Goal: Task Accomplishment & Management: Manage account settings

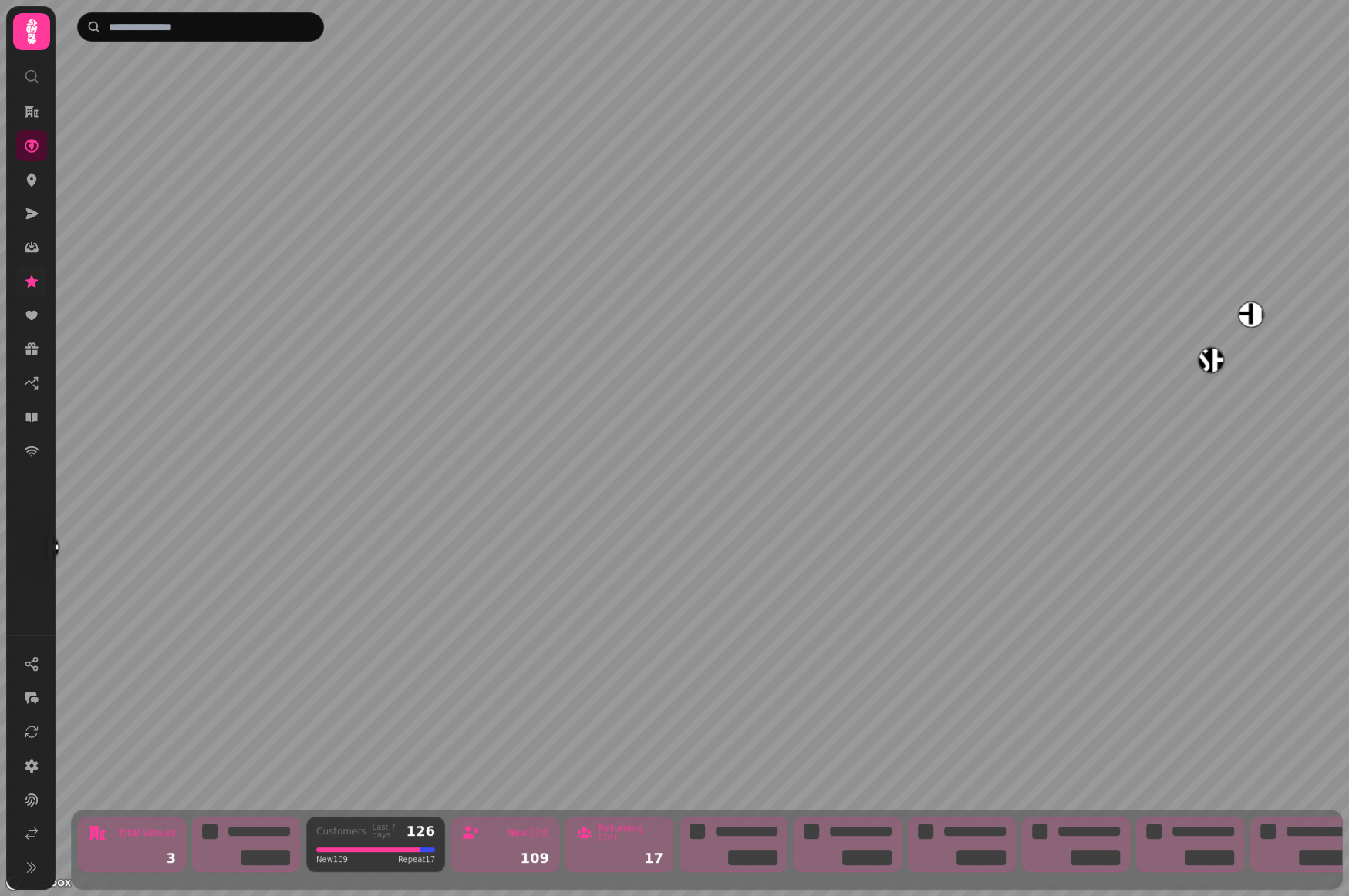
click at [38, 282] on icon at bounding box center [32, 282] width 16 height 16
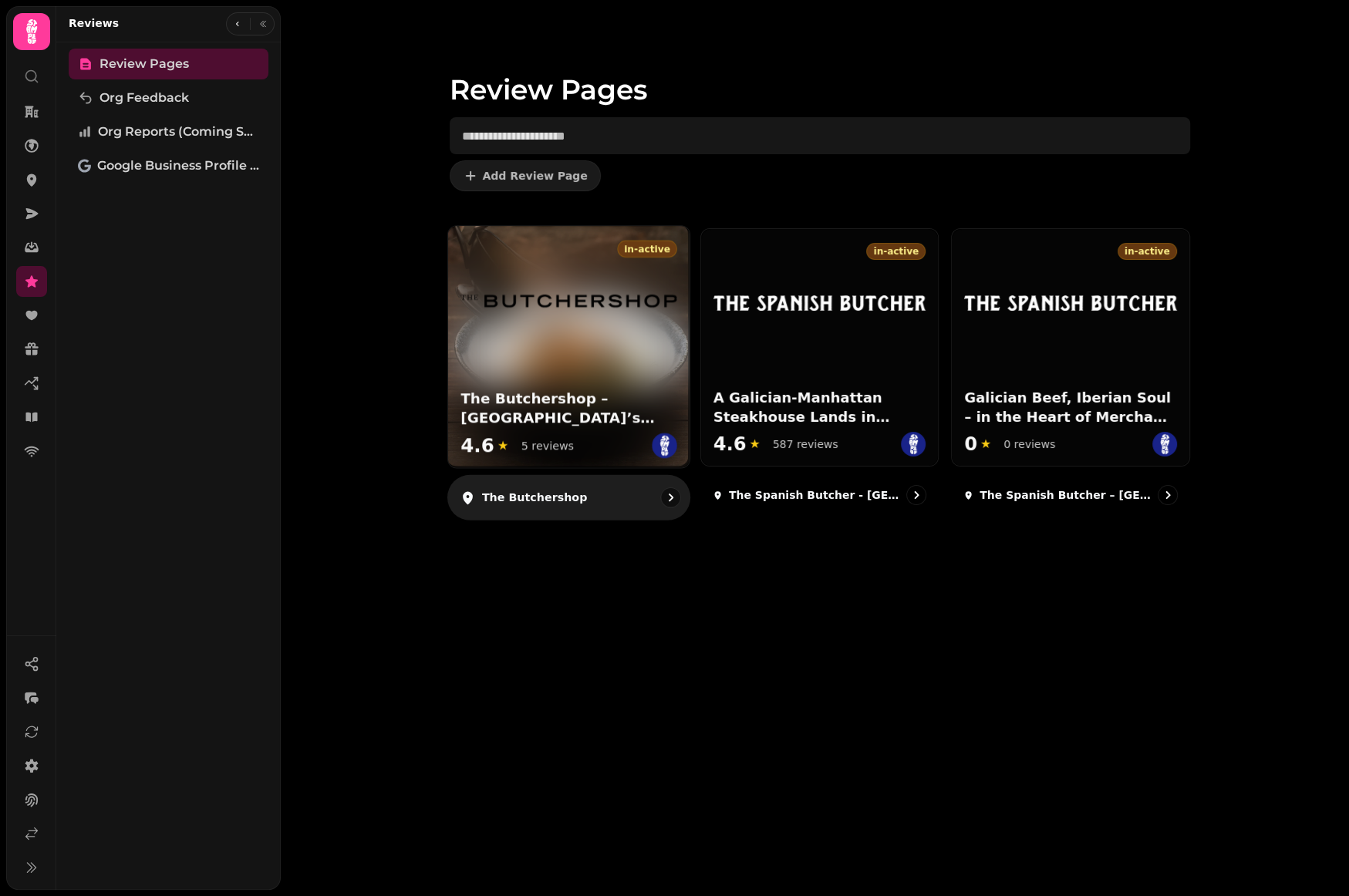
click at [570, 324] on div at bounding box center [568, 289] width 241 height 126
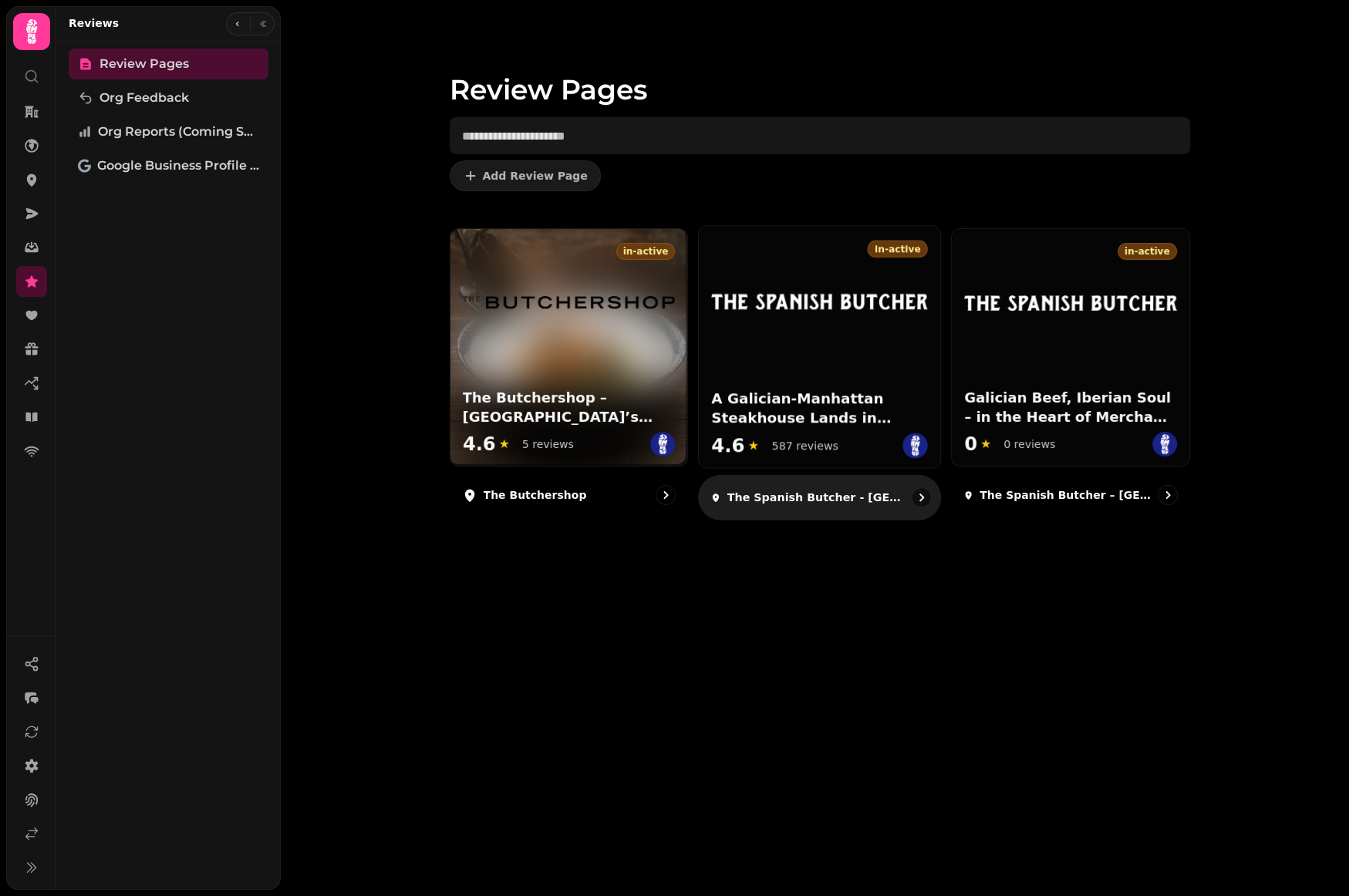
click at [801, 322] on div at bounding box center [820, 289] width 241 height 126
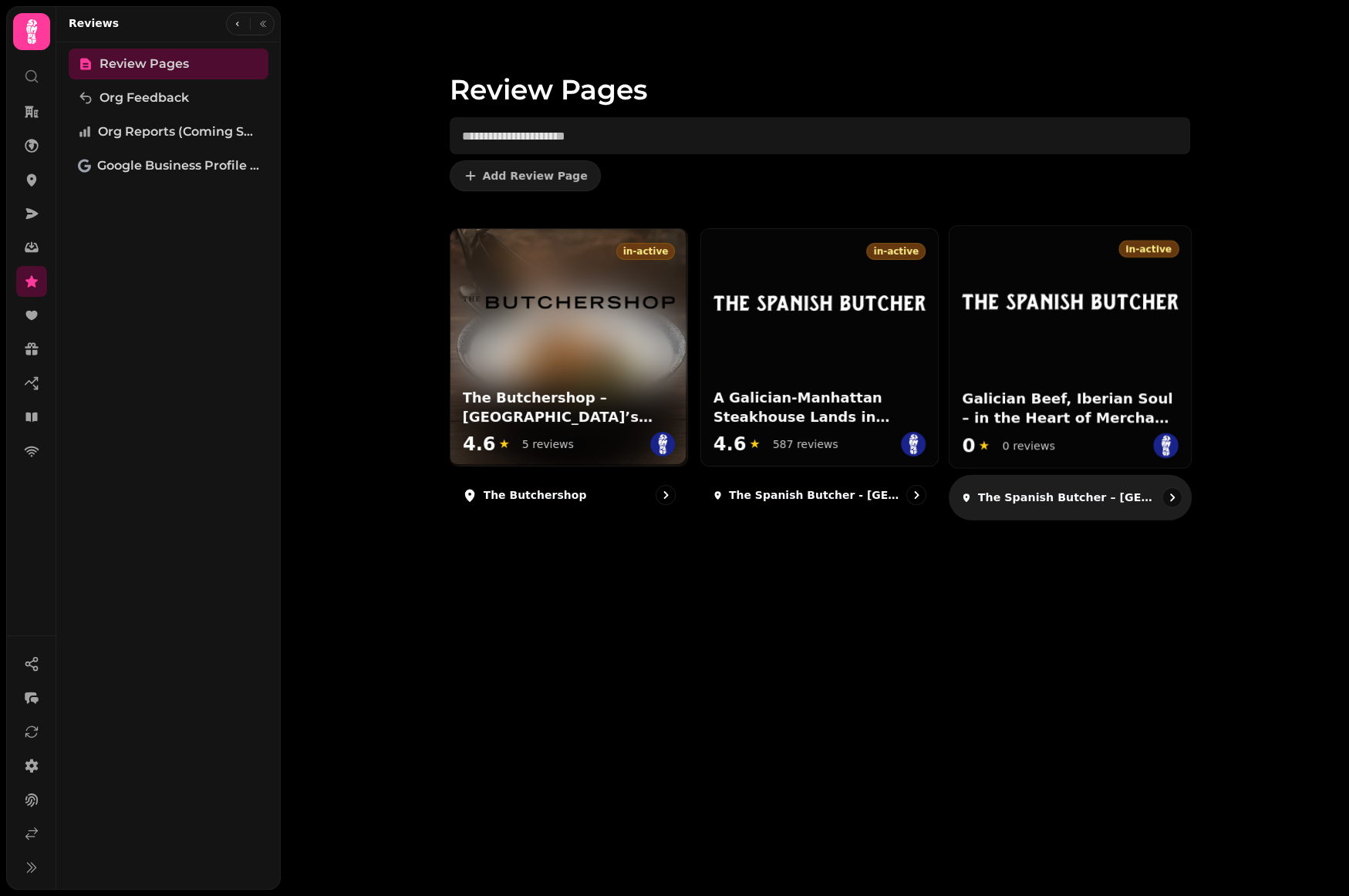
click at [997, 351] on div at bounding box center [1070, 289] width 241 height 126
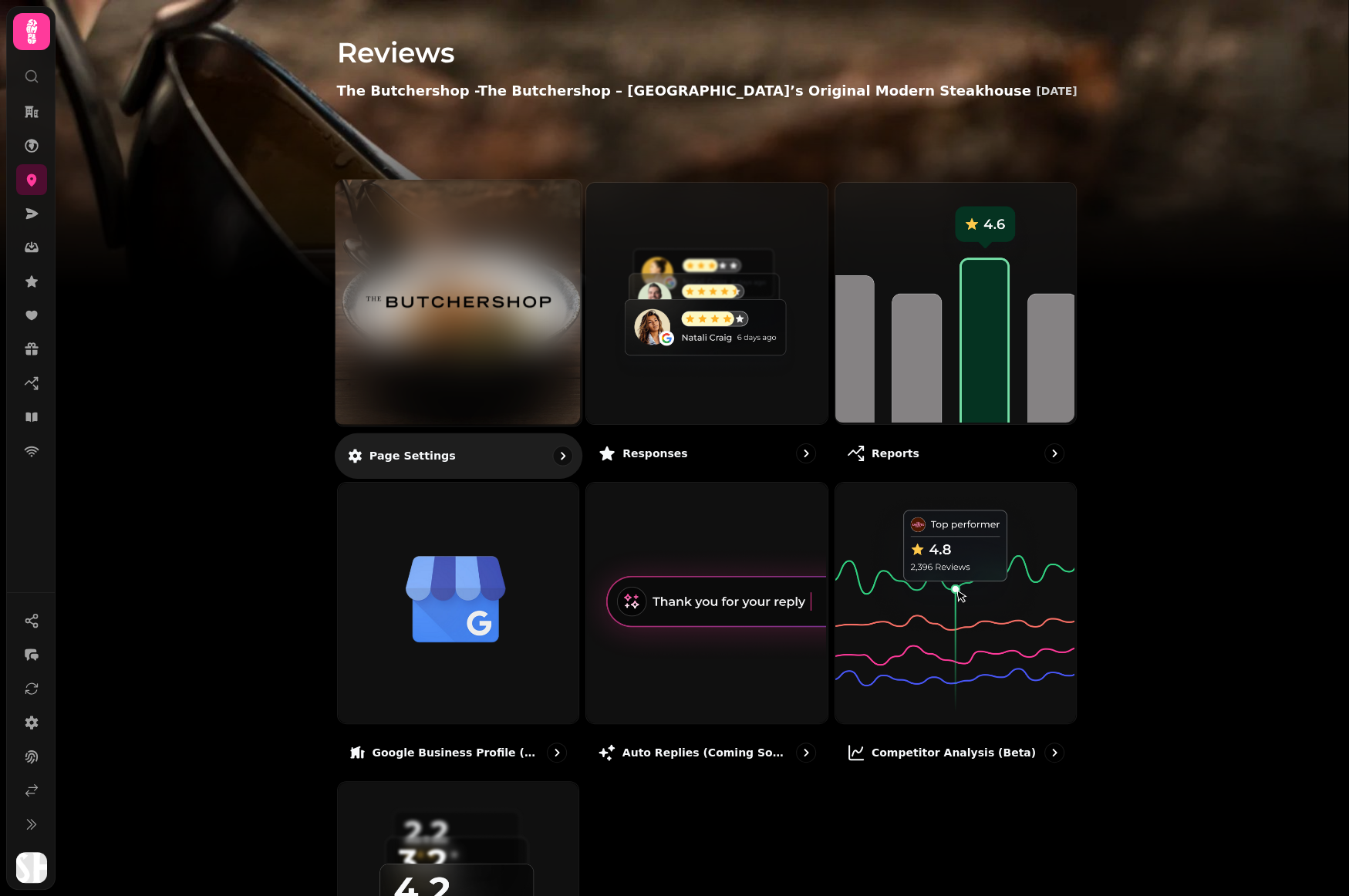
drag, startPoint x: 463, startPoint y: 360, endPoint x: 500, endPoint y: 387, distance: 45.8
click at [463, 361] on div at bounding box center [459, 303] width 241 height 241
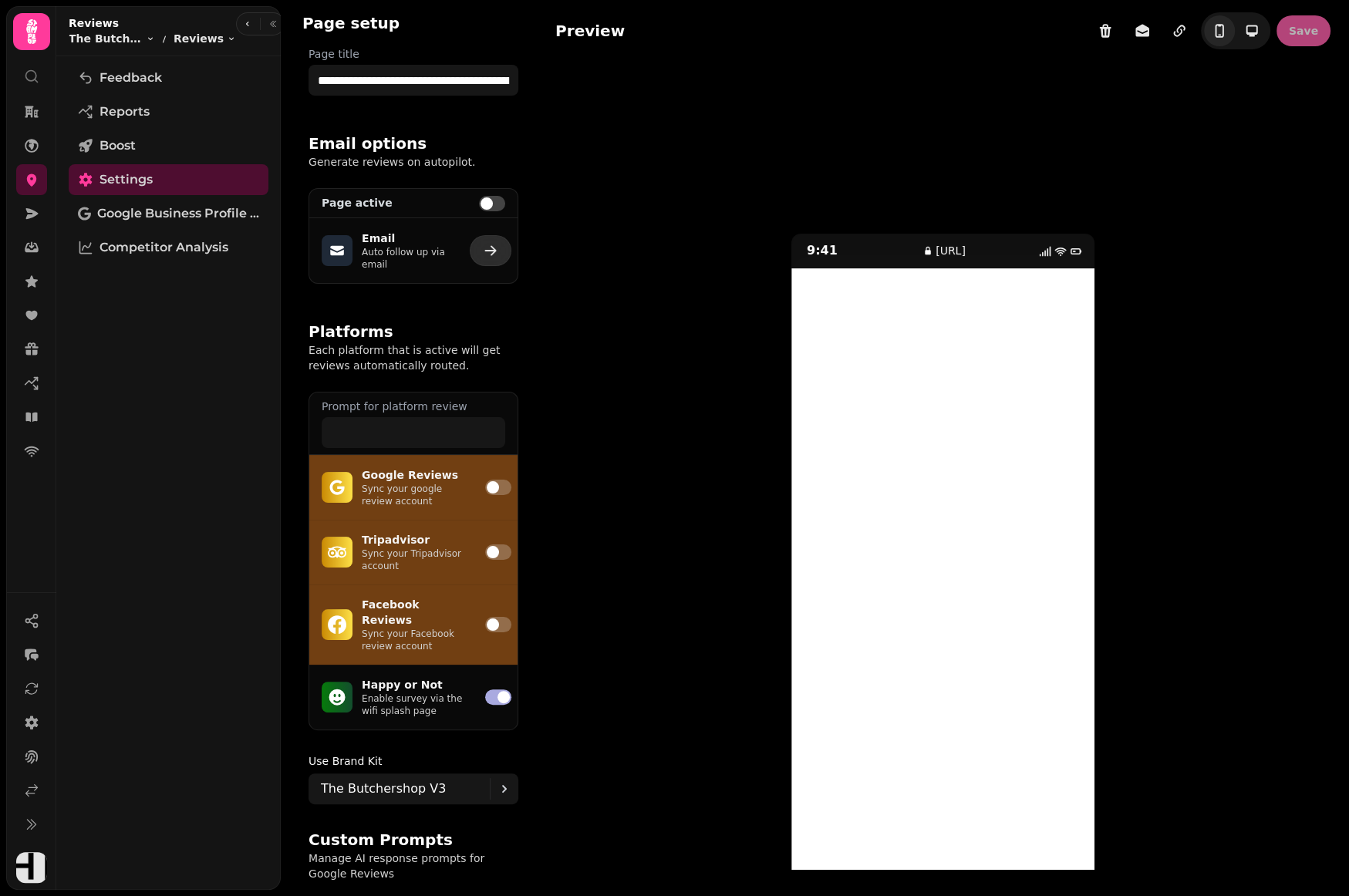
click at [489, 257] on icon "button" at bounding box center [491, 250] width 16 height 16
select select "**********"
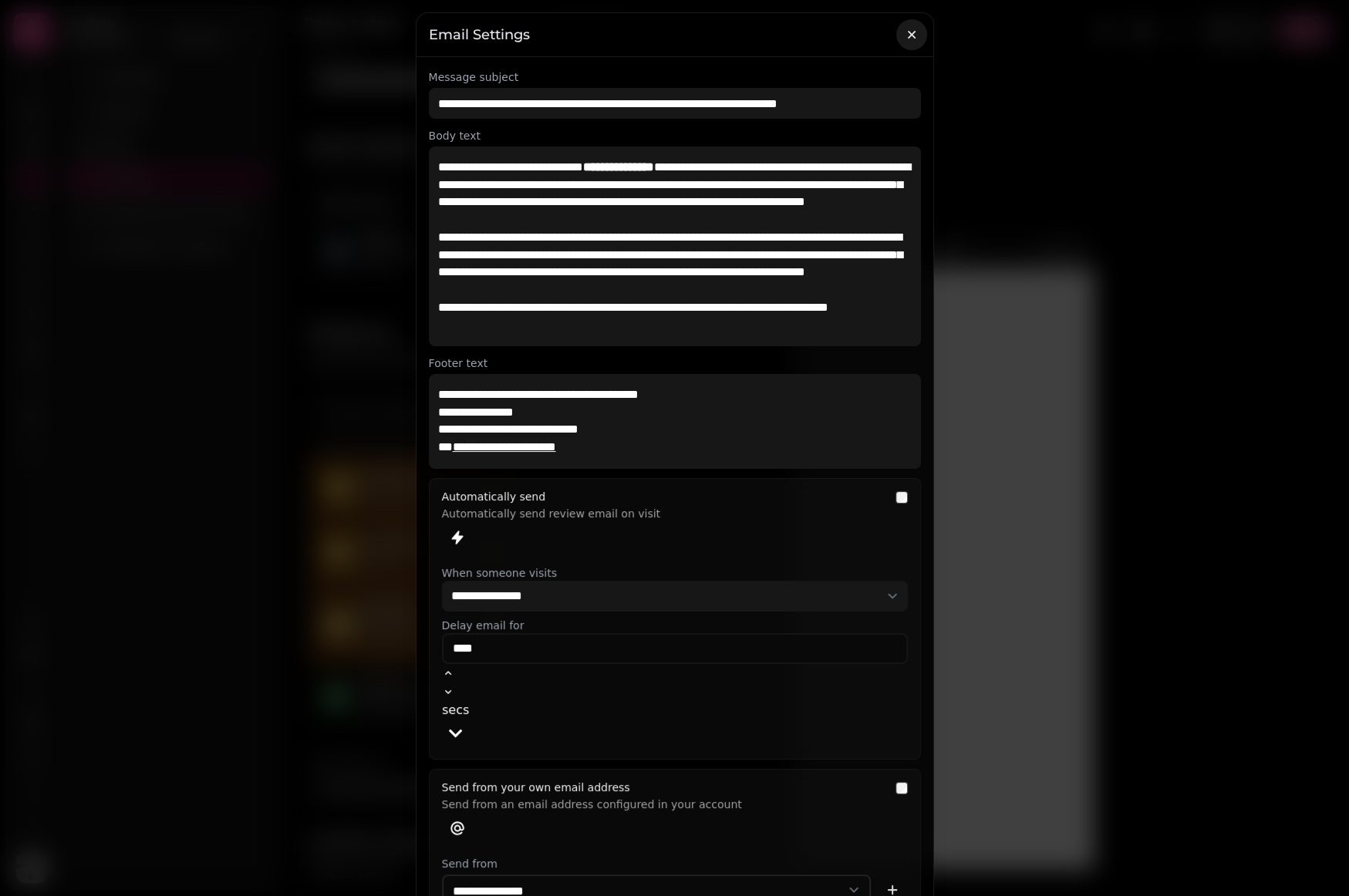
click at [907, 33] on icon "button" at bounding box center [911, 34] width 8 height 8
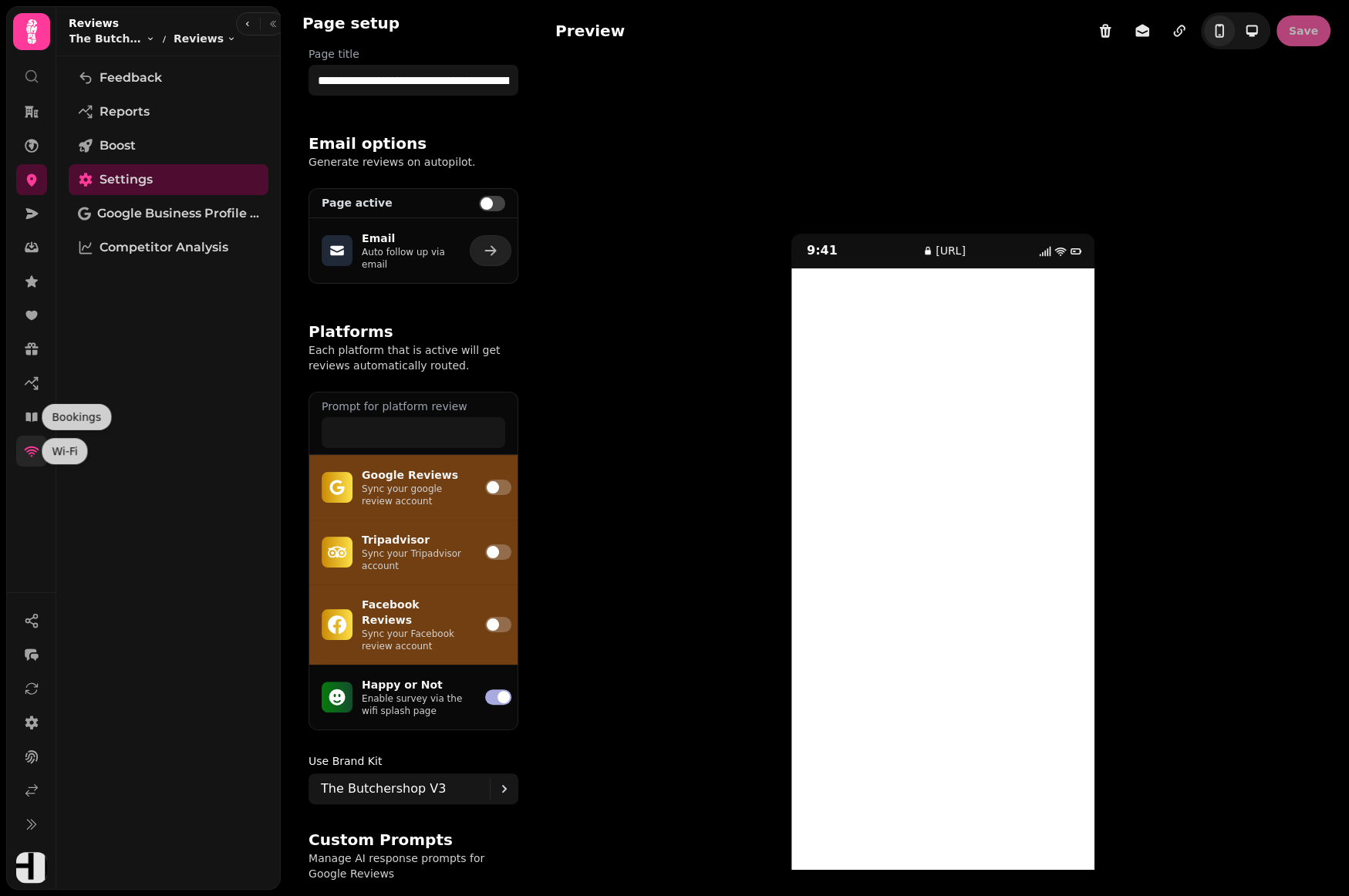
click at [25, 449] on icon at bounding box center [32, 451] width 16 height 16
click at [496, 489] on span at bounding box center [498, 488] width 26 height 16
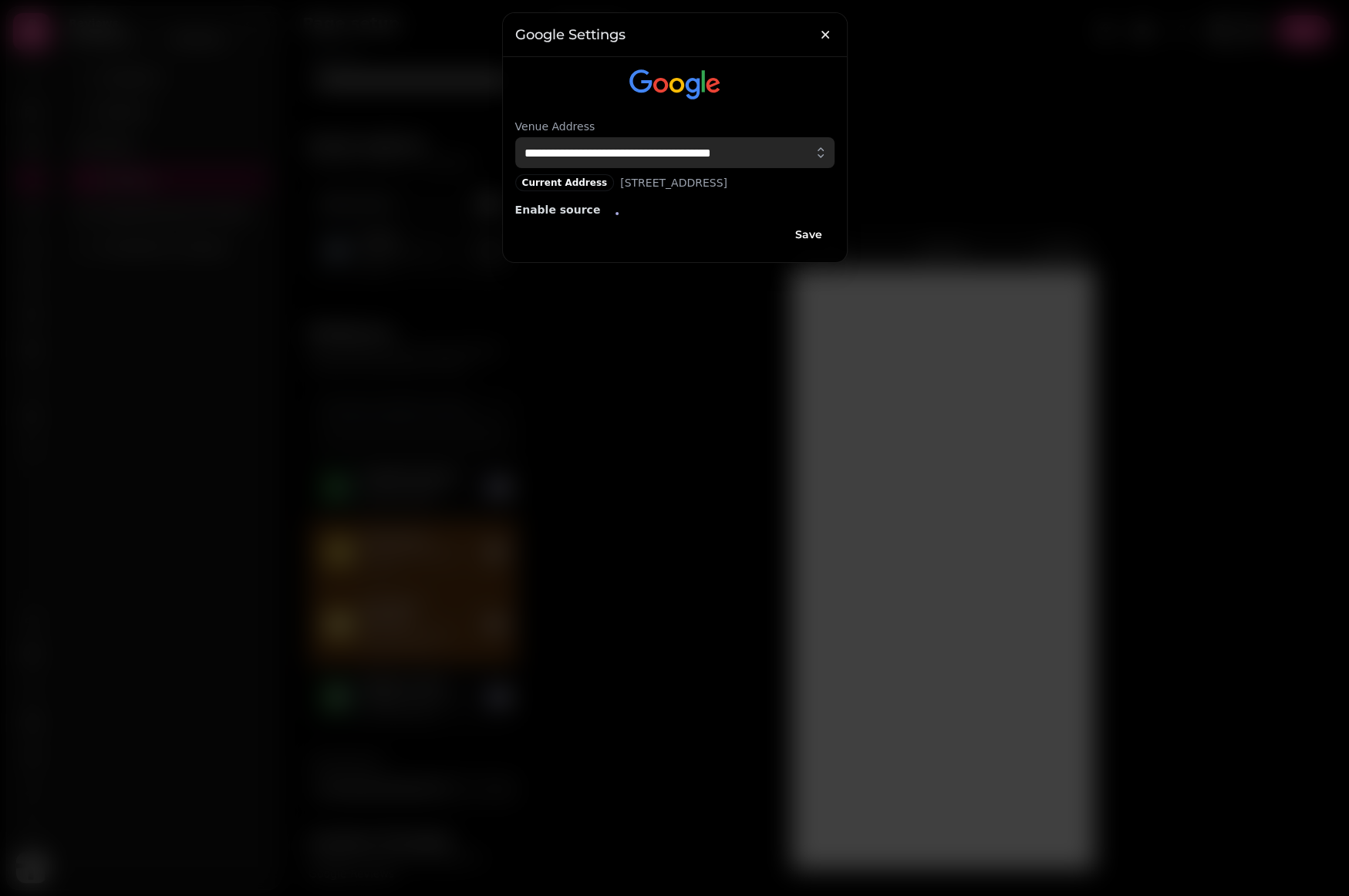
drag, startPoint x: 729, startPoint y: 151, endPoint x: 506, endPoint y: 149, distance: 223.0
click at [506, 149] on div "**********" at bounding box center [674, 160] width 344 height 205
paste input "text"
type input "**********"
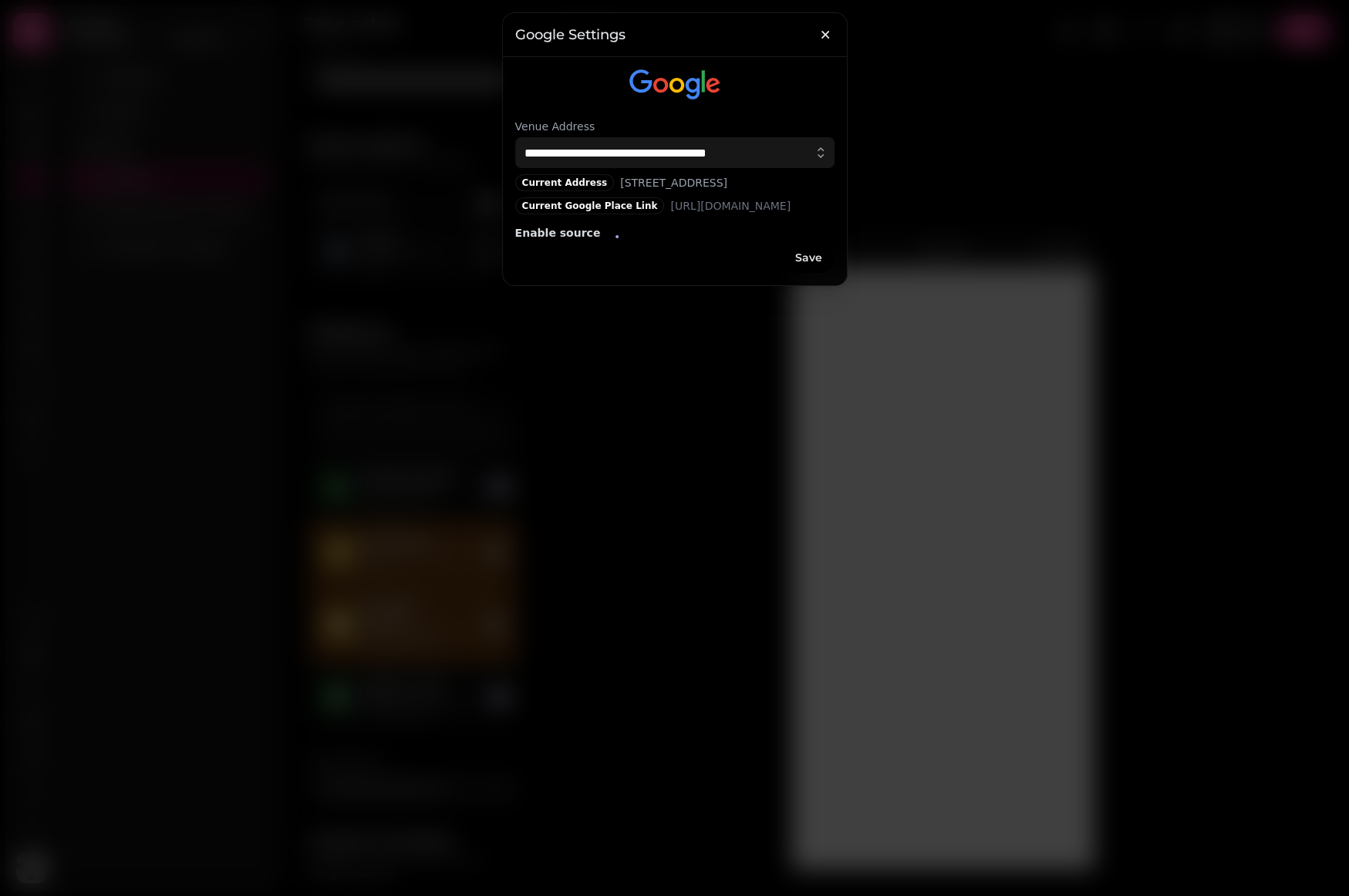
click at [806, 263] on span "Save" at bounding box center [809, 257] width 27 height 11
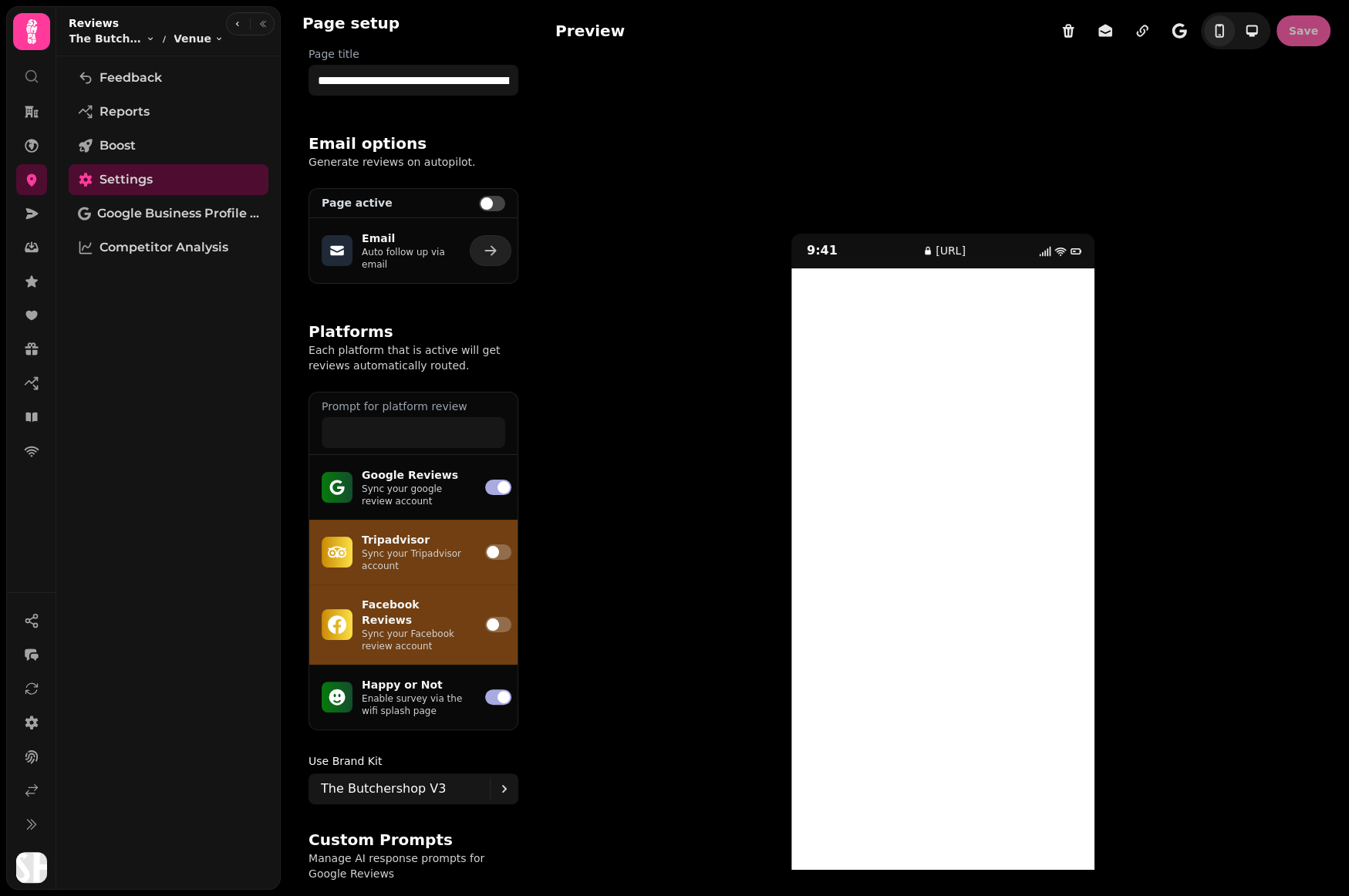
click at [496, 208] on span at bounding box center [492, 203] width 26 height 16
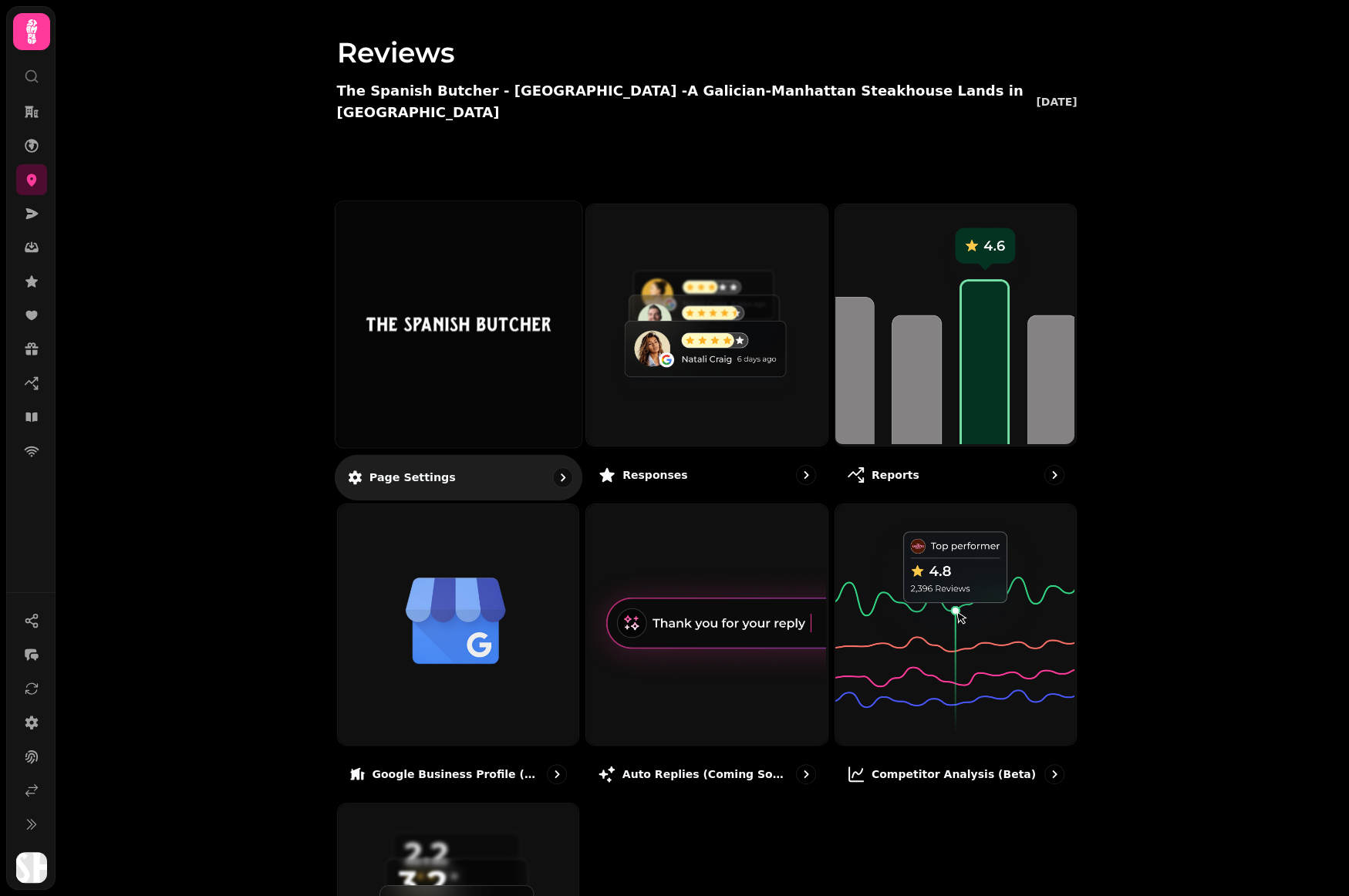
click at [496, 298] on img at bounding box center [457, 324] width 184 height 101
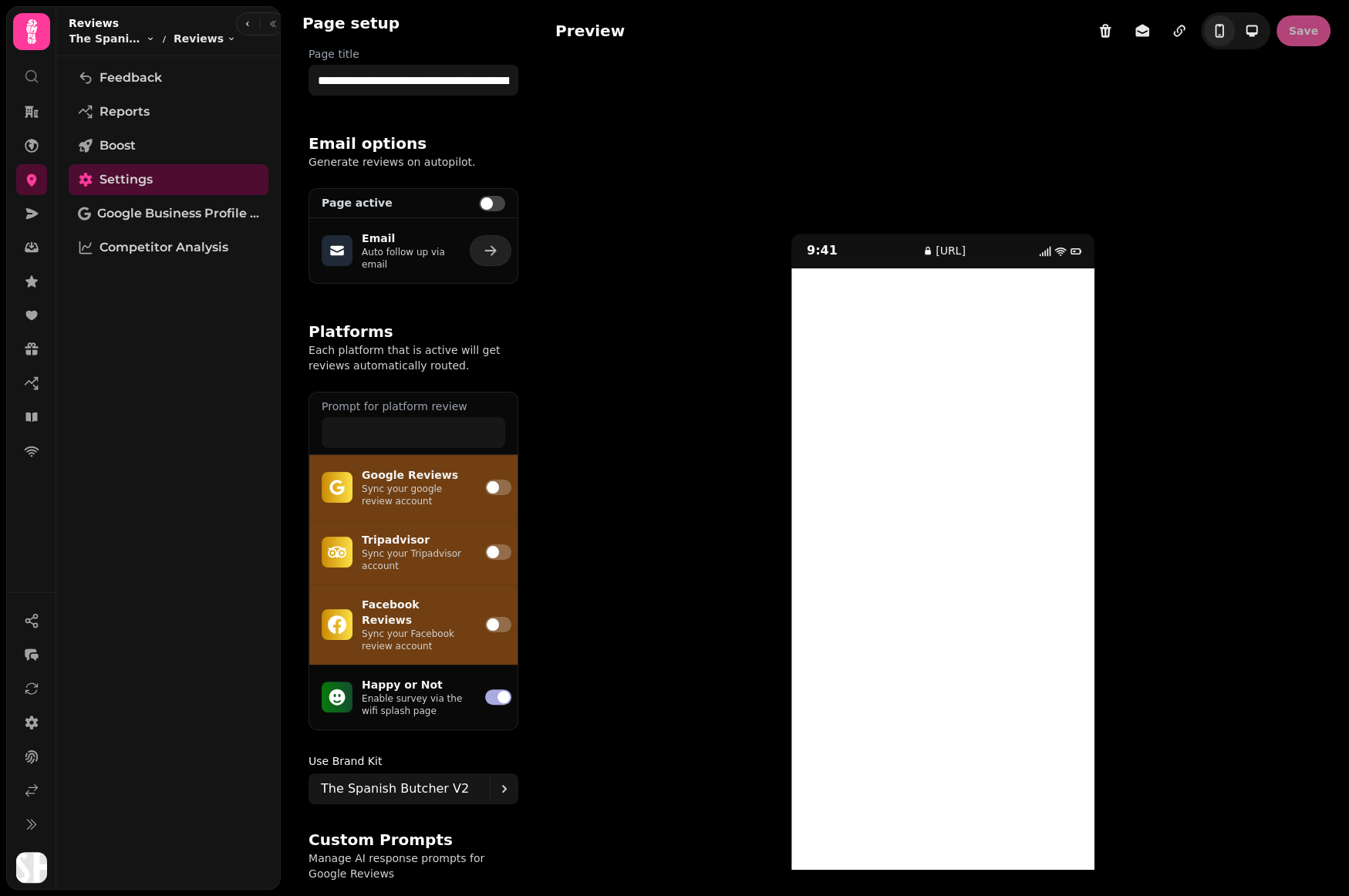
click at [498, 487] on span at bounding box center [498, 488] width 26 height 16
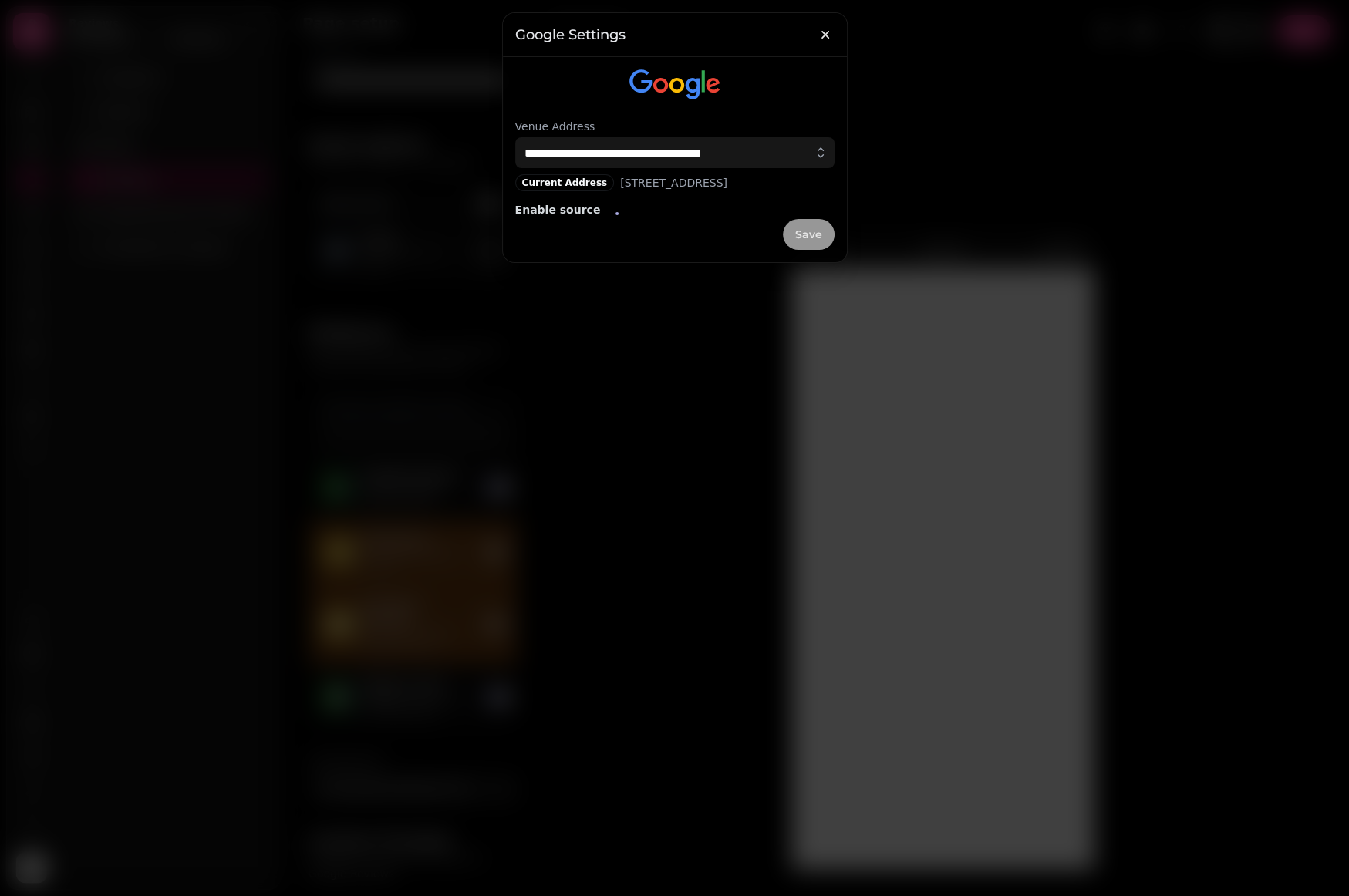
click at [810, 239] on span "Save" at bounding box center [809, 235] width 27 height 11
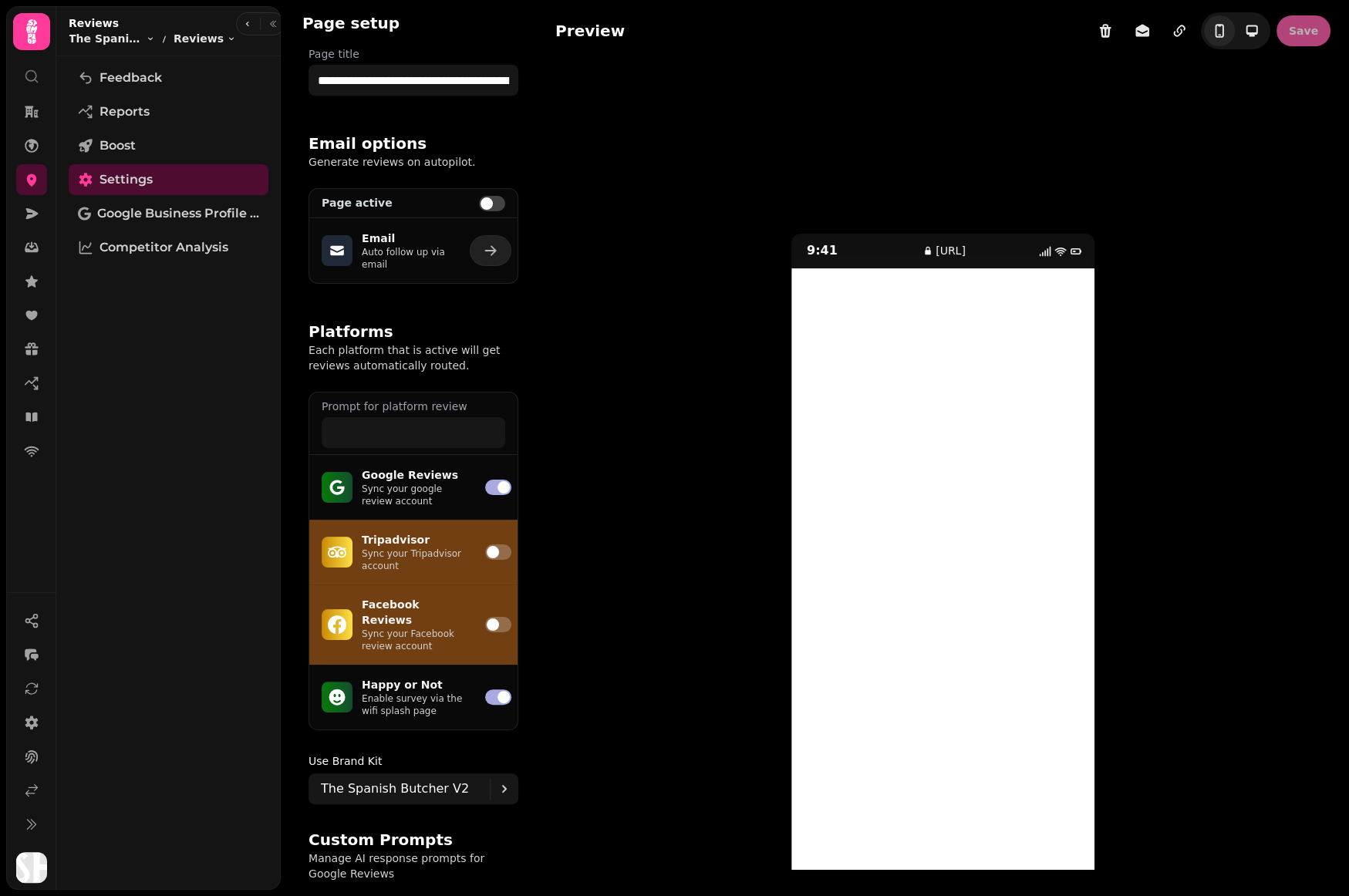
drag, startPoint x: 496, startPoint y: 199, endPoint x: 517, endPoint y: 157, distance: 47.0
click at [496, 199] on span at bounding box center [492, 203] width 26 height 16
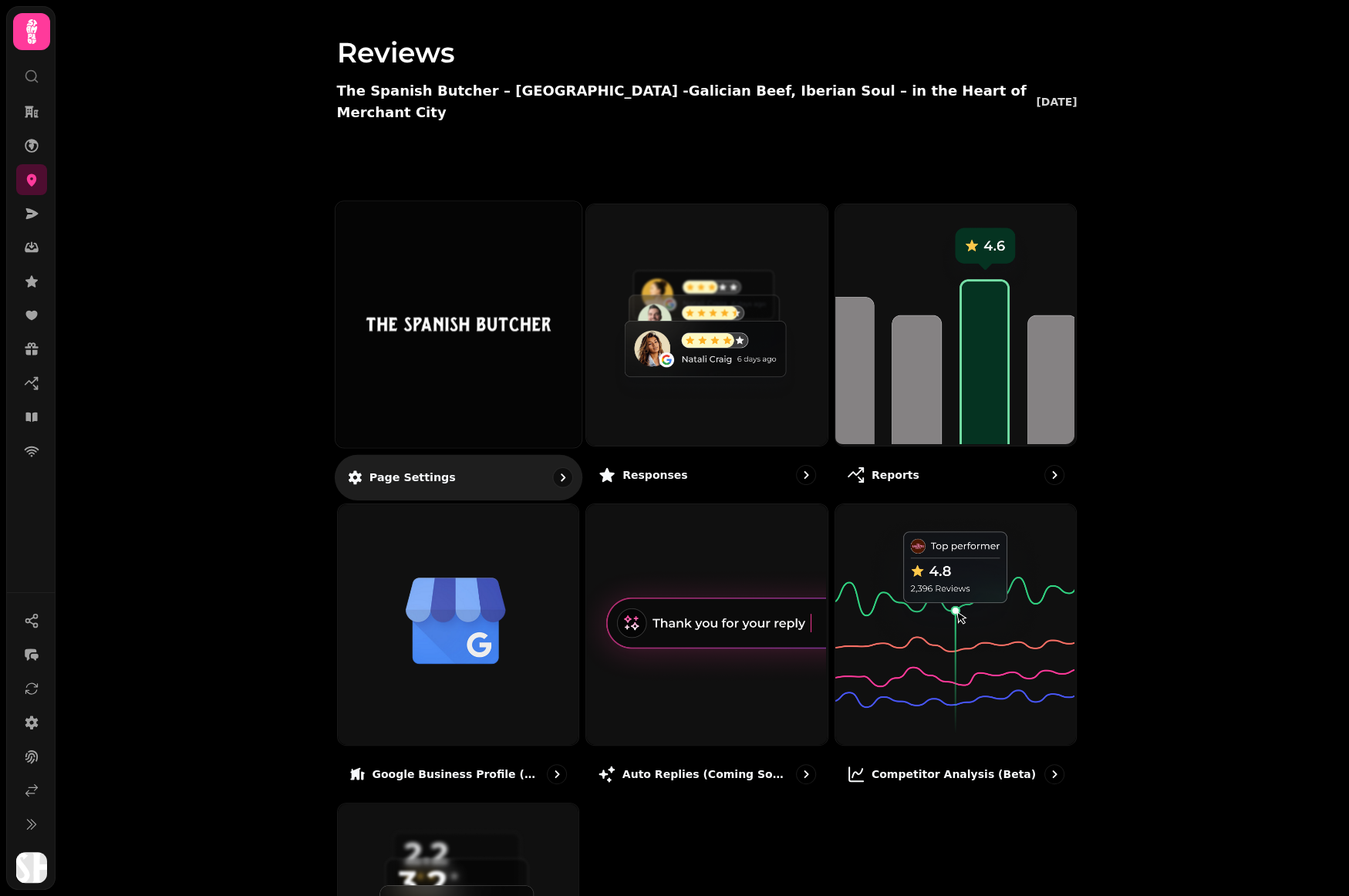
click at [543, 332] on div at bounding box center [458, 324] width 246 height 246
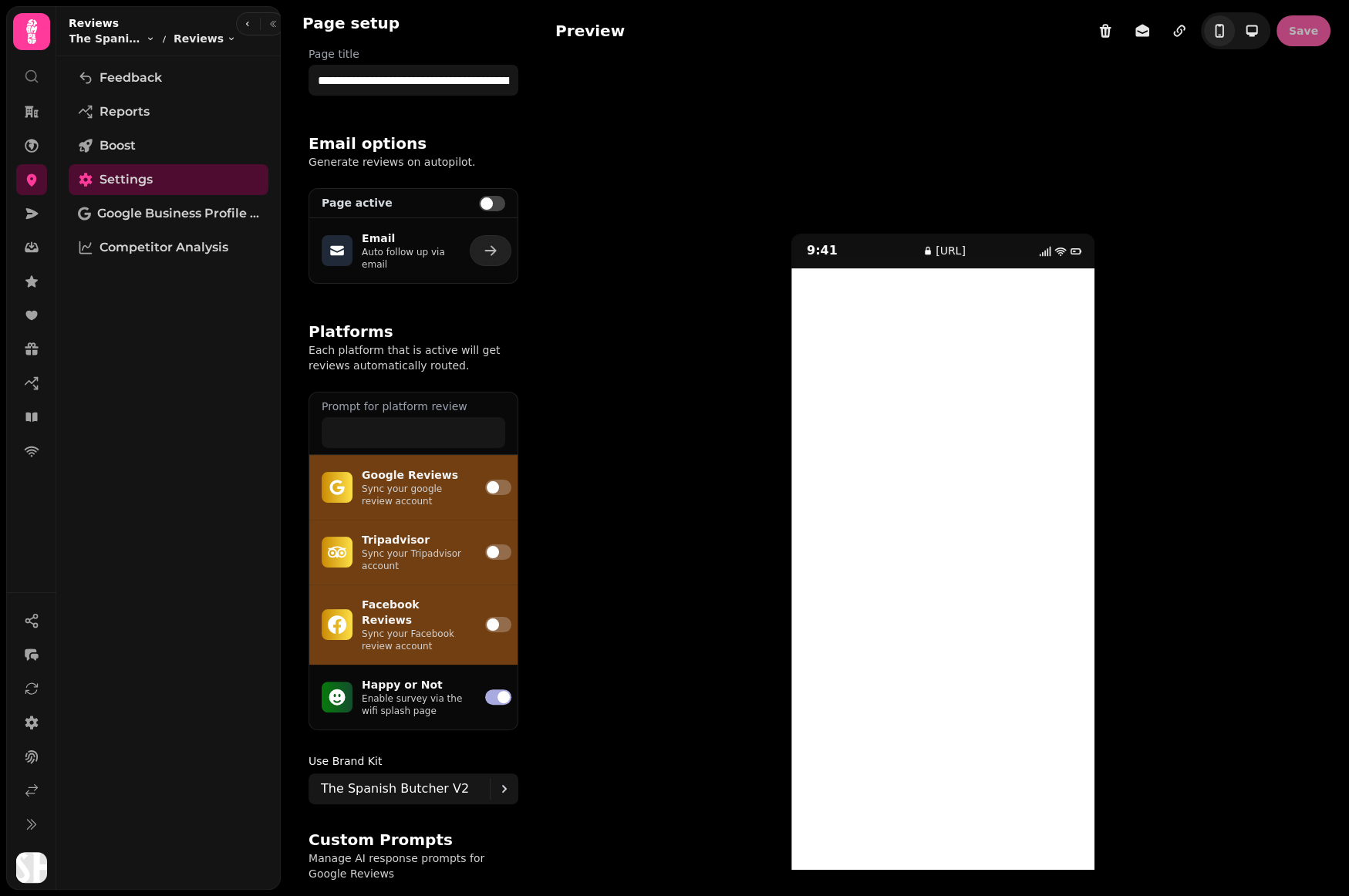
click at [507, 484] on span at bounding box center [498, 488] width 26 height 16
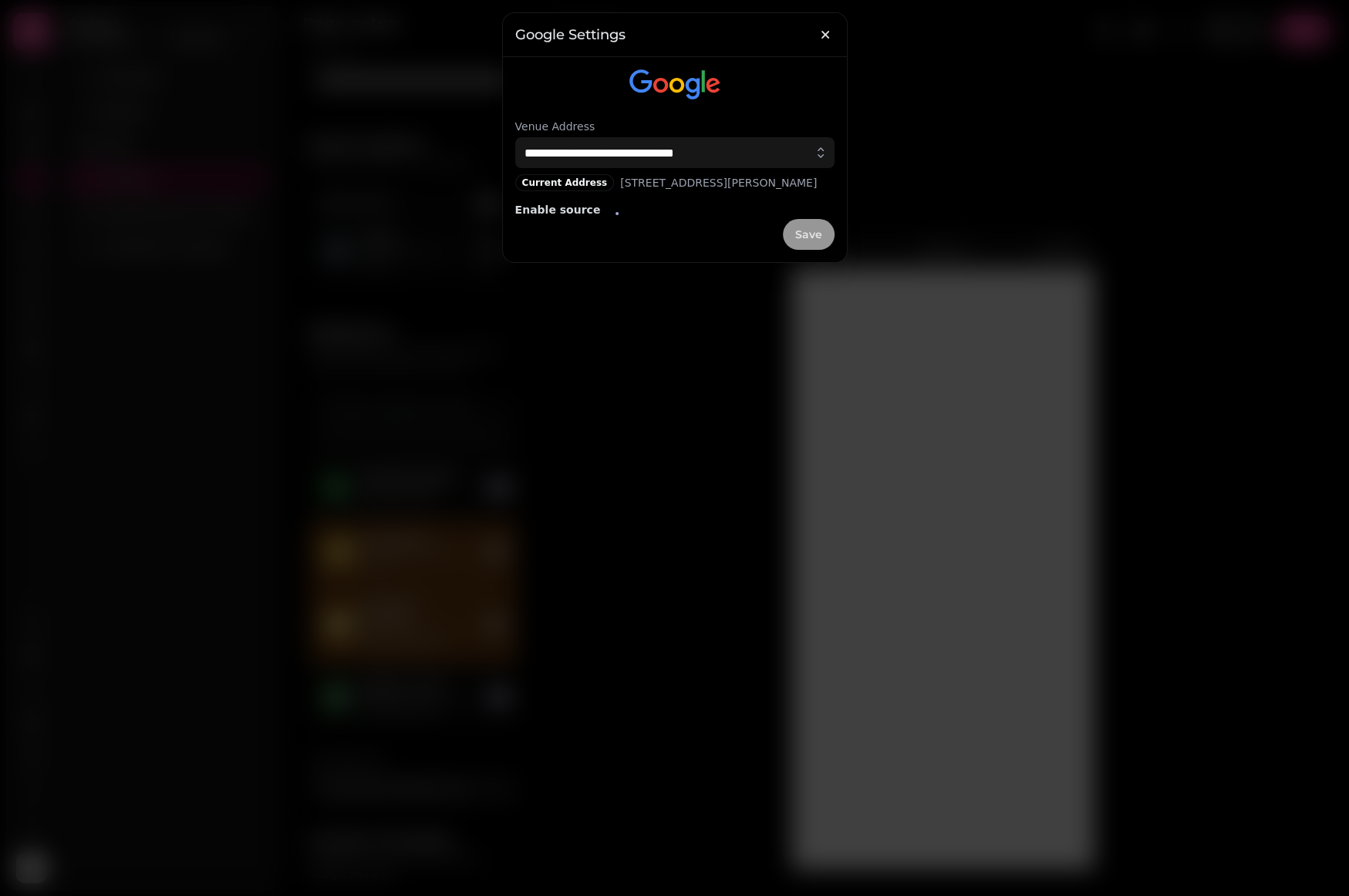
click at [813, 250] on button "Save" at bounding box center [809, 234] width 52 height 31
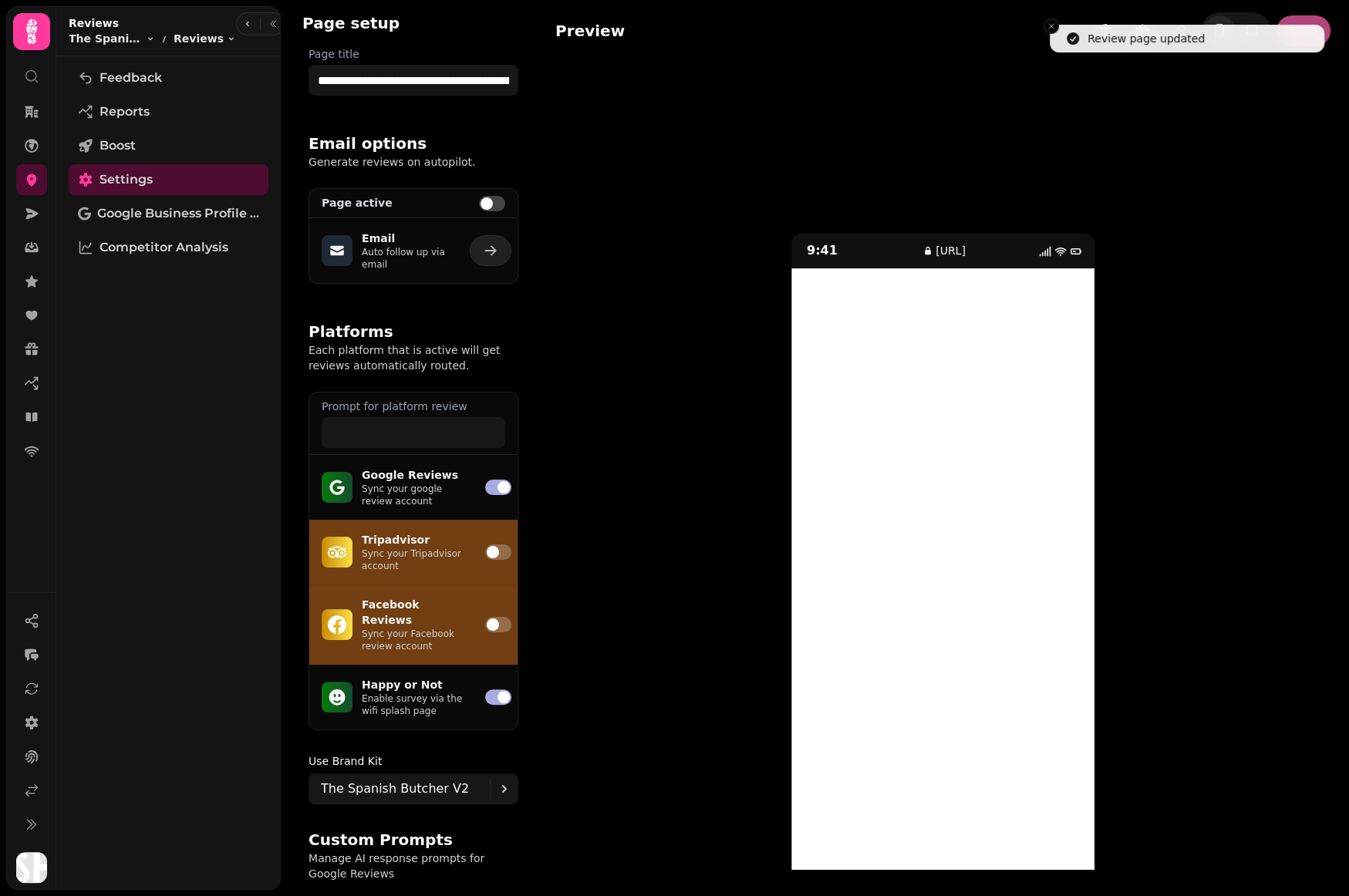
click at [493, 198] on span at bounding box center [492, 203] width 26 height 16
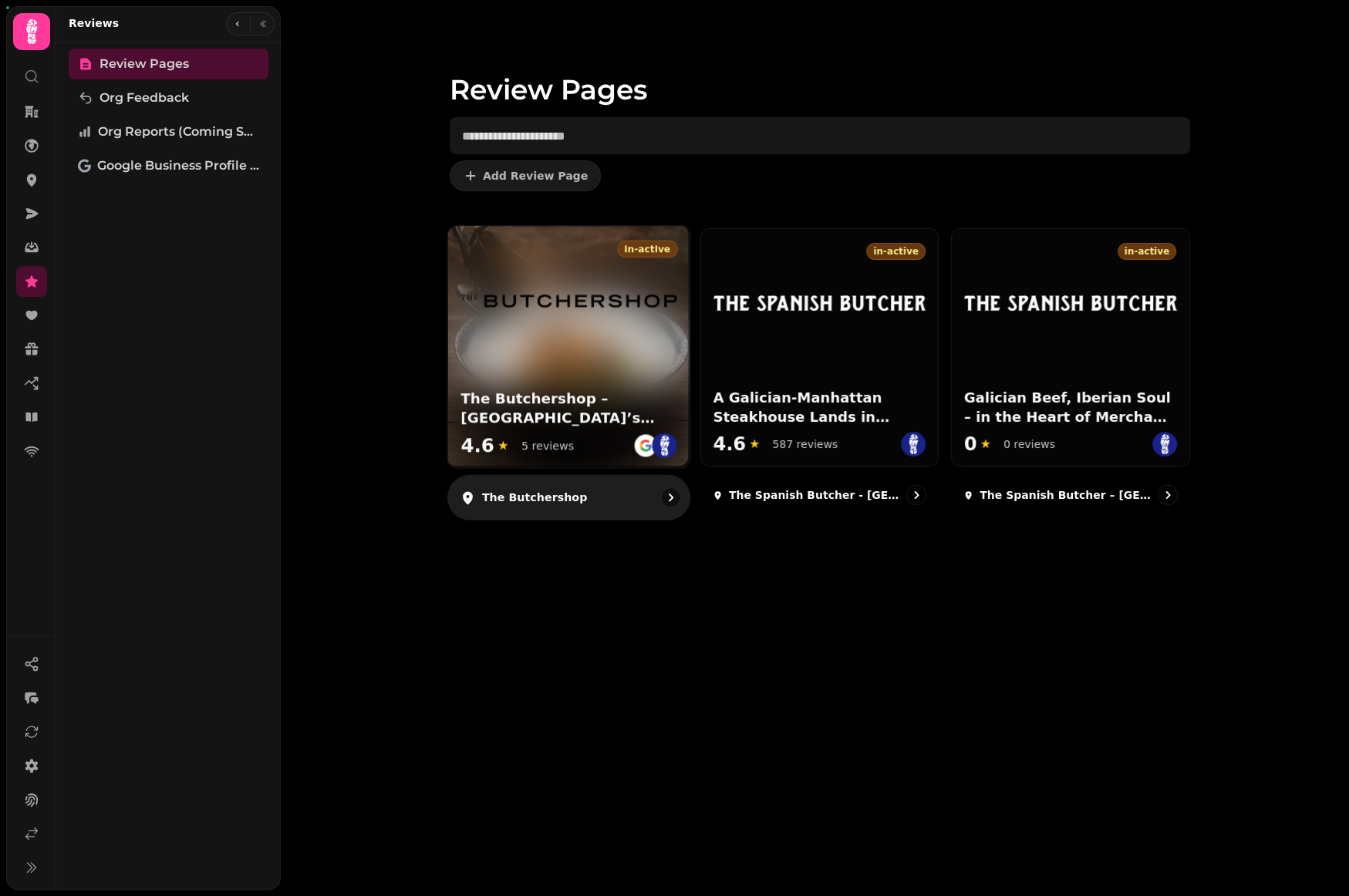
click at [605, 364] on div "in-active The Butchershop – Glasgow’s Original Modern Steakhouse 4.6 ★ 5 reviews" at bounding box center [568, 347] width 241 height 241
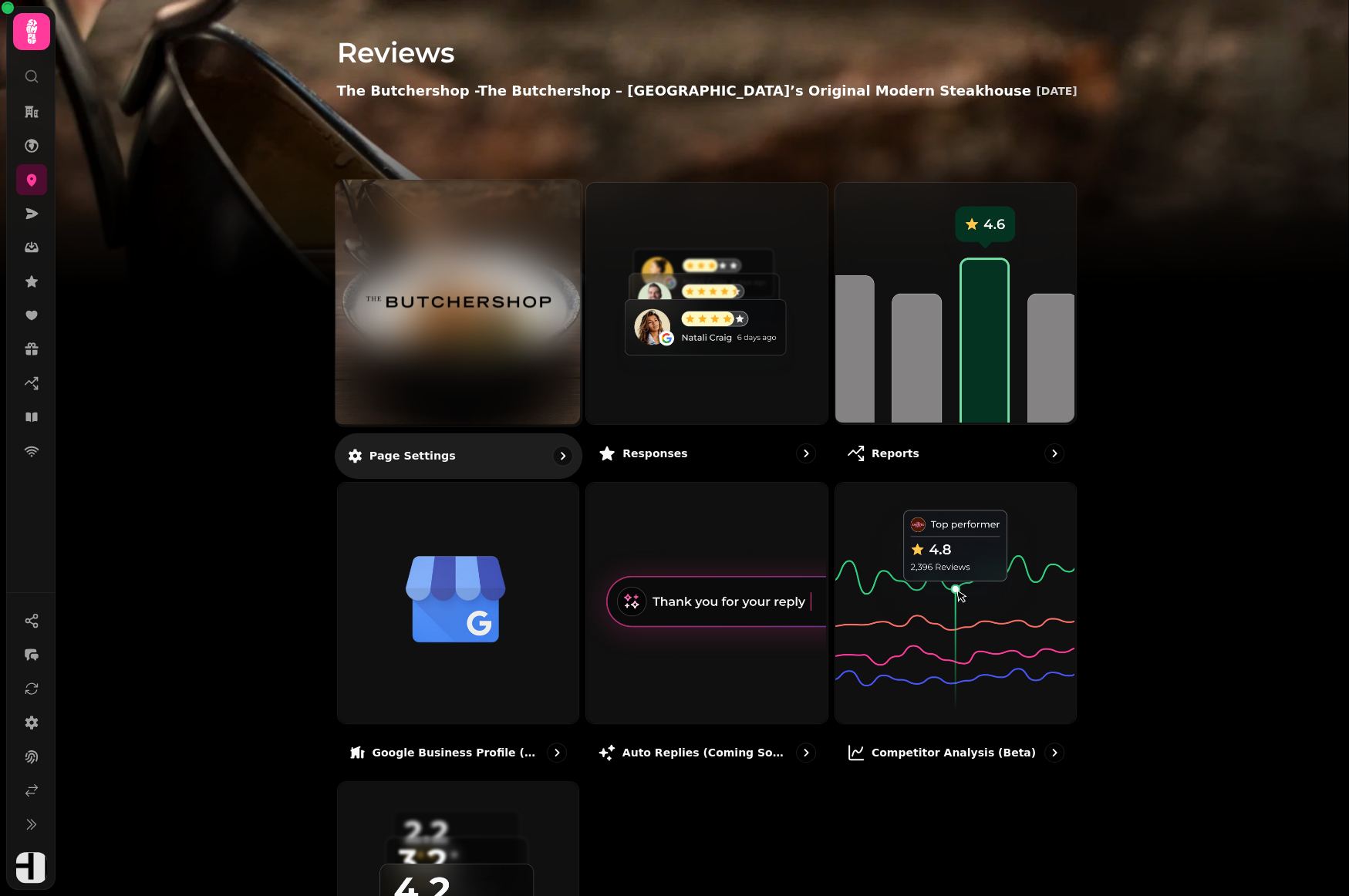
click at [497, 329] on img at bounding box center [457, 302] width 184 height 101
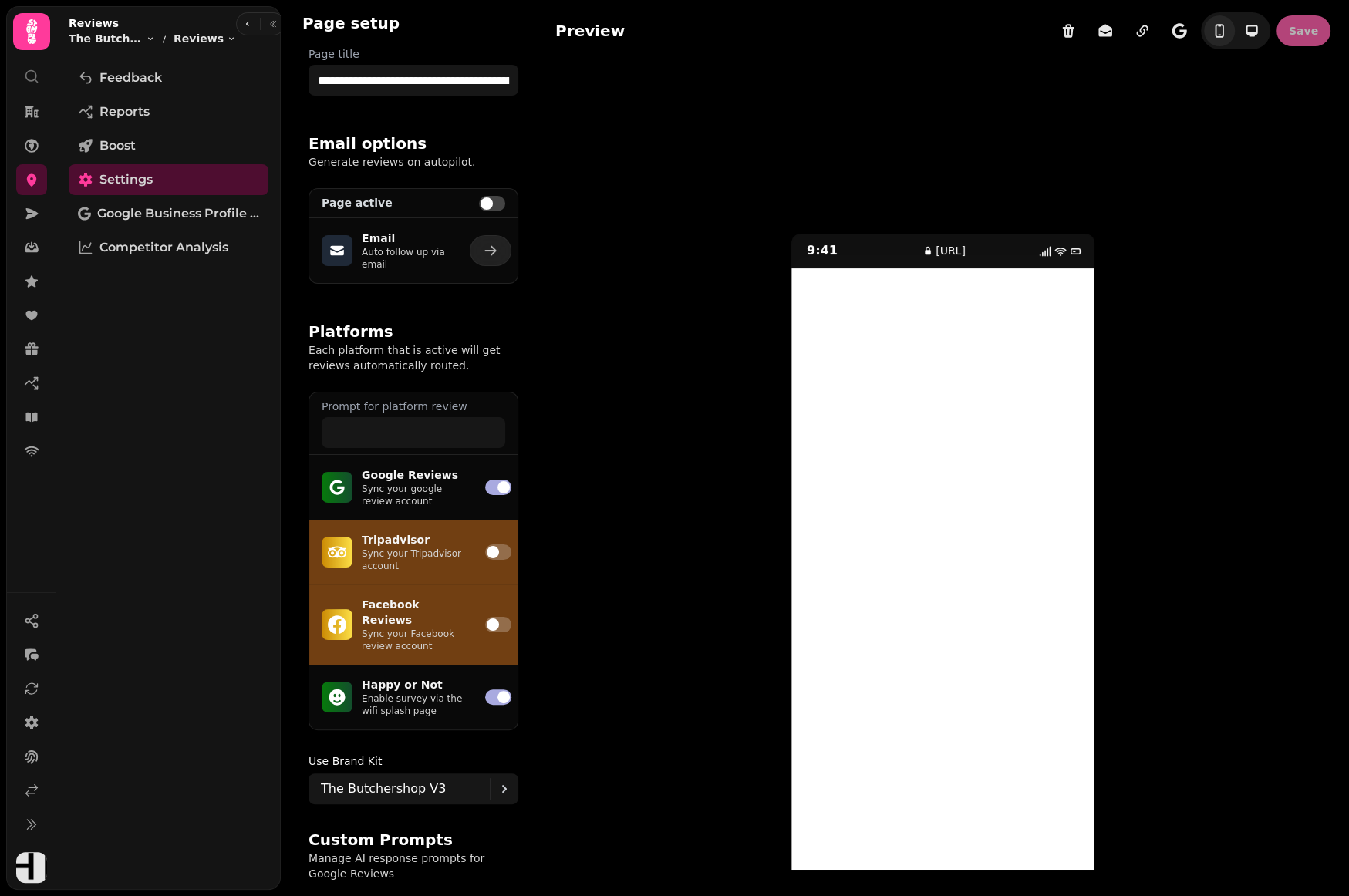
click at [496, 205] on span at bounding box center [492, 203] width 26 height 16
click at [1300, 28] on span "Save" at bounding box center [1303, 31] width 29 height 11
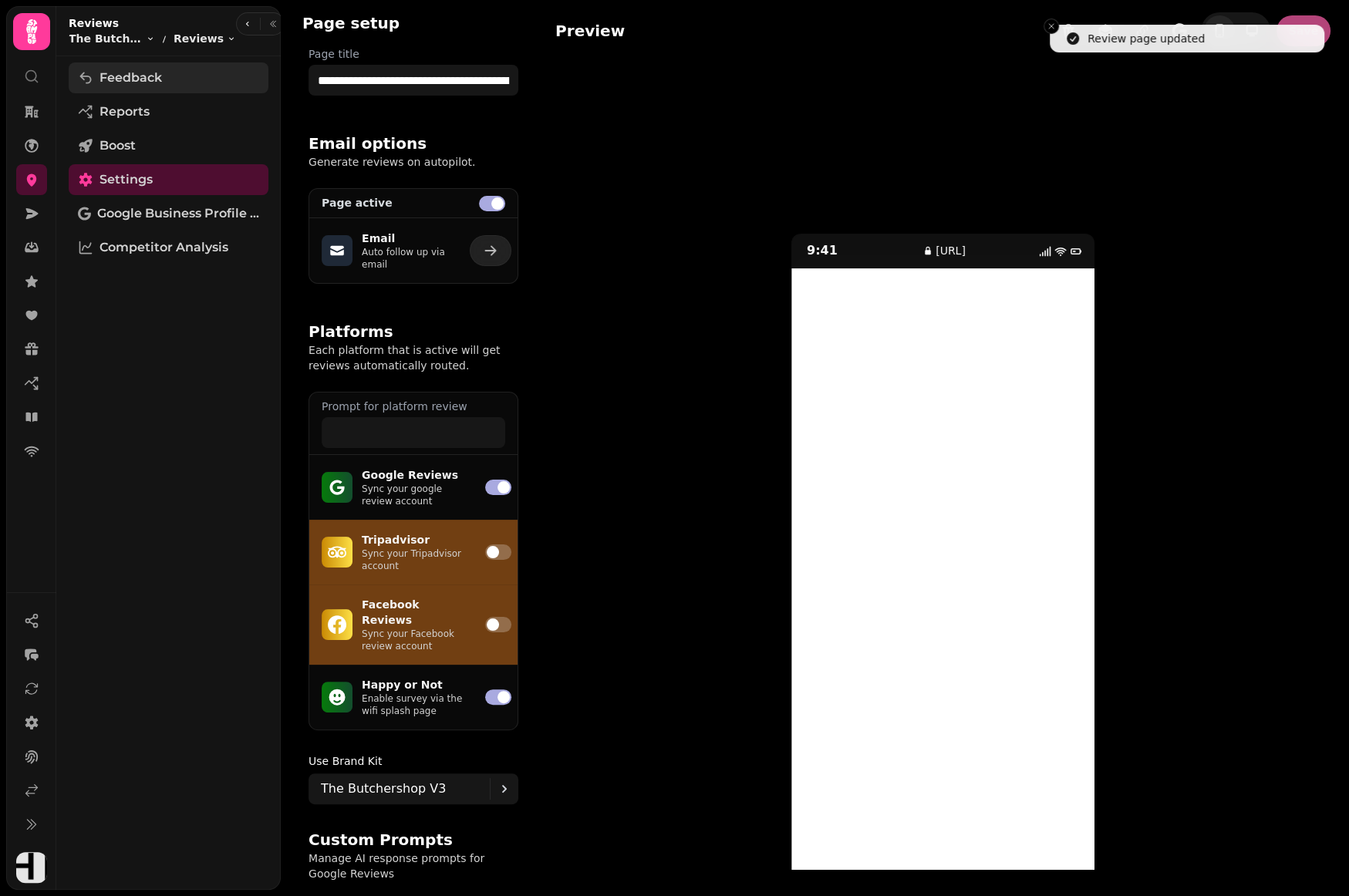
click at [148, 70] on span "Feedback" at bounding box center [131, 78] width 63 height 19
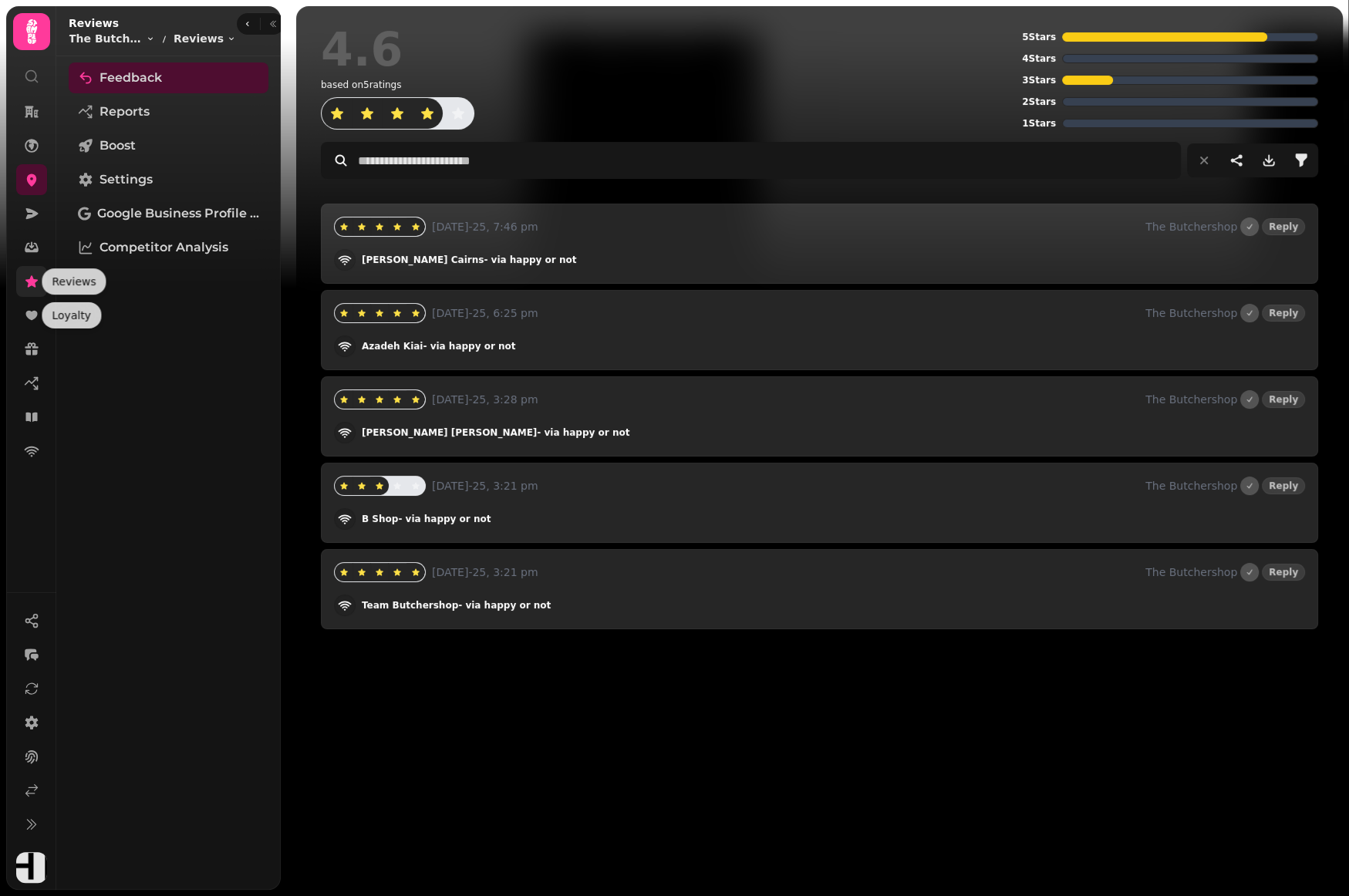
click at [31, 283] on icon at bounding box center [32, 281] width 13 height 12
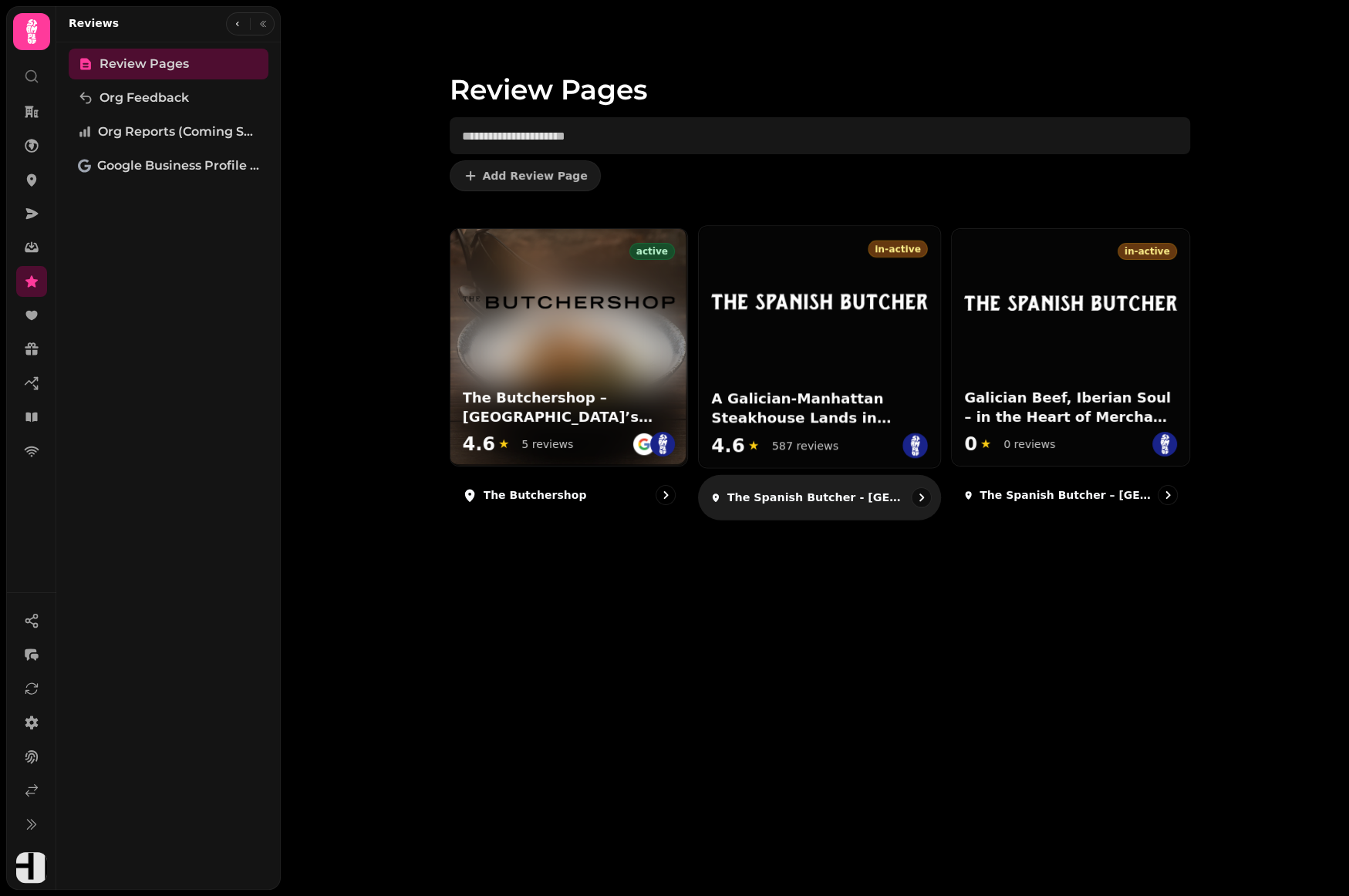
click at [788, 351] on div at bounding box center [820, 289] width 241 height 126
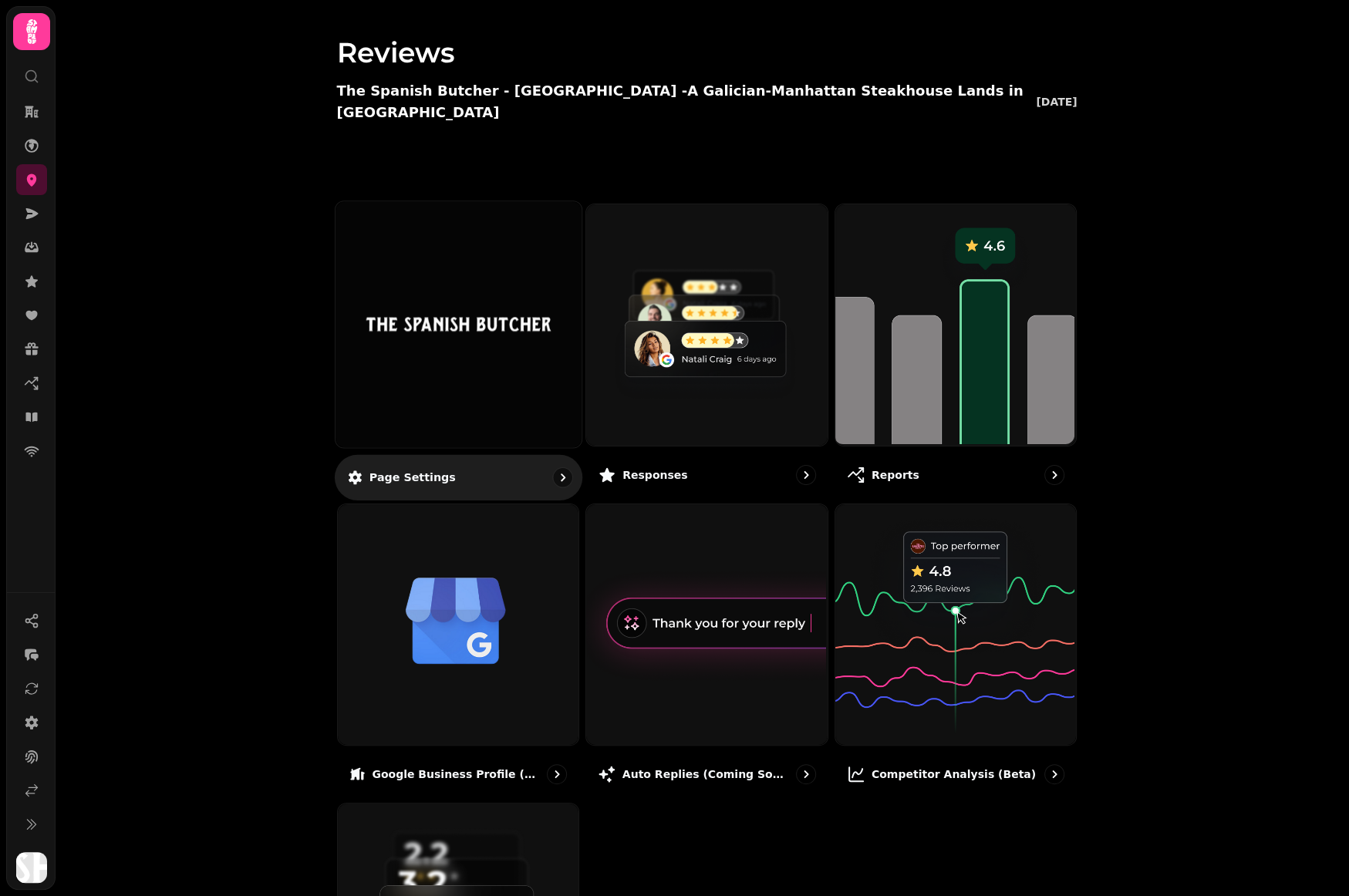
click at [468, 280] on img at bounding box center [457, 324] width 184 height 101
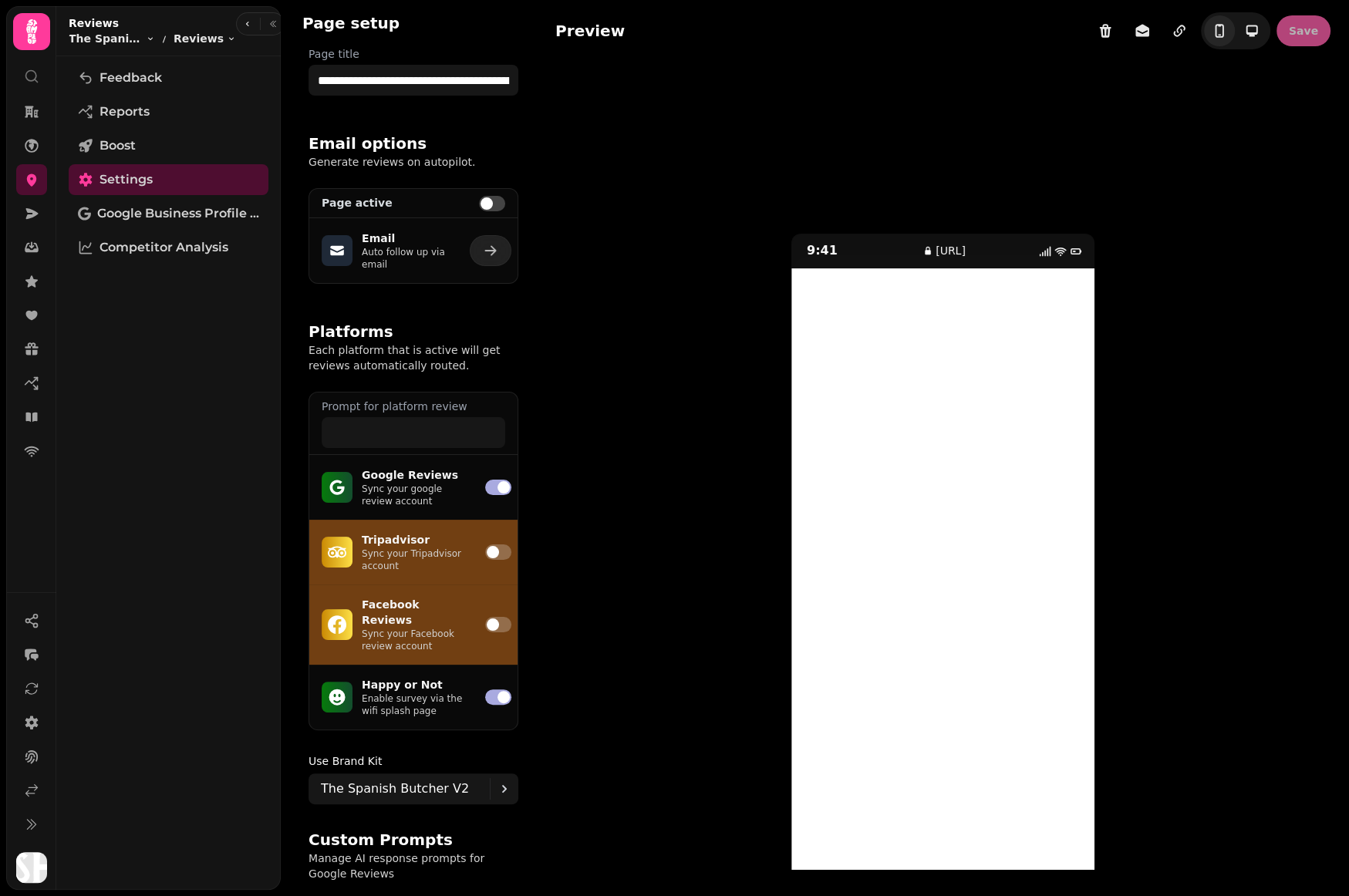
click at [498, 205] on span at bounding box center [492, 203] width 26 height 16
click at [501, 253] on button "button" at bounding box center [490, 250] width 41 height 31
select select "**********"
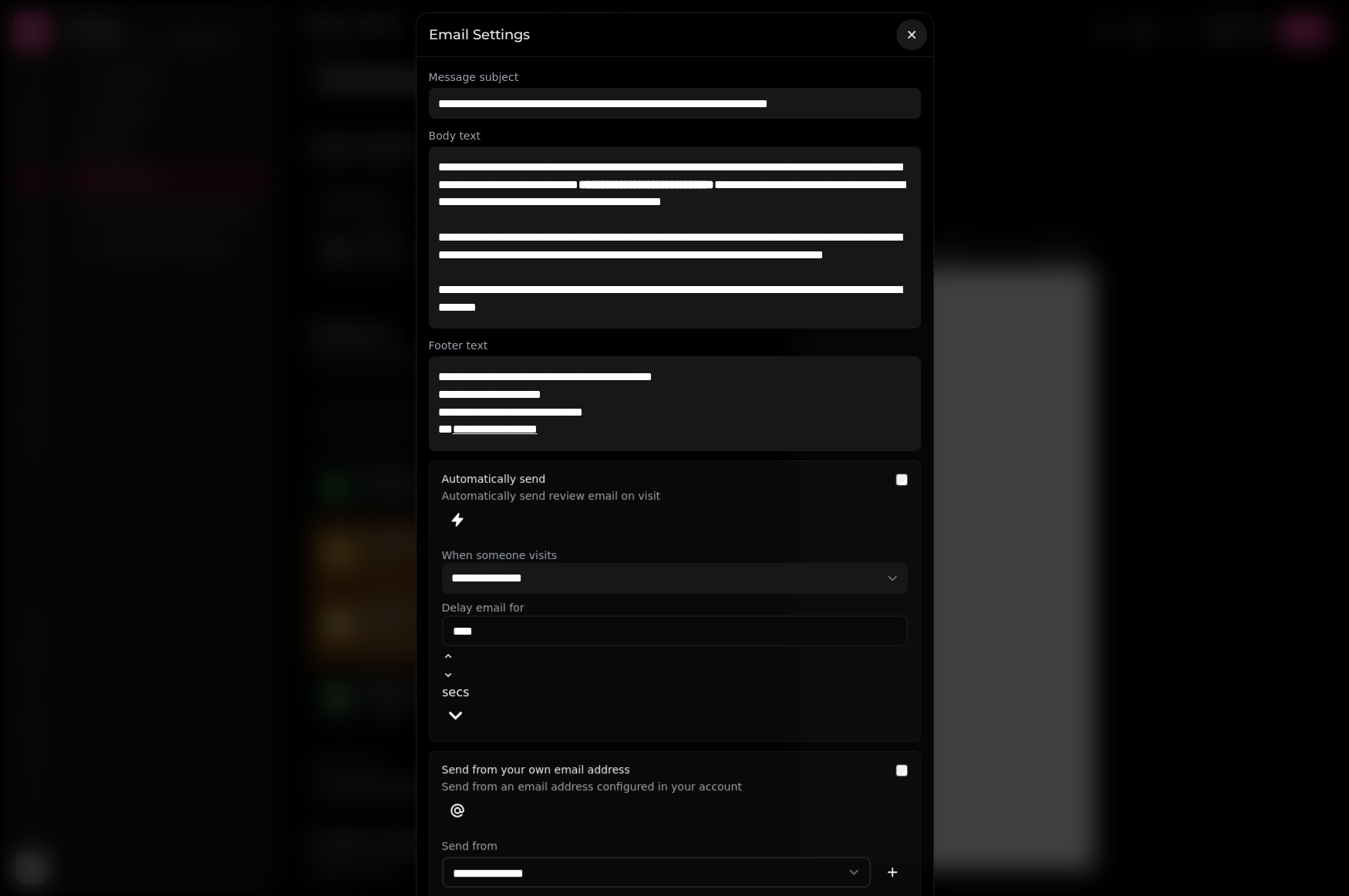
click at [907, 31] on icon "button" at bounding box center [911, 34] width 8 height 8
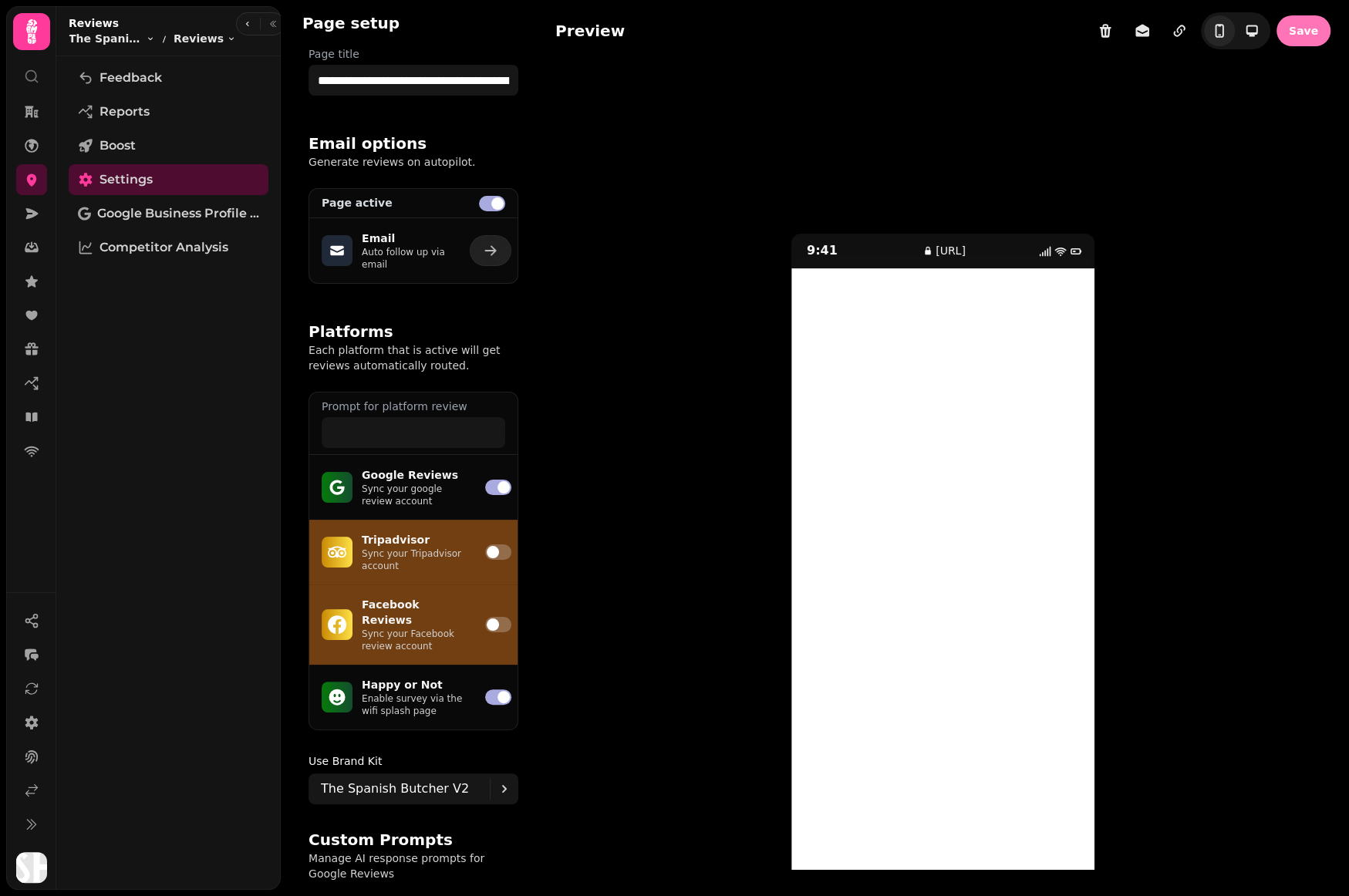
click at [1289, 26] on span "Save" at bounding box center [1303, 31] width 29 height 11
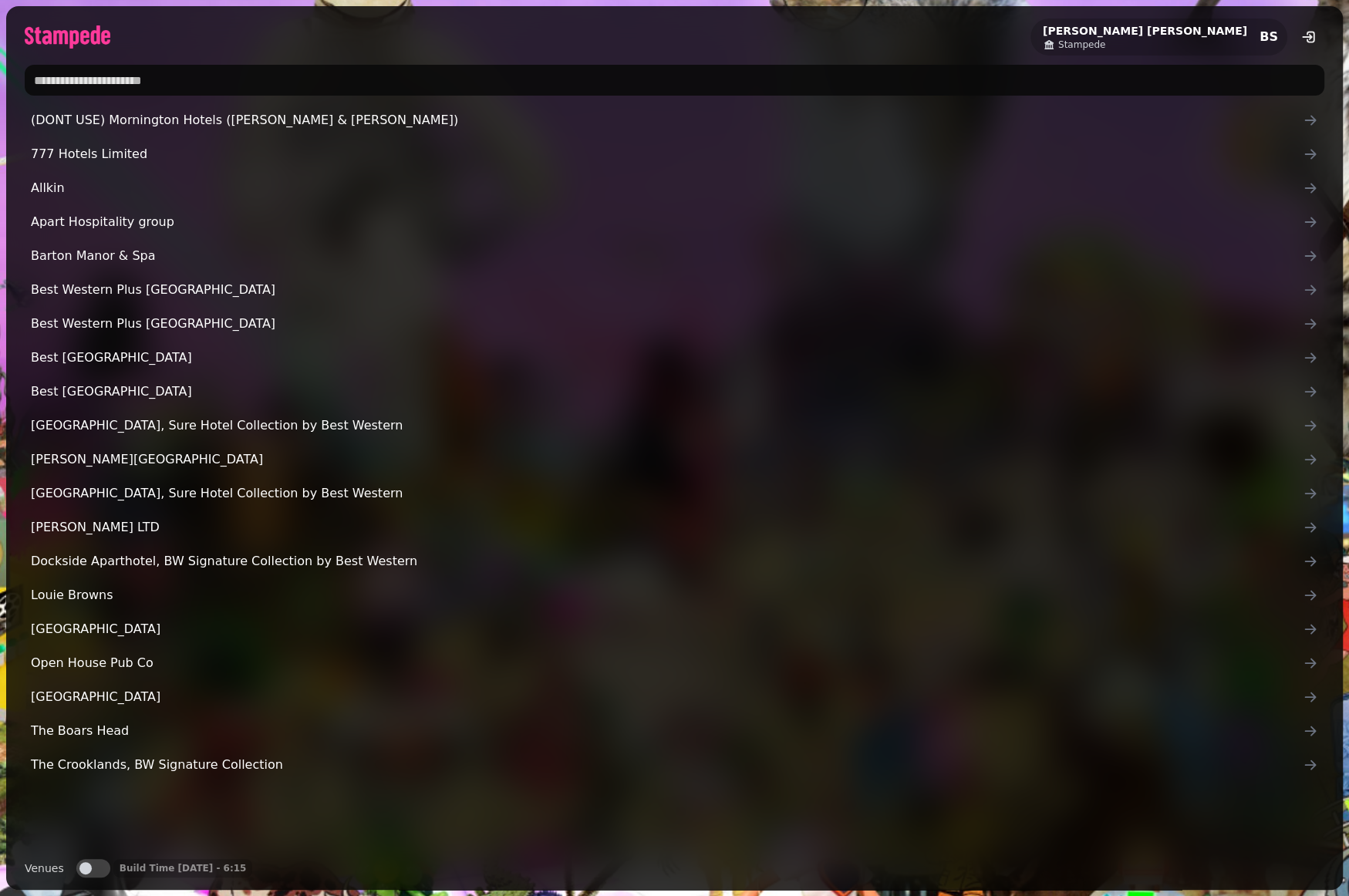
paste input "**********"
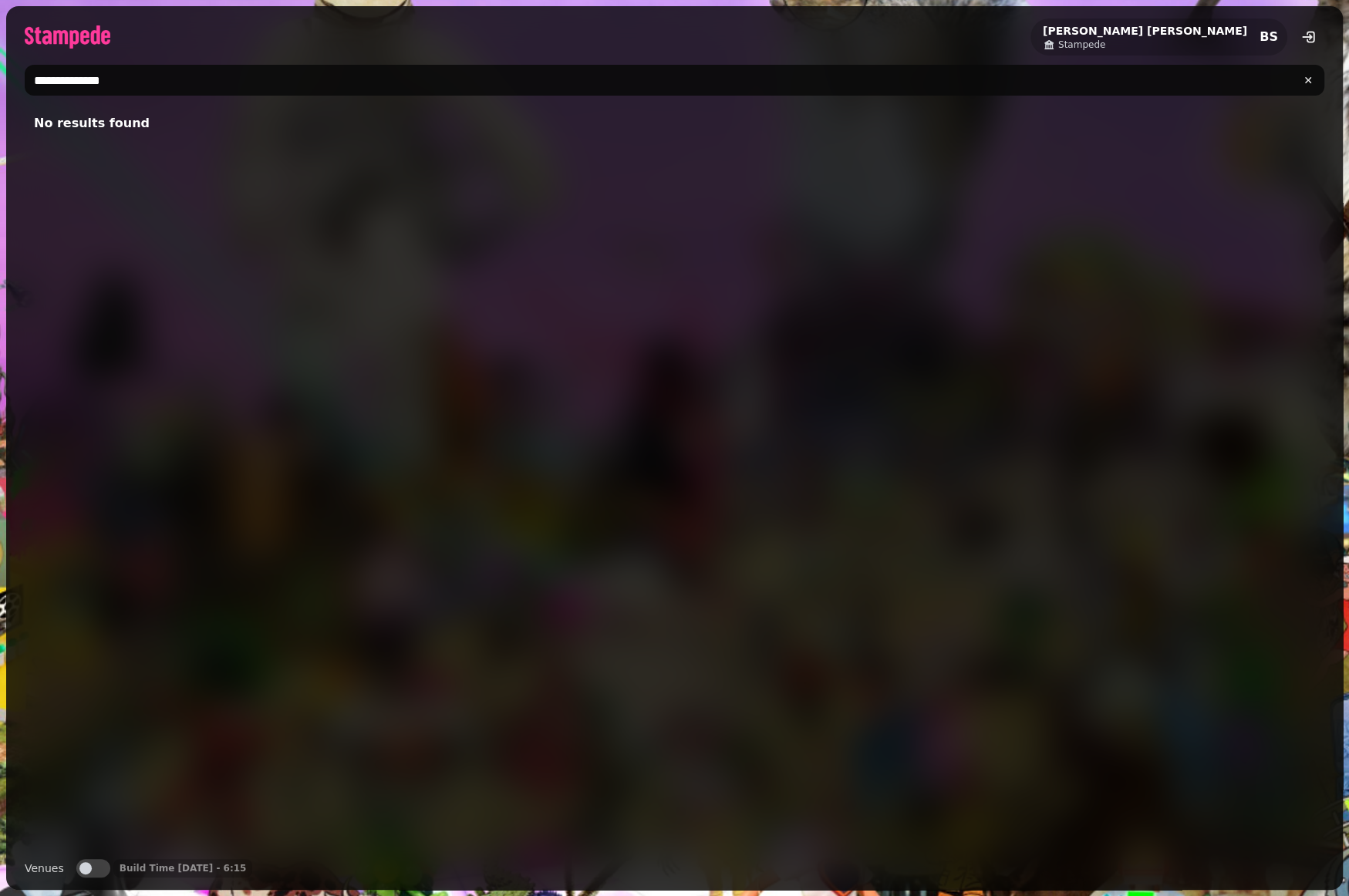
drag, startPoint x: 146, startPoint y: 74, endPoint x: 89, endPoint y: 44, distance: 64.4
click at [26, 69] on input "**********" at bounding box center [675, 80] width 1300 height 31
click at [452, 81] on input "**********" at bounding box center [675, 80] width 1300 height 31
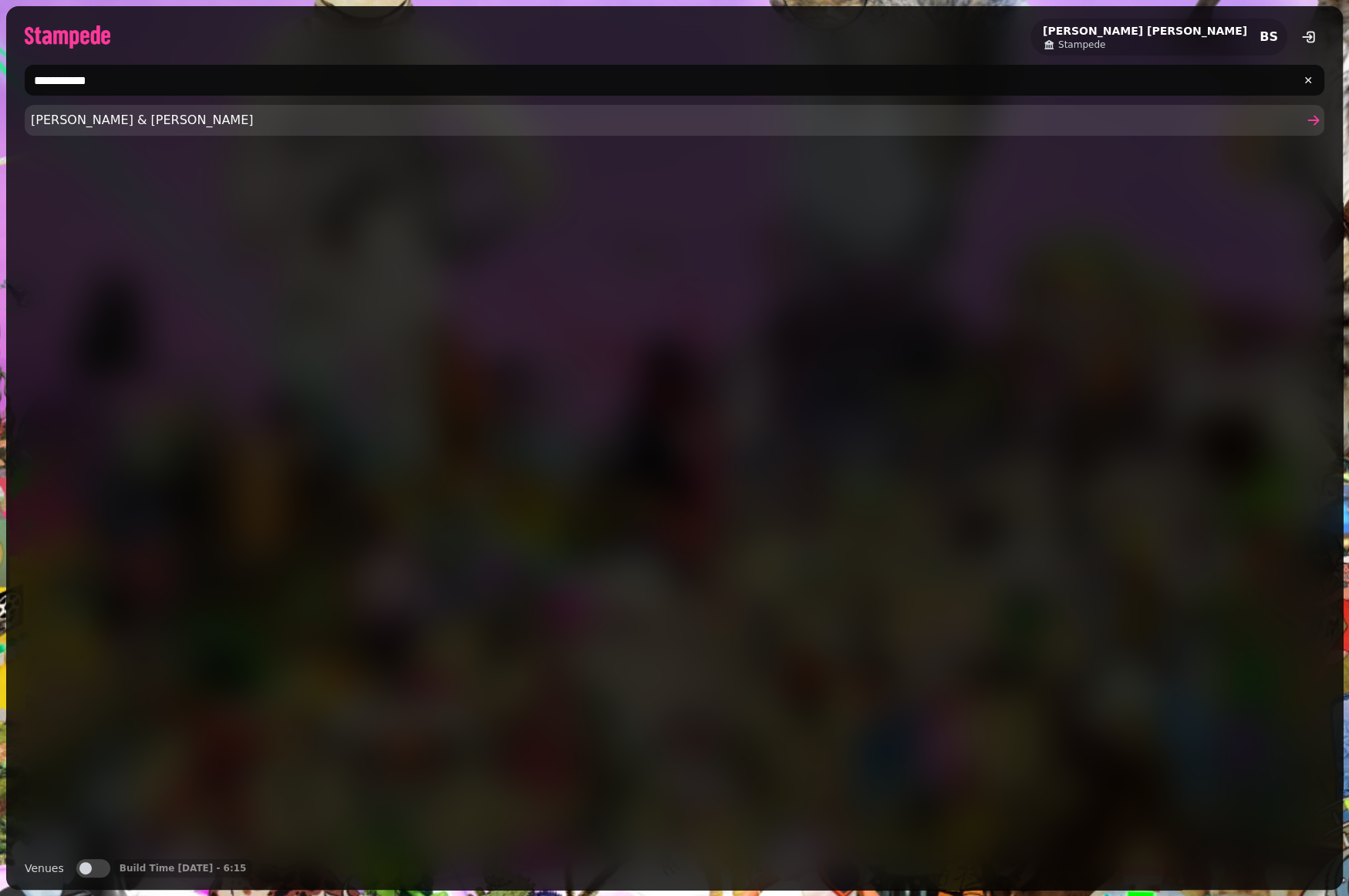
type input "**********"
click at [385, 120] on span "[PERSON_NAME] & [PERSON_NAME]" at bounding box center [666, 121] width 1272 height 19
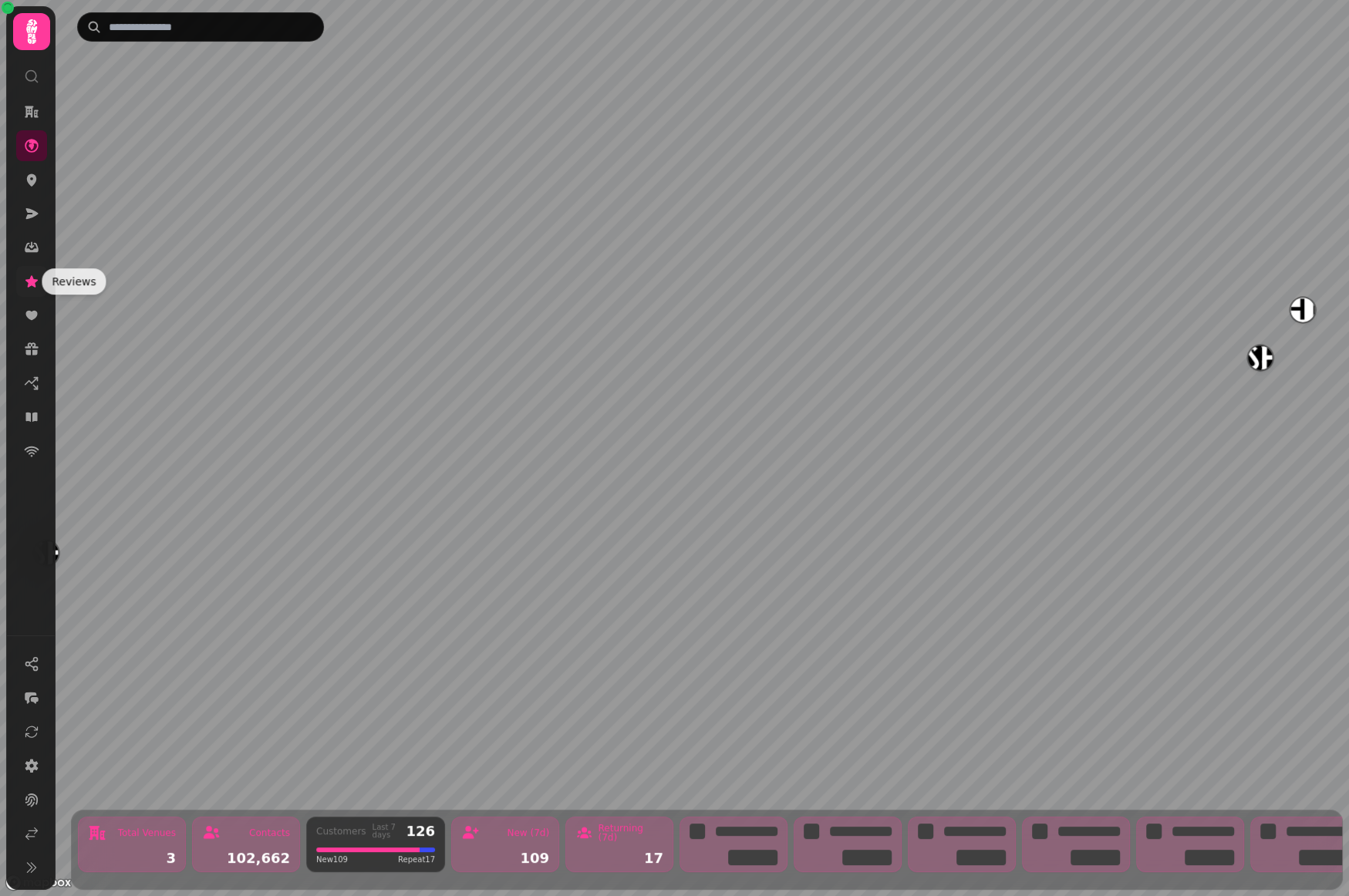
click at [33, 277] on icon at bounding box center [32, 282] width 16 height 16
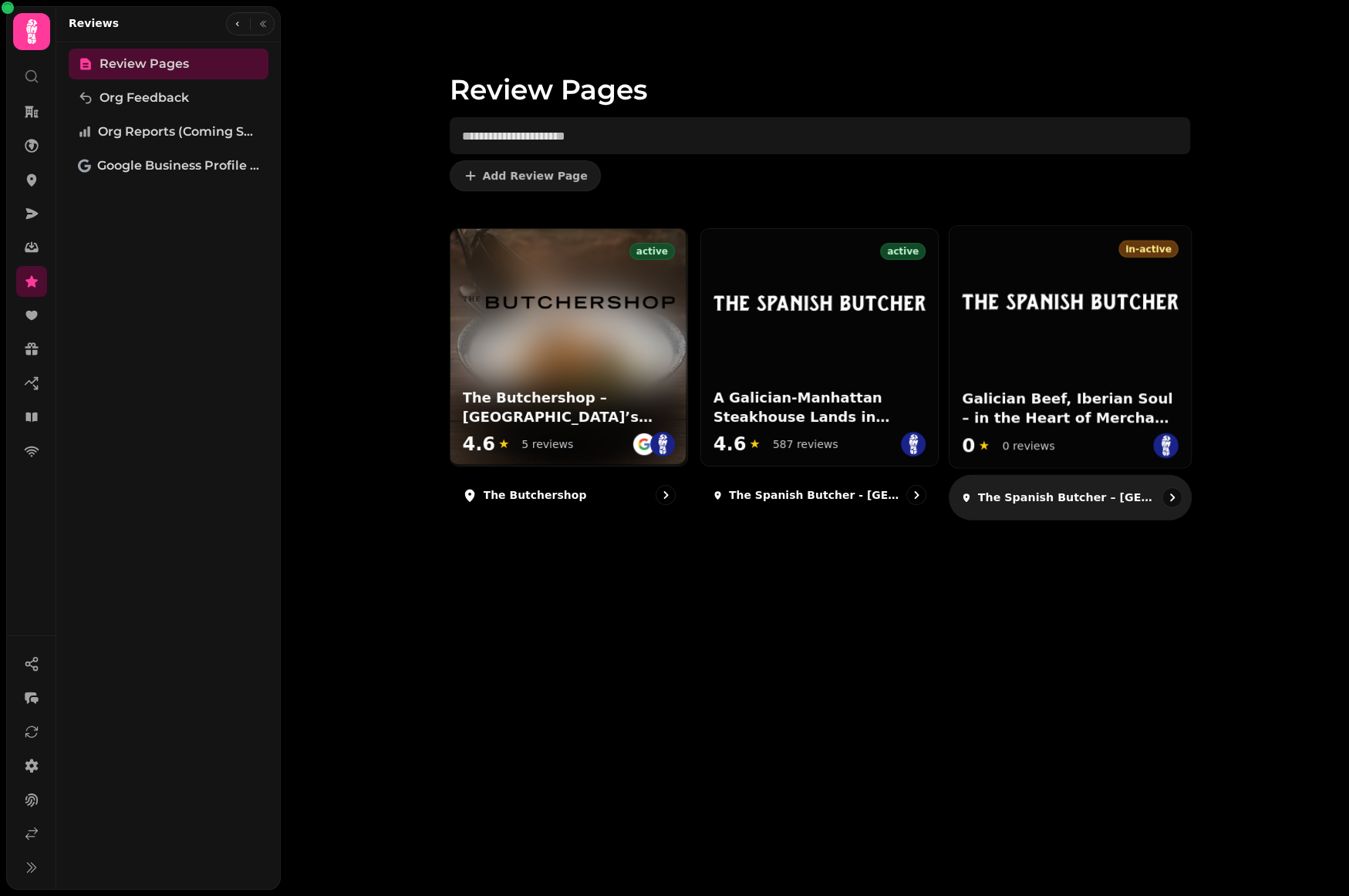
click at [1066, 318] on div at bounding box center [1070, 289] width 241 height 126
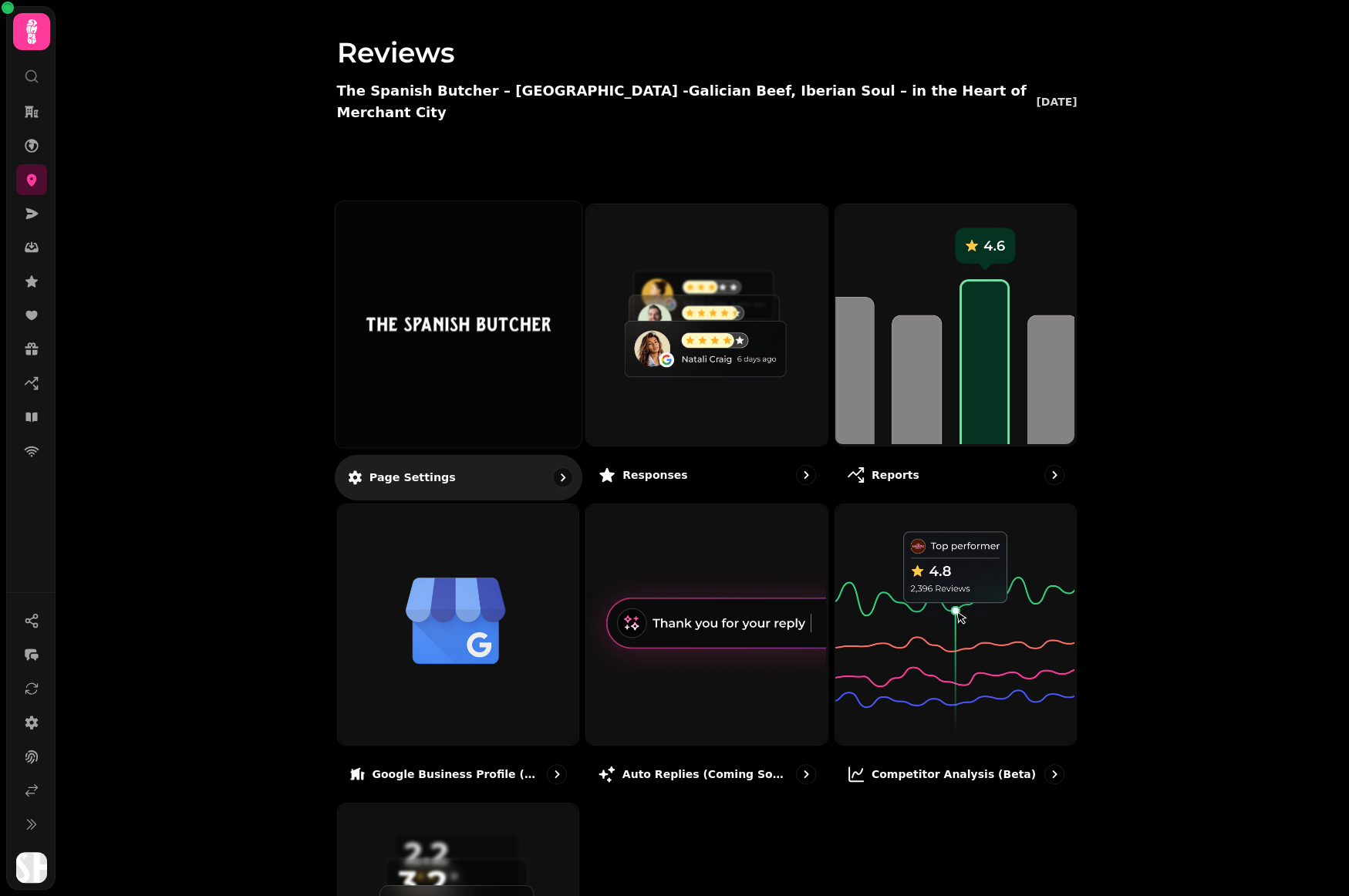
click at [426, 470] on p "Page settings" at bounding box center [412, 477] width 86 height 16
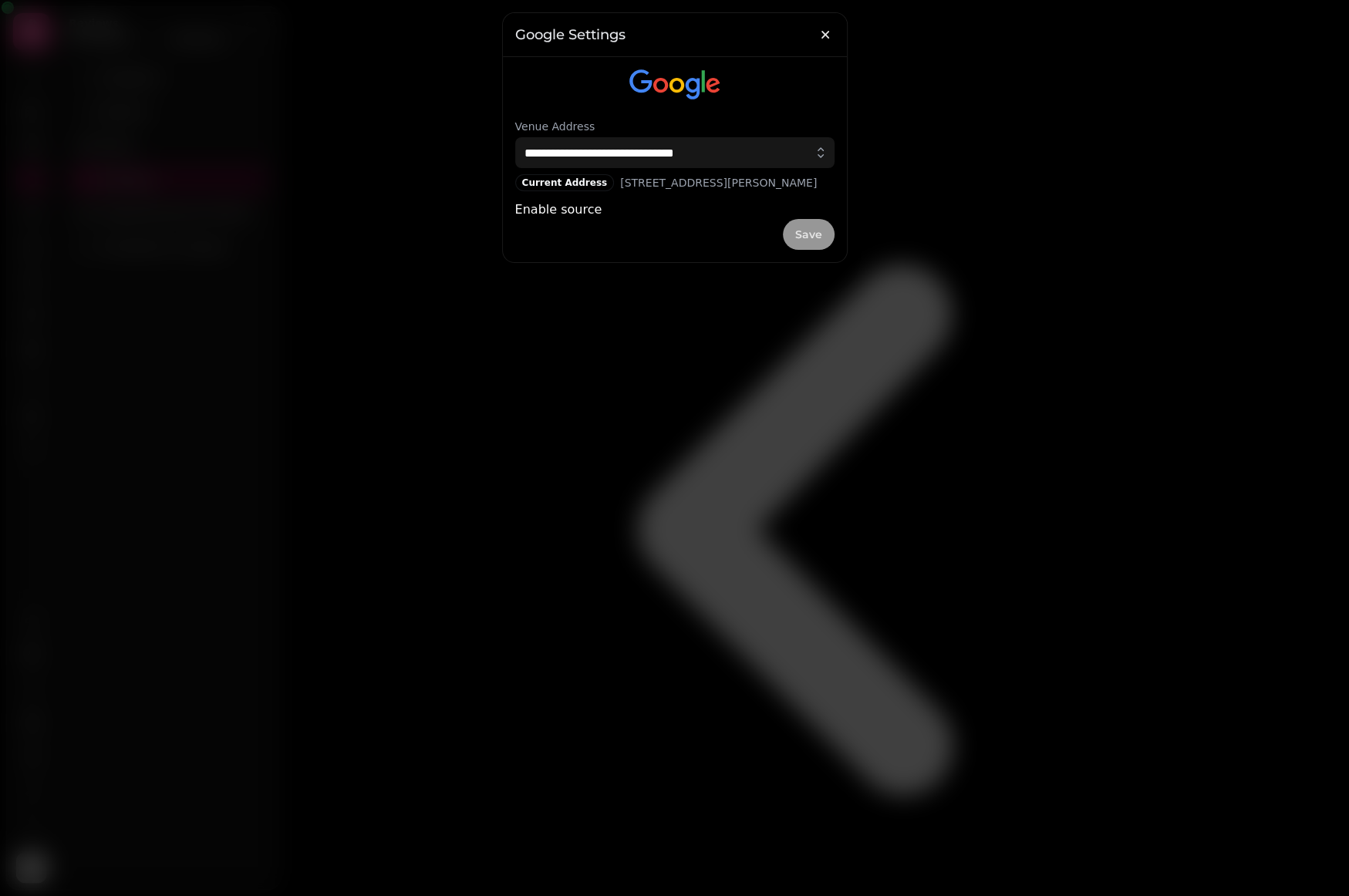
click at [810, 239] on span "Save" at bounding box center [809, 235] width 27 height 11
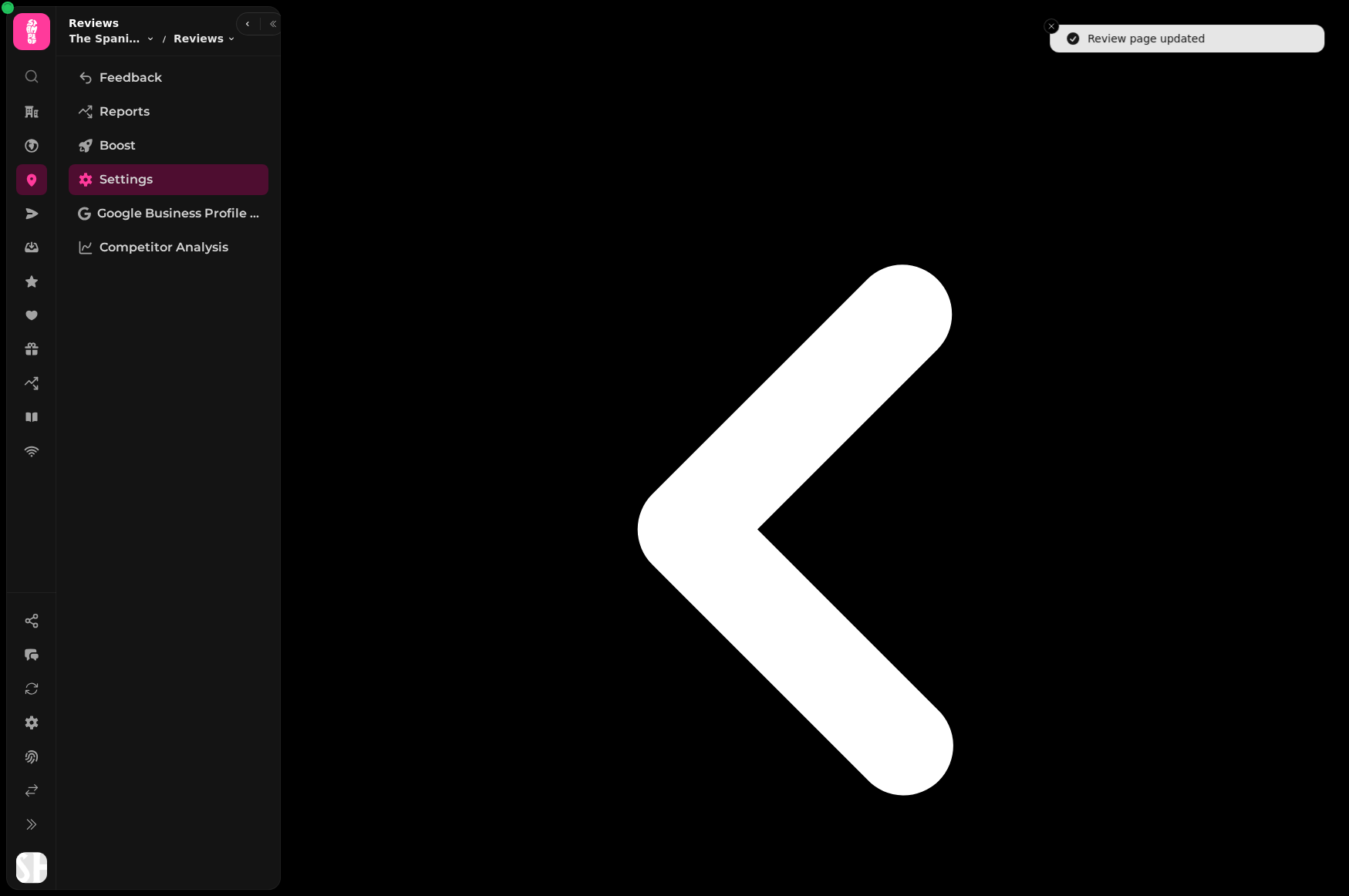
click at [1051, 26] on line "Close toast" at bounding box center [1051, 27] width 5 height 5
click at [27, 135] on link at bounding box center [31, 145] width 31 height 31
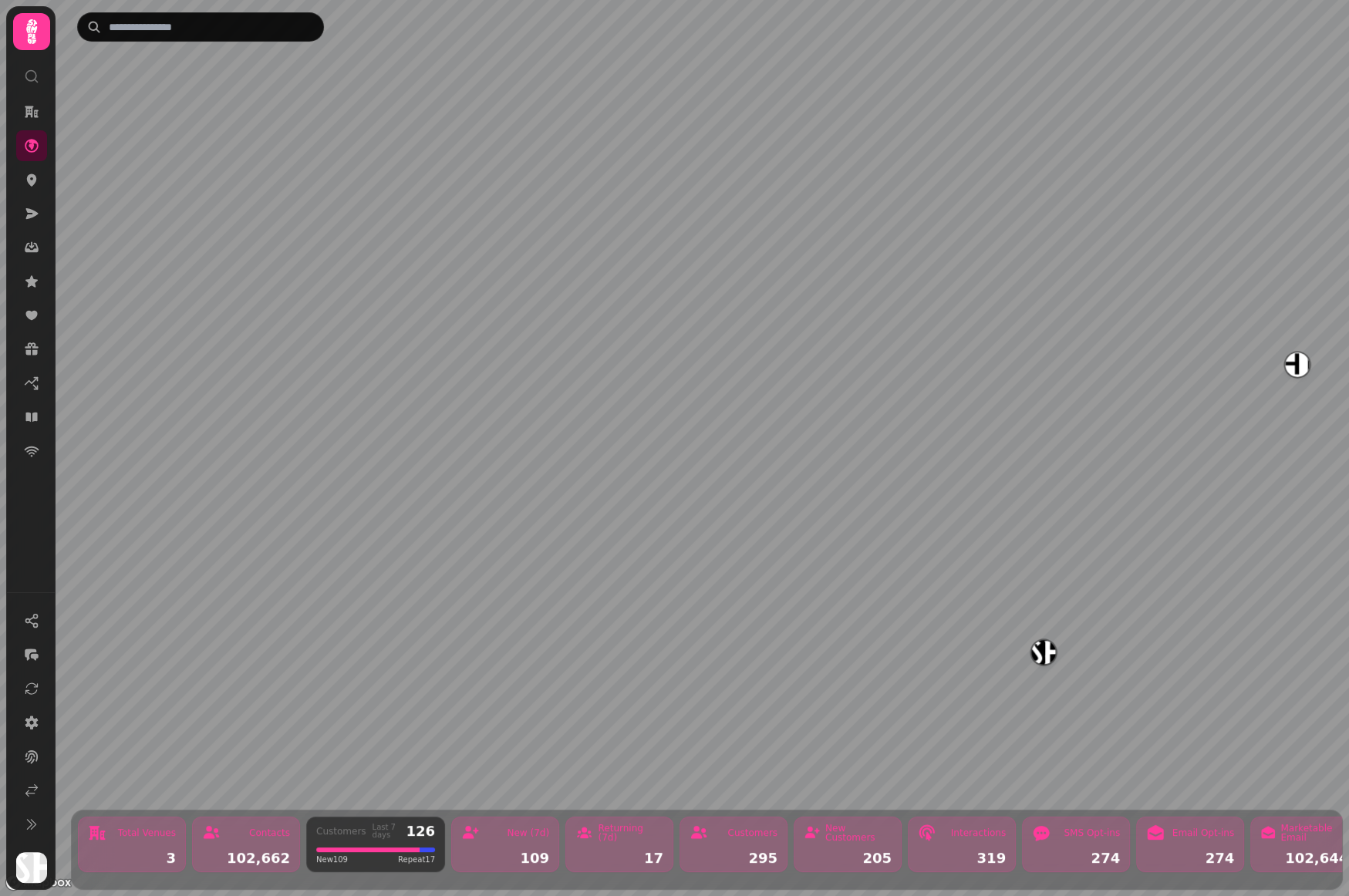
click at [1296, 365] on img "The Butchershop" at bounding box center [1297, 364] width 24 height 24
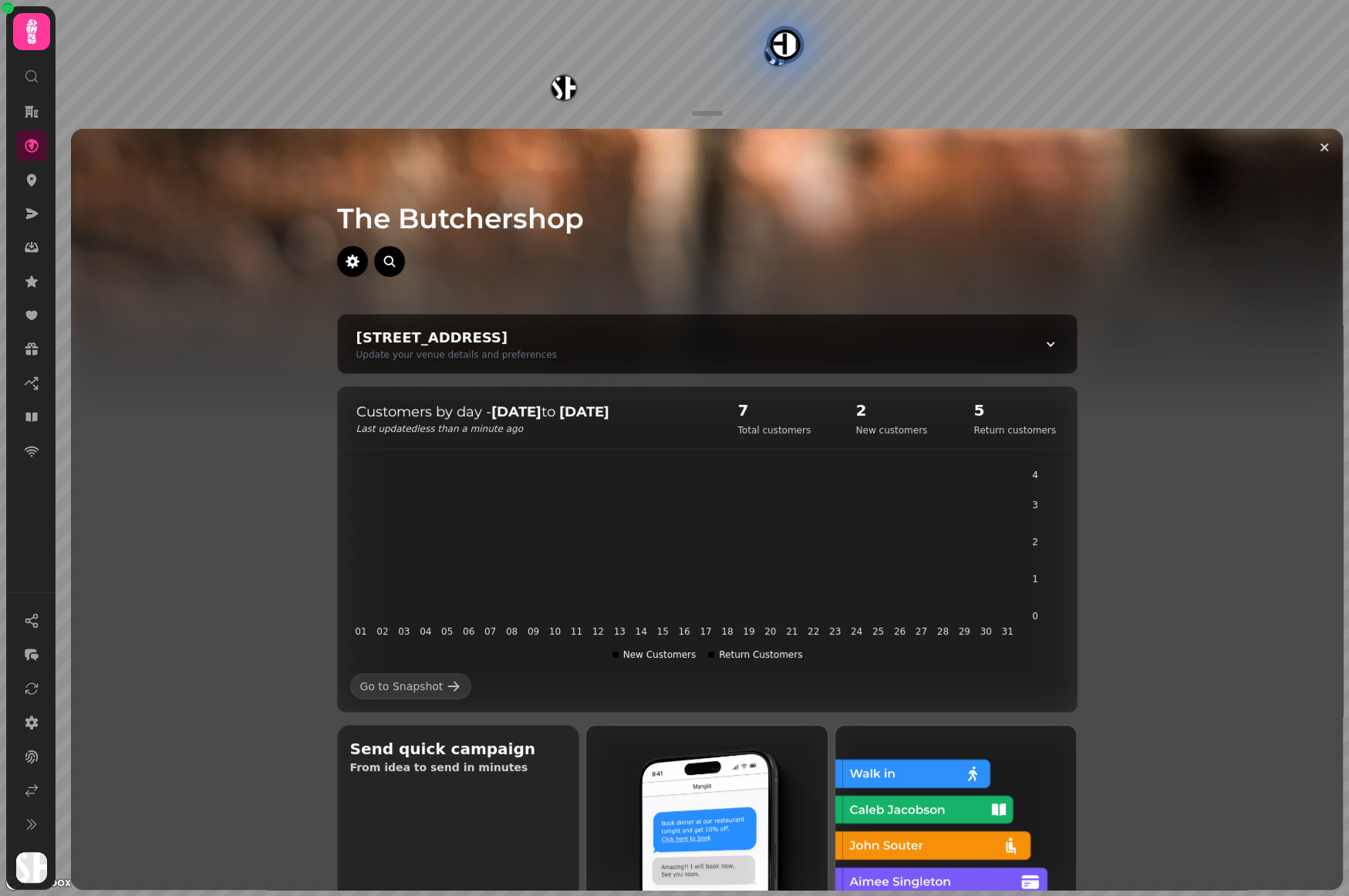
drag, startPoint x: 329, startPoint y: 214, endPoint x: 601, endPoint y: 216, distance: 272.0
click at [601, 216] on div "The Butchershop" at bounding box center [707, 239] width 790 height 148
drag, startPoint x: 579, startPoint y: 225, endPoint x: 298, endPoint y: 214, distance: 281.2
click at [36, 274] on icon at bounding box center [32, 282] width 16 height 16
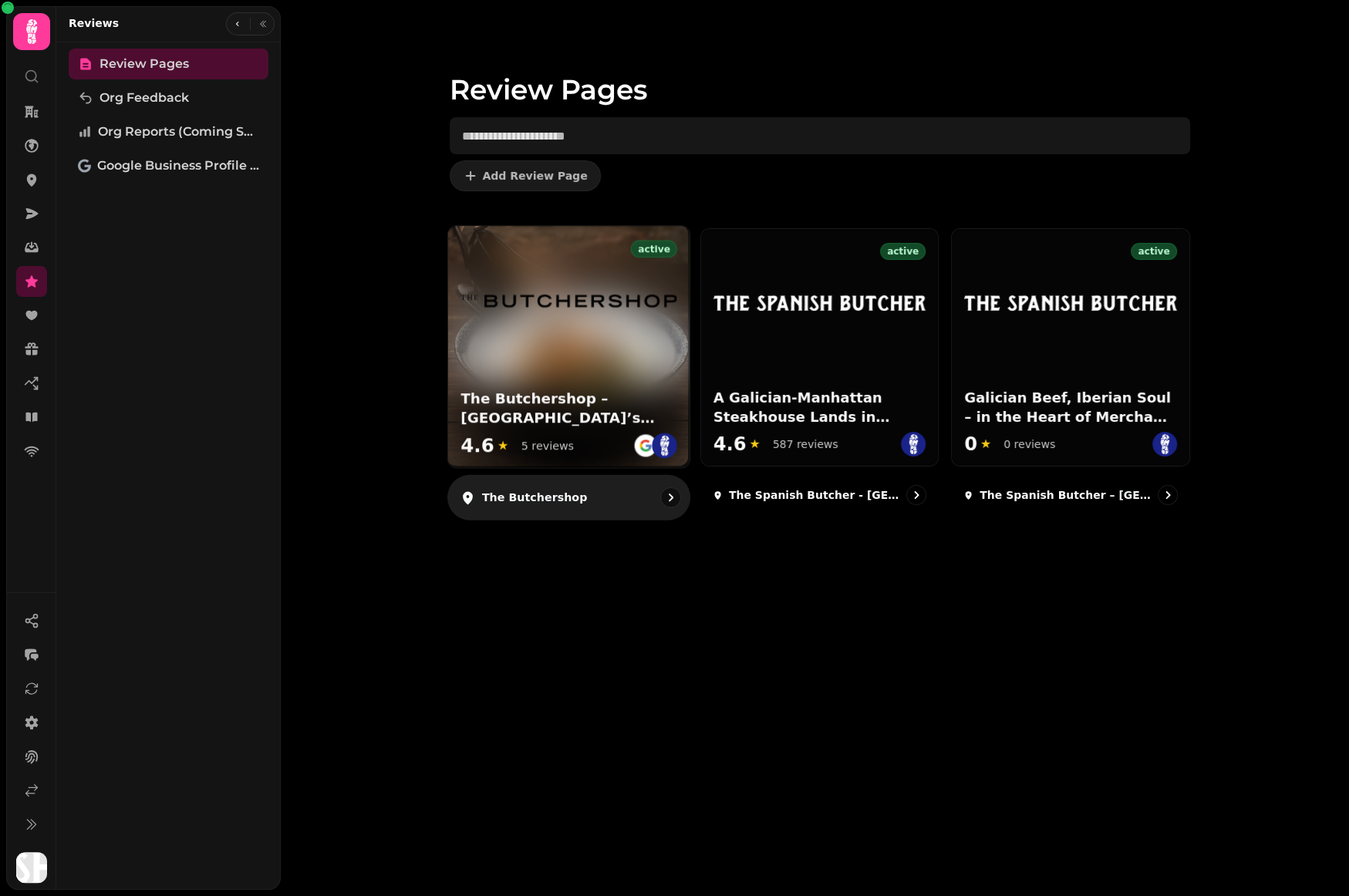
click at [549, 369] on div "active The Butchershop – Glasgow’s Original Modern Steakhouse 4.6 ★ 5 reviews" at bounding box center [568, 347] width 241 height 241
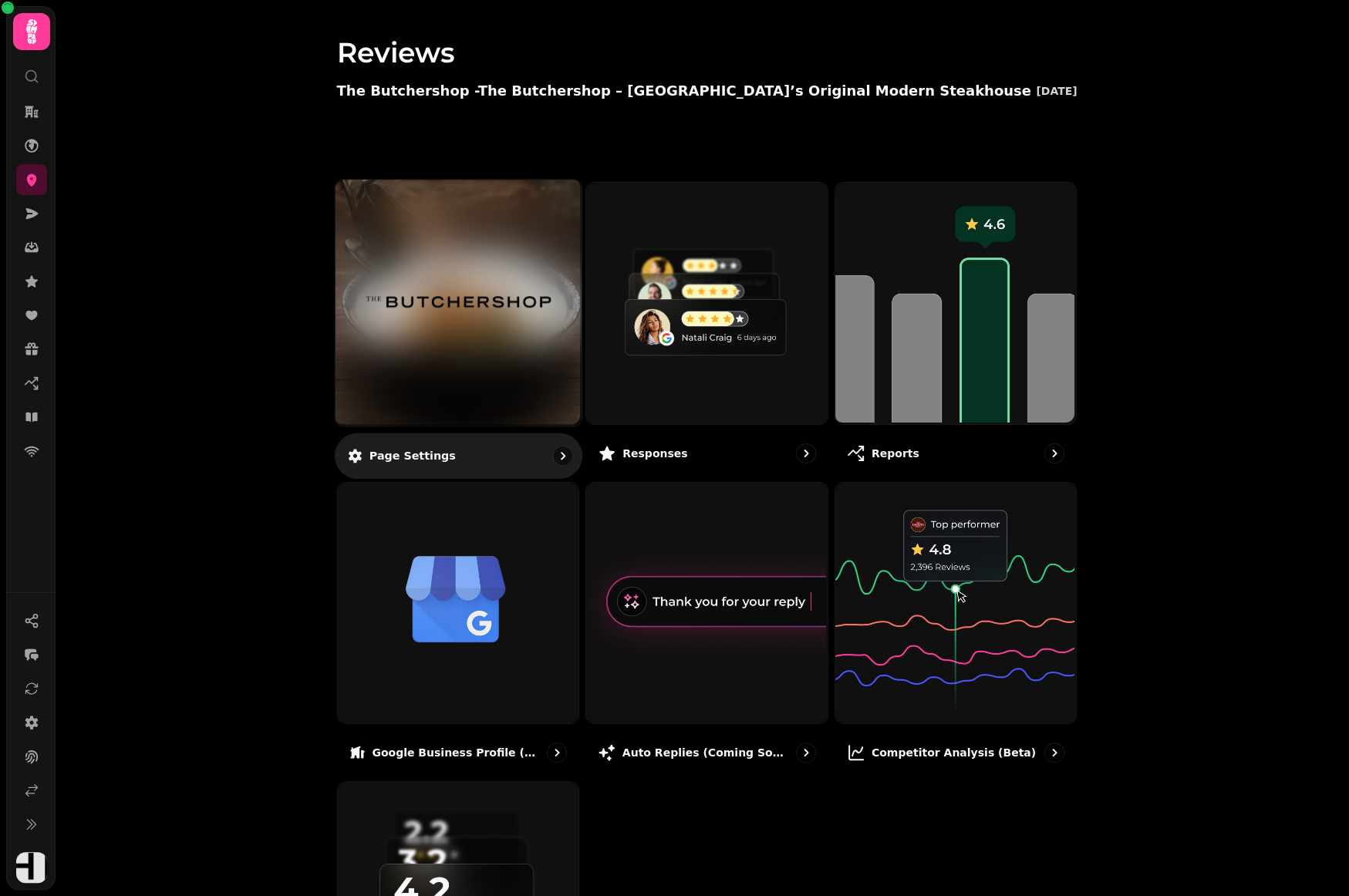
click at [470, 365] on div at bounding box center [458, 303] width 246 height 246
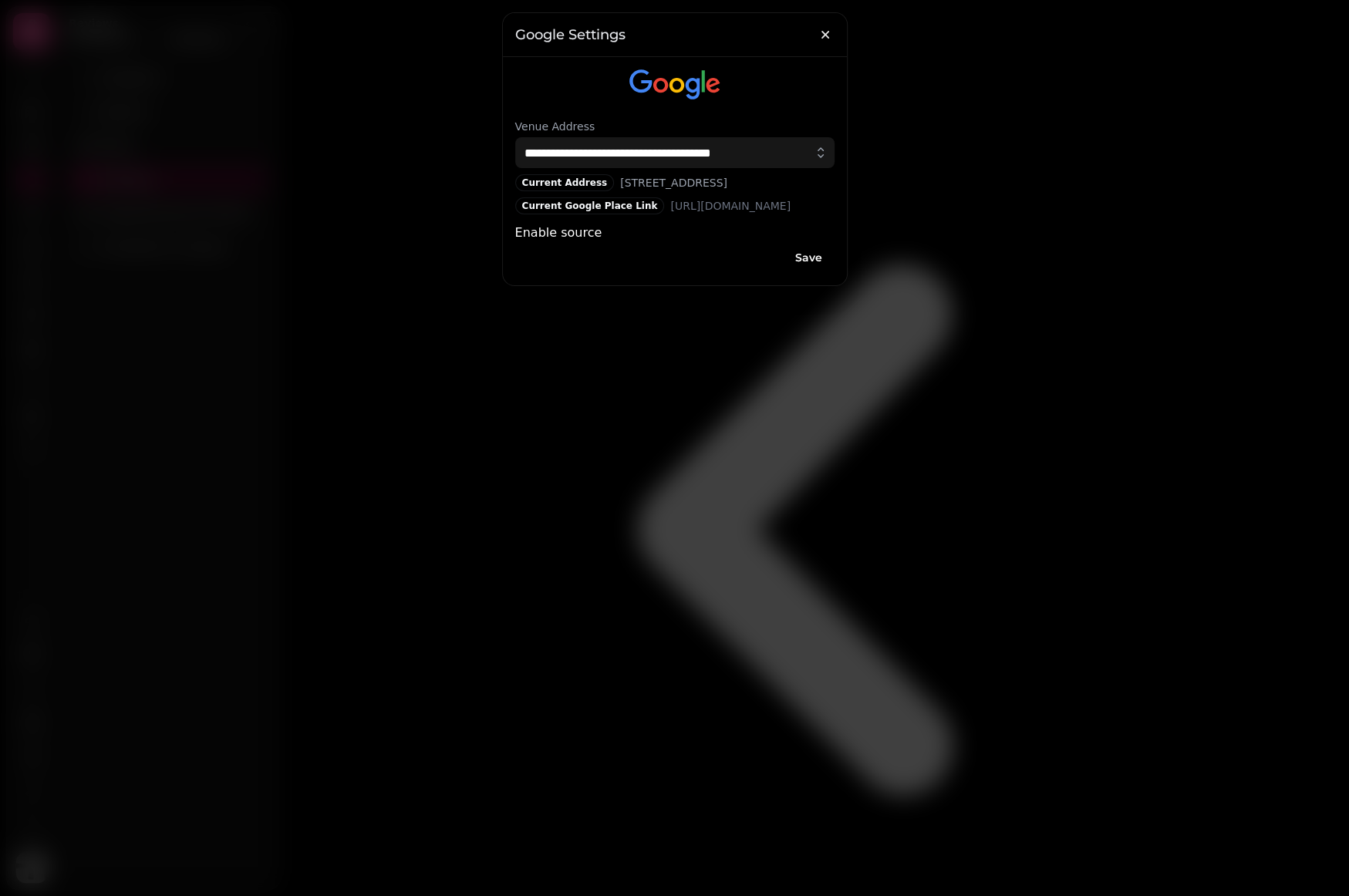
click at [606, 204] on div "Current Google Place Link https://search.google.com/local/writereview?placeid=C…" at bounding box center [653, 206] width 276 height 17
drag, startPoint x: 749, startPoint y: 154, endPoint x: 474, endPoint y: 142, distance: 275.3
click at [474, 143] on div "**********" at bounding box center [674, 448] width 1349 height 896
paste input "text"
type input "**********"
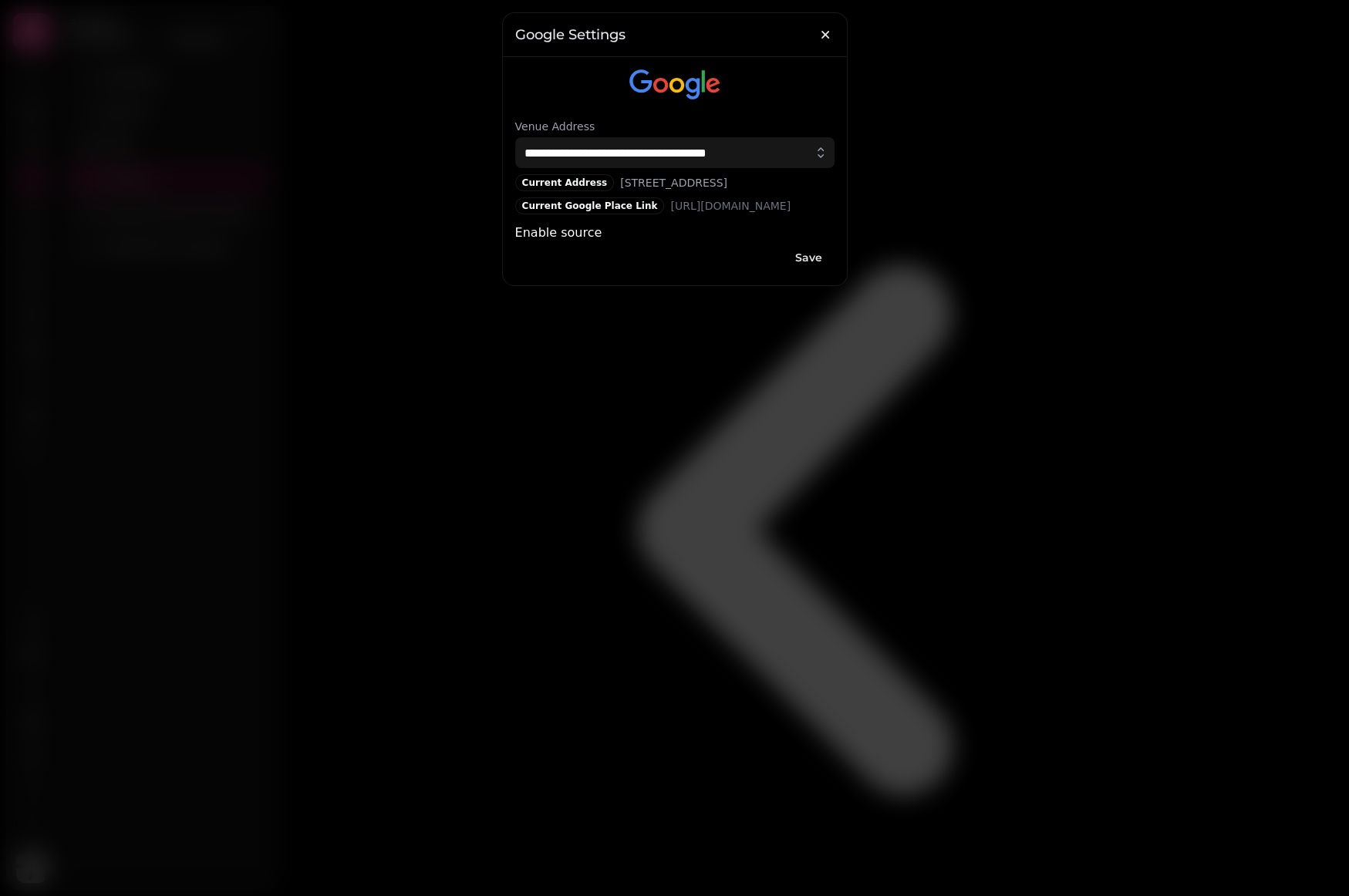
click at [803, 263] on span "Save" at bounding box center [809, 257] width 27 height 11
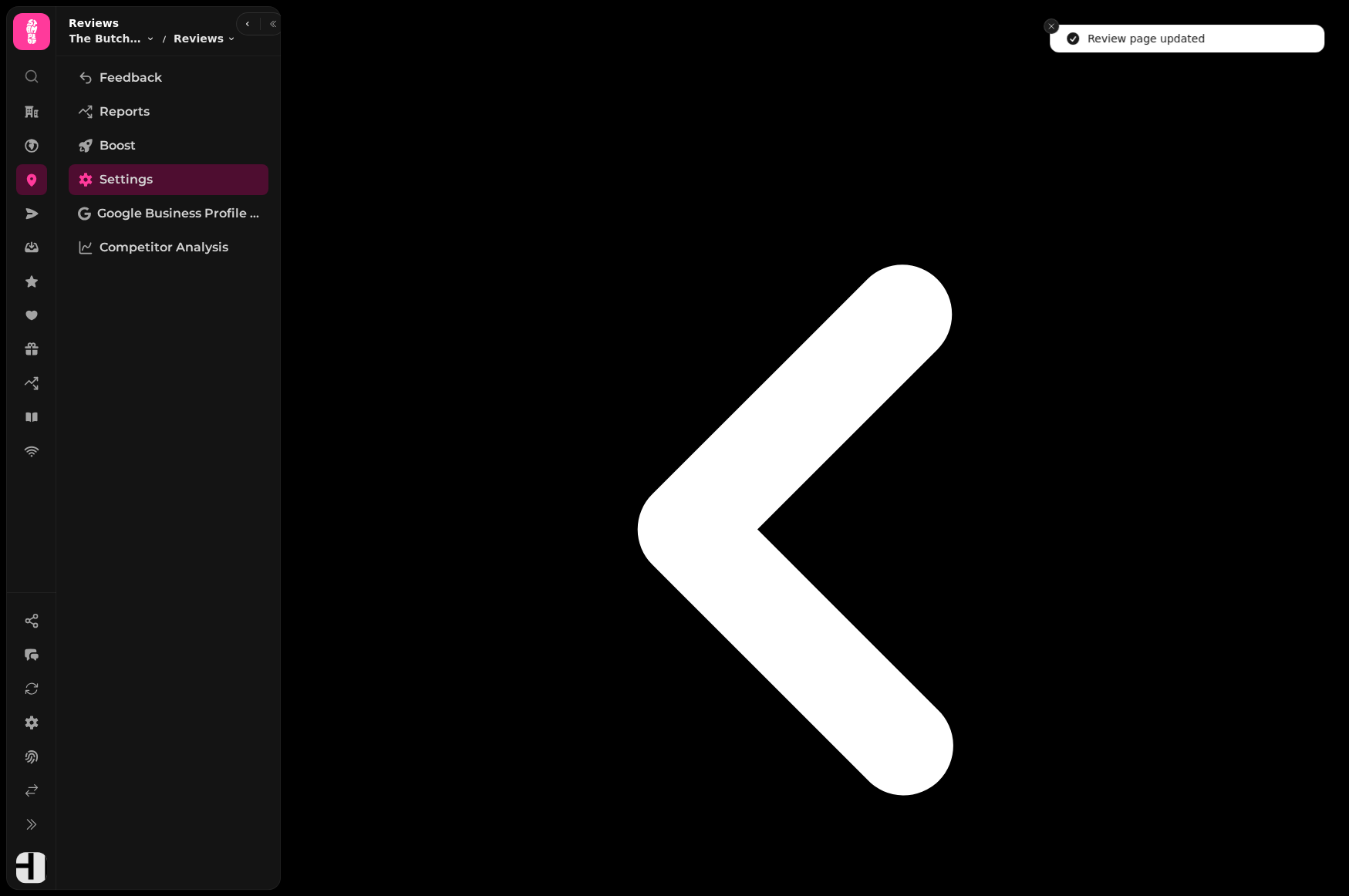
click at [1051, 23] on icon "Close toast" at bounding box center [1051, 27] width 9 height 9
select select "**********"
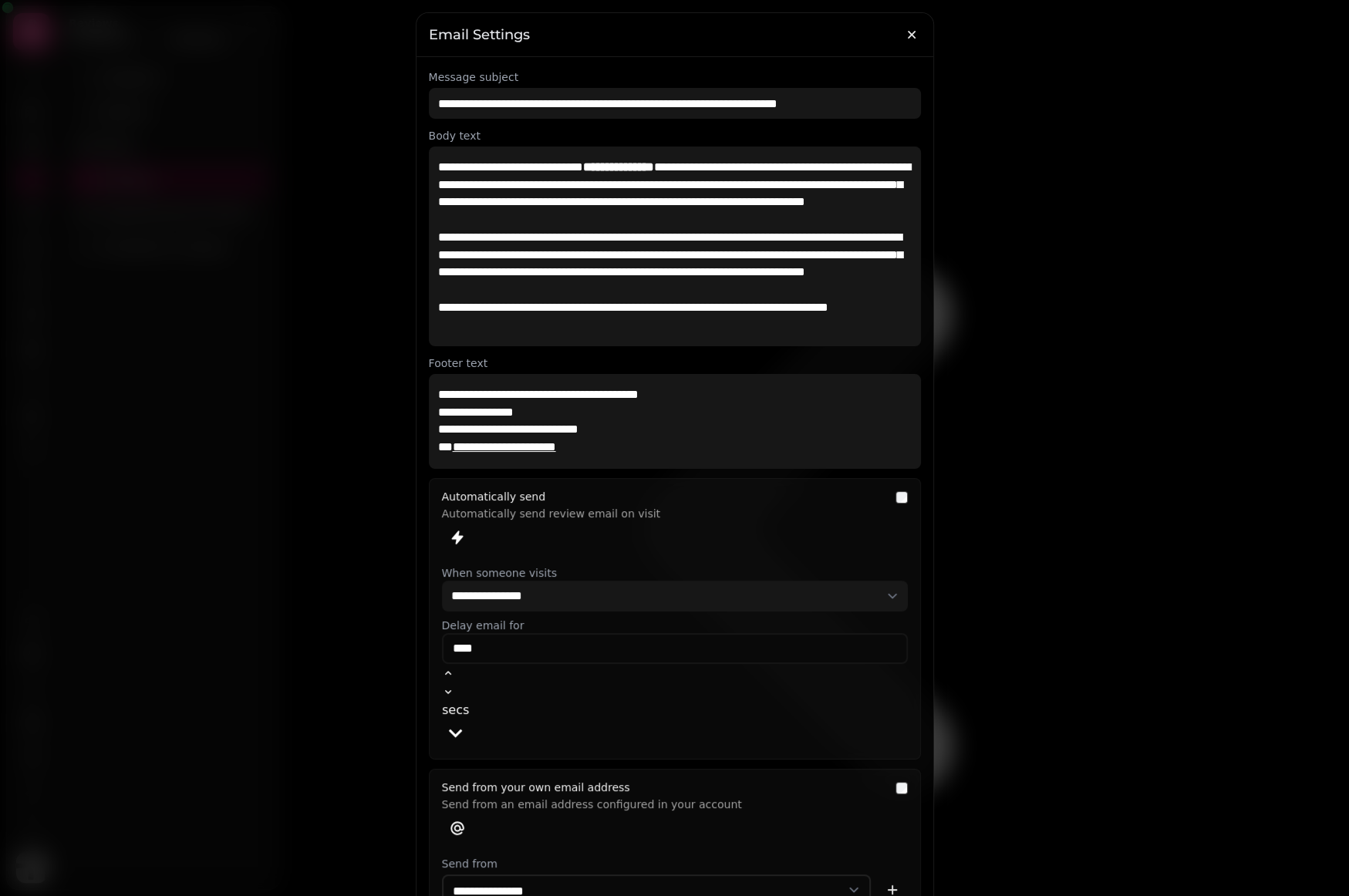
click at [835, 214] on p "**********" at bounding box center [676, 194] width 474 height 70
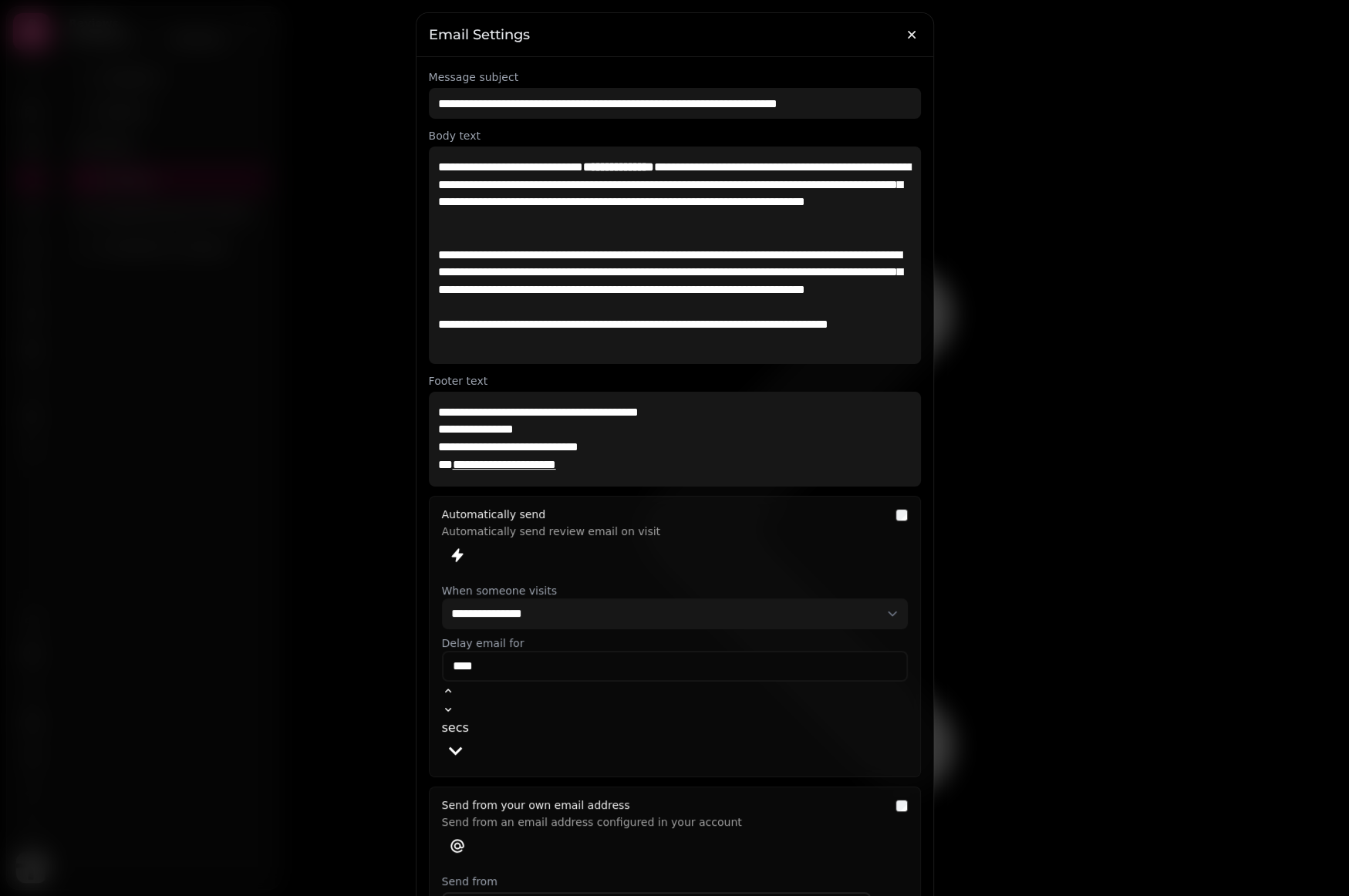
click at [817, 271] on p "**********" at bounding box center [676, 282] width 474 height 70
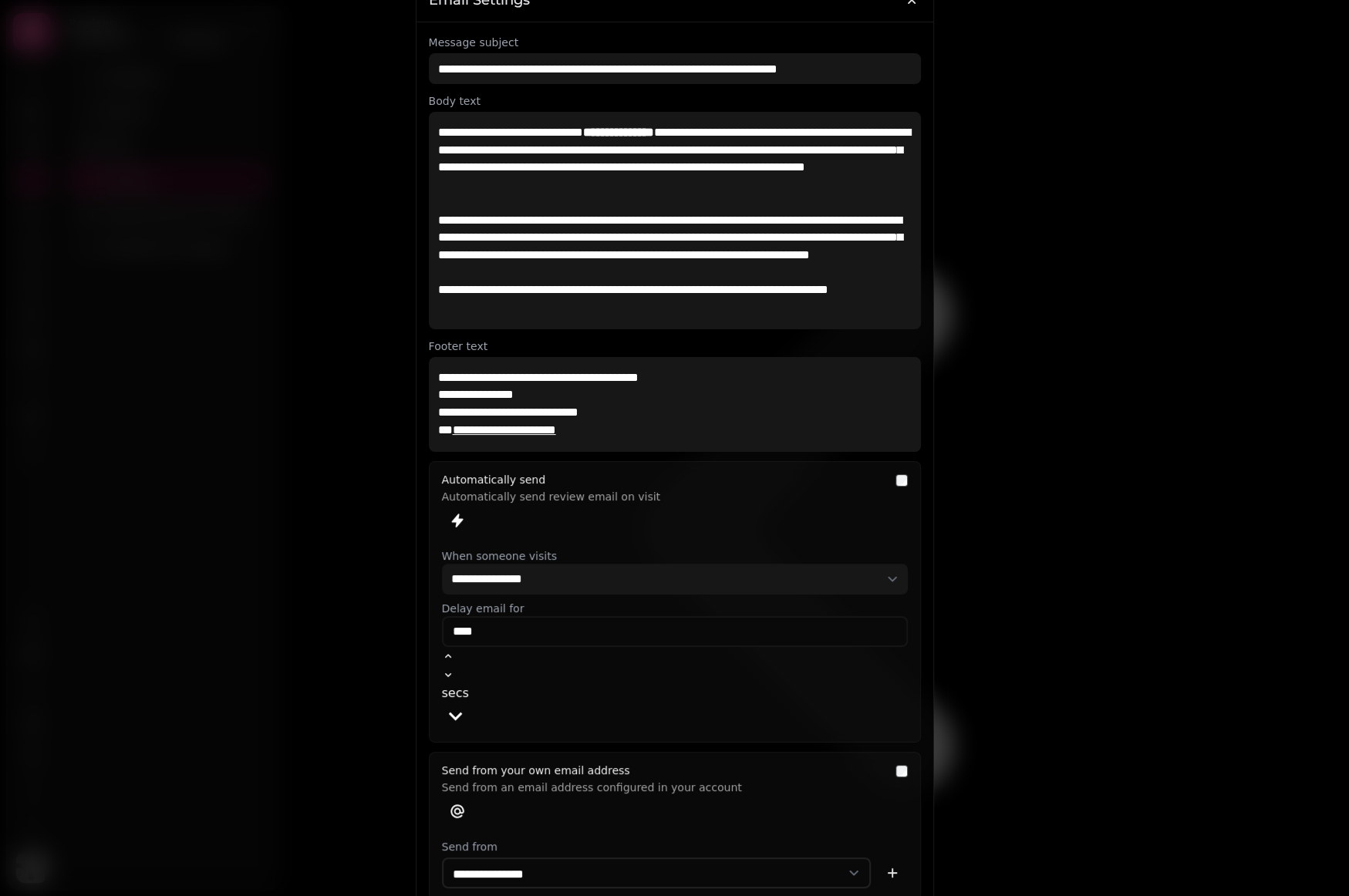
scroll to position [35, 0]
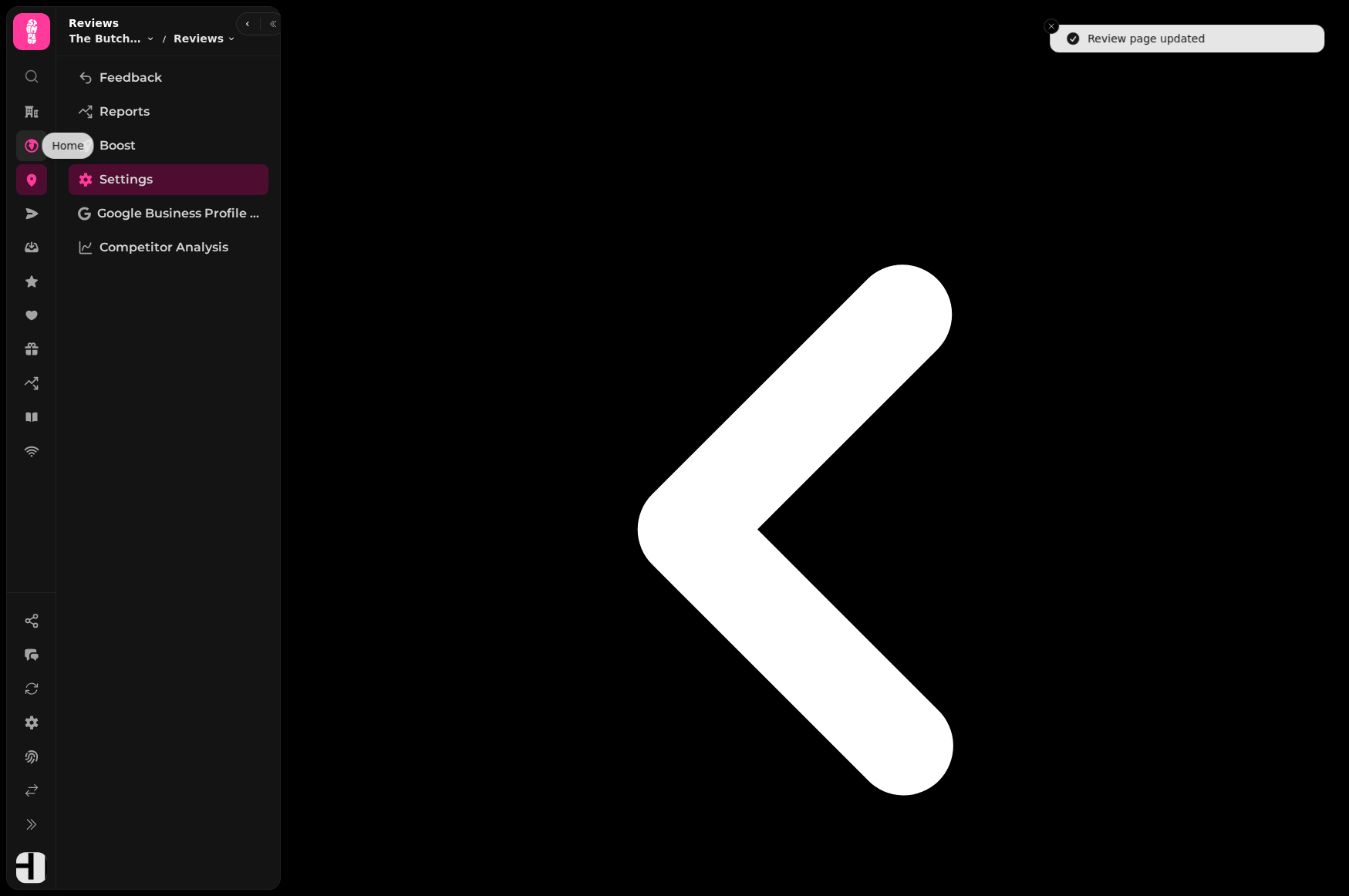
click at [35, 139] on icon at bounding box center [32, 146] width 16 height 16
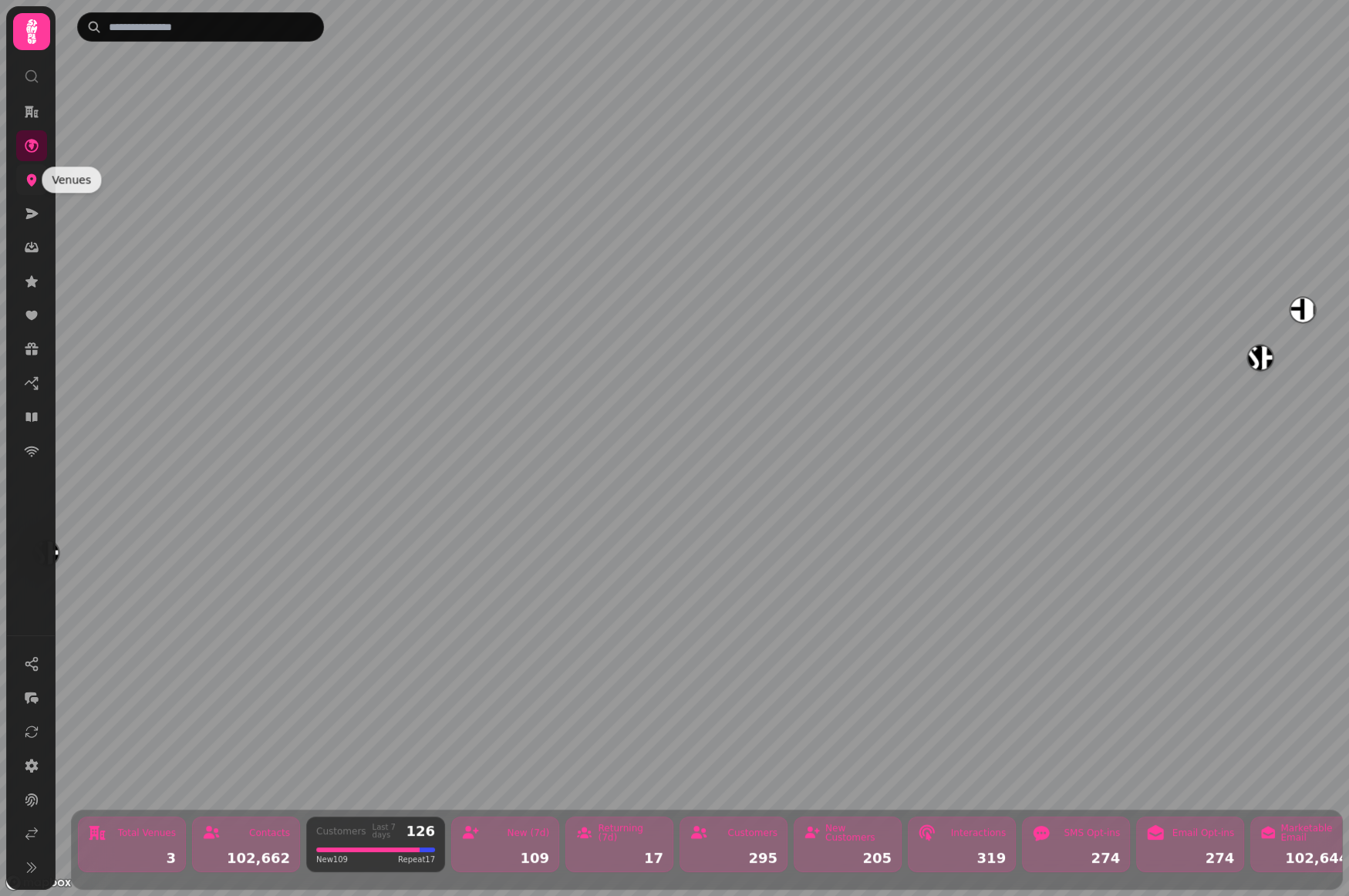
click at [34, 178] on icon at bounding box center [31, 181] width 10 height 13
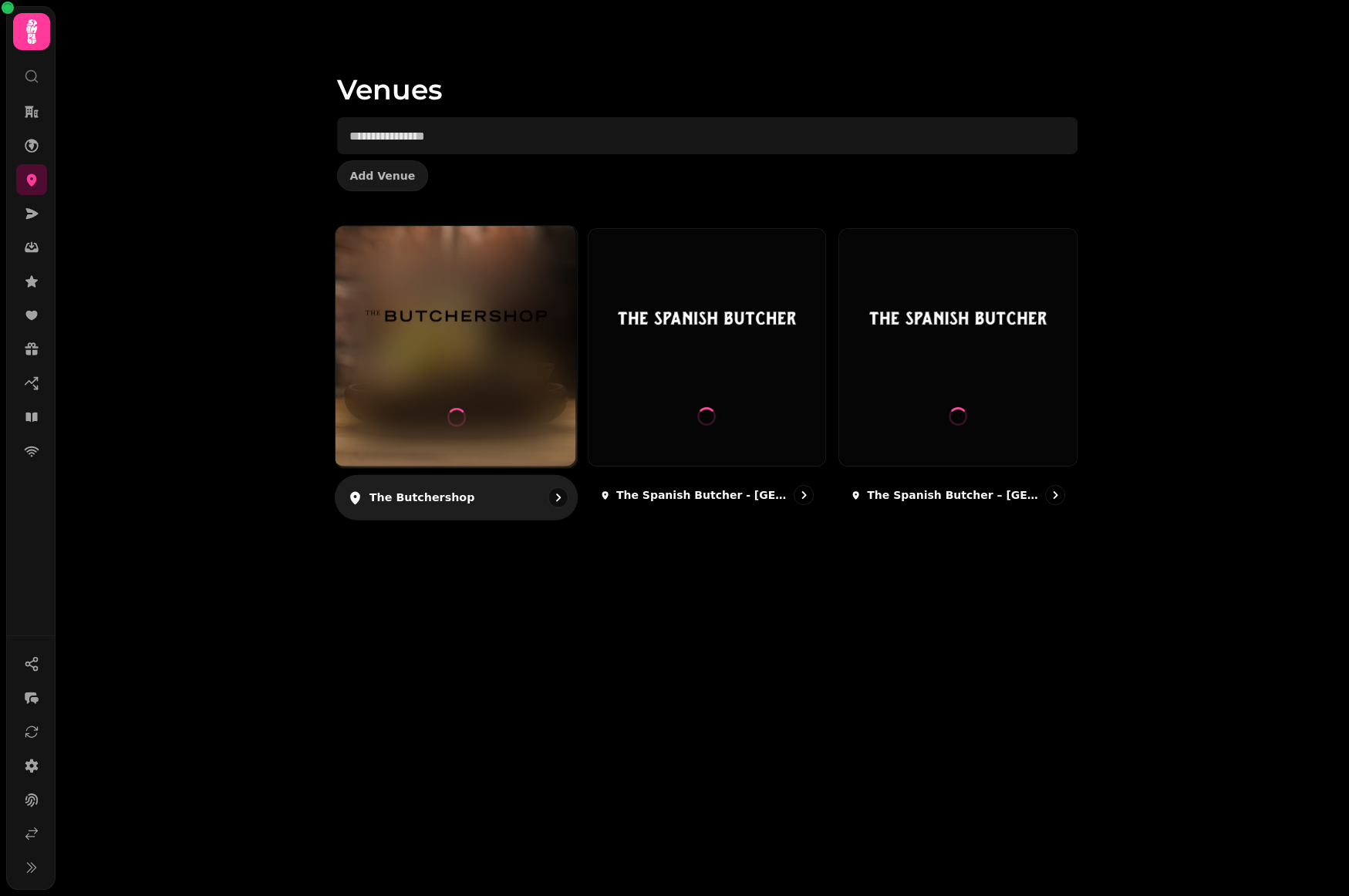
click at [528, 390] on div at bounding box center [456, 347] width 241 height 241
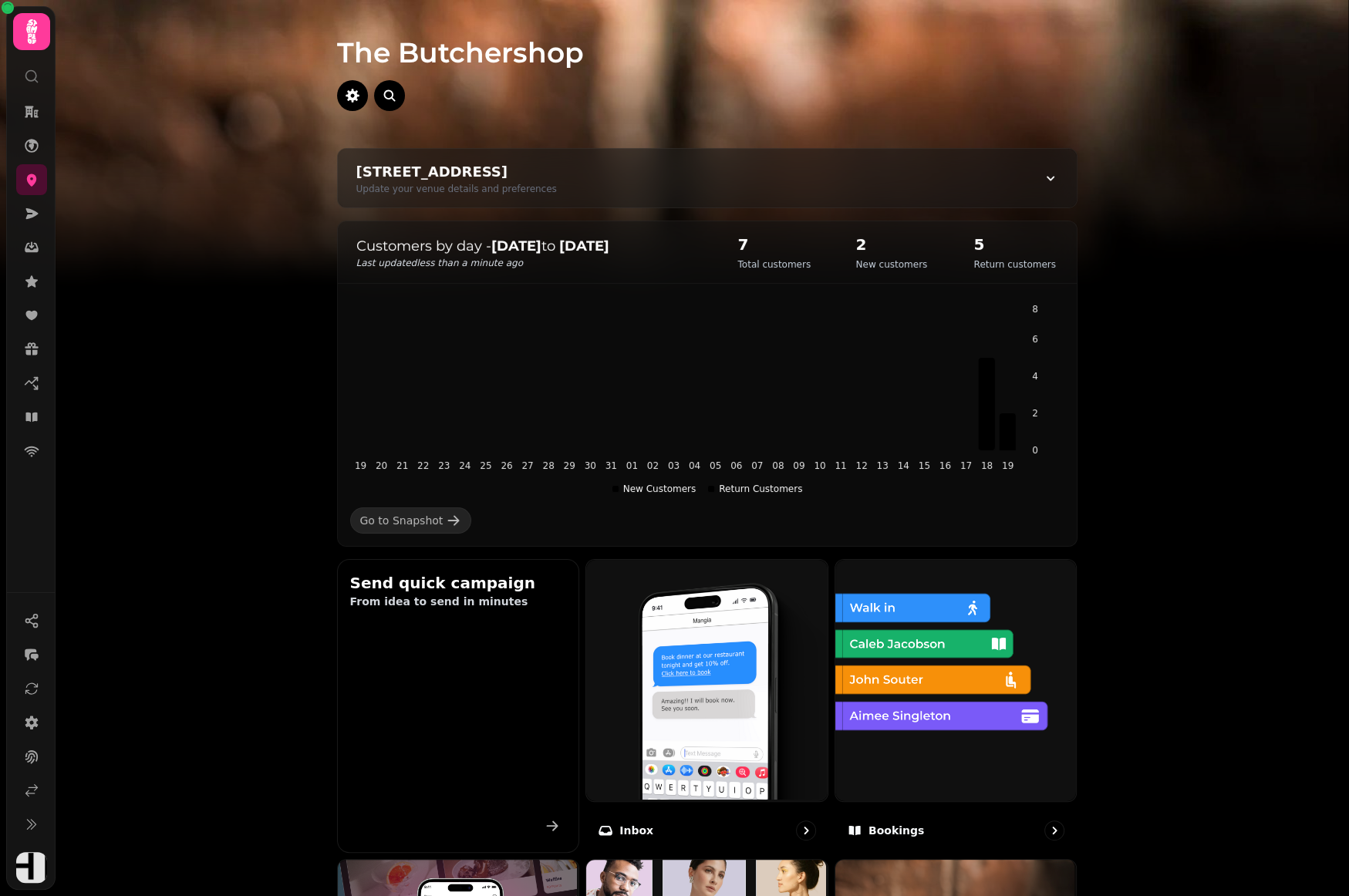
click at [557, 180] on div "[STREET_ADDRESS]" at bounding box center [456, 172] width 200 height 22
select select "**********"
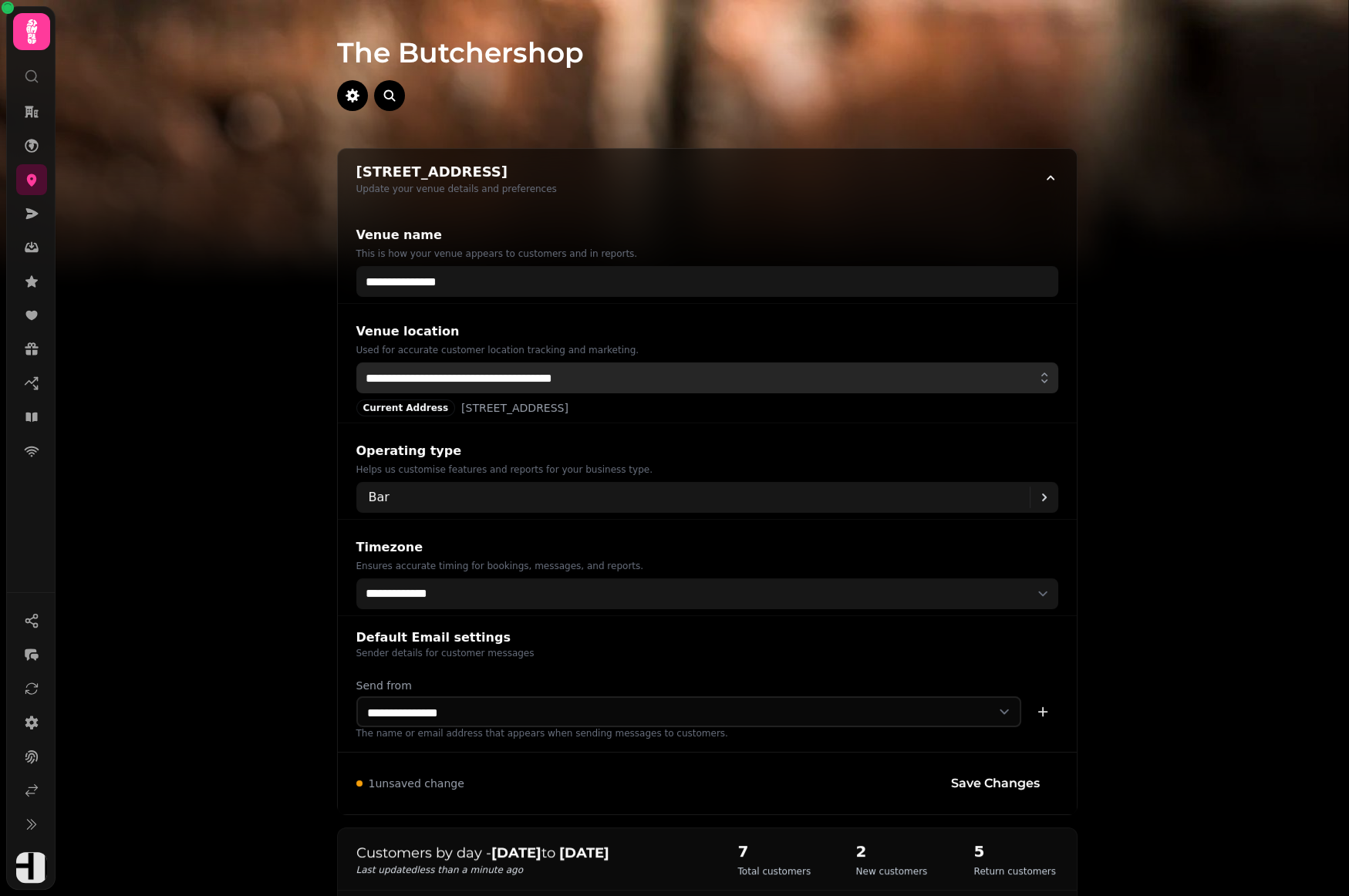
click at [621, 369] on input "**********" at bounding box center [707, 377] width 702 height 31
drag, startPoint x: 622, startPoint y: 380, endPoint x: 265, endPoint y: 365, distance: 357.3
click at [265, 365] on div "**********" at bounding box center [707, 448] width 1284 height 896
paste input "text"
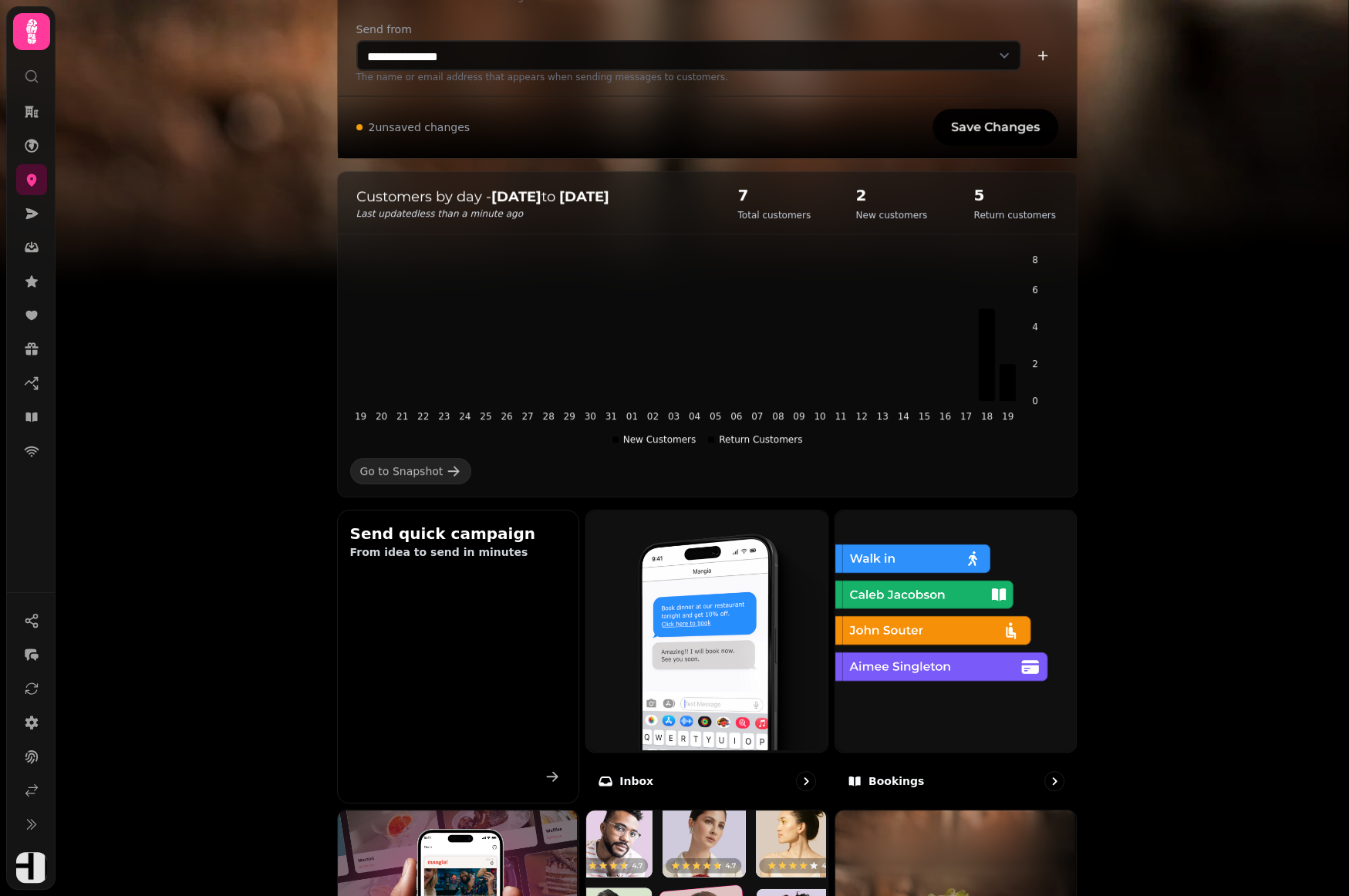
type input "**********"
click at [980, 127] on span "Save Changes" at bounding box center [995, 128] width 88 height 13
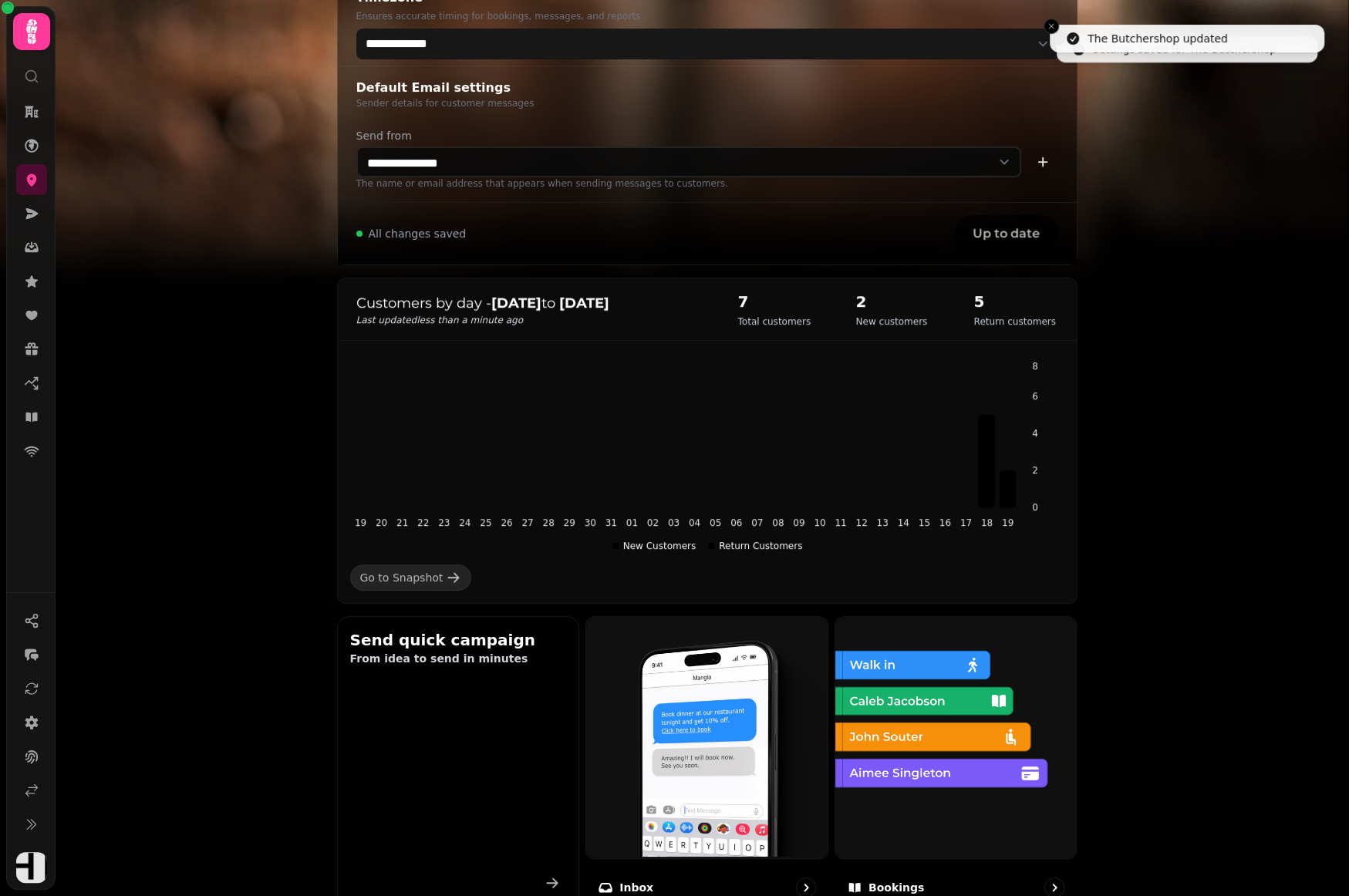
scroll to position [0, 0]
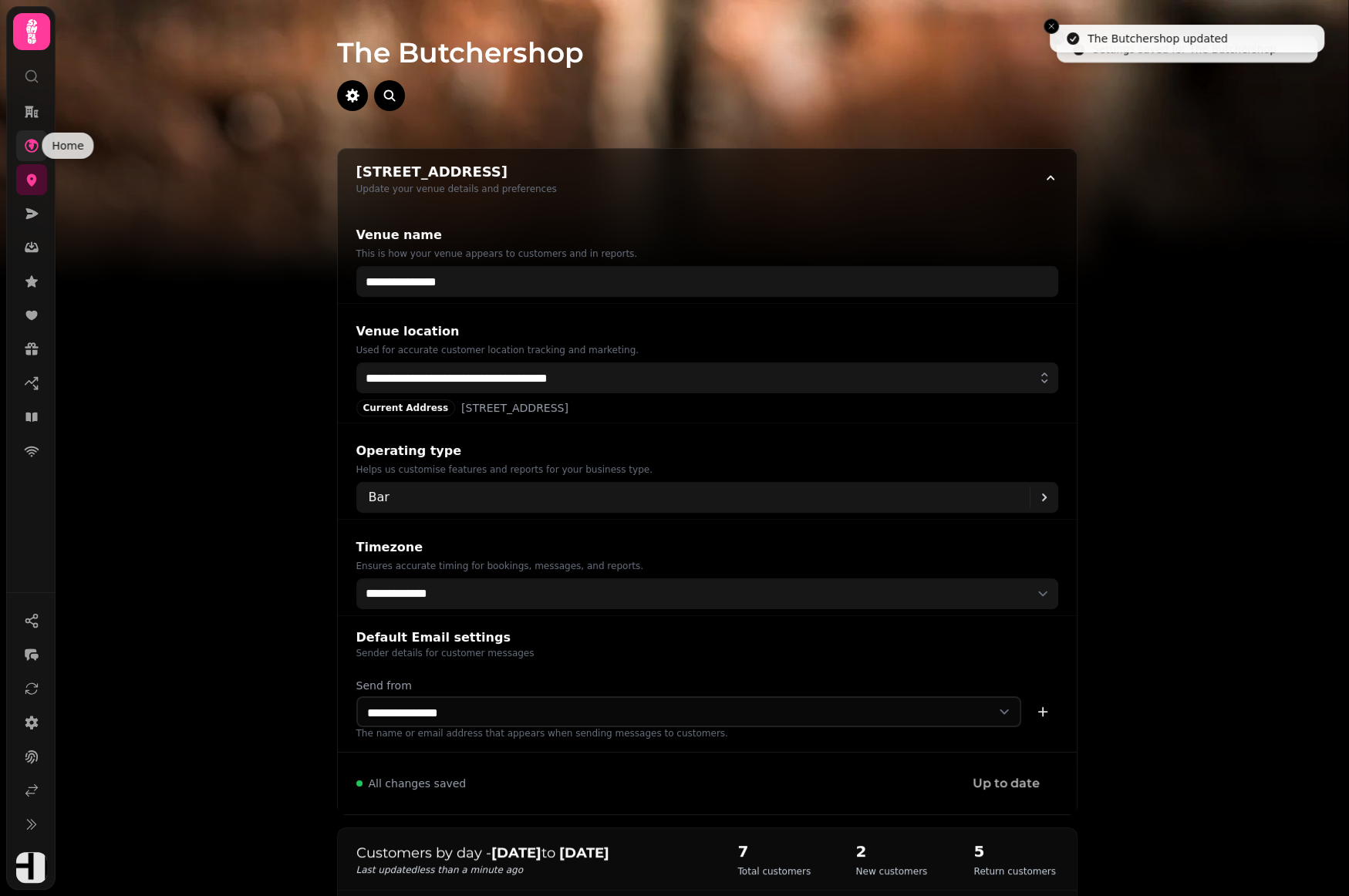
click at [31, 148] on icon at bounding box center [32, 146] width 14 height 14
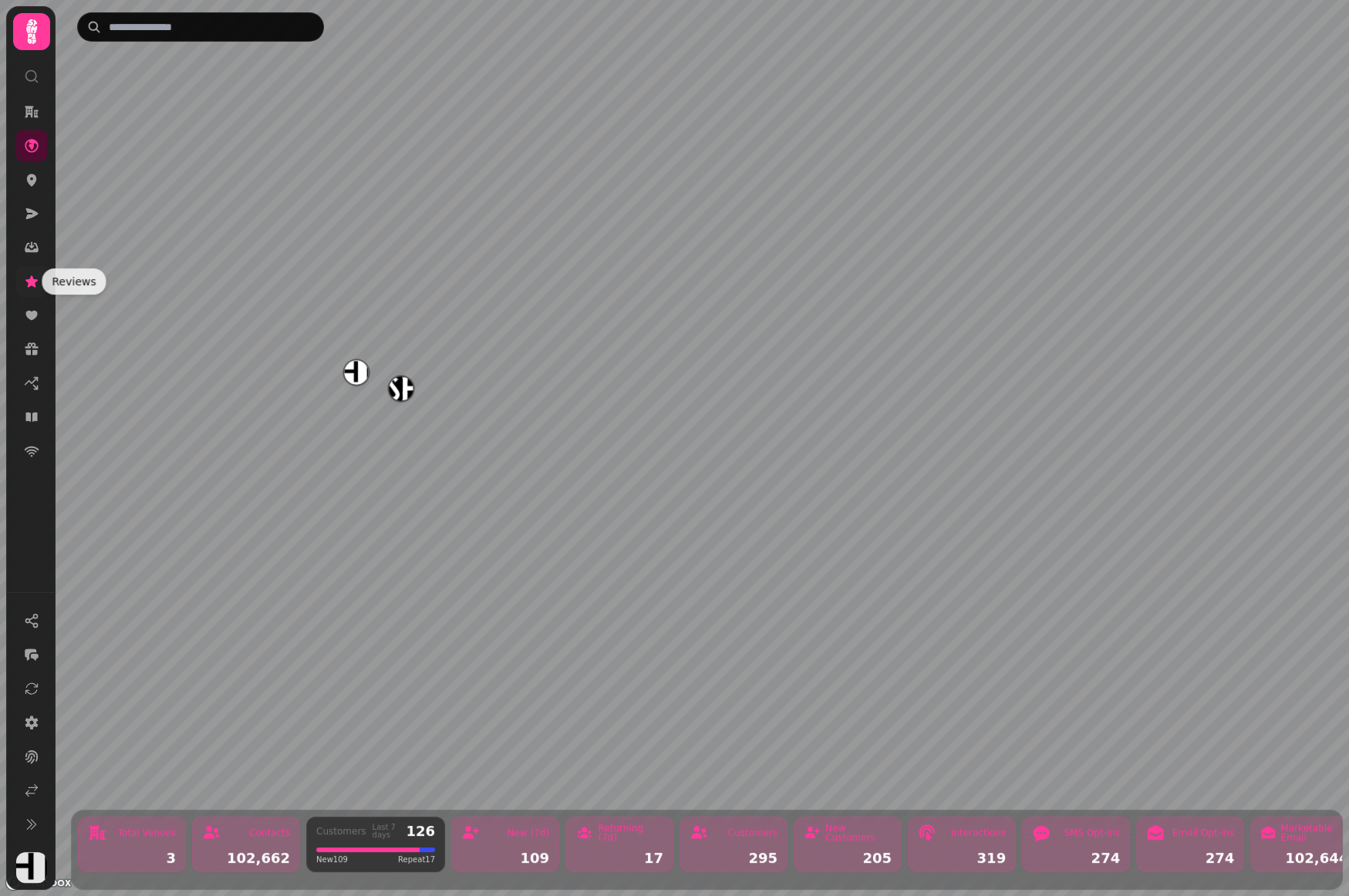
click at [36, 272] on link at bounding box center [31, 281] width 31 height 31
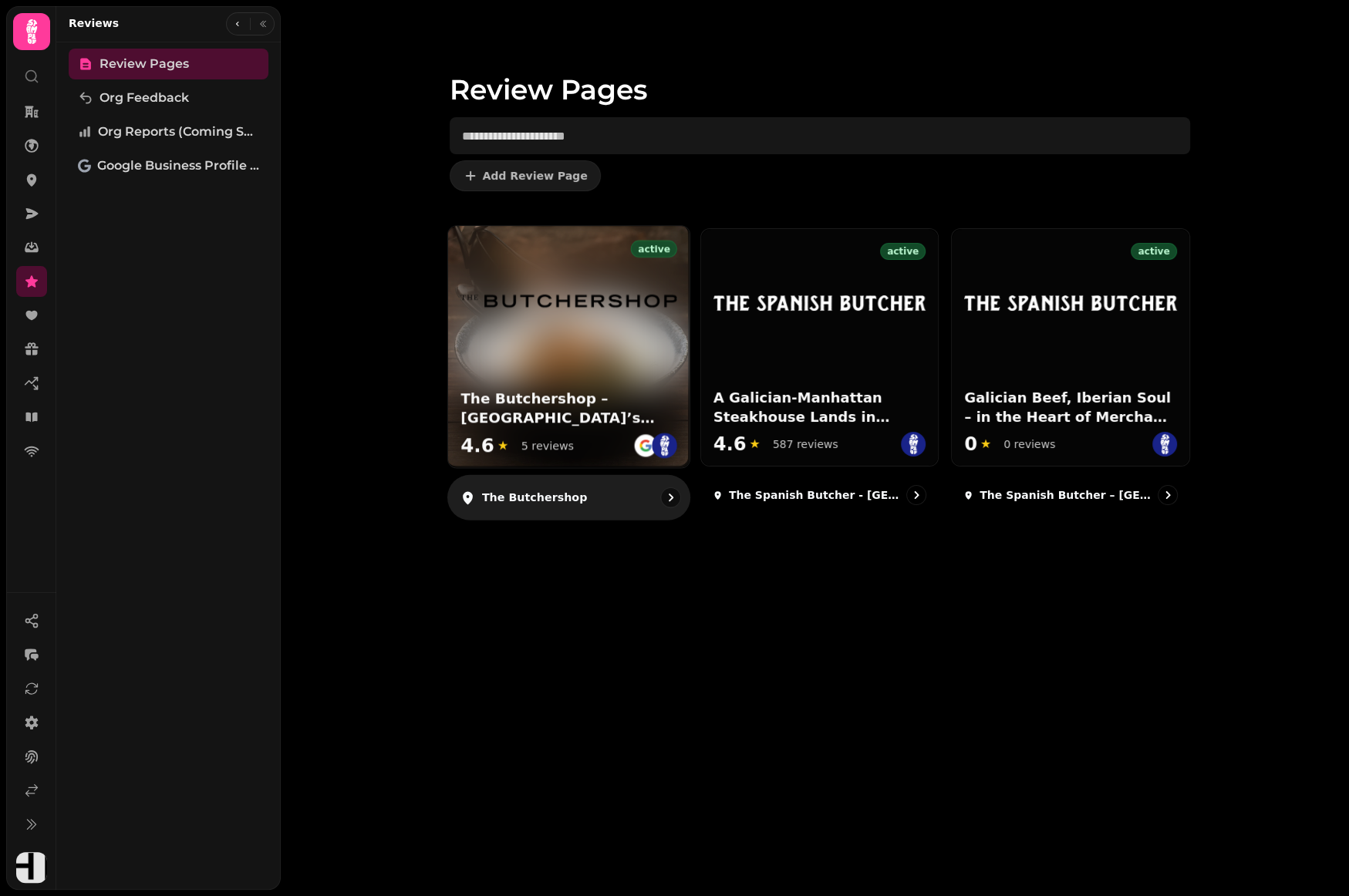
click at [568, 318] on div at bounding box center [568, 289] width 241 height 126
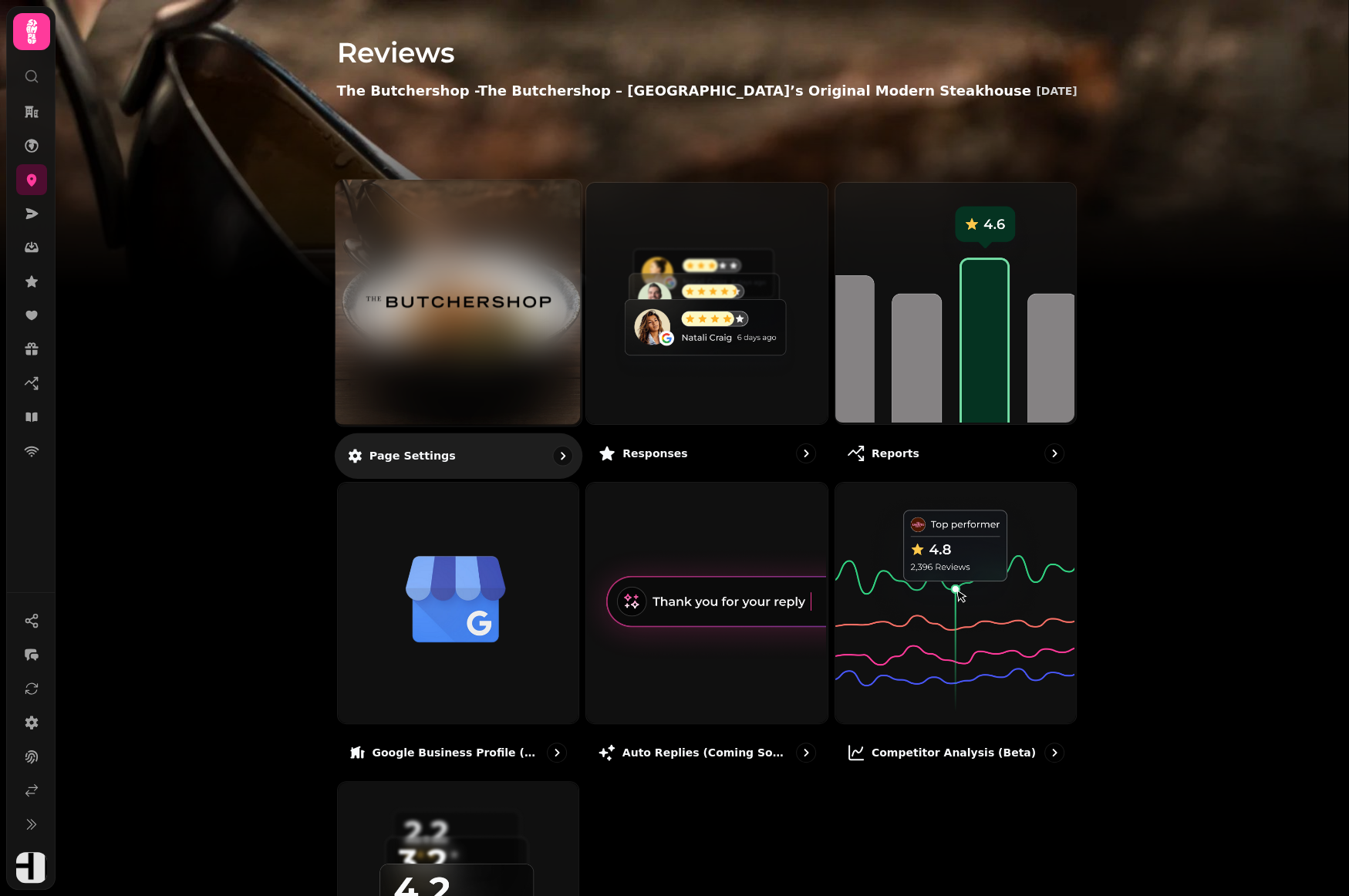
click at [434, 443] on div "Page settings" at bounding box center [458, 455] width 247 height 45
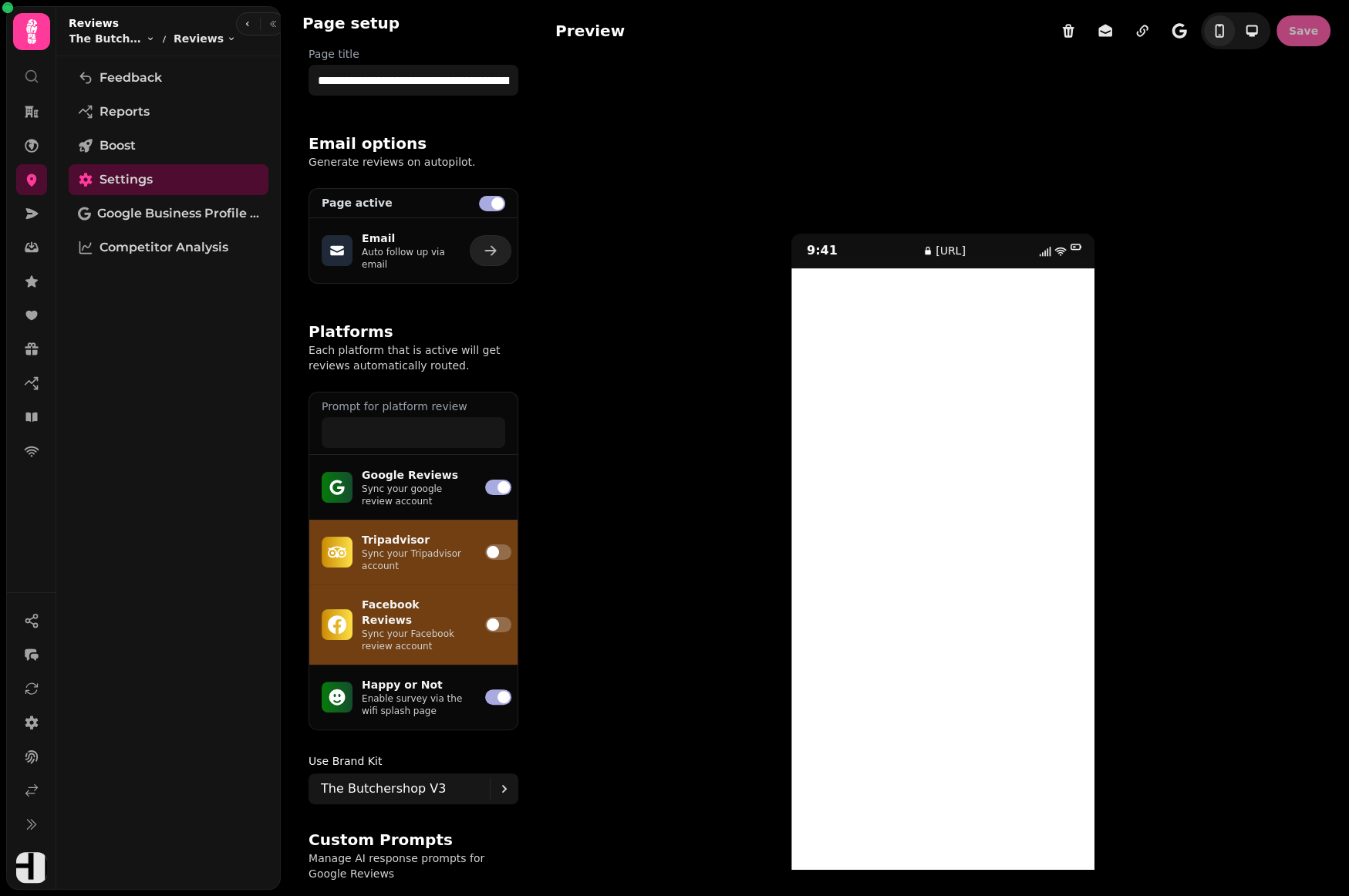
click at [404, 499] on p "Sync your google review account" at bounding box center [414, 495] width 105 height 25
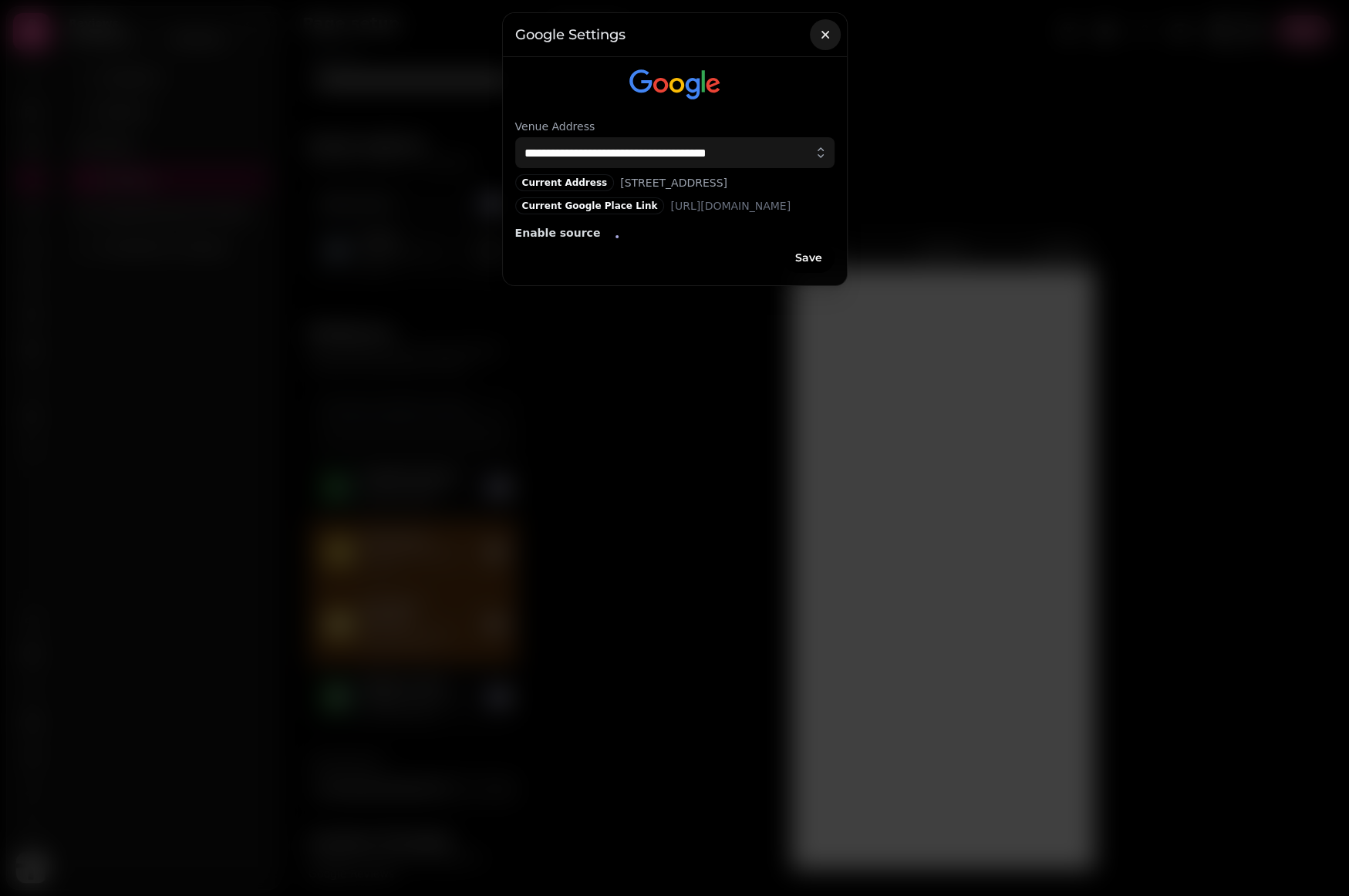
click at [836, 29] on button "button" at bounding box center [824, 34] width 31 height 31
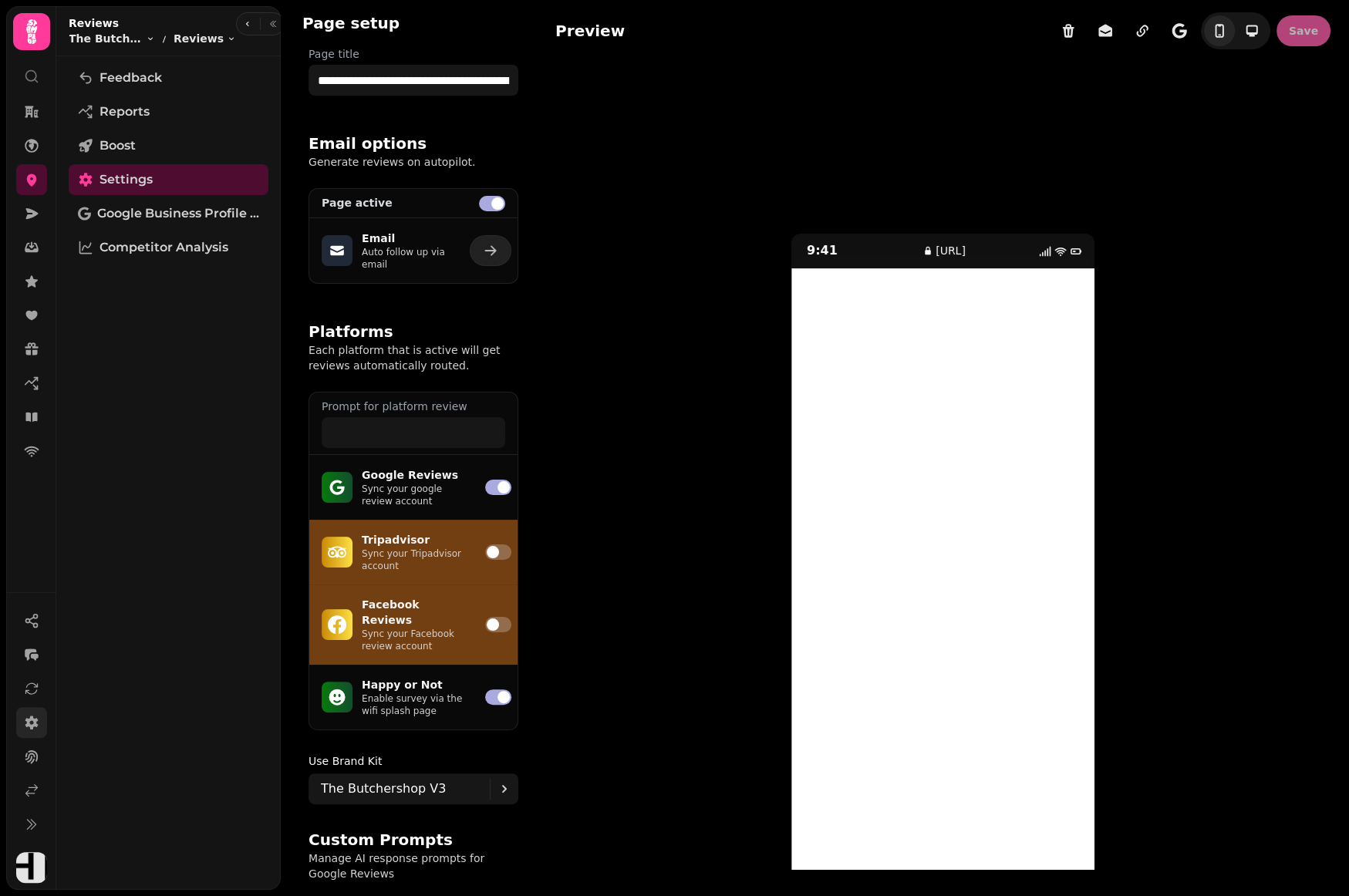
click at [39, 719] on link at bounding box center [31, 721] width 31 height 31
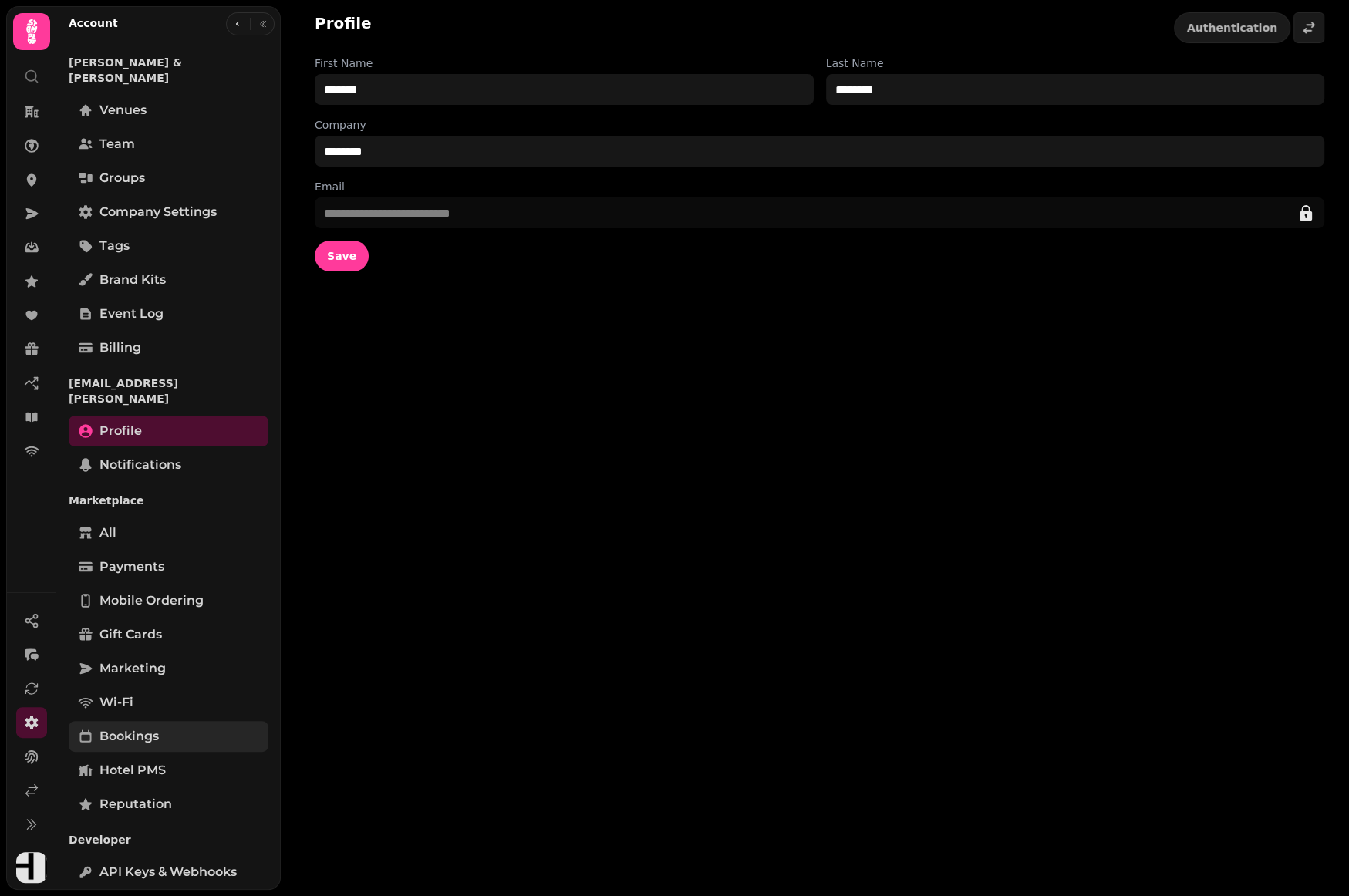
click at [149, 727] on span "Bookings" at bounding box center [129, 736] width 60 height 19
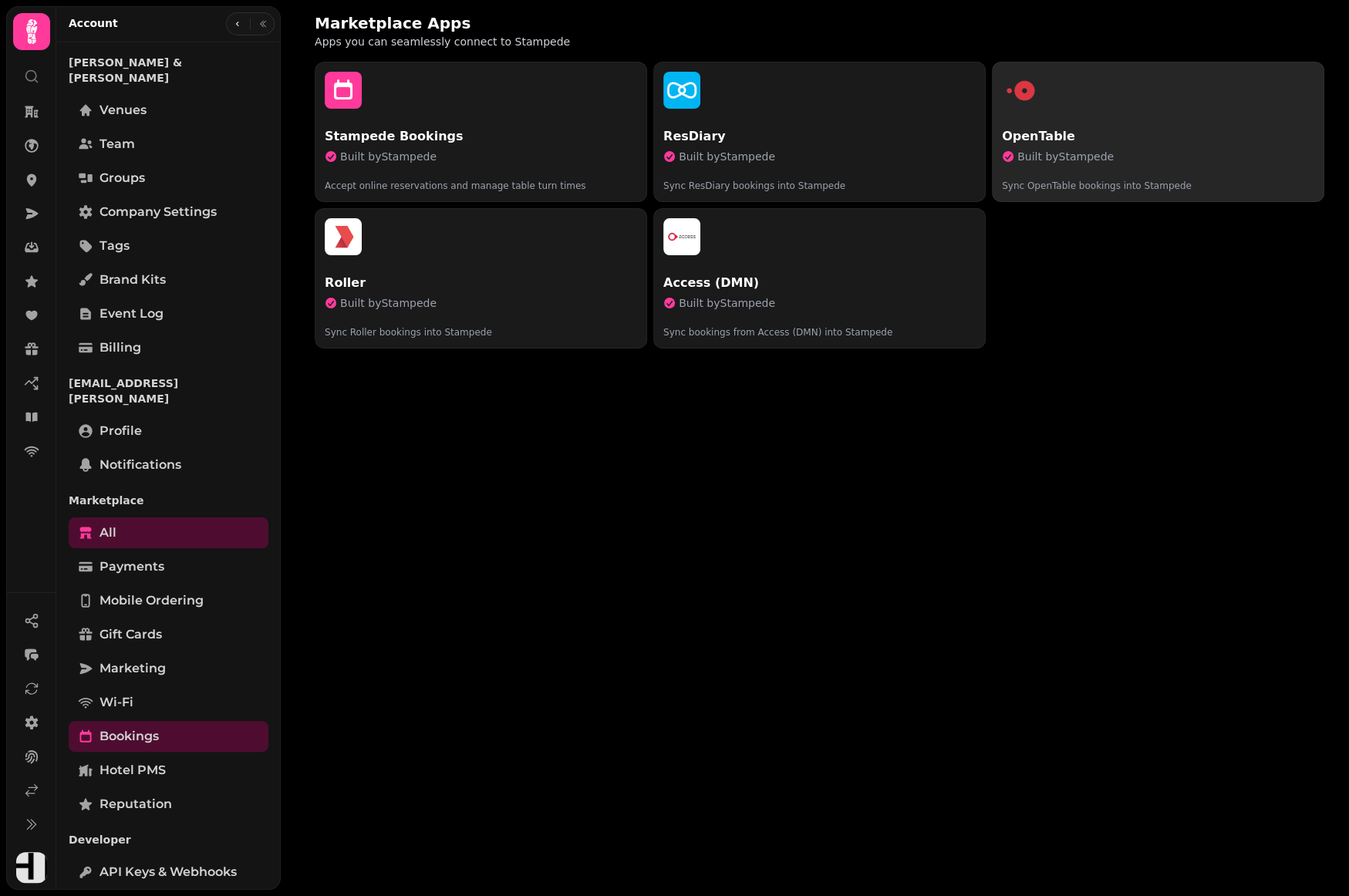
click at [1134, 106] on div "button" at bounding box center [1158, 90] width 312 height 37
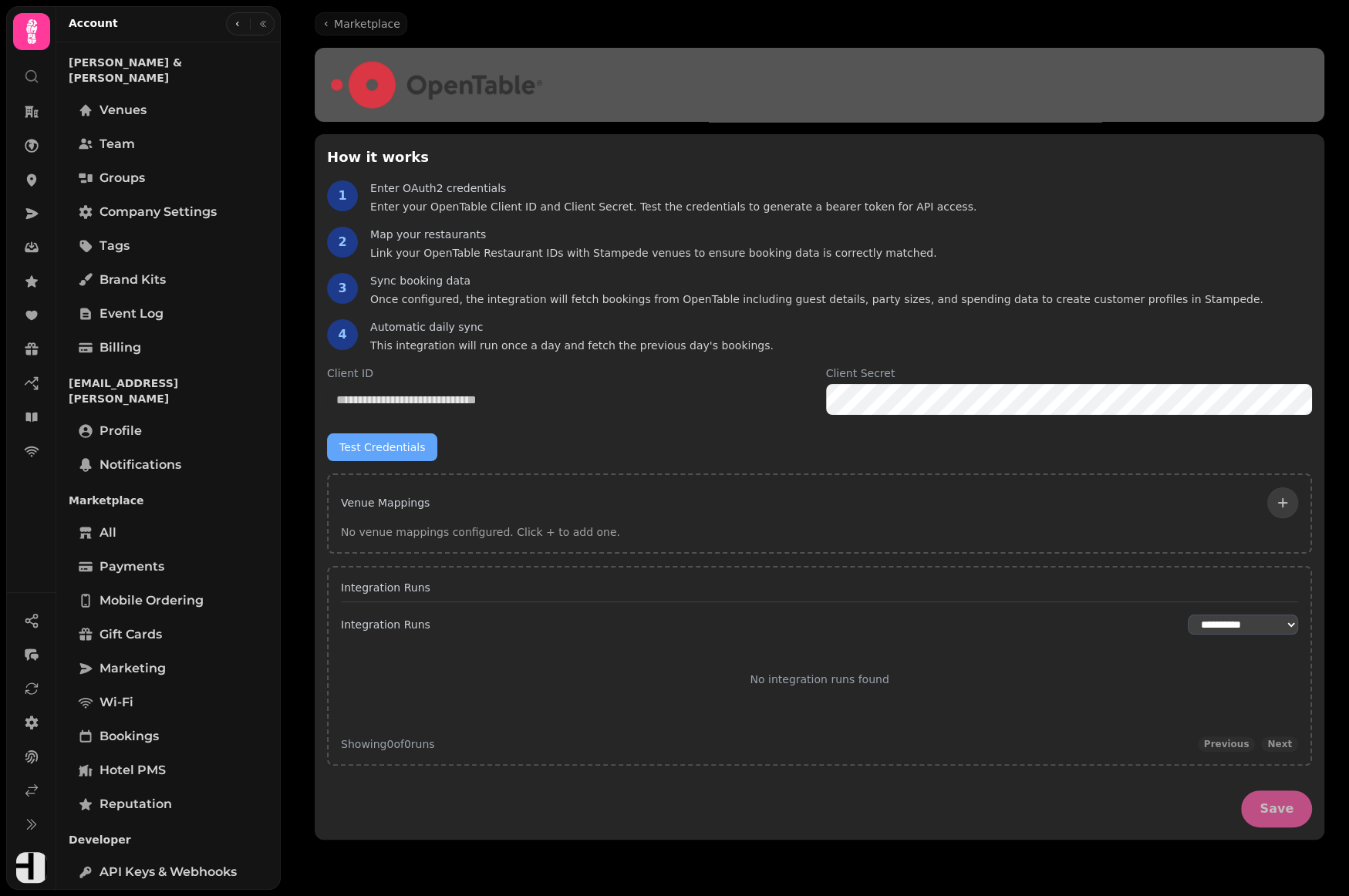
type input "**********"
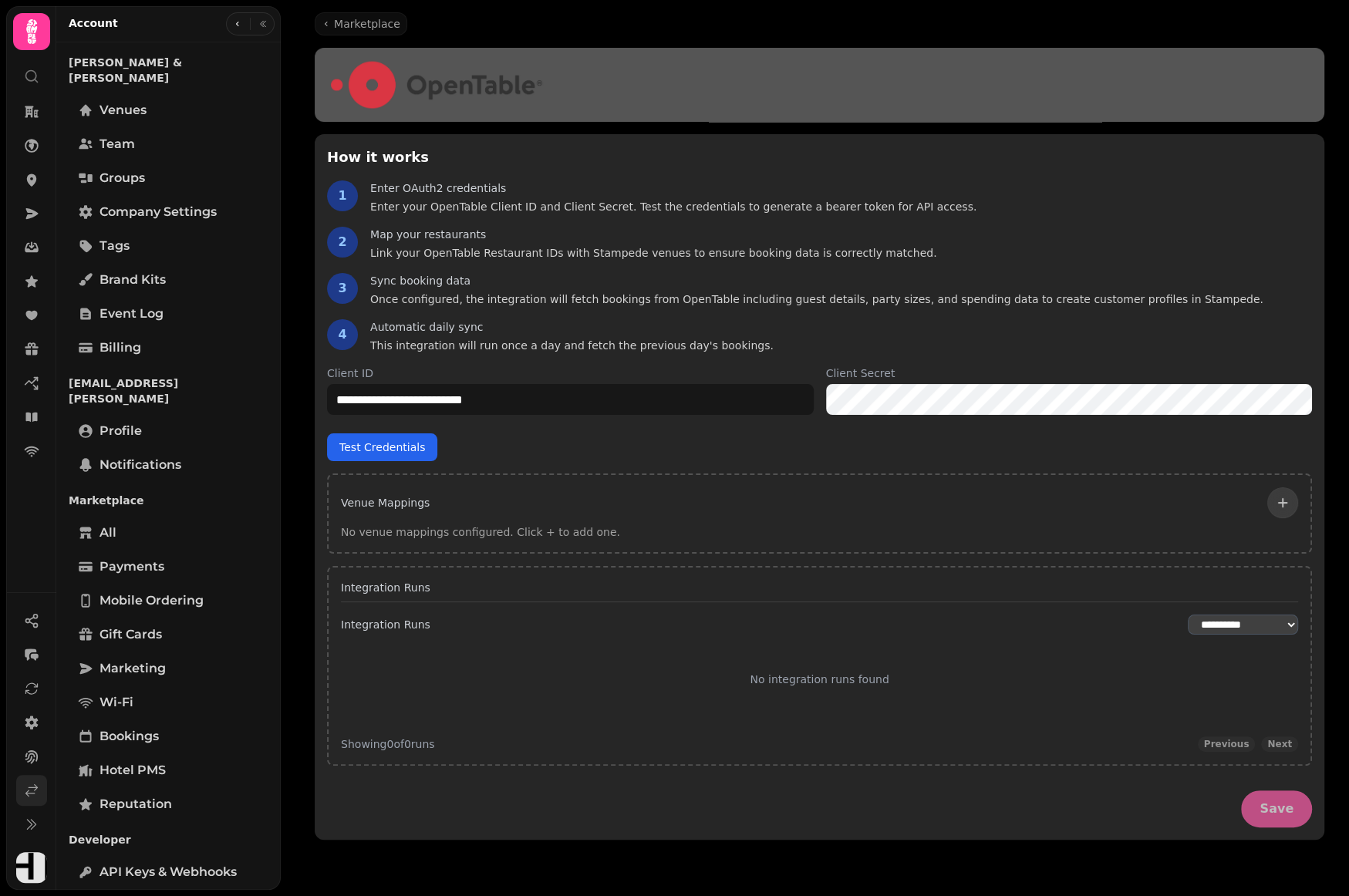
click at [32, 790] on icon at bounding box center [32, 790] width 16 height 16
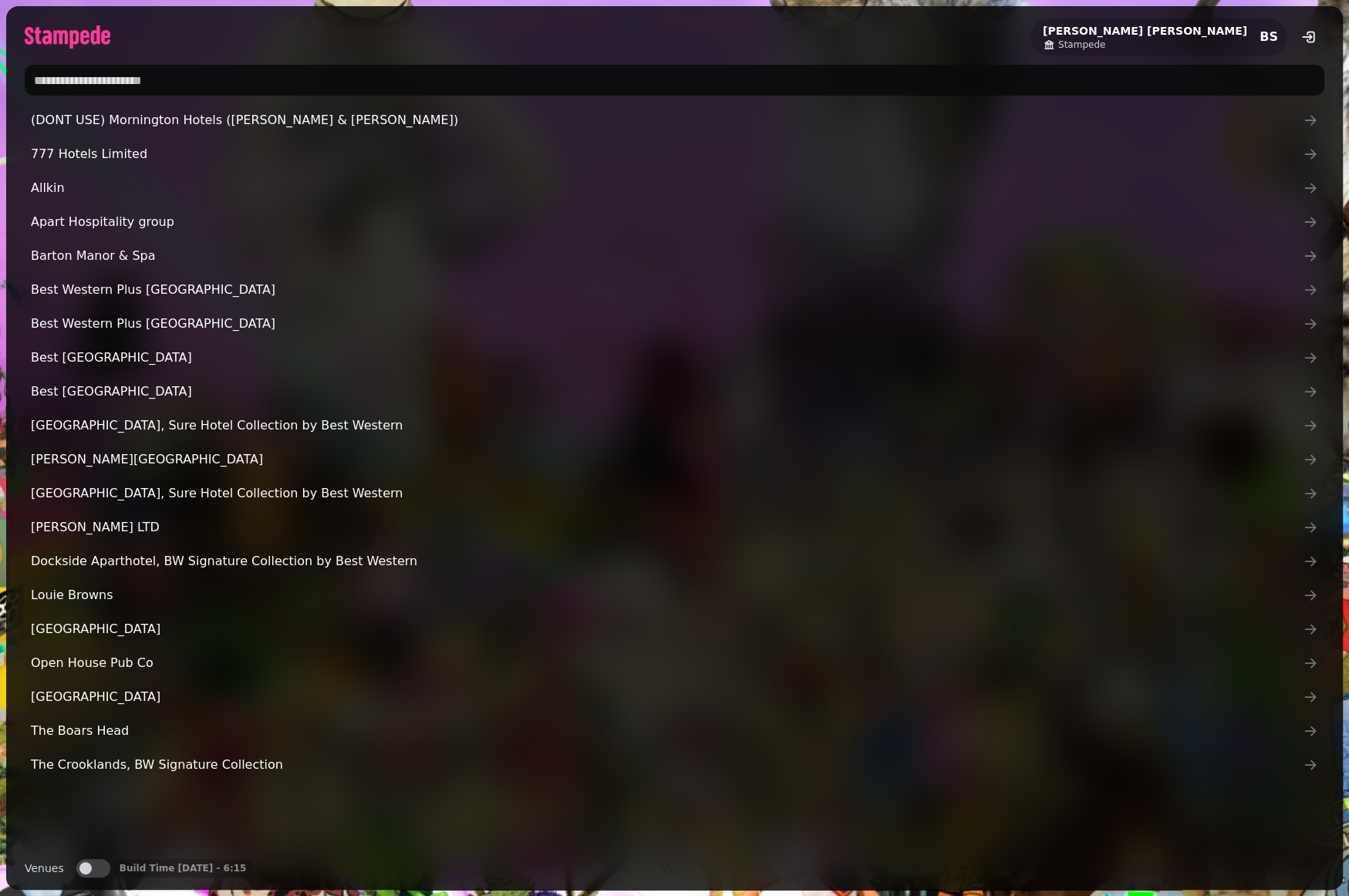
click at [172, 74] on input "text" at bounding box center [675, 80] width 1300 height 31
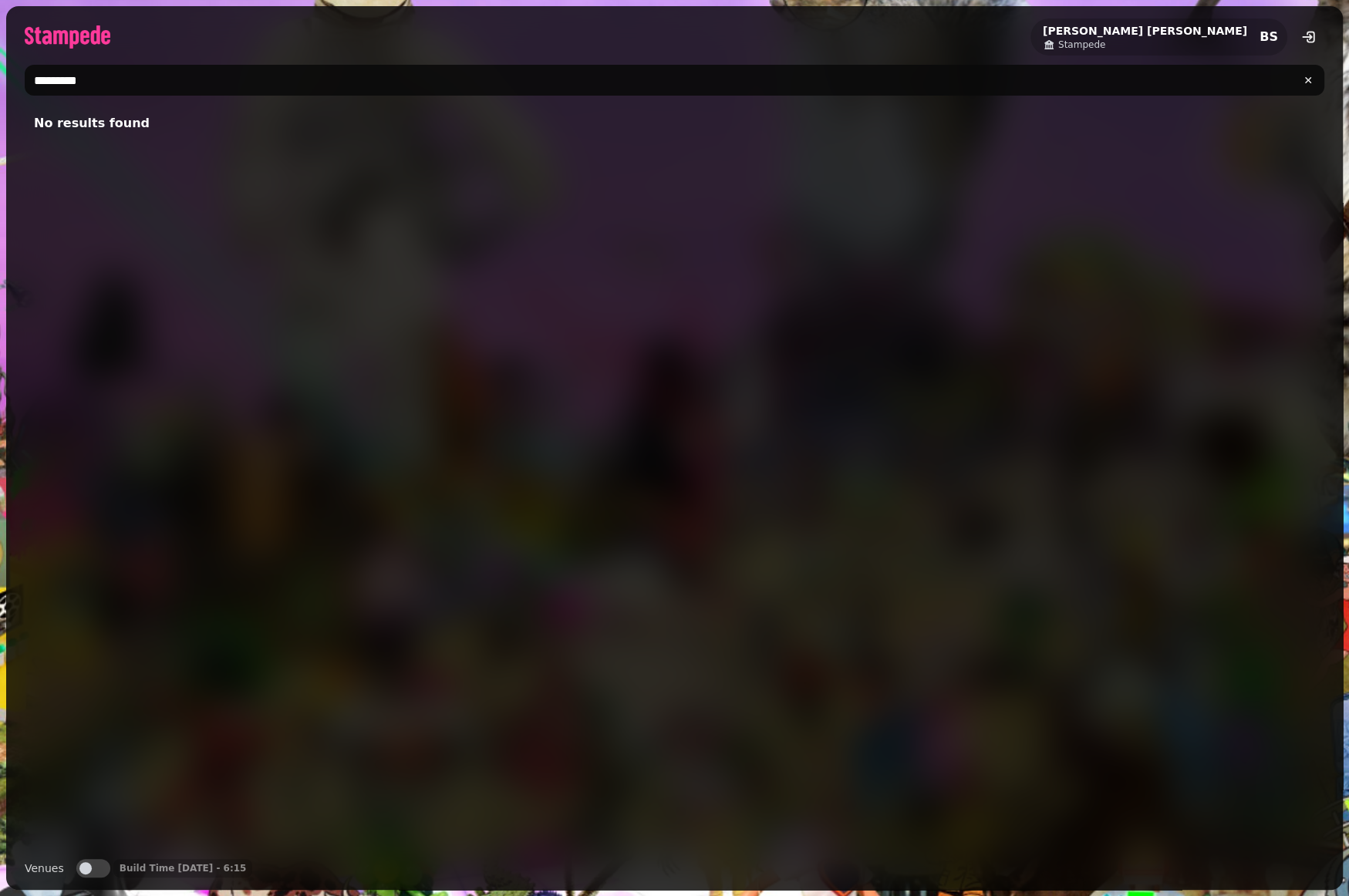
type input "**********"
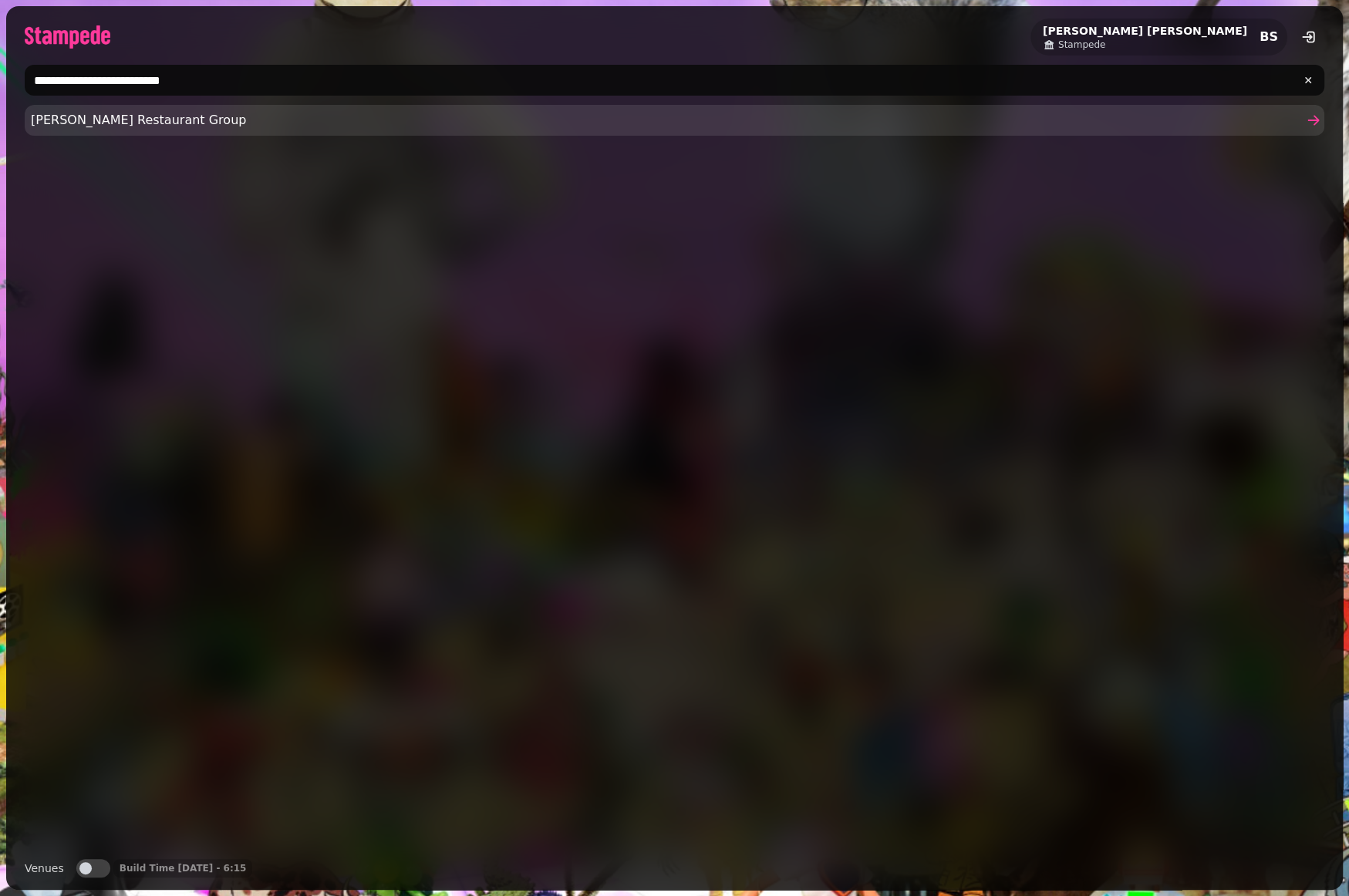
click at [211, 118] on span "[PERSON_NAME] Restaurant Group" at bounding box center [666, 121] width 1272 height 19
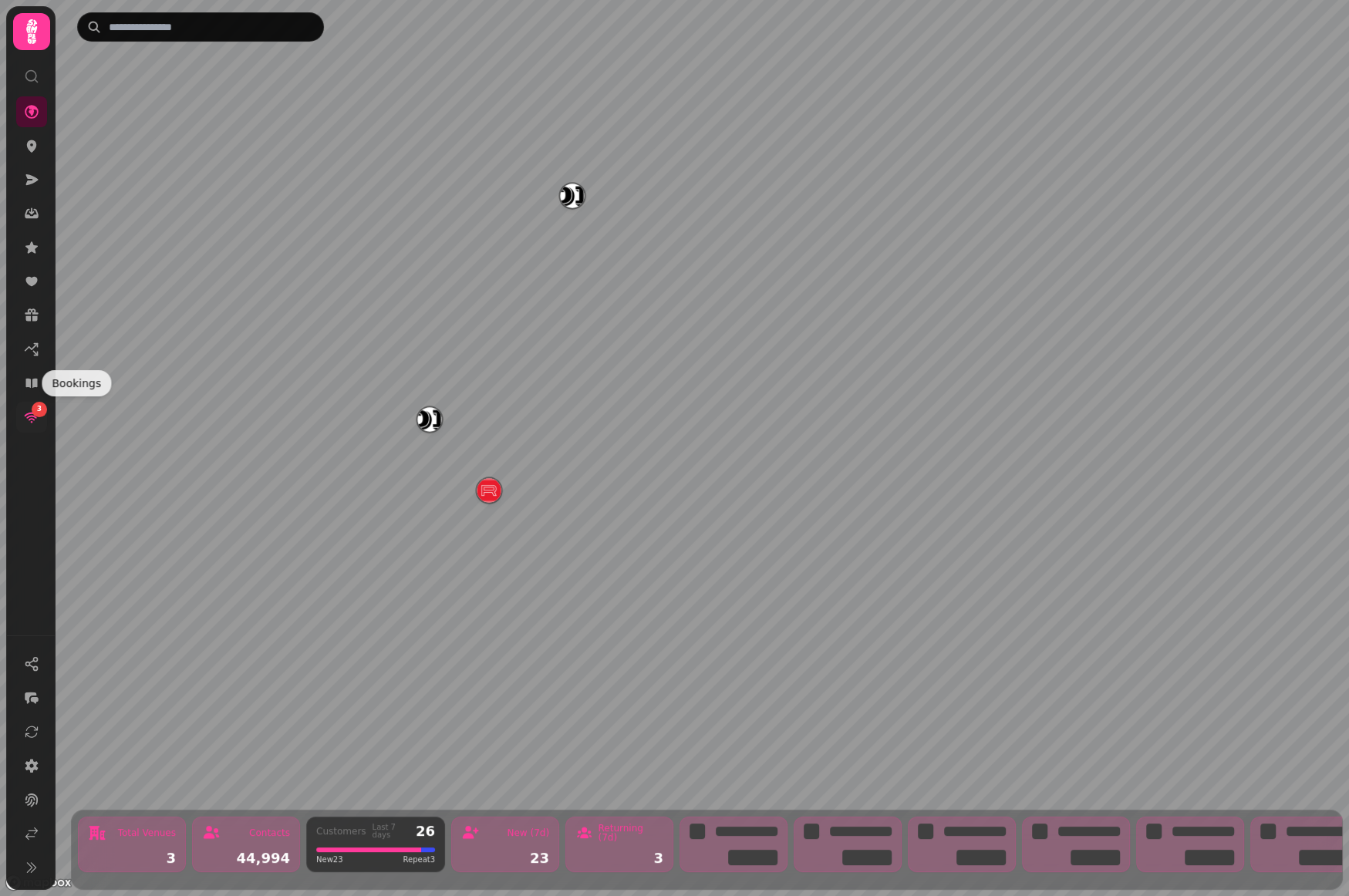
click at [34, 412] on div "3" at bounding box center [39, 409] width 16 height 16
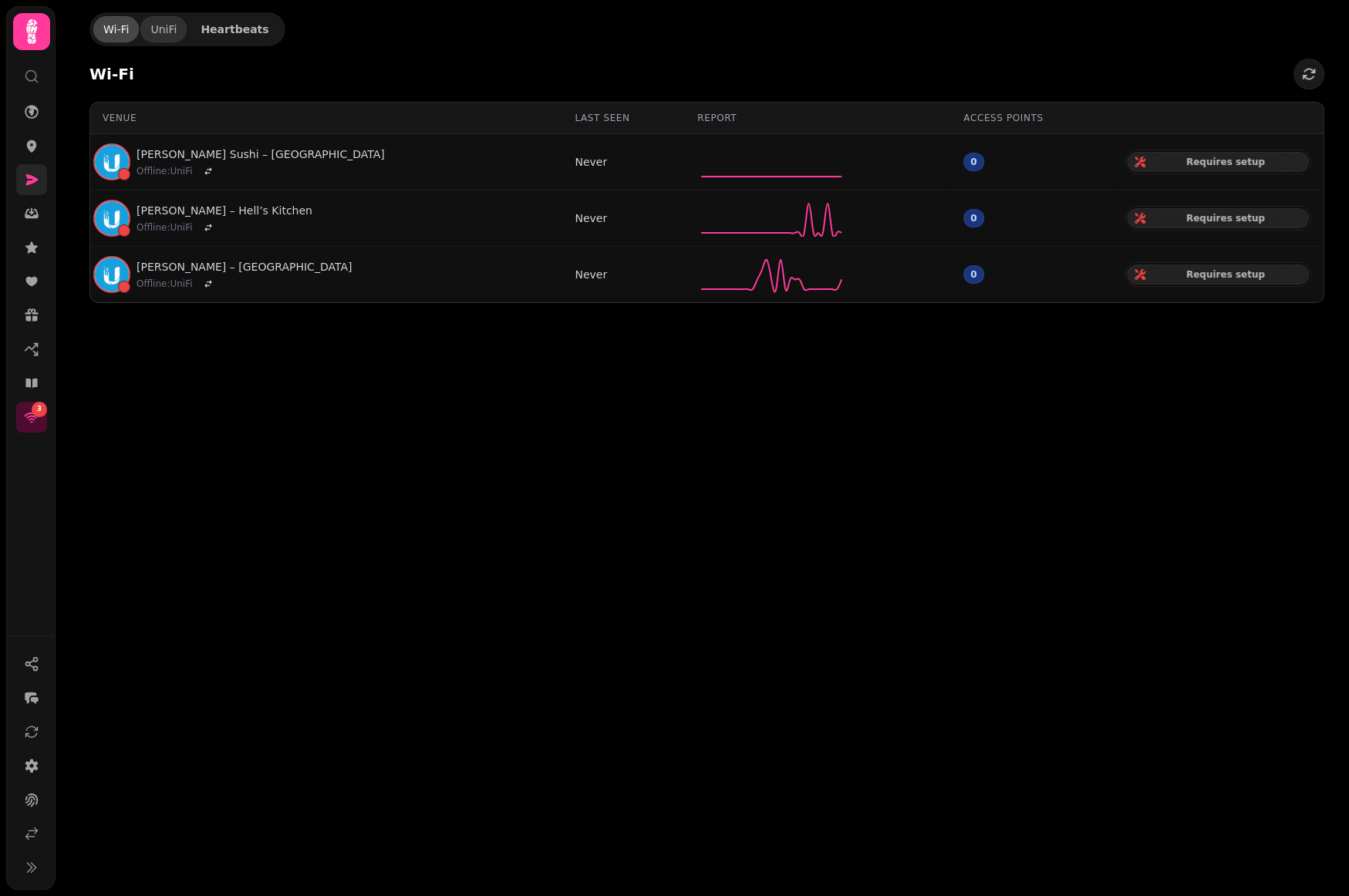
drag, startPoint x: 47, startPoint y: 172, endPoint x: 36, endPoint y: 177, distance: 12.1
click at [47, 173] on nav "3" at bounding box center [31, 264] width 40 height 336
click at [34, 177] on icon at bounding box center [32, 180] width 16 height 16
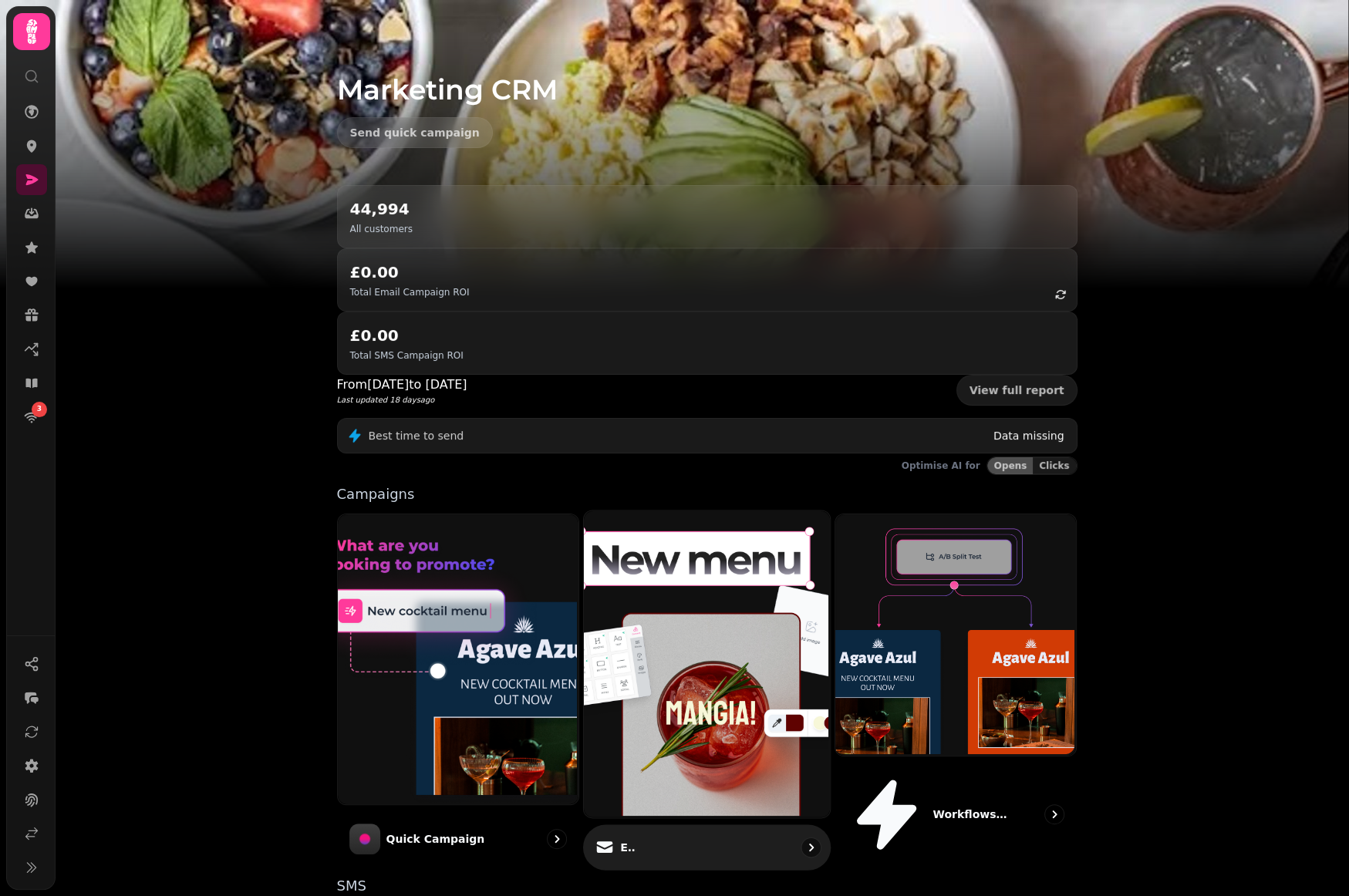
click at [716, 570] on img at bounding box center [705, 662] width 246 height 307
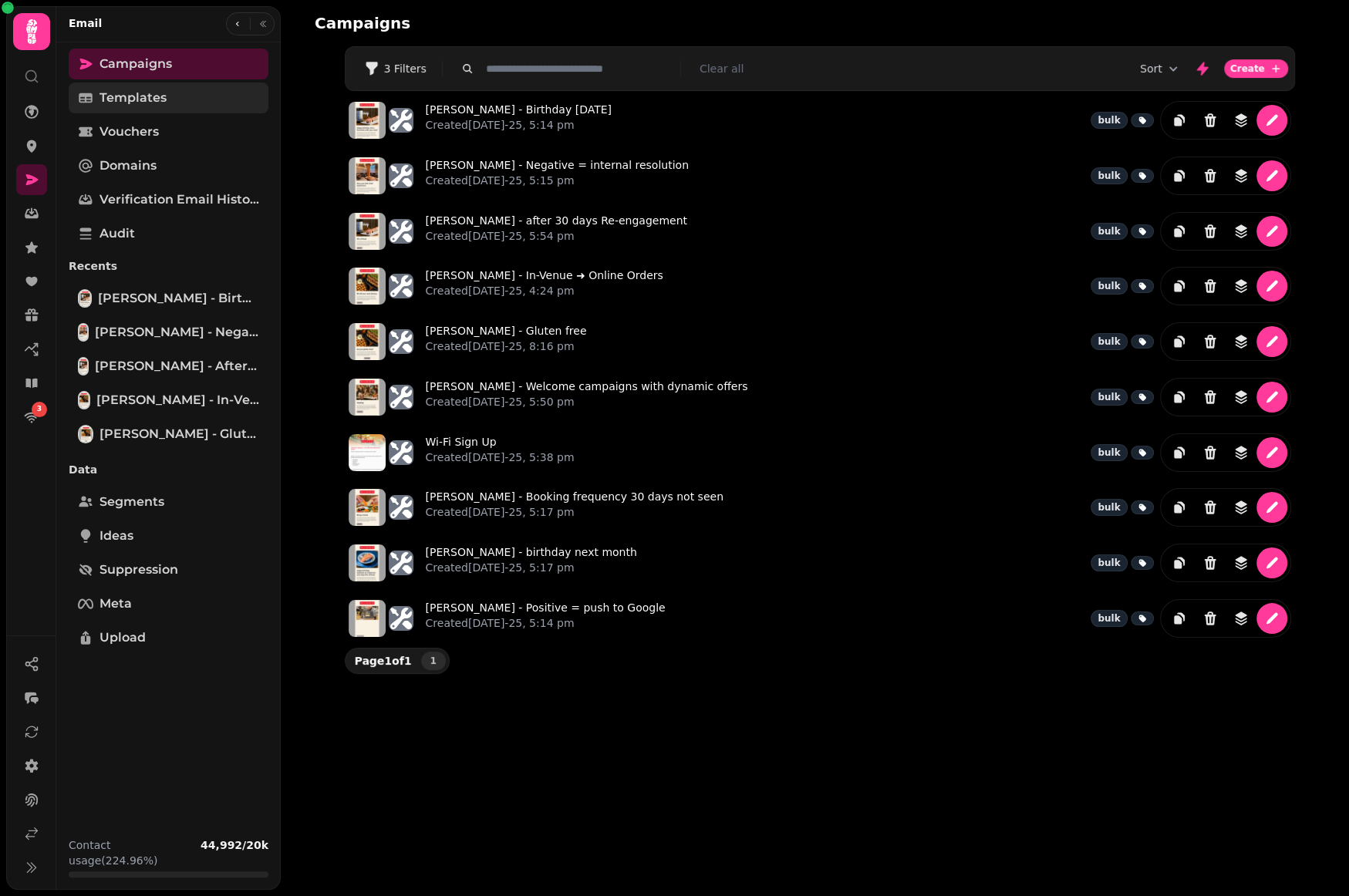
click at [135, 99] on span "Templates" at bounding box center [133, 98] width 67 height 19
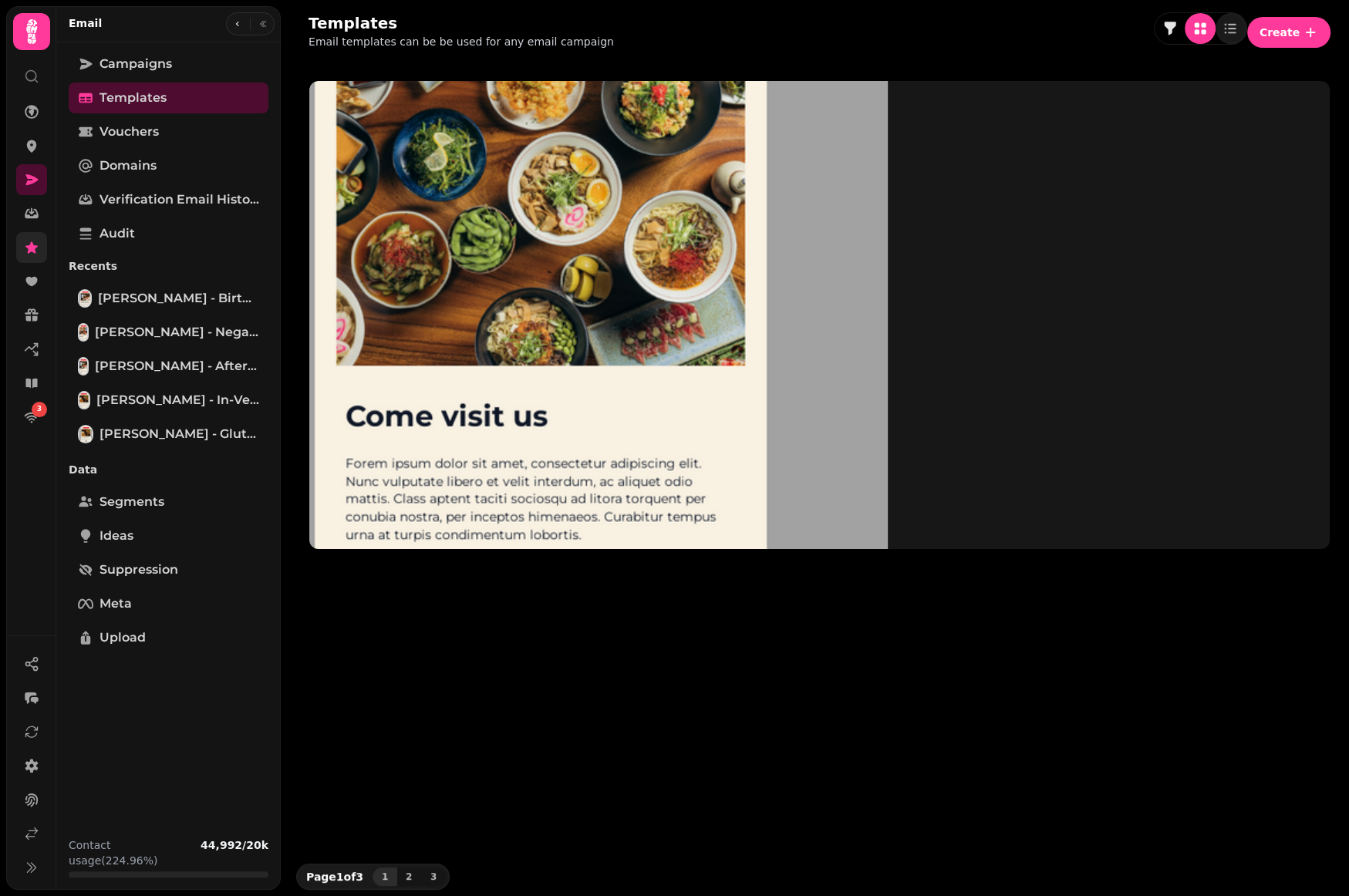
click at [30, 246] on icon at bounding box center [32, 246] width 13 height 12
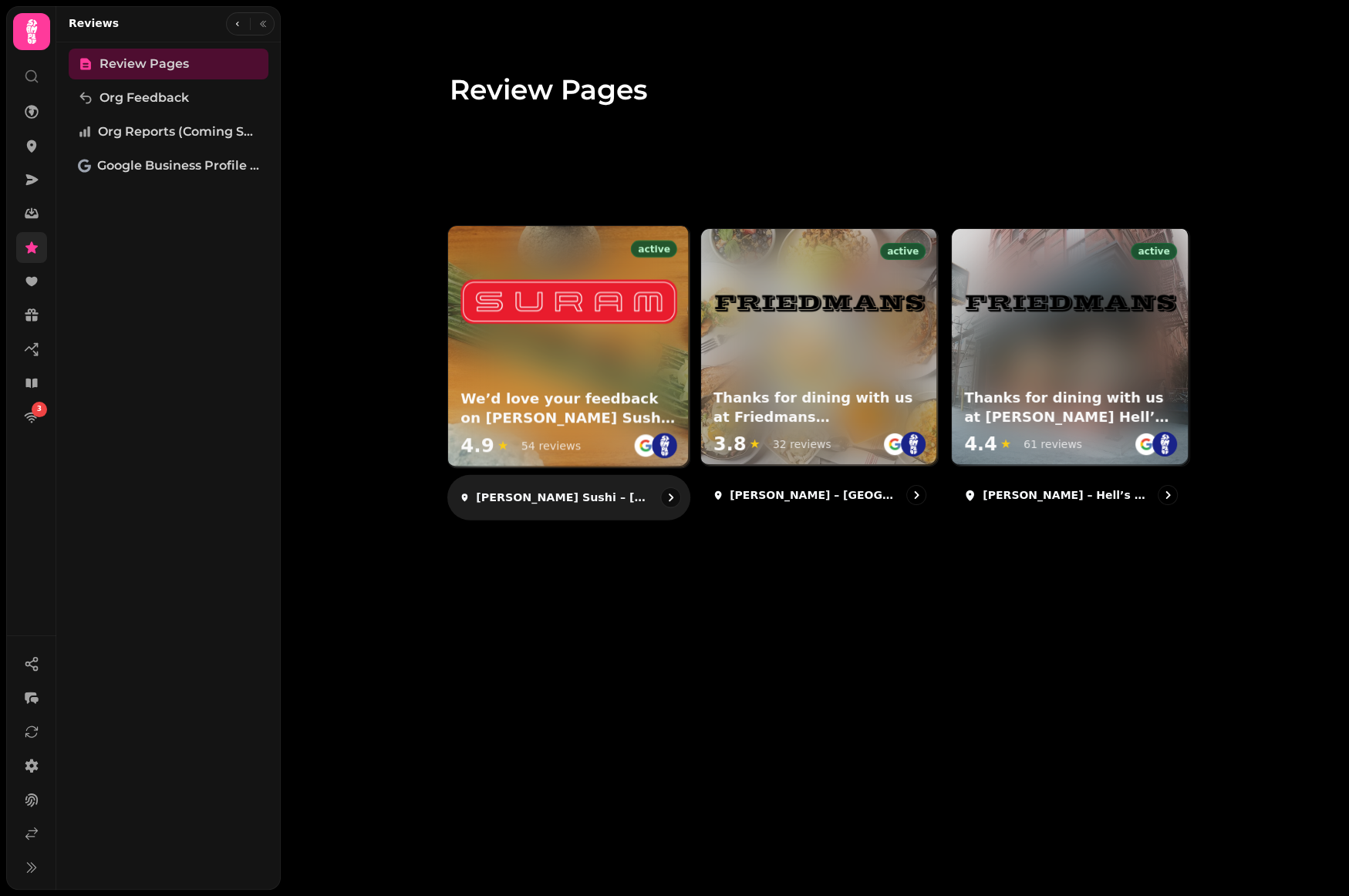
click at [588, 353] on div "active We’d love your feedback on Suram Sushi 🍣 4.9 ★ 54 reviews" at bounding box center [568, 347] width 241 height 241
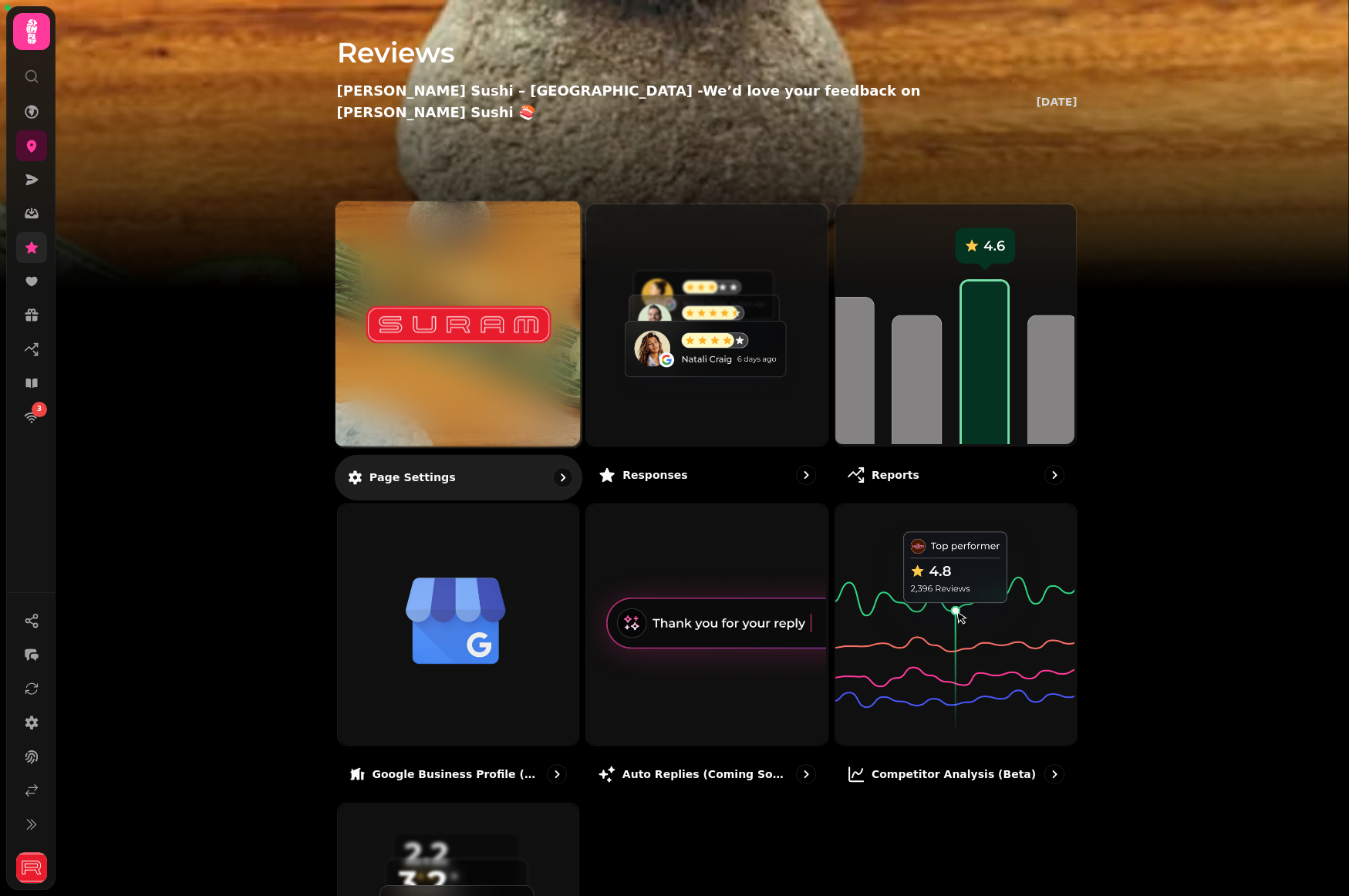
click at [536, 384] on div at bounding box center [458, 324] width 246 height 246
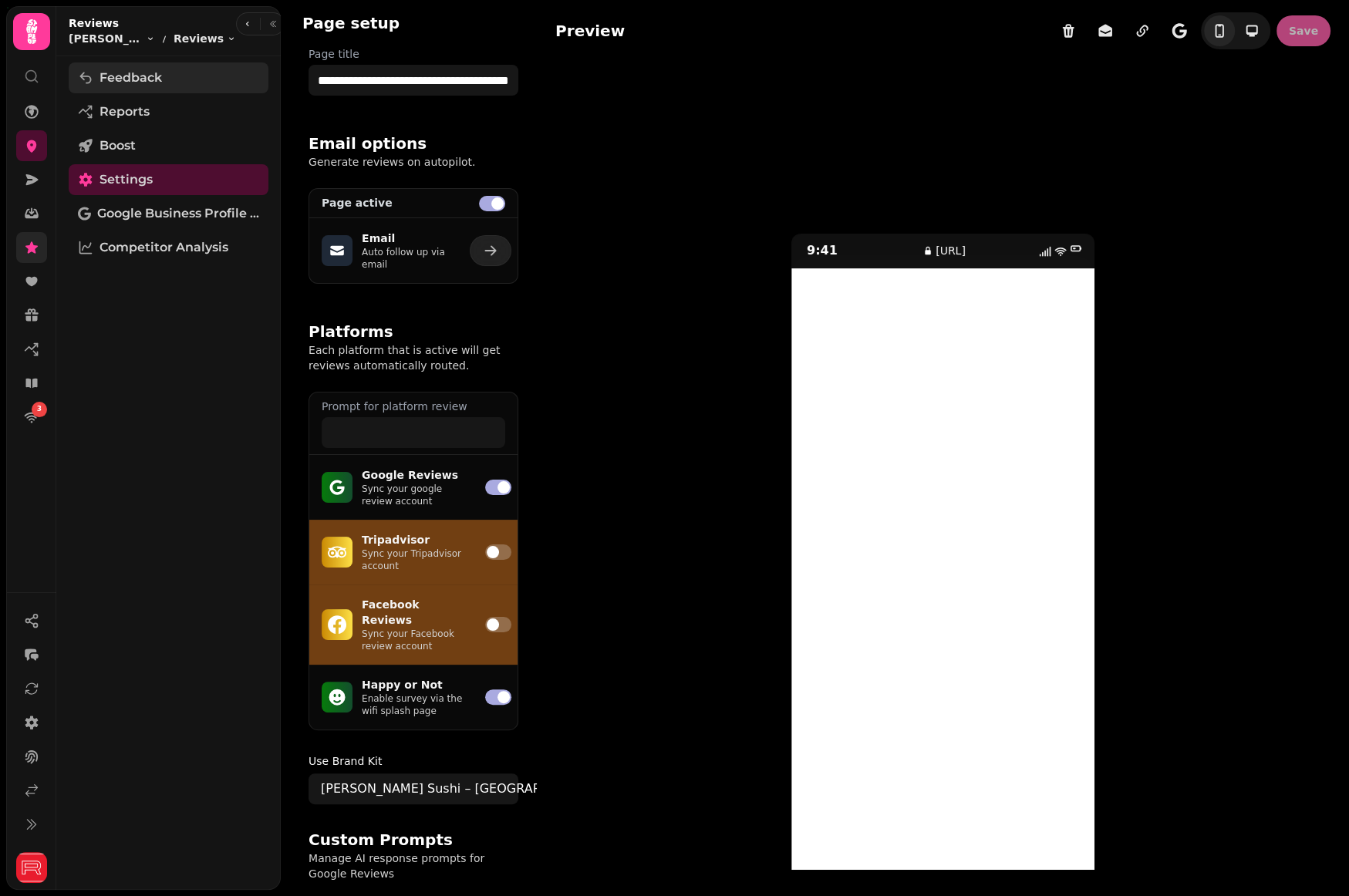
click at [145, 75] on span "Feedback" at bounding box center [131, 78] width 63 height 19
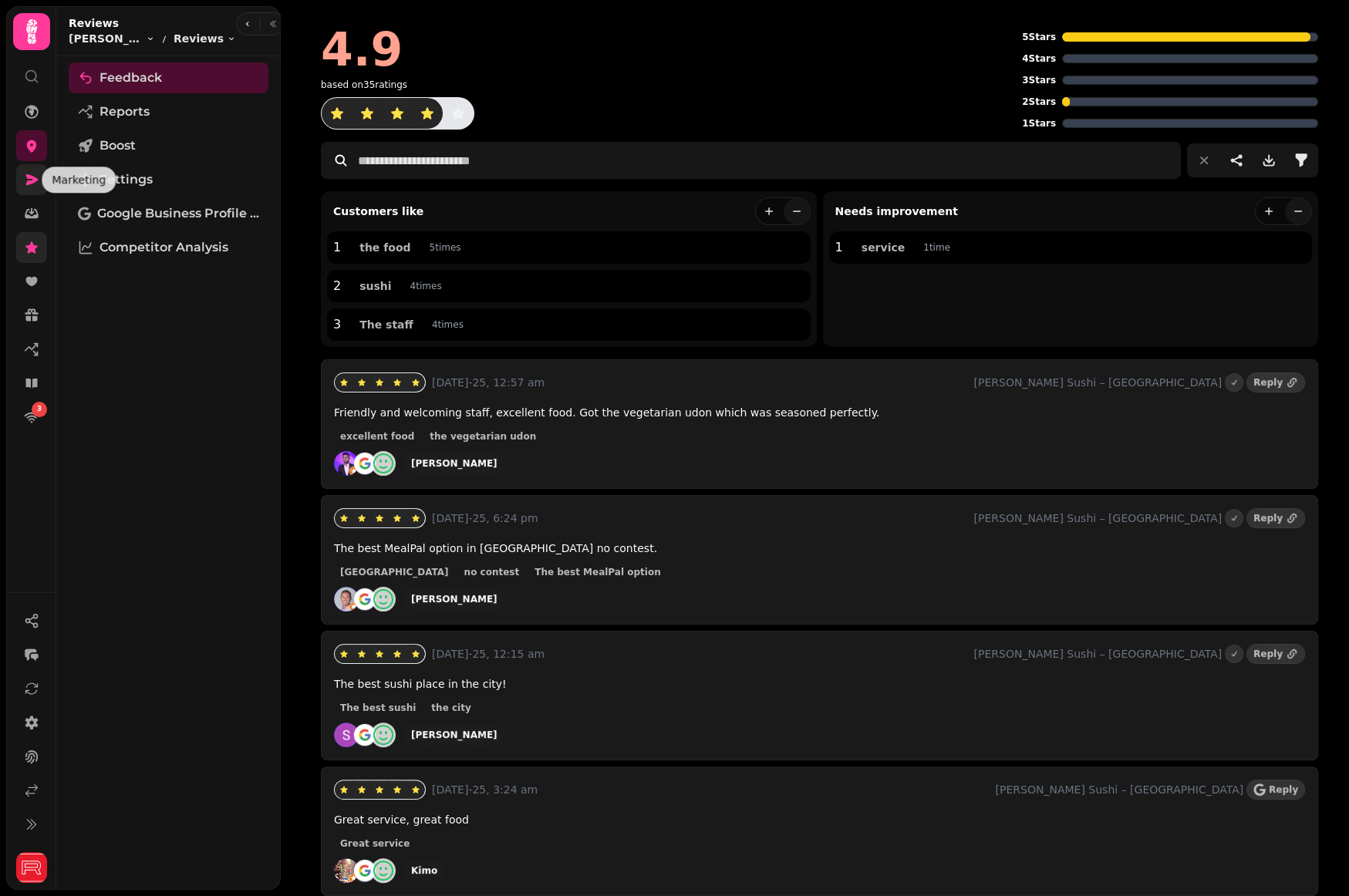
click at [26, 171] on link at bounding box center [31, 179] width 31 height 31
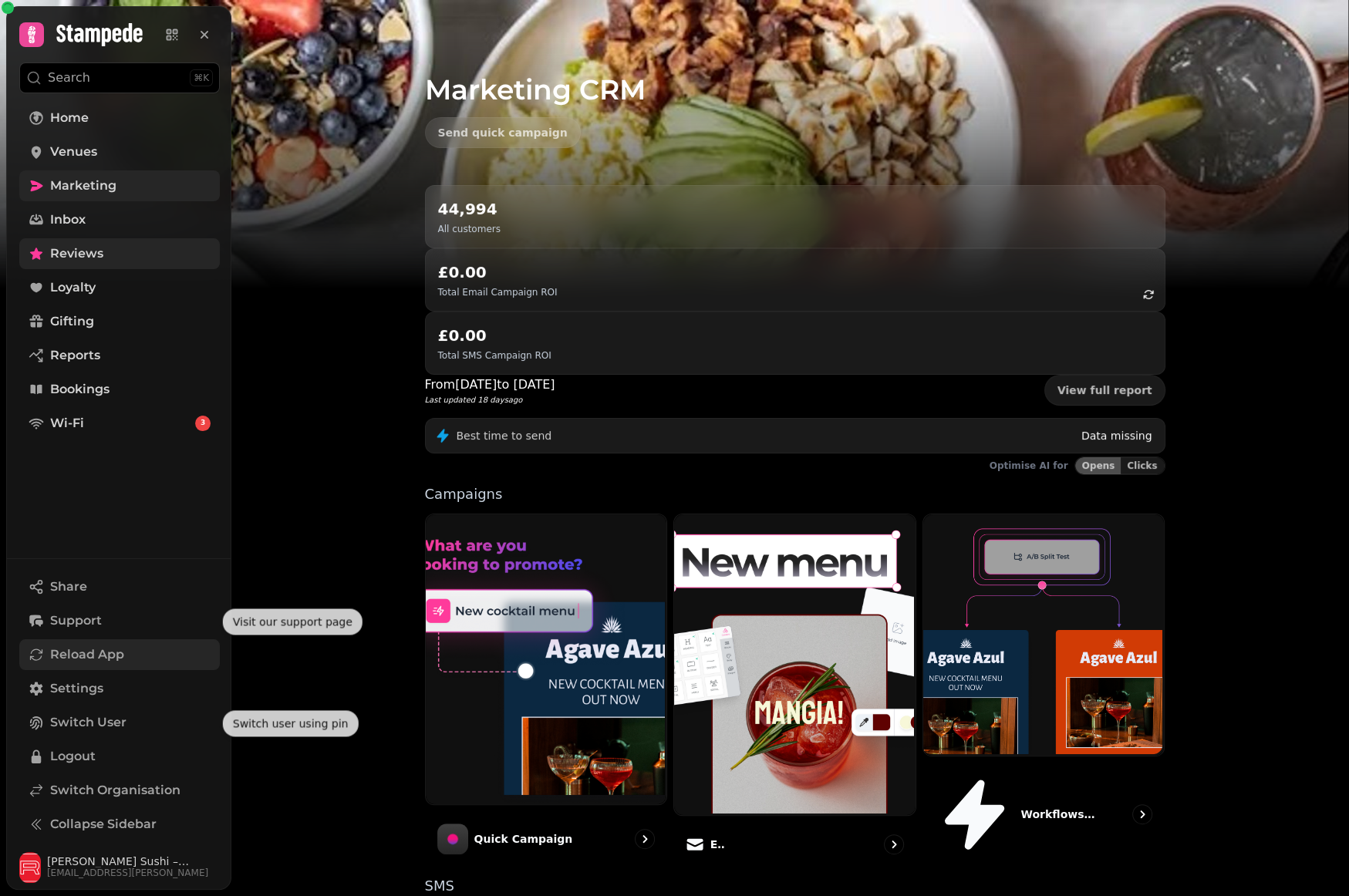
click at [106, 666] on button "Reload App" at bounding box center [120, 654] width 200 height 31
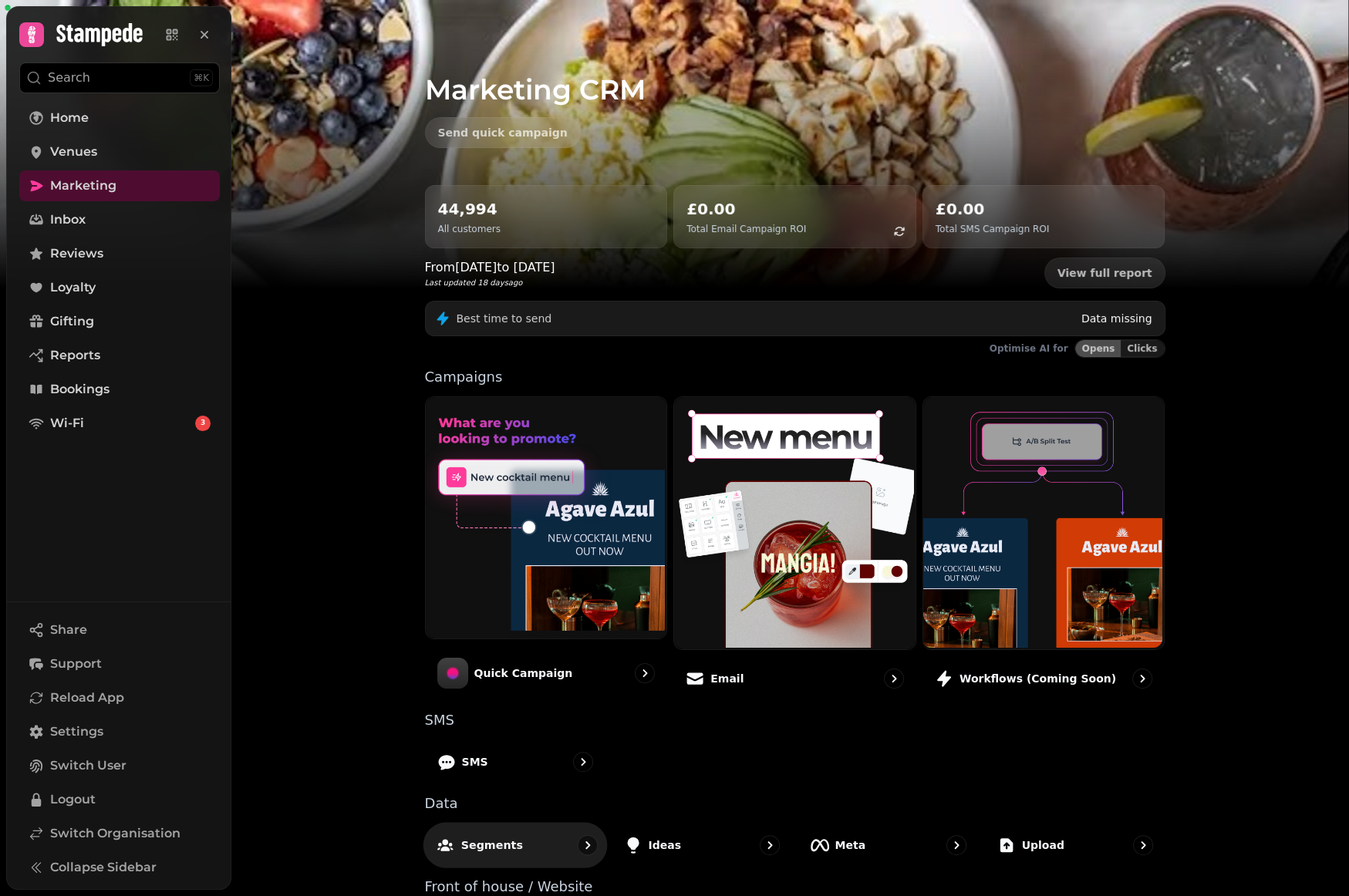
click at [494, 840] on p "Segments" at bounding box center [491, 844] width 62 height 16
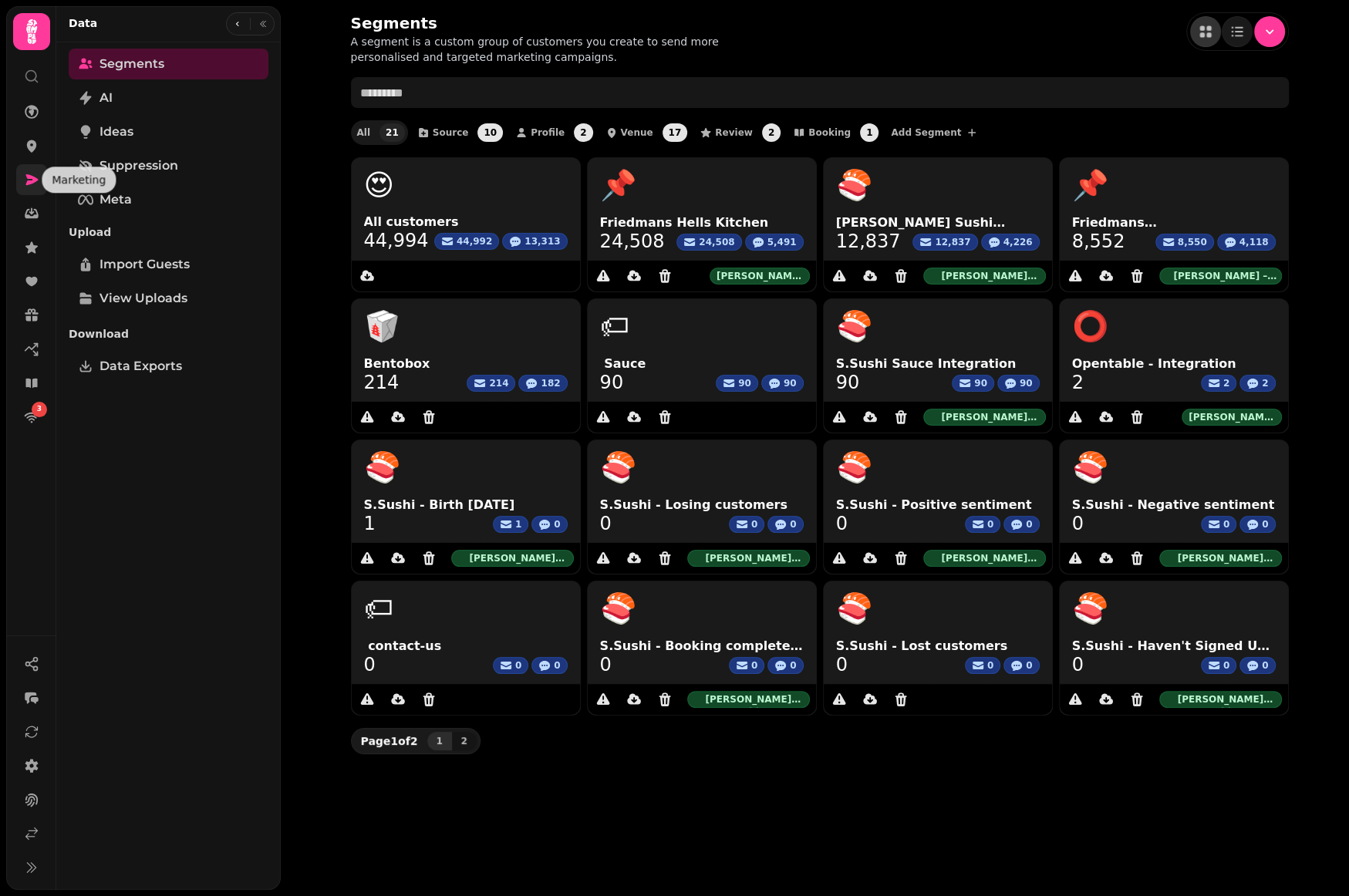
click at [33, 178] on icon at bounding box center [32, 180] width 13 height 11
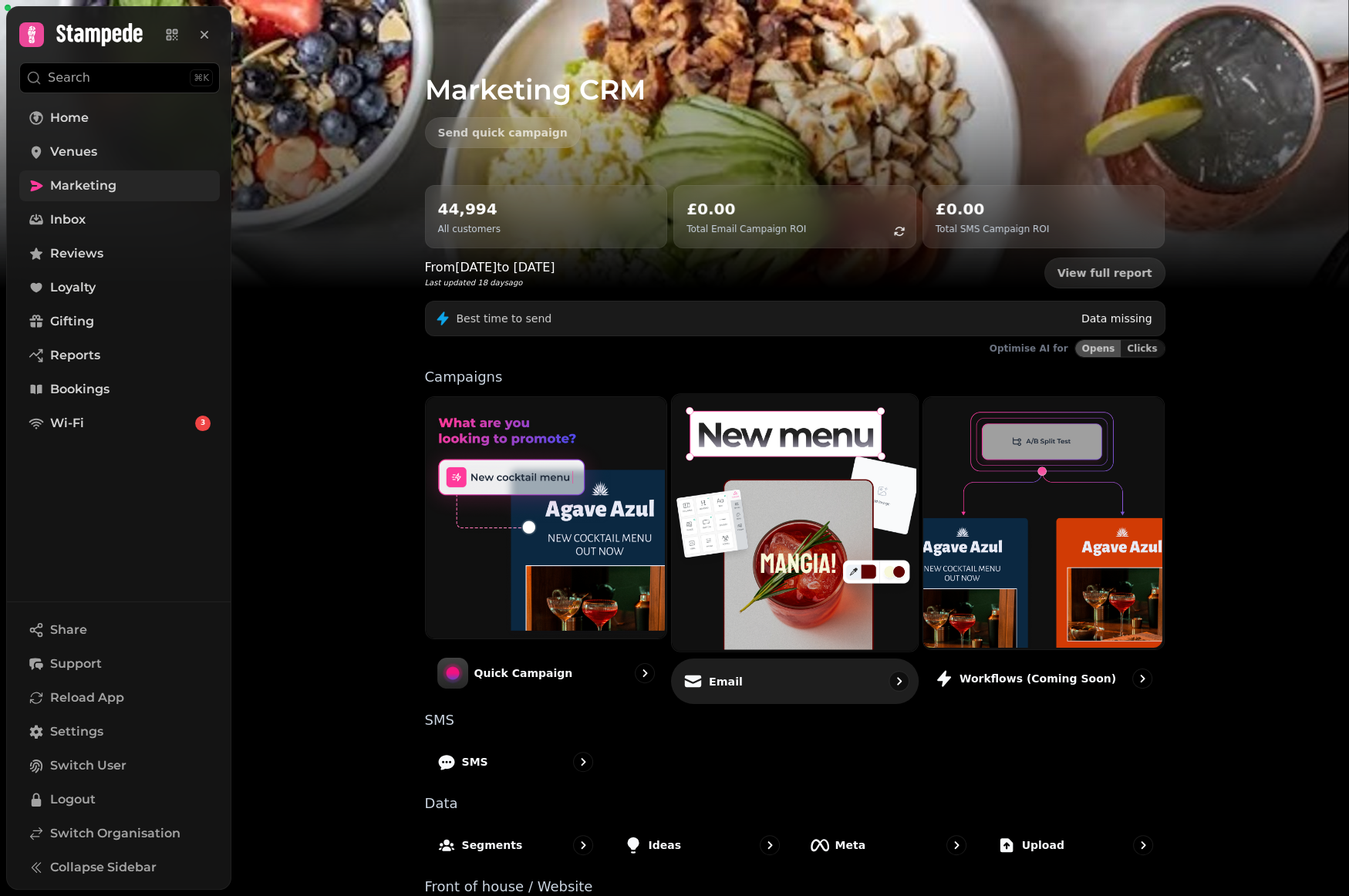
click at [737, 595] on img at bounding box center [793, 520] width 246 height 257
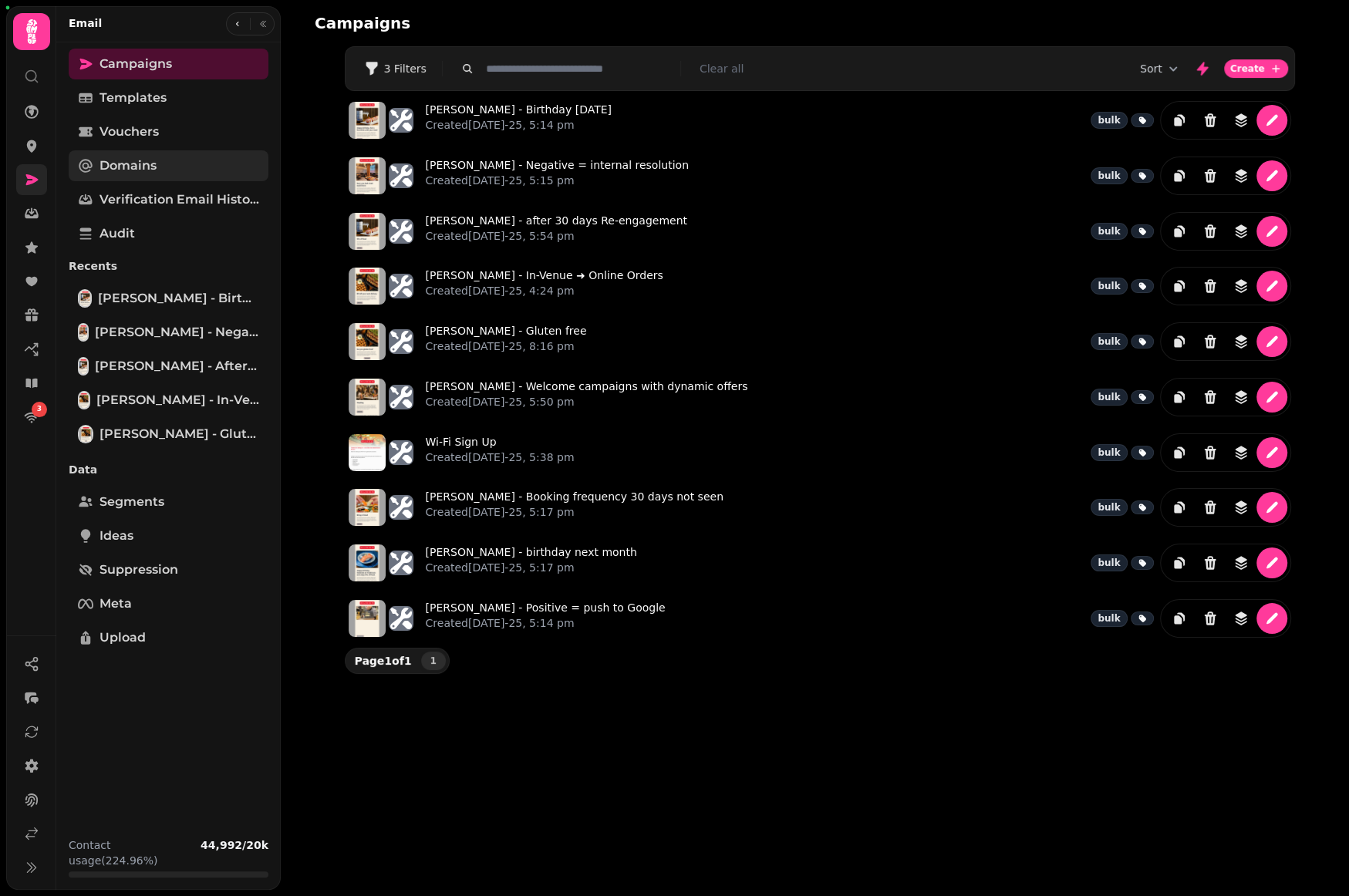
click at [154, 167] on span "Domains" at bounding box center [128, 166] width 57 height 19
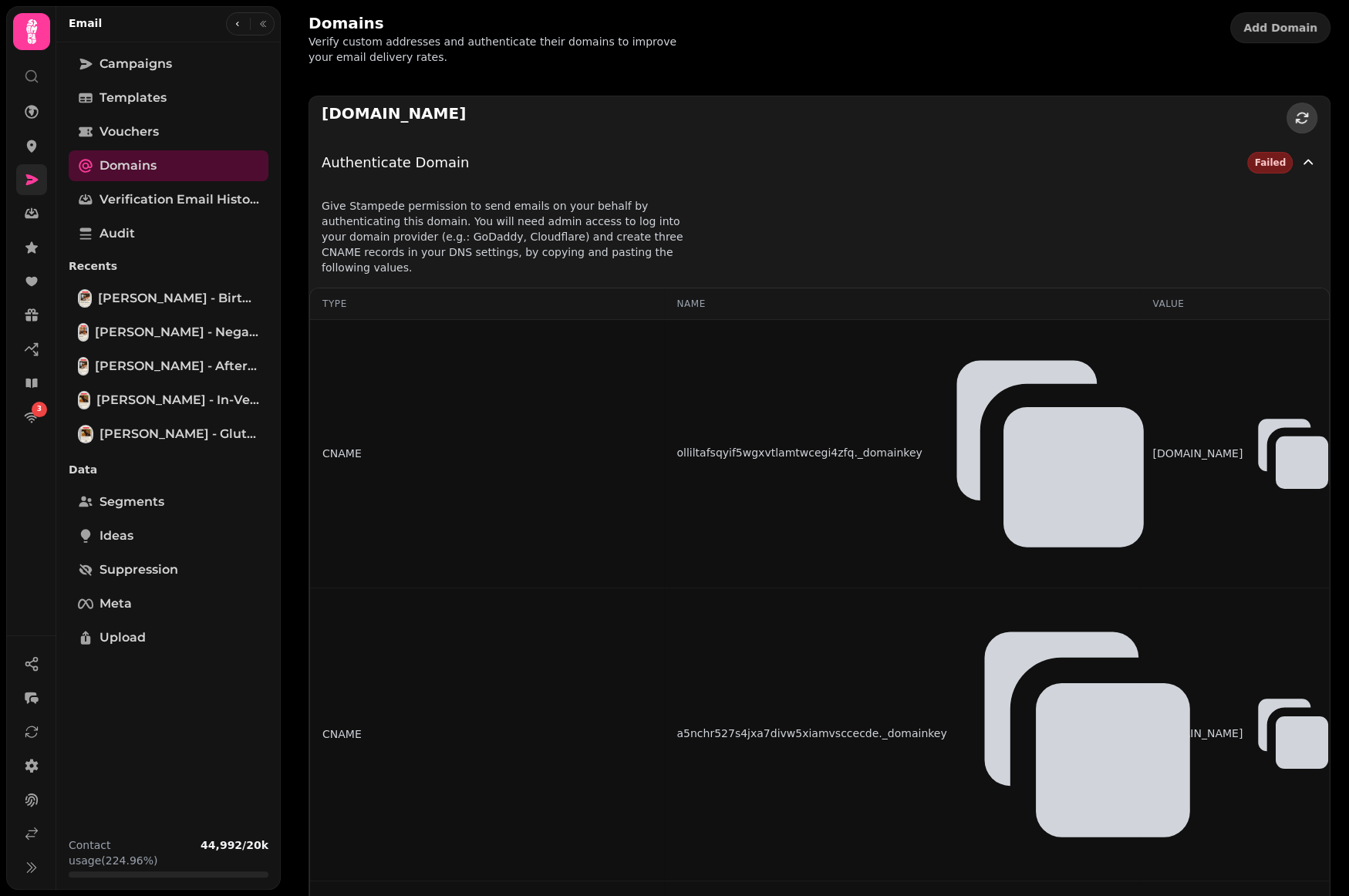
click at [1296, 109] on button "button" at bounding box center [1301, 117] width 31 height 31
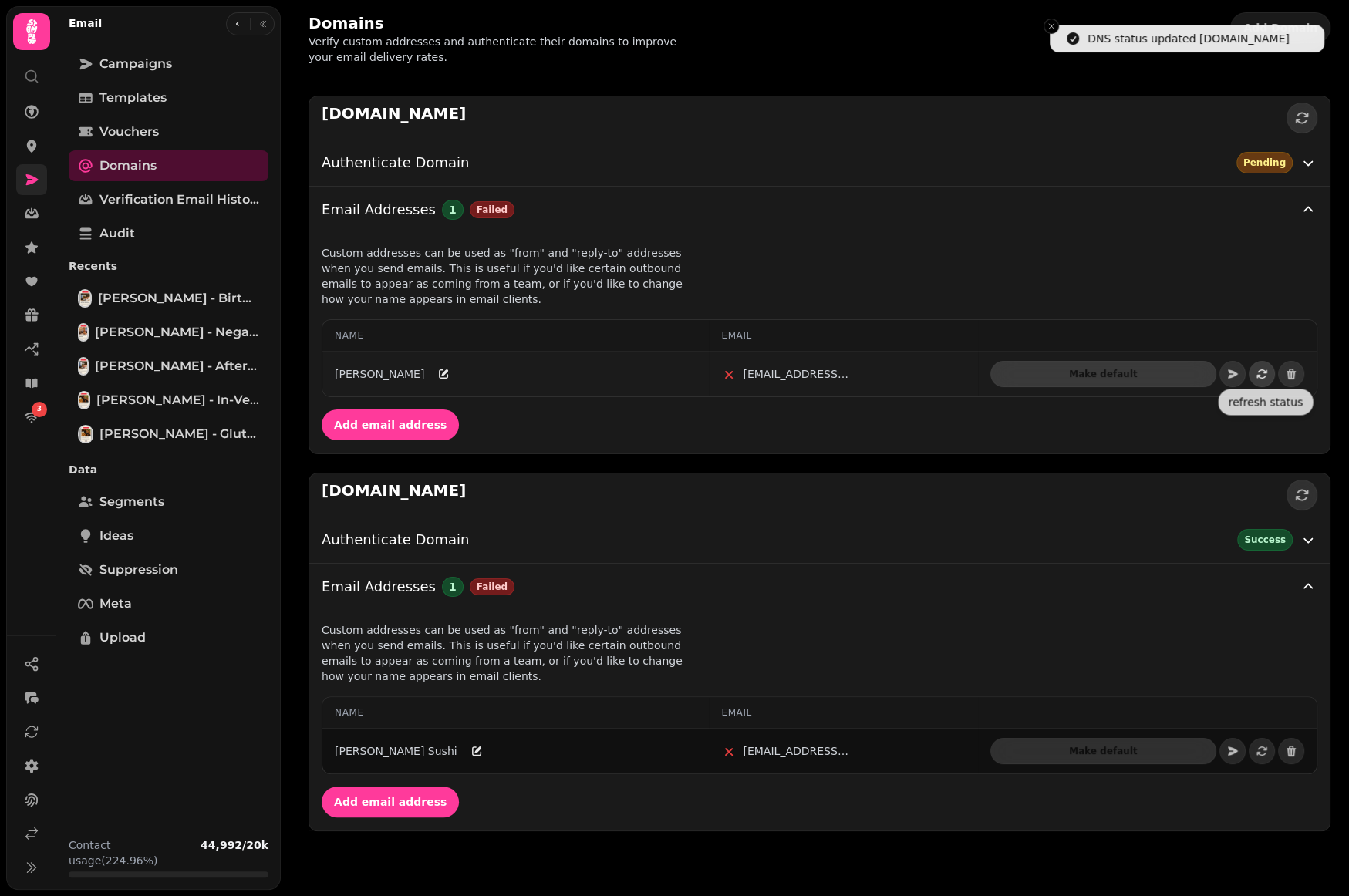
click at [1262, 372] on icon "button" at bounding box center [1262, 374] width 13 height 13
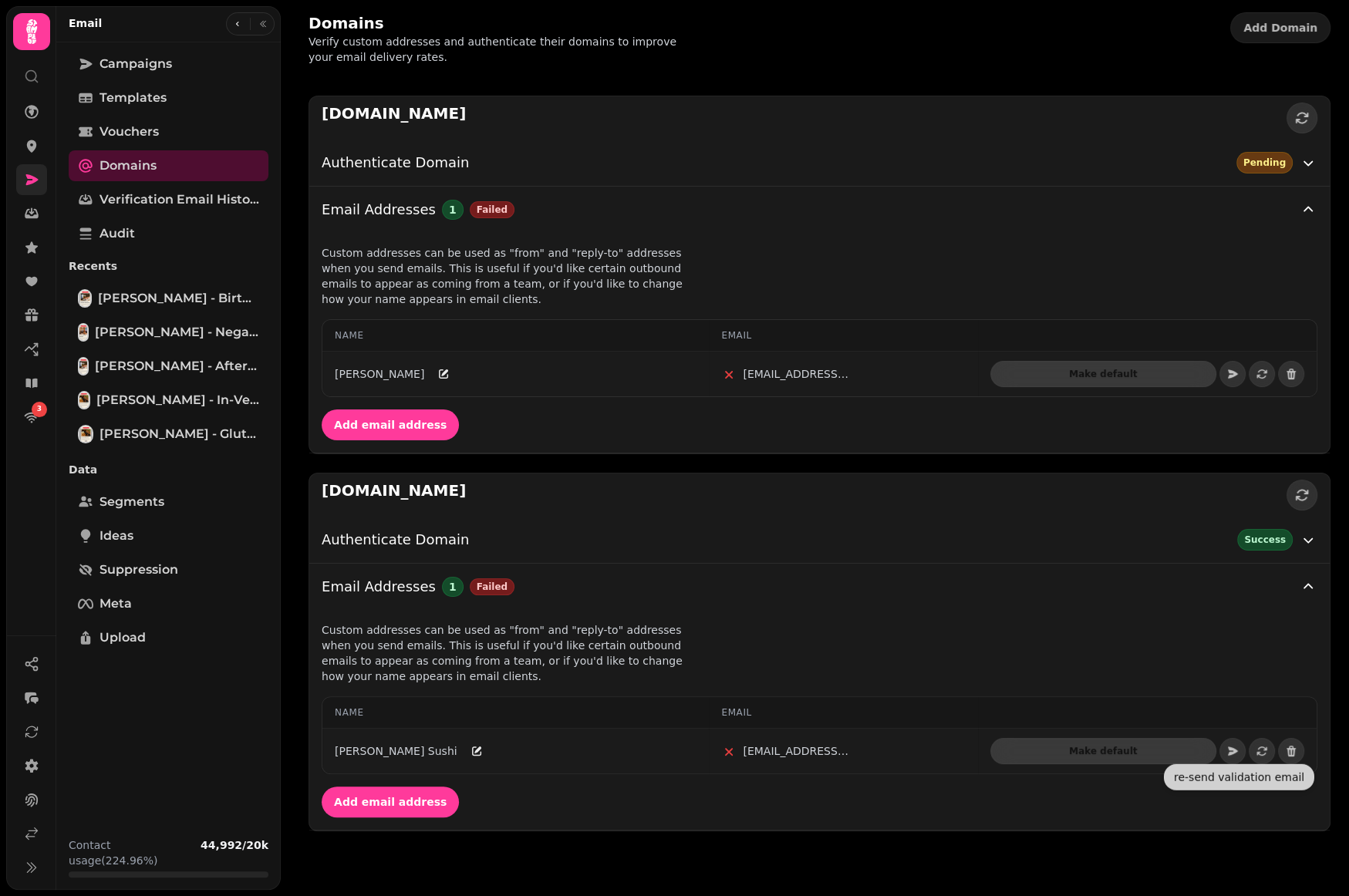
click at [1250, 758] on div "Make default" at bounding box center [1148, 750] width 315 height 26
click at [1256, 752] on icon "button" at bounding box center [1262, 751] width 13 height 13
drag, startPoint x: 178, startPoint y: 519, endPoint x: 175, endPoint y: 509, distance: 10.4
click at [178, 518] on div "Segments Ideas Suppression Meta Upload" at bounding box center [168, 570] width 200 height 167
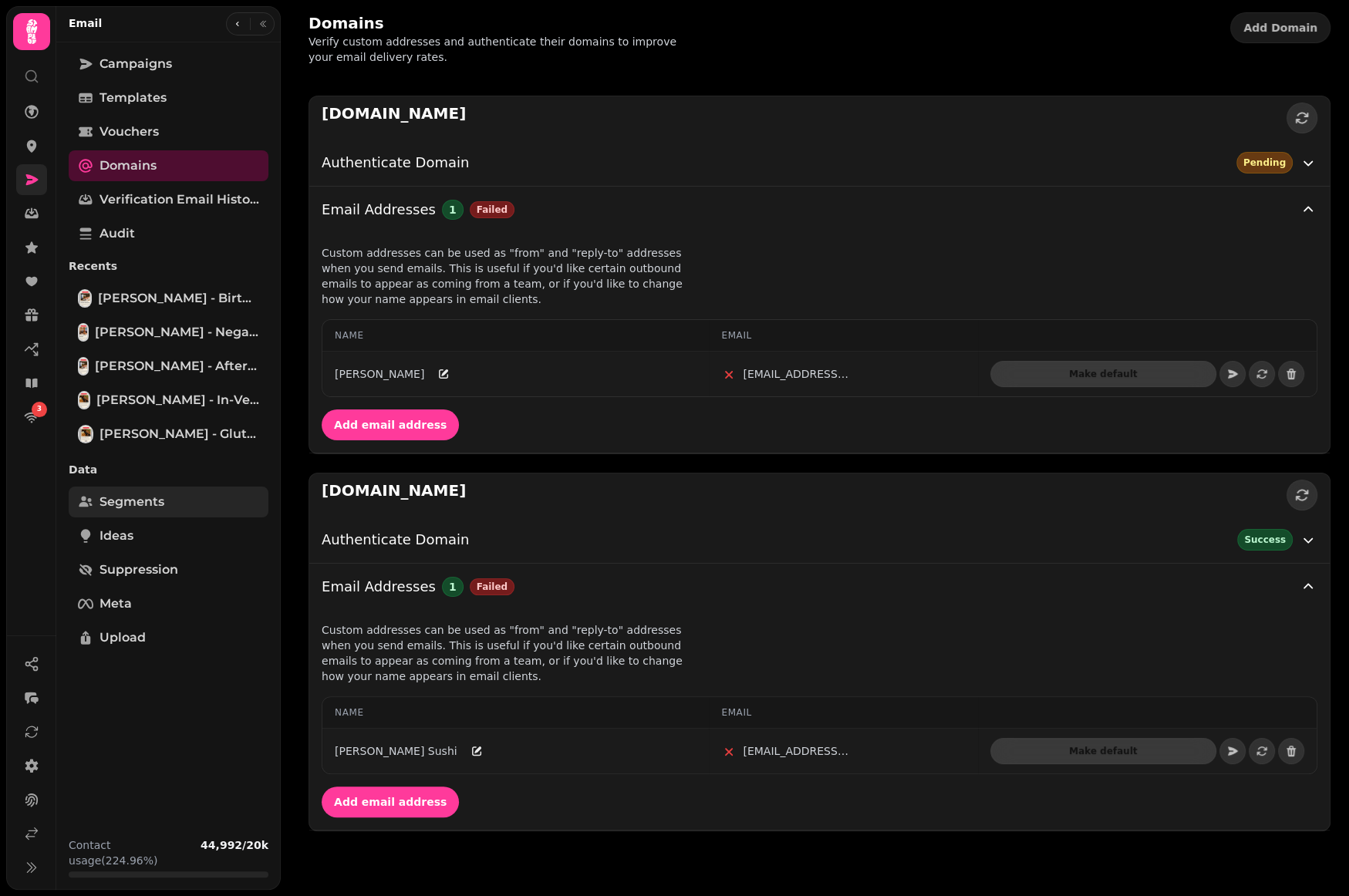
click at [171, 503] on link "Segments" at bounding box center [168, 502] width 200 height 31
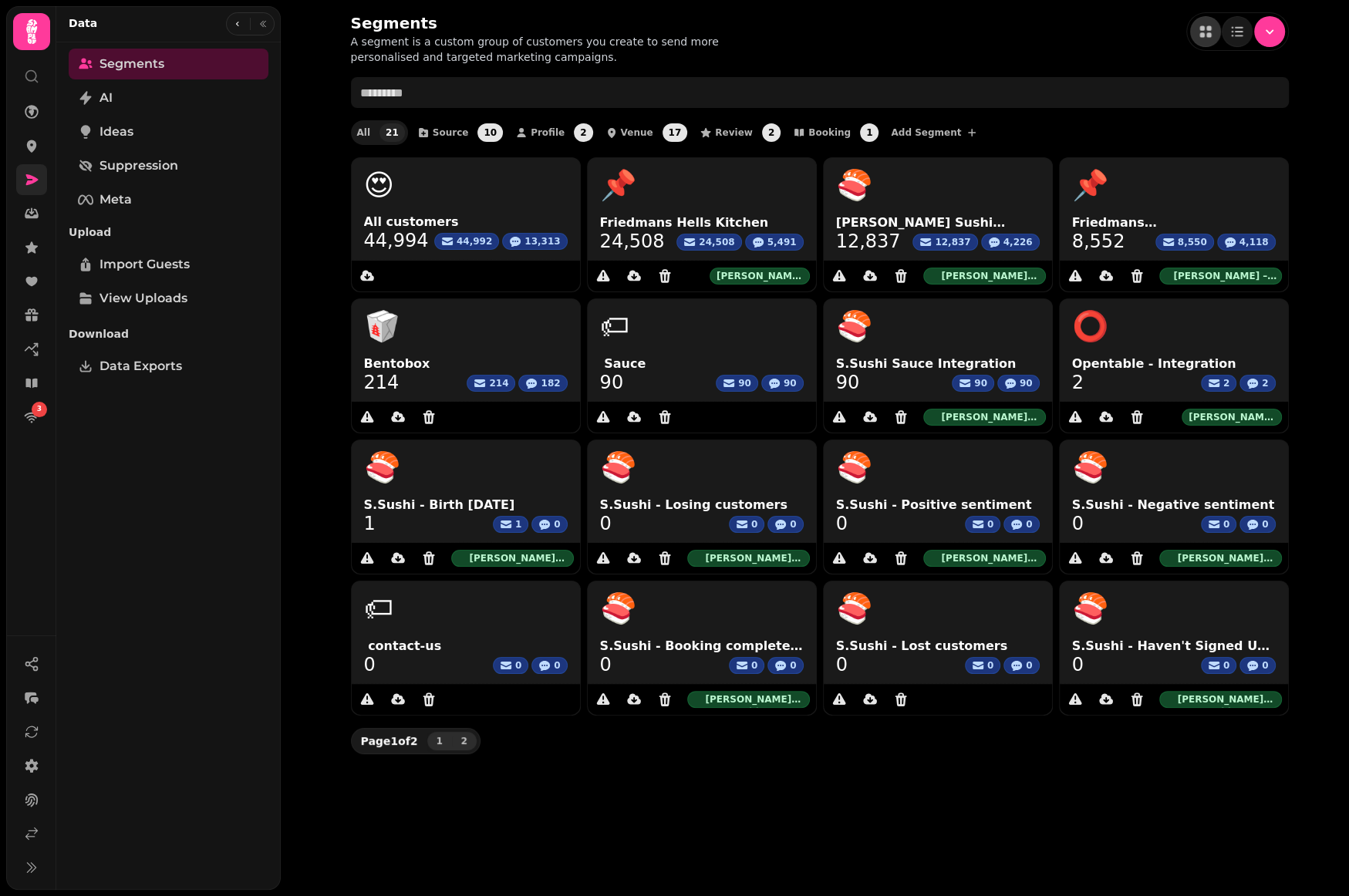
click at [466, 739] on span "2" at bounding box center [464, 741] width 13 height 9
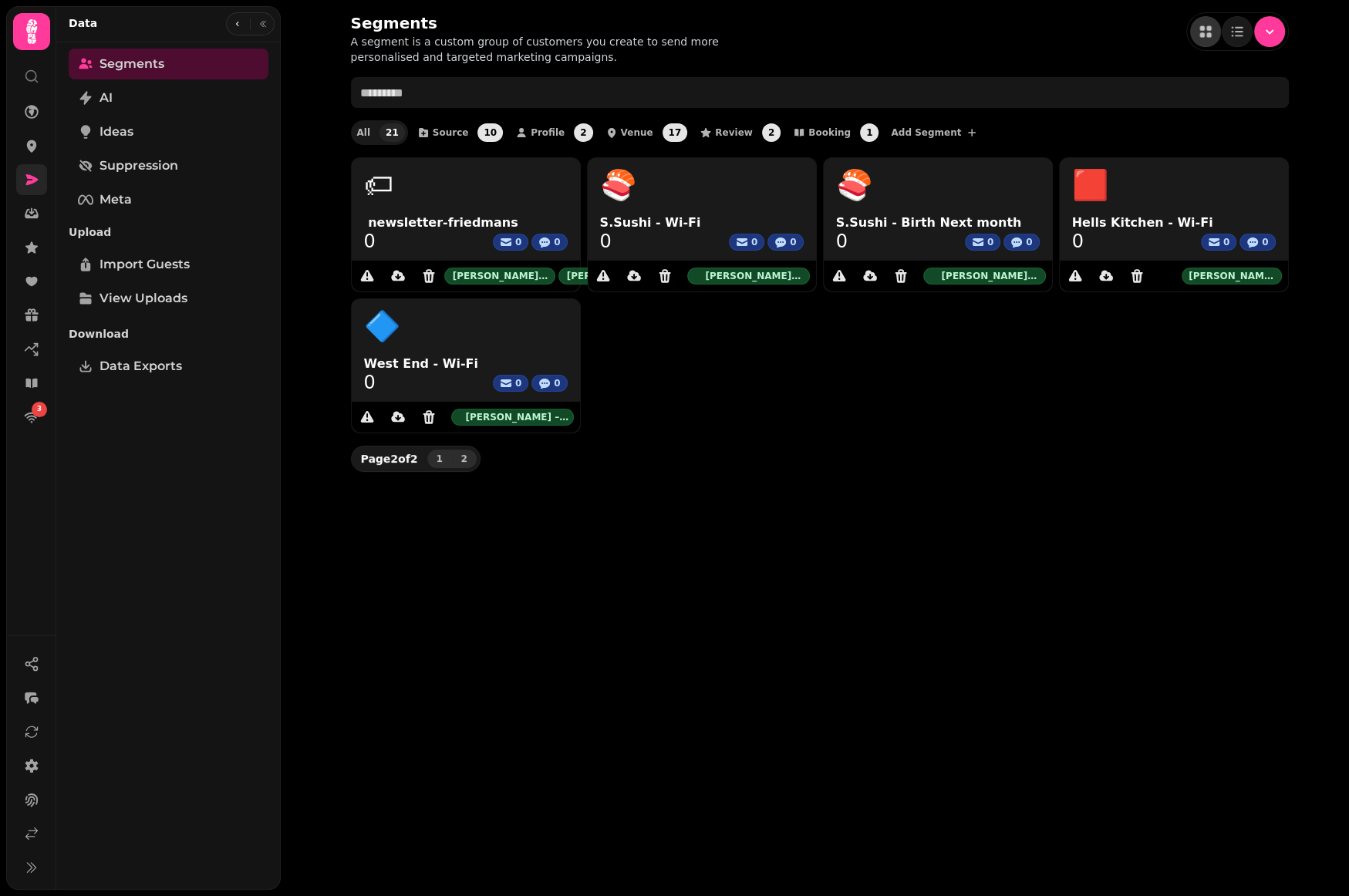
click at [444, 454] on span "1" at bounding box center [440, 459] width 13 height 9
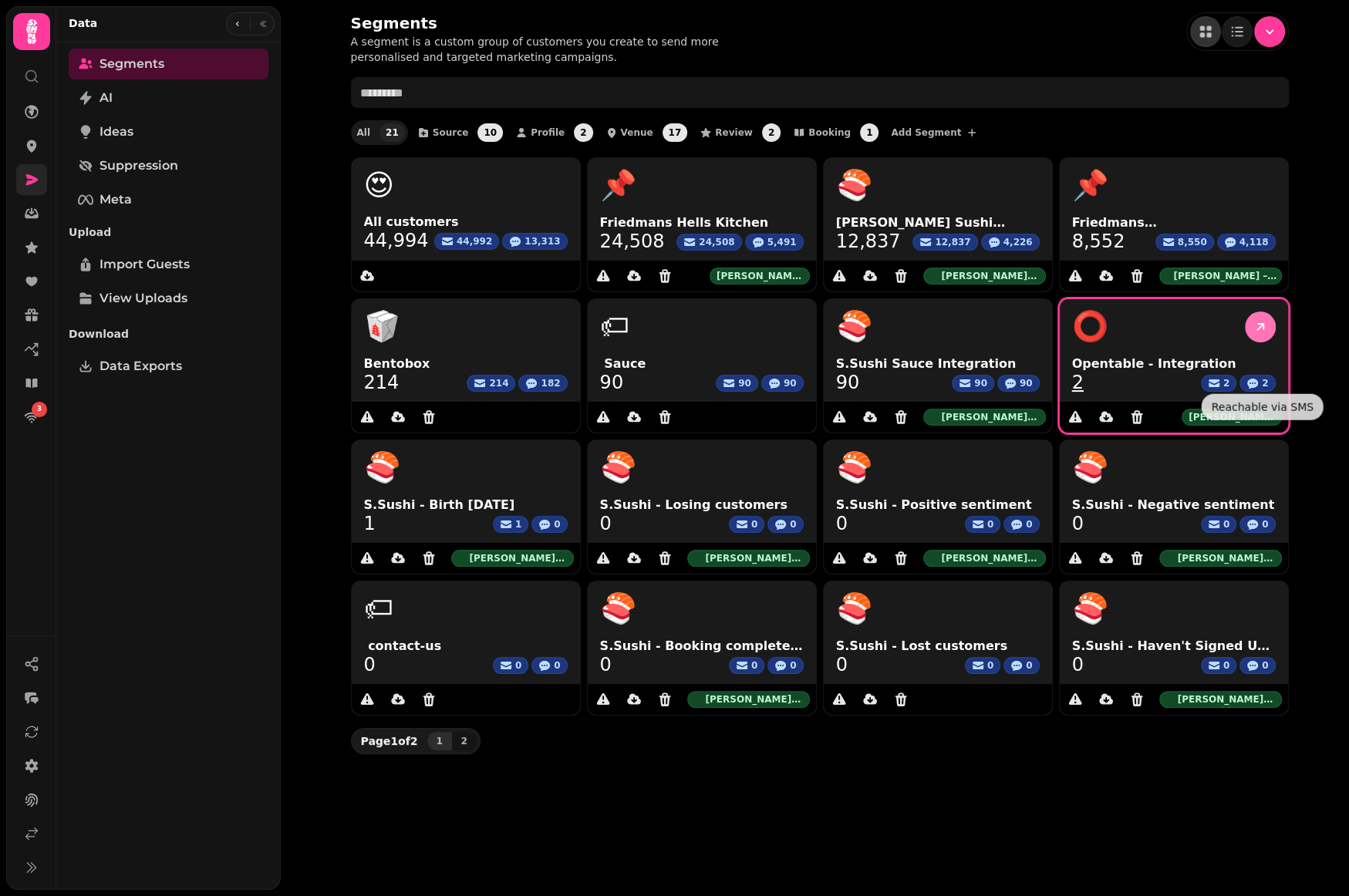
click at [1249, 321] on link at bounding box center [1260, 326] width 31 height 31
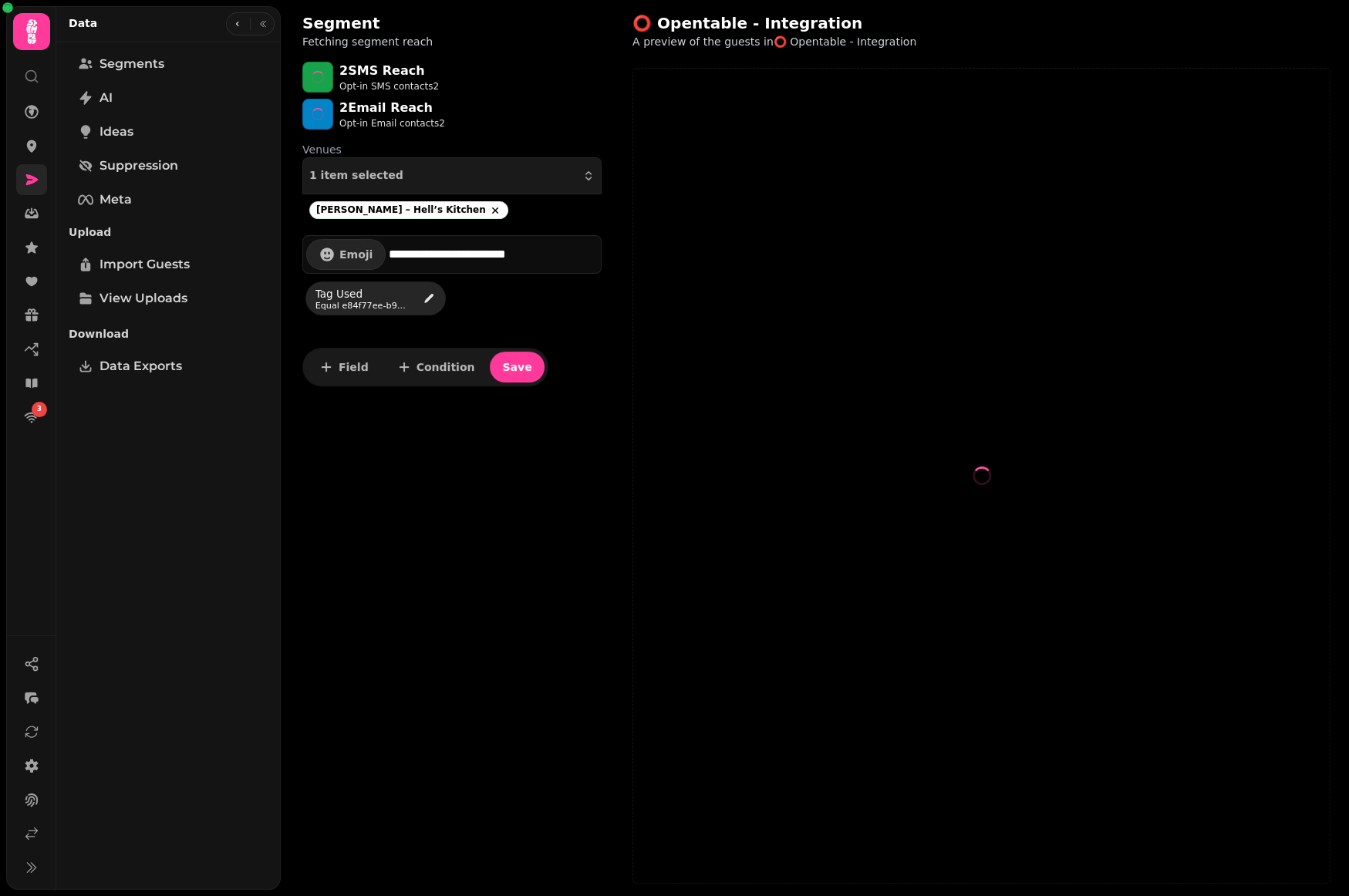
select select "**"
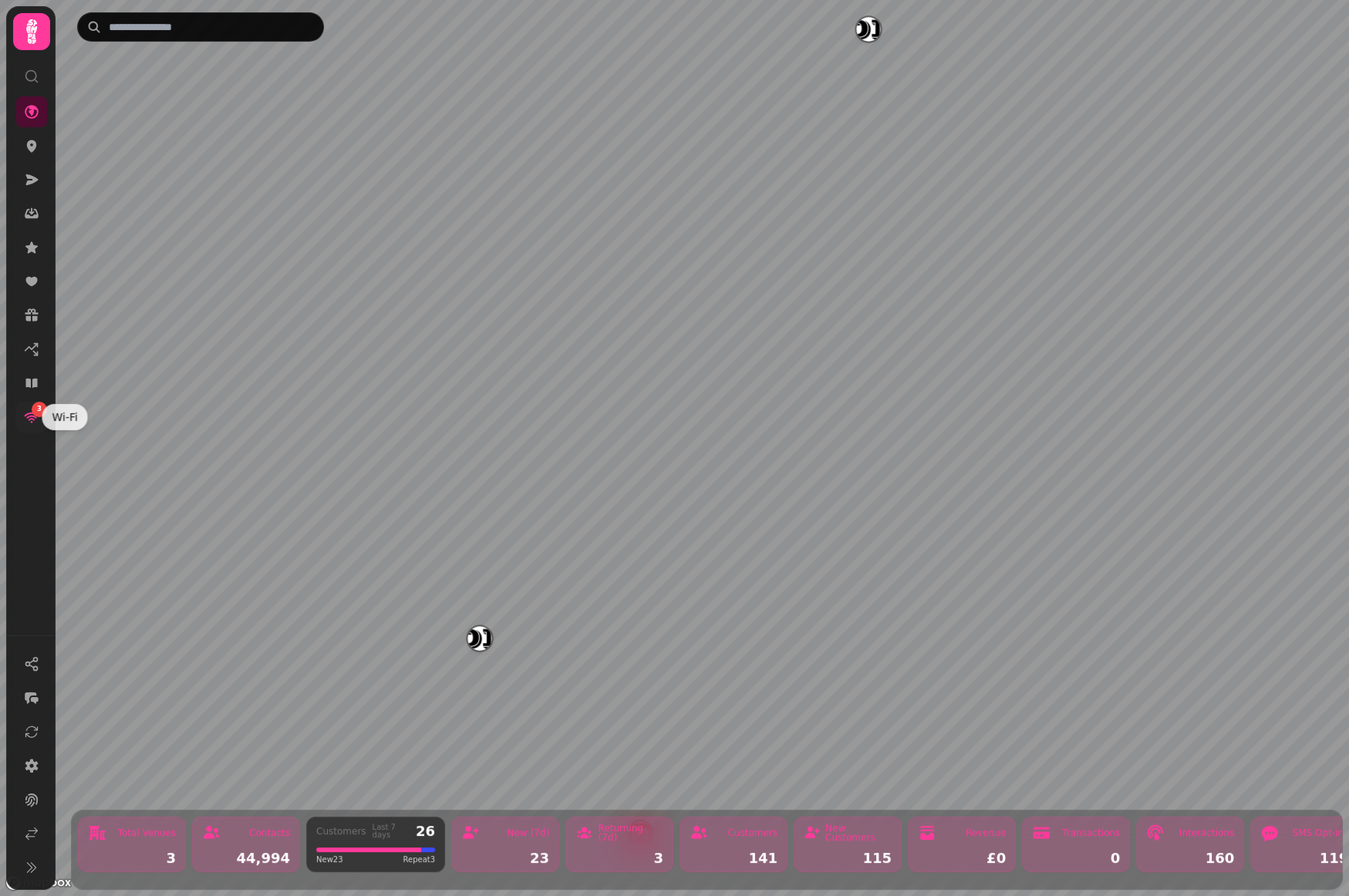
click at [20, 424] on link "3" at bounding box center [31, 416] width 31 height 31
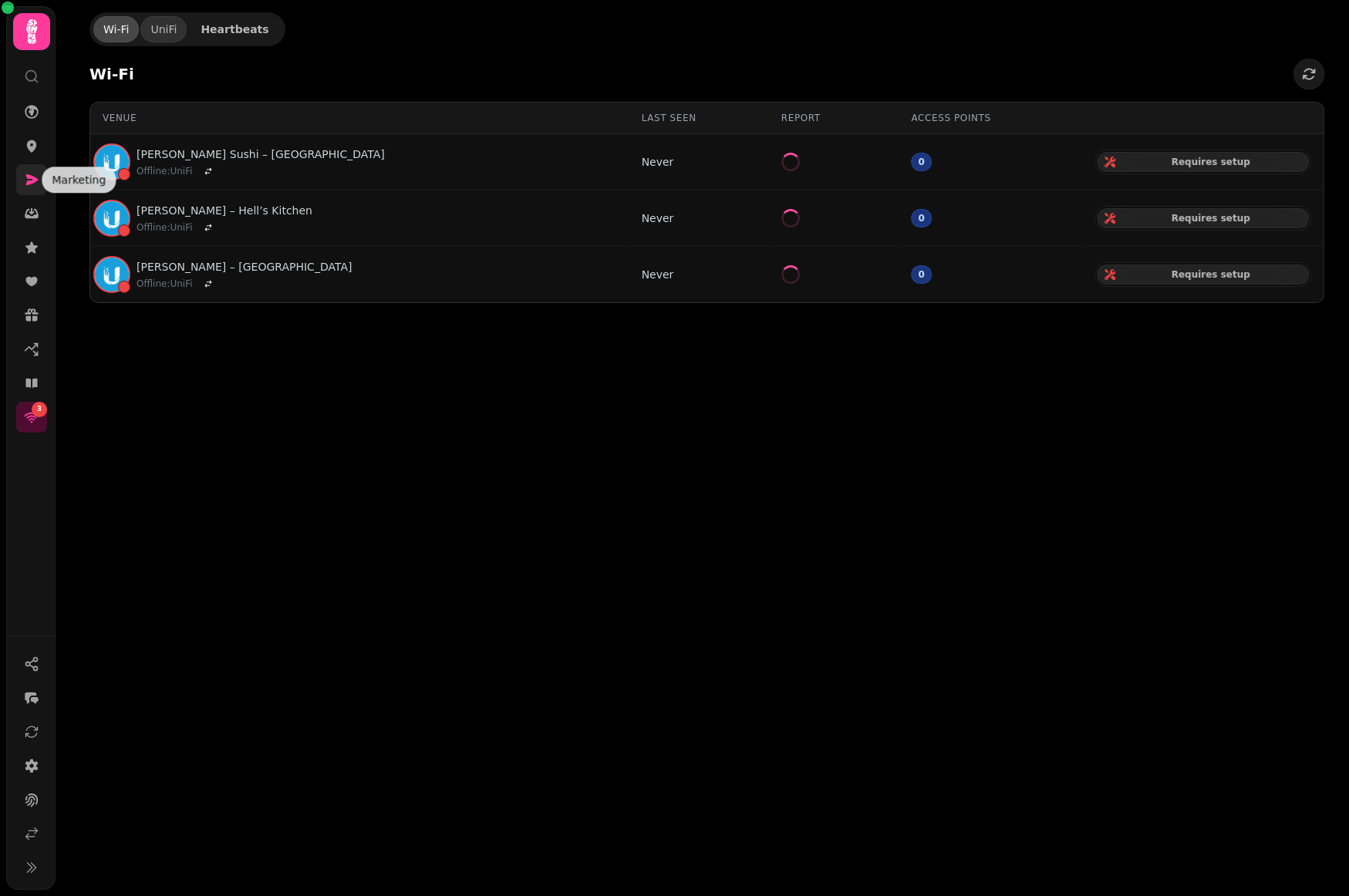
click at [31, 183] on icon at bounding box center [32, 180] width 16 height 16
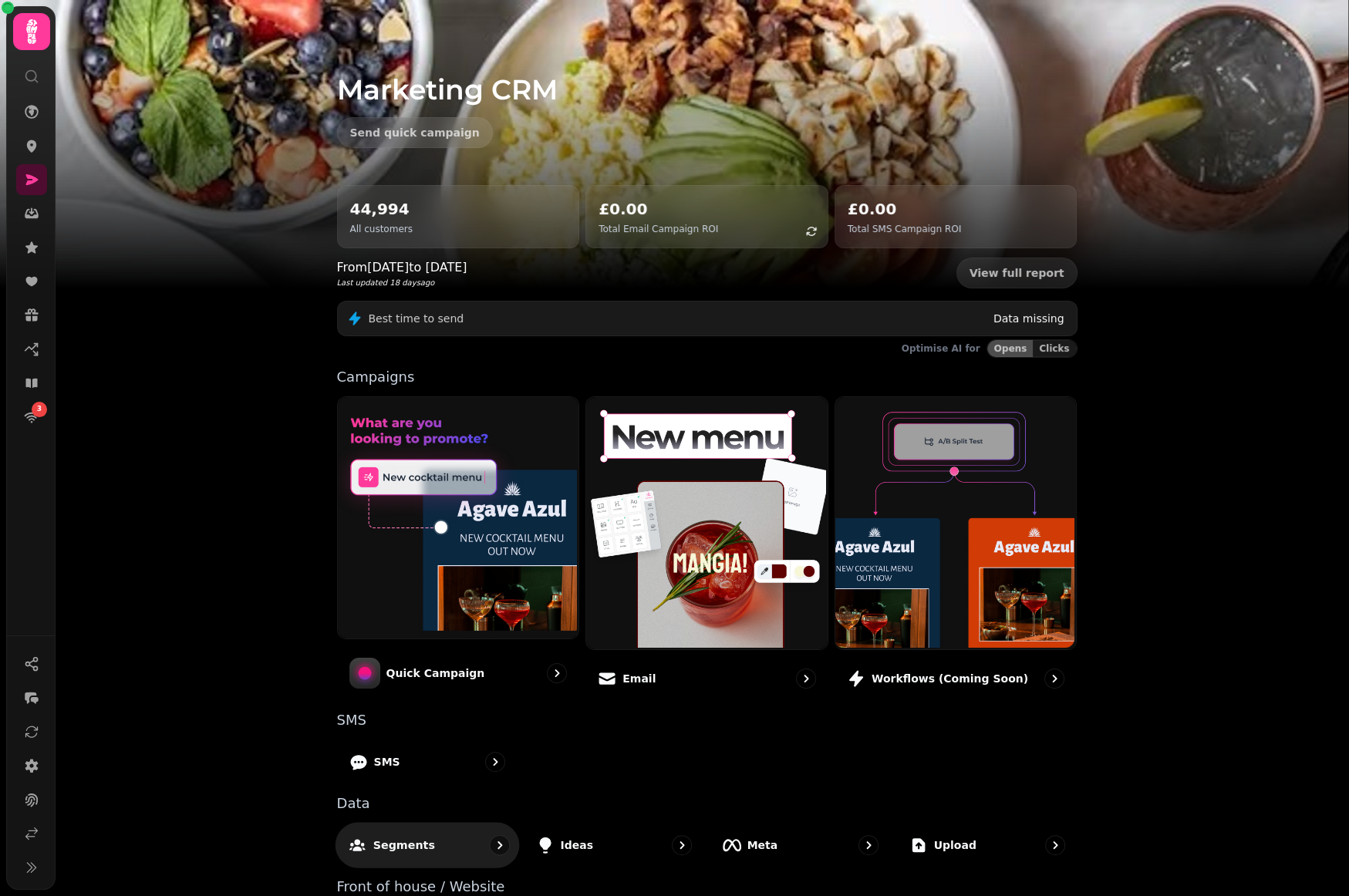
click at [390, 840] on p "Segments" at bounding box center [403, 844] width 62 height 16
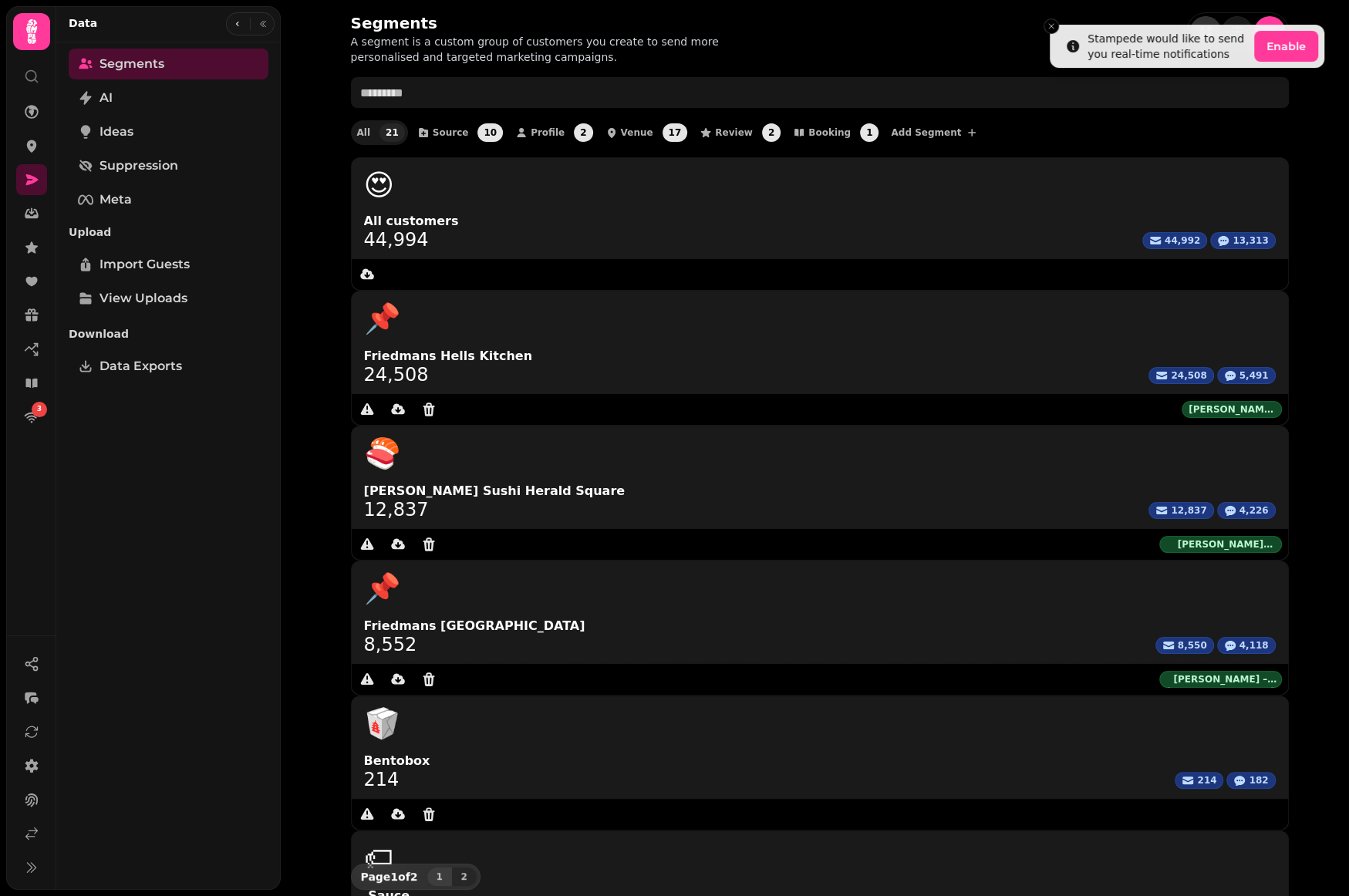
drag, startPoint x: 889, startPoint y: 38, endPoint x: 984, endPoint y: 28, distance: 95.5
click at [889, 38] on div "Segments A segment is a custom group of customers you create to send more perso…" at bounding box center [820, 38] width 938 height 52
click at [1052, 26] on icon "Close toast" at bounding box center [1051, 27] width 9 height 9
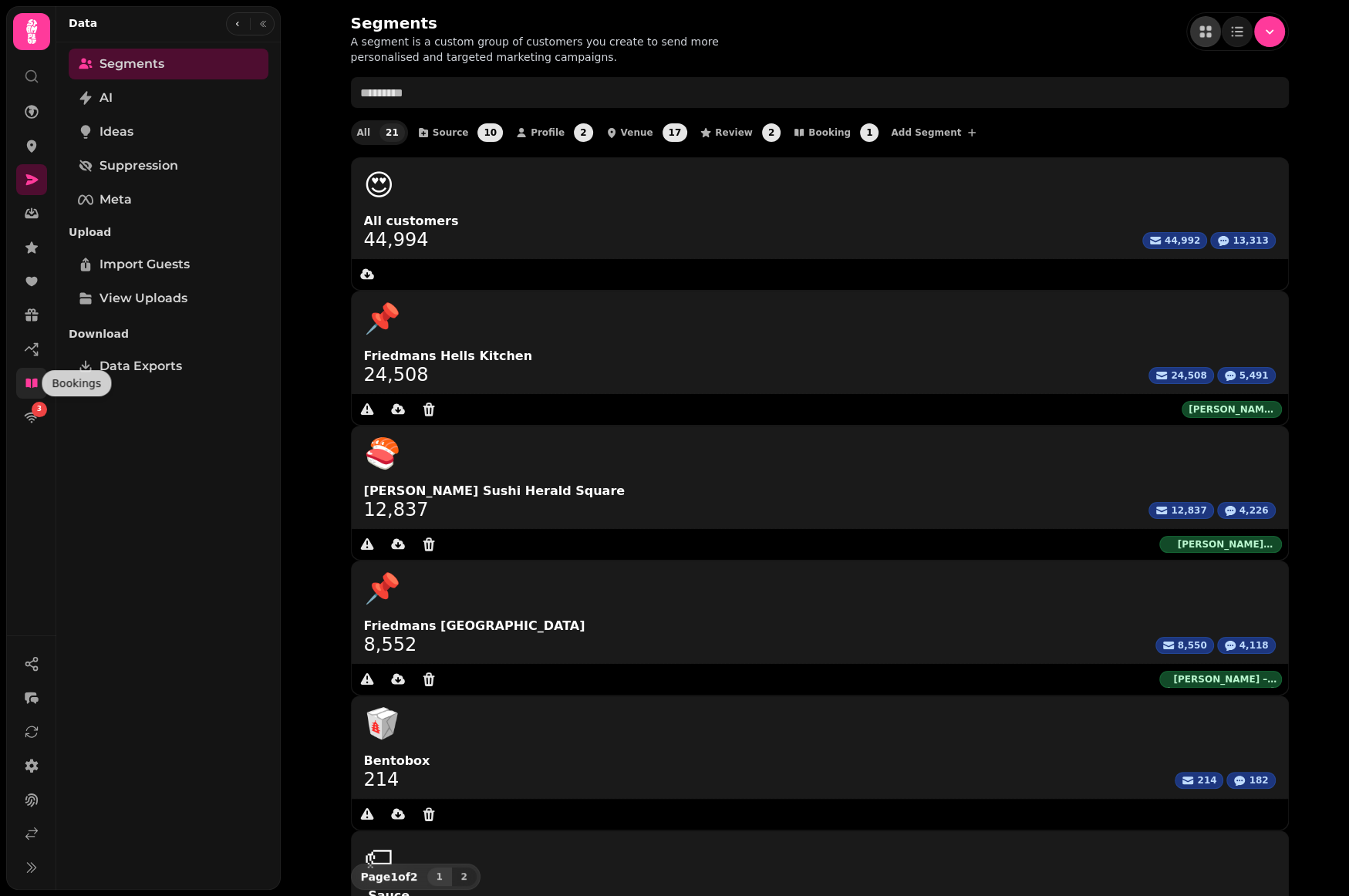
click at [34, 383] on icon at bounding box center [31, 383] width 12 height 9
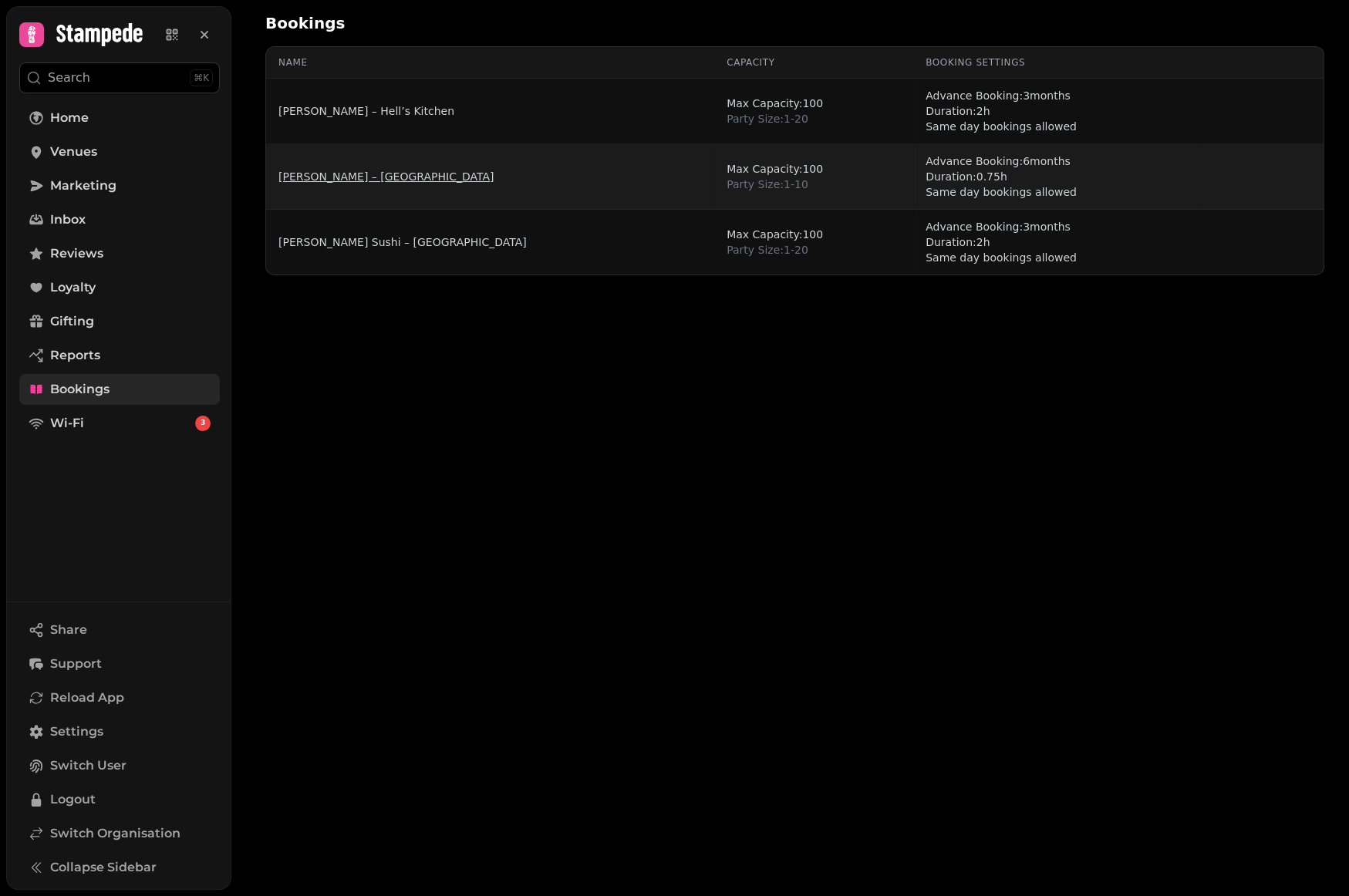
click at [352, 176] on link "Friedman’s – West End" at bounding box center [386, 177] width 215 height 16
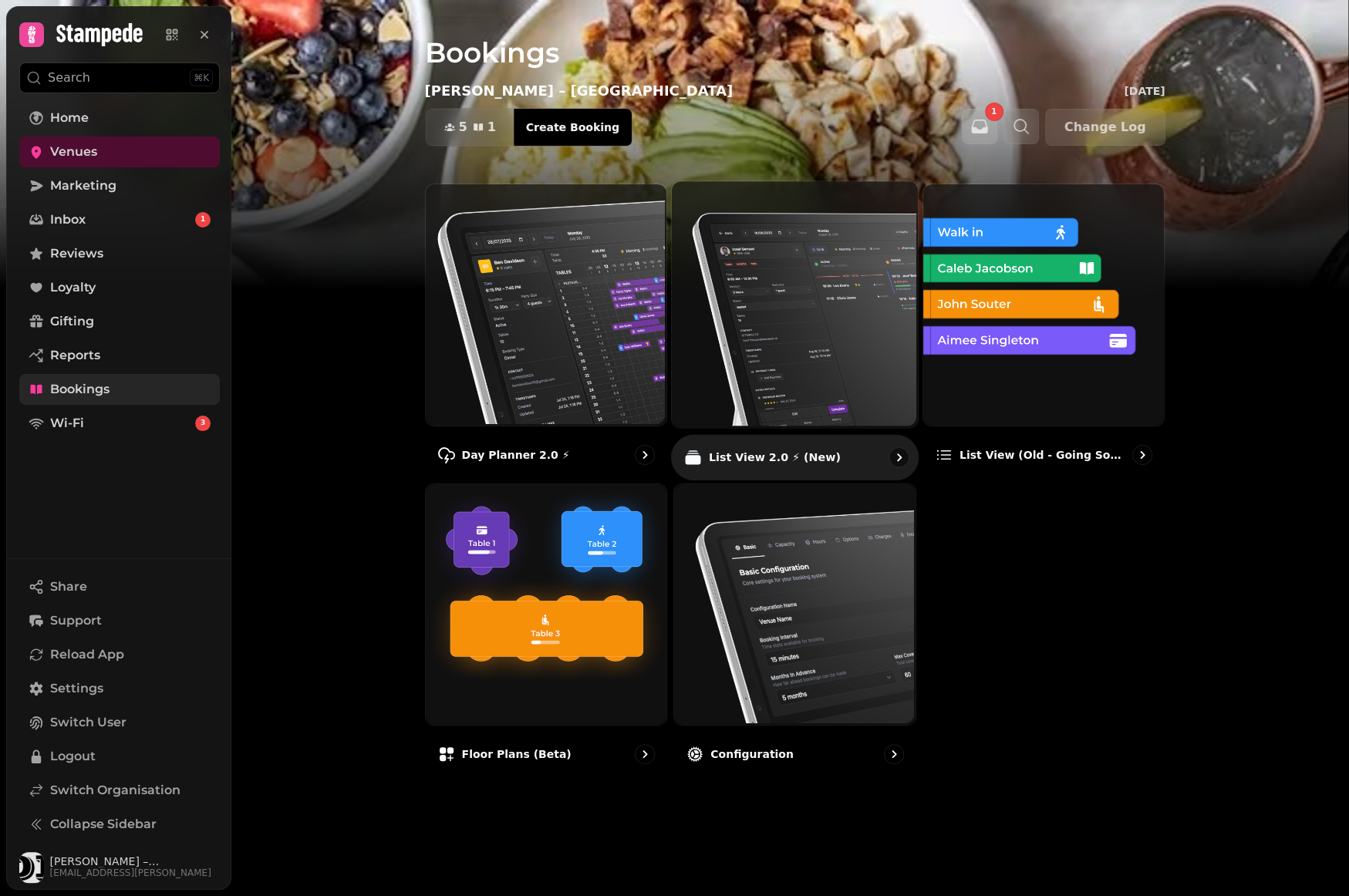
click at [792, 252] on img at bounding box center [793, 303] width 246 height 246
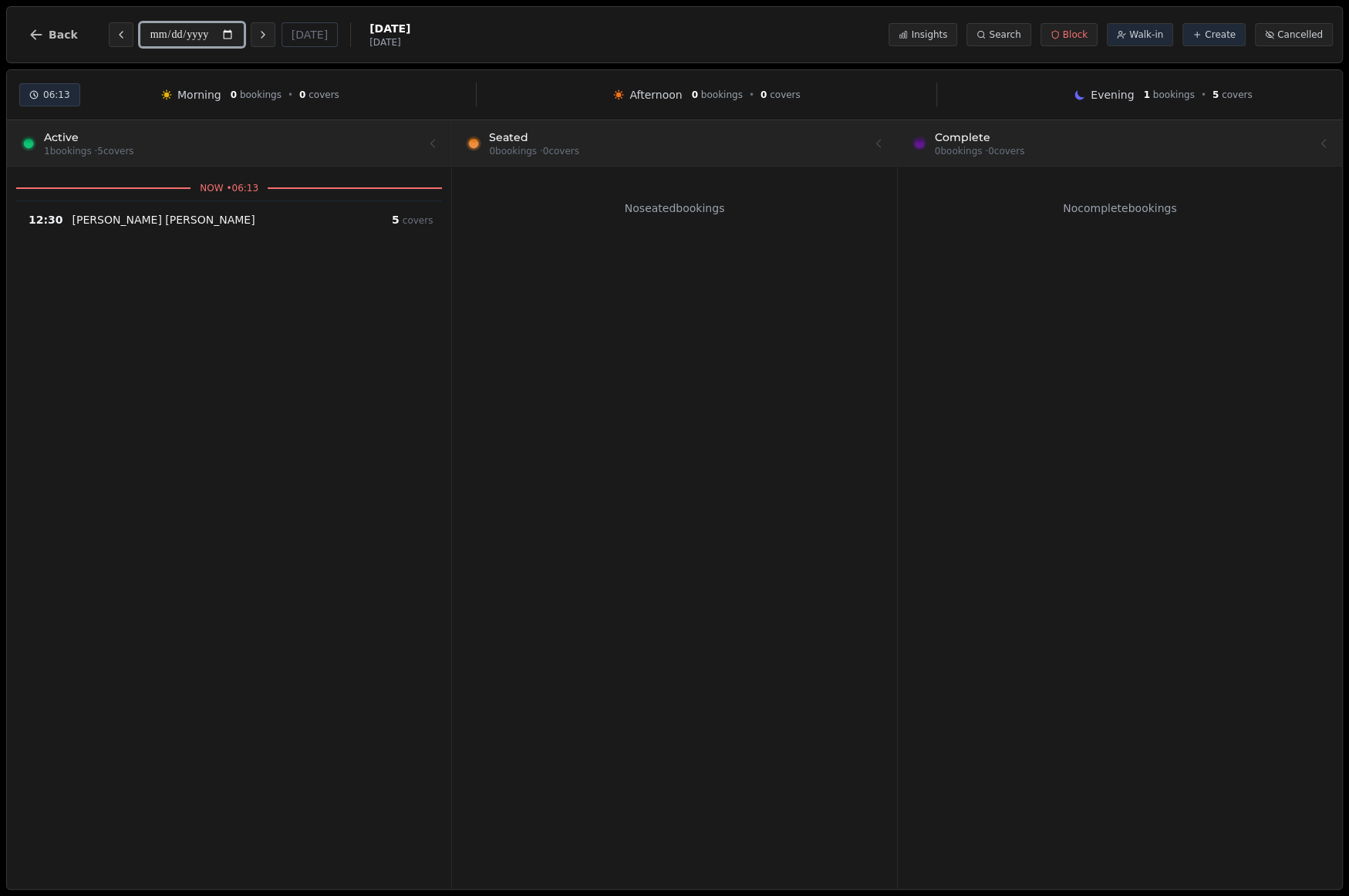
click at [192, 34] on input "**********" at bounding box center [192, 35] width 105 height 25
click at [38, 33] on icon "button" at bounding box center [36, 34] width 16 height 16
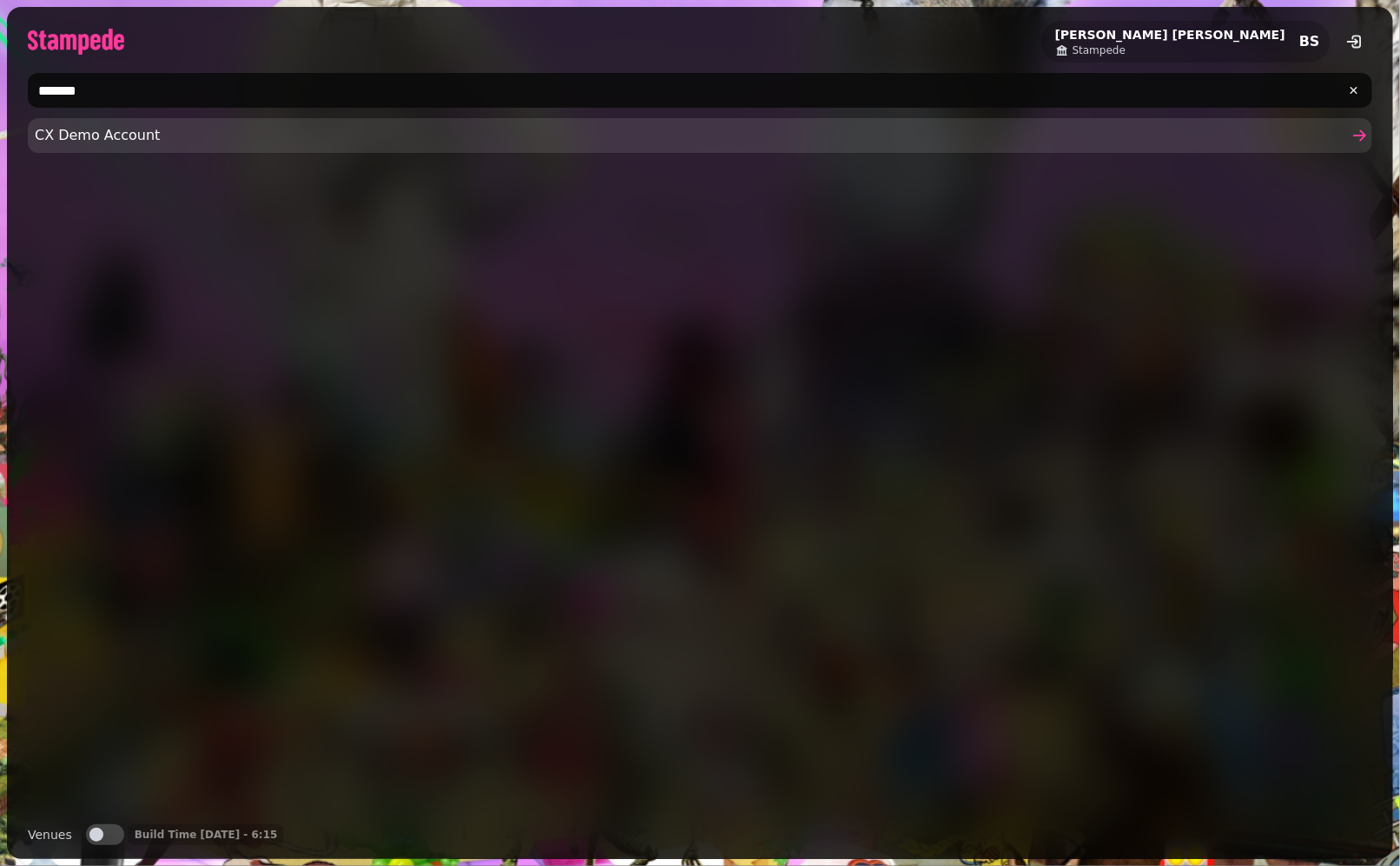
type input "*******"
click at [91, 134] on span "CX Demo Account" at bounding box center [691, 136] width 1314 height 21
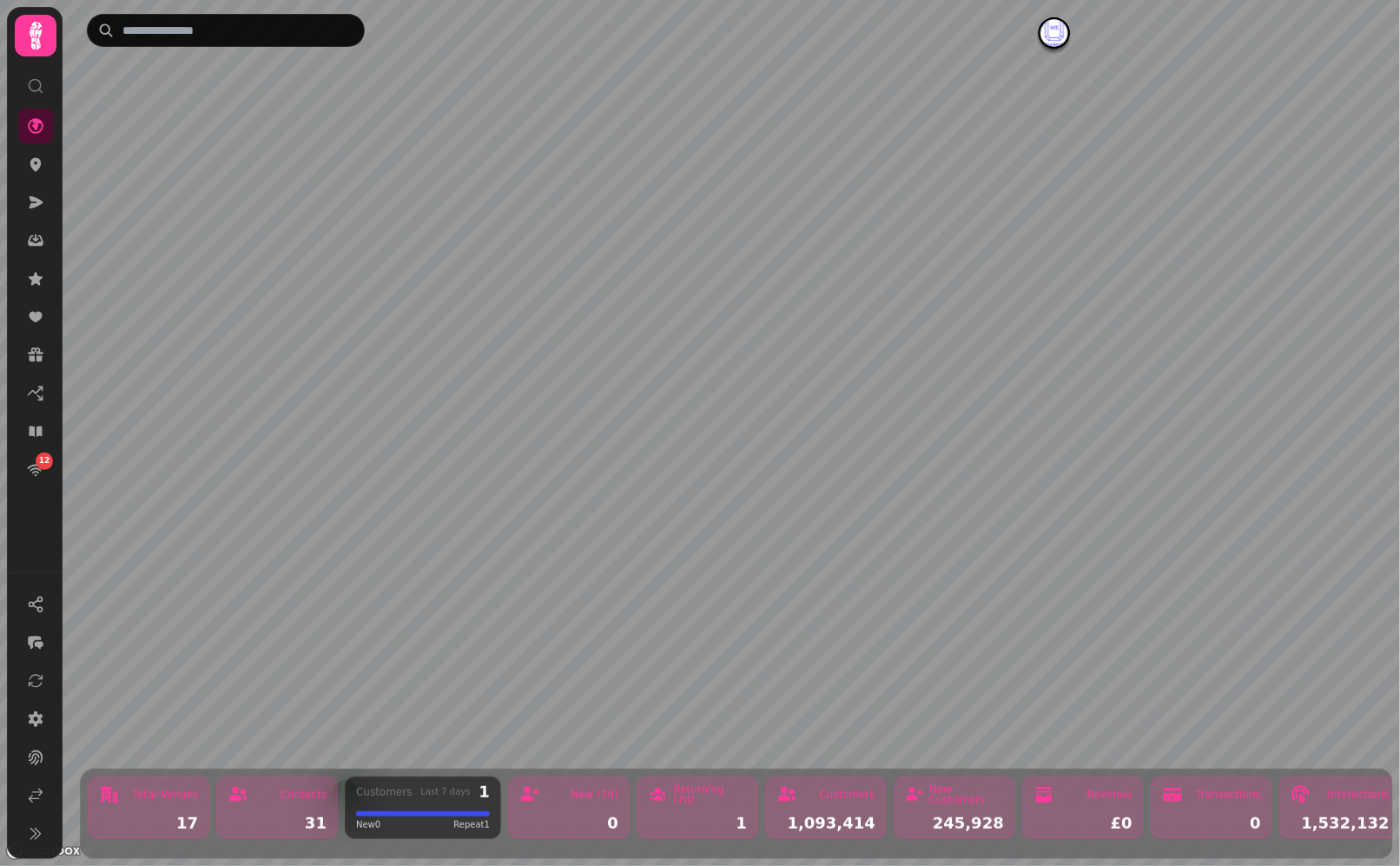
click at [41, 40] on icon at bounding box center [35, 35] width 34 height 34
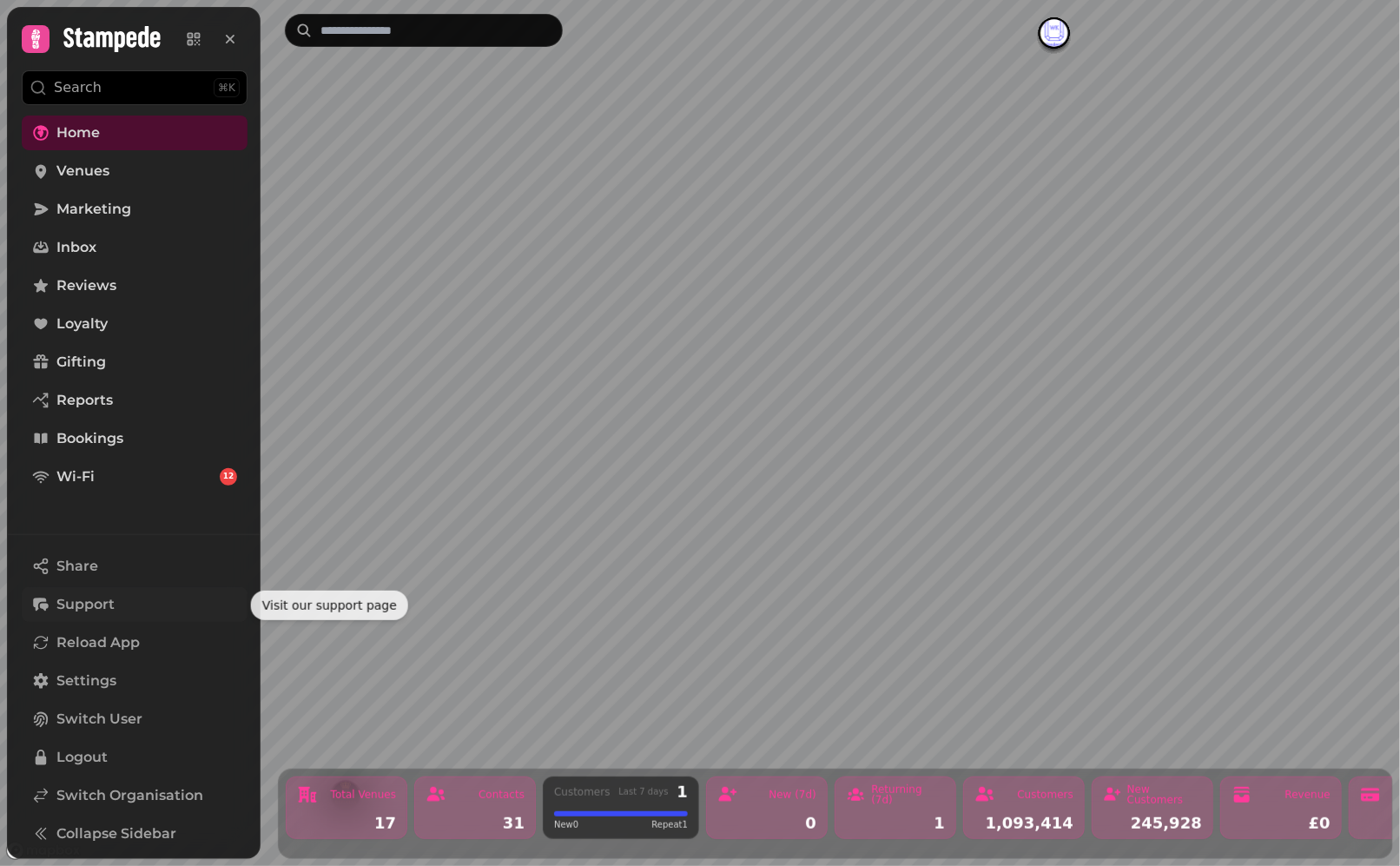
click at [113, 603] on span "Support" at bounding box center [86, 605] width 58 height 21
click at [130, 682] on link "Settings" at bounding box center [135, 681] width 226 height 34
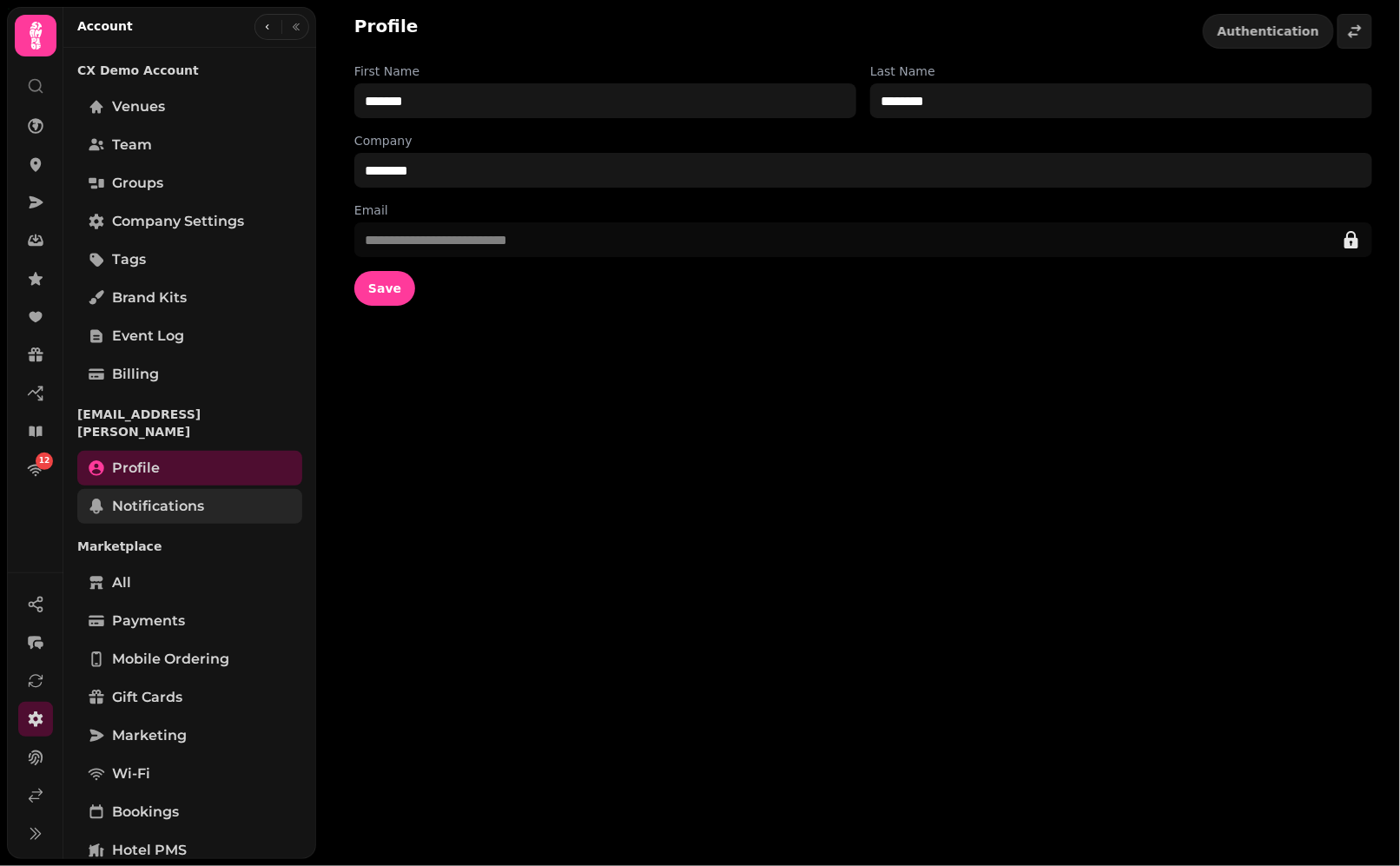
click at [194, 489] on link "Notifications" at bounding box center [190, 506] width 225 height 34
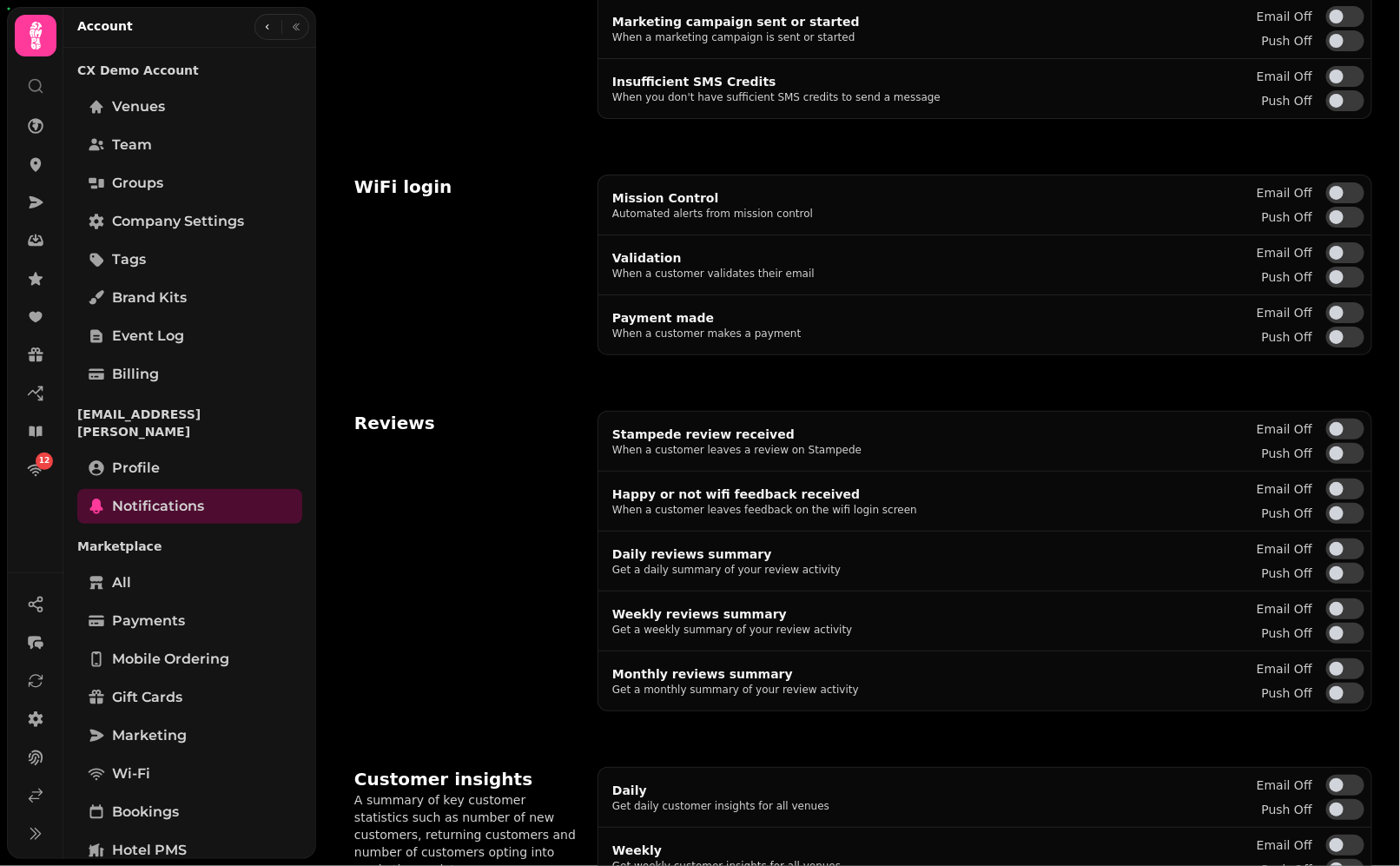
scroll to position [553, 0]
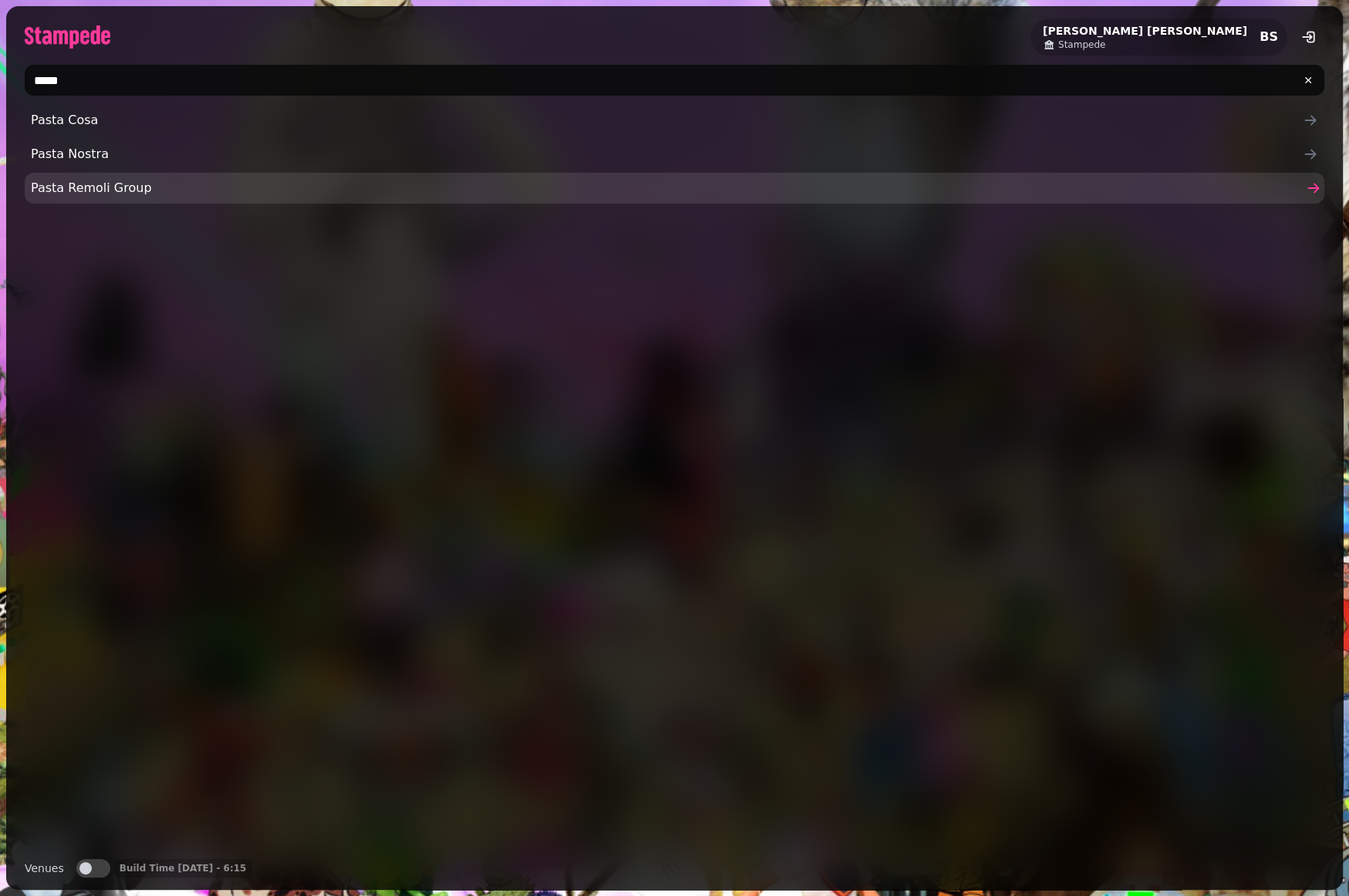
type input "*****"
click at [438, 202] on link "Pasta Remoli Group" at bounding box center [675, 188] width 1300 height 31
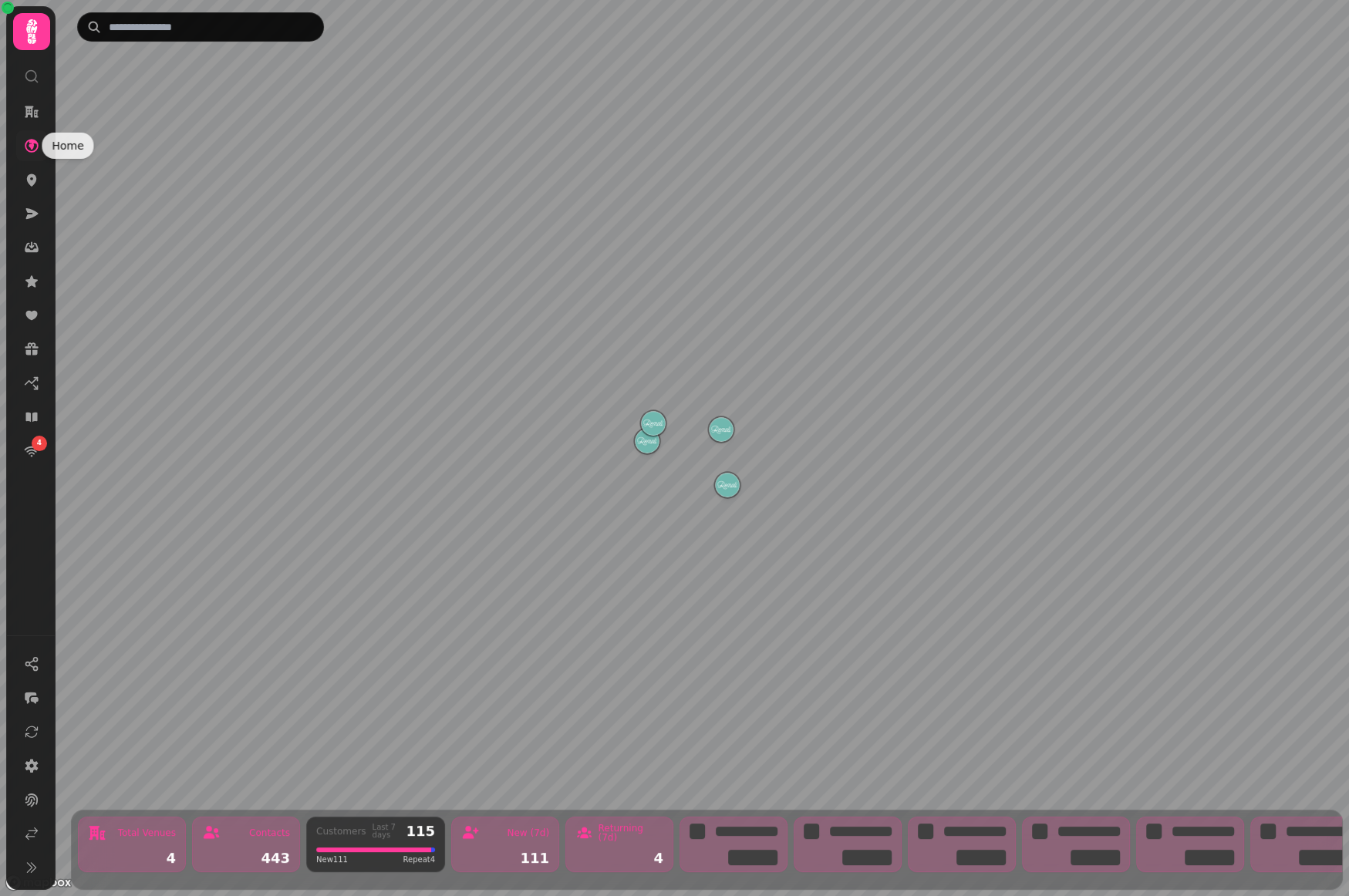
click at [36, 151] on icon at bounding box center [32, 146] width 16 height 16
click at [35, 771] on icon at bounding box center [32, 765] width 16 height 16
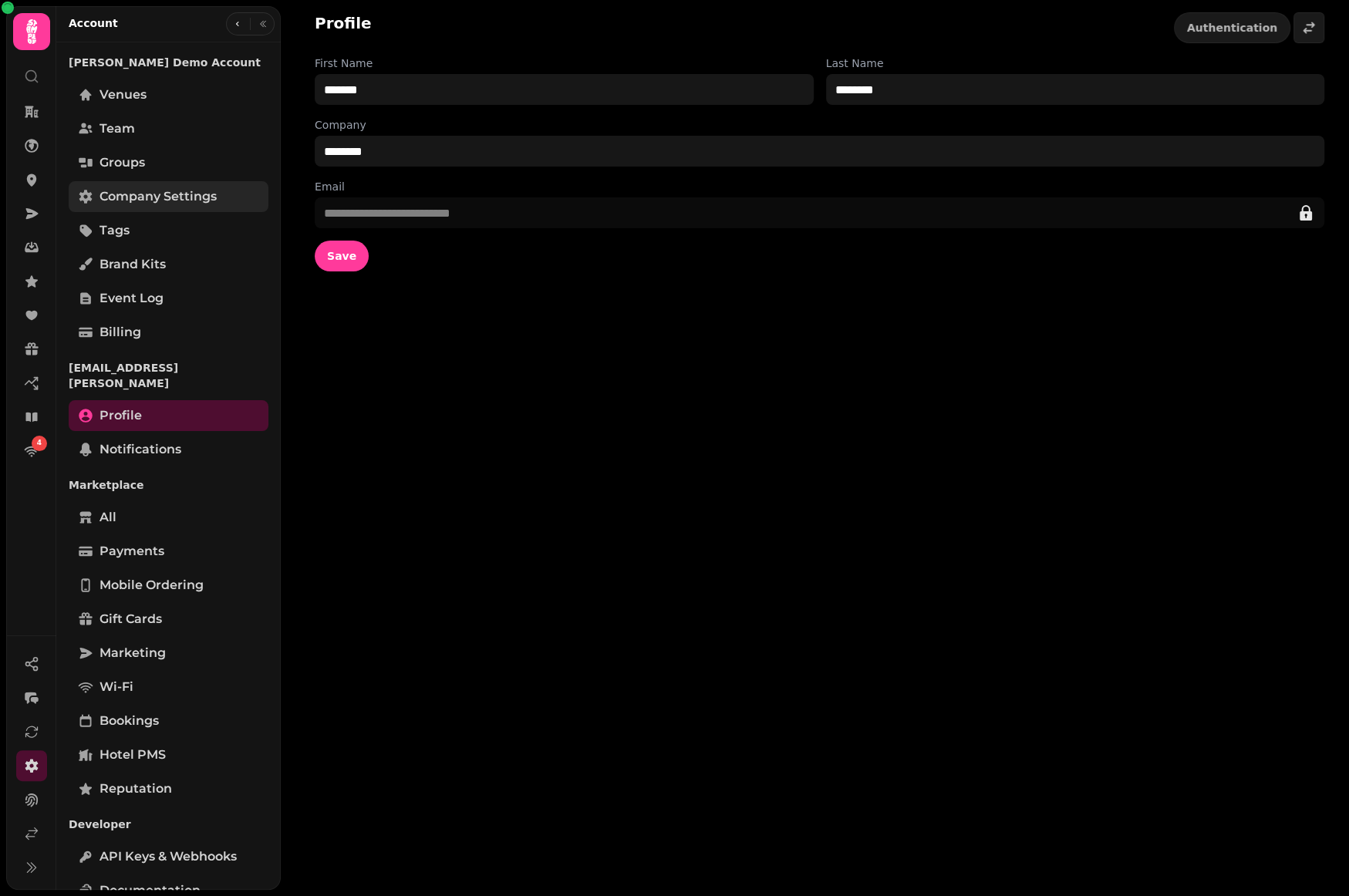
click at [150, 203] on span "Company settings" at bounding box center [158, 196] width 117 height 19
select select "**********"
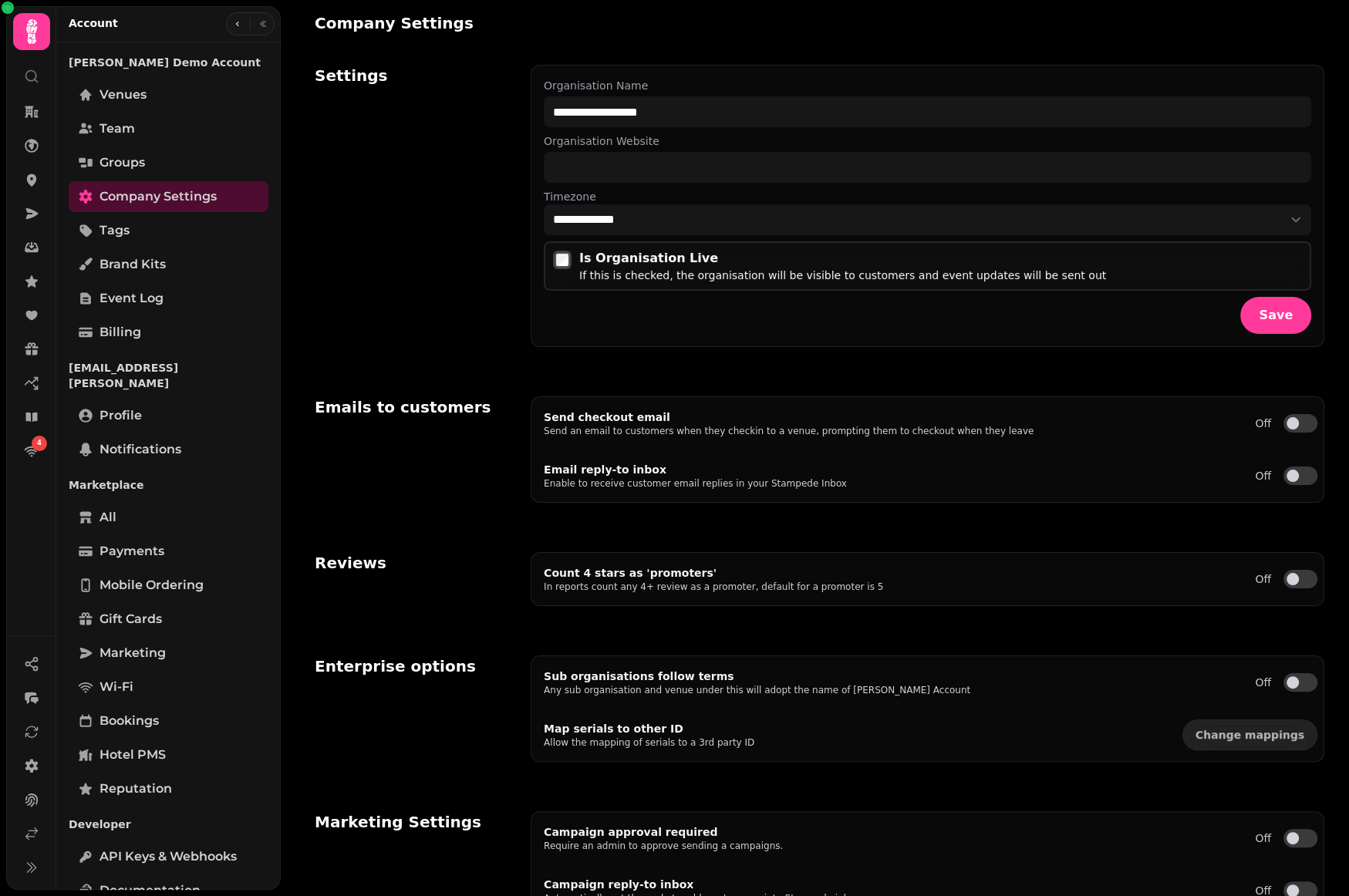
select select "**********"
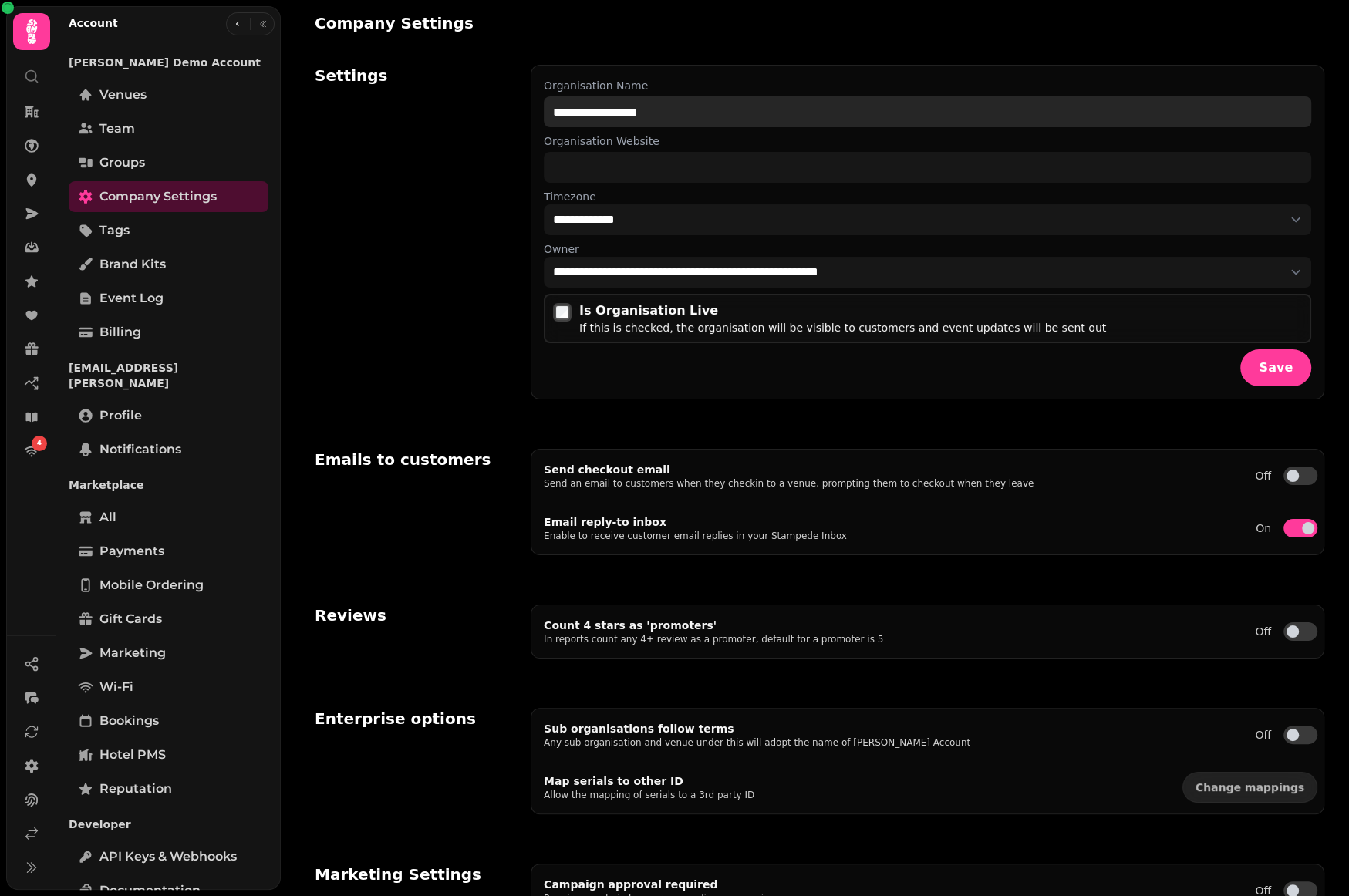
drag, startPoint x: 689, startPoint y: 113, endPoint x: 518, endPoint y: 106, distance: 171.1
click at [518, 106] on div "**********" at bounding box center [820, 232] width 1010 height 372
type input "**********"
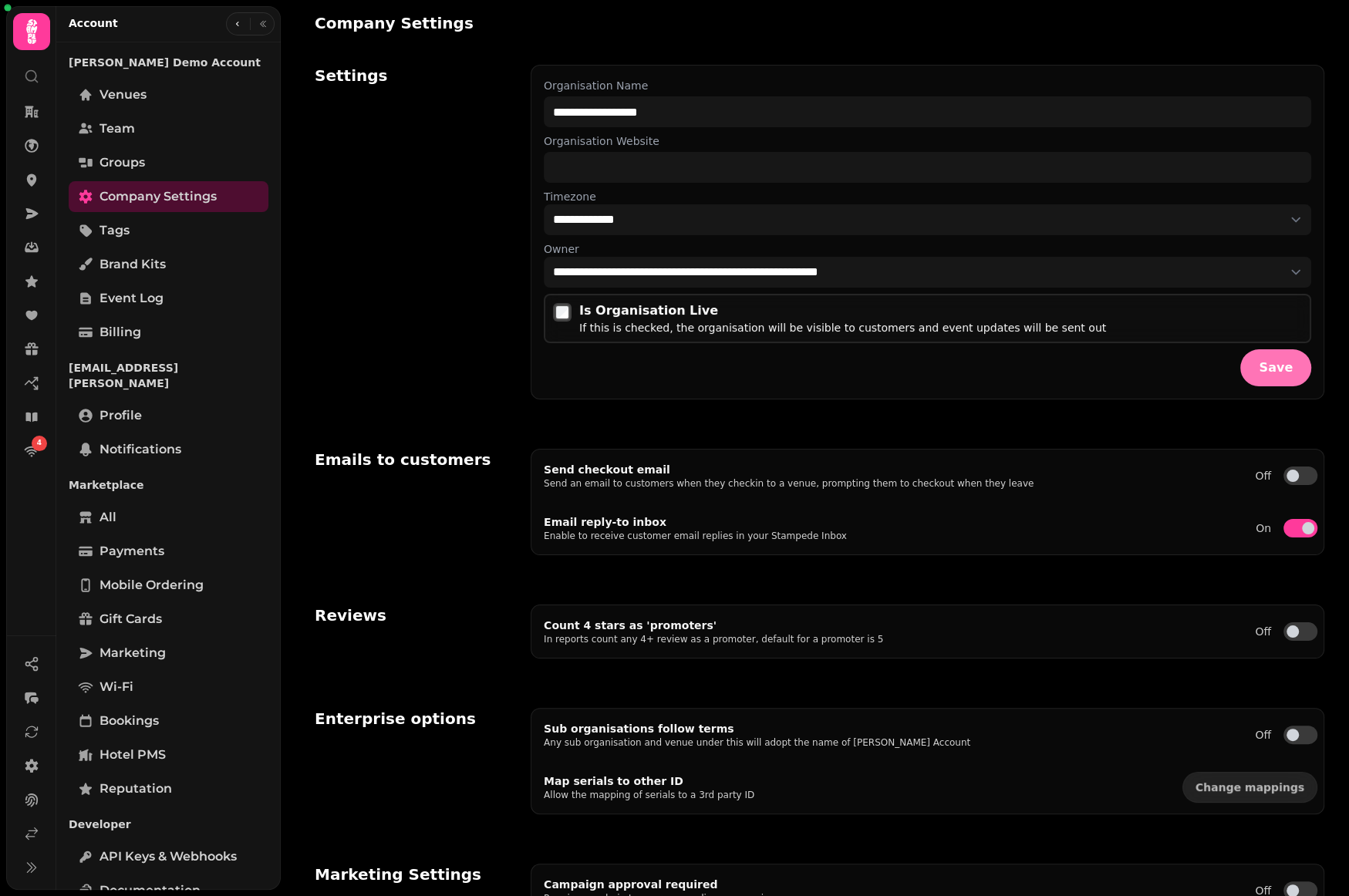
click at [1266, 381] on button "Save" at bounding box center [1275, 367] width 71 height 37
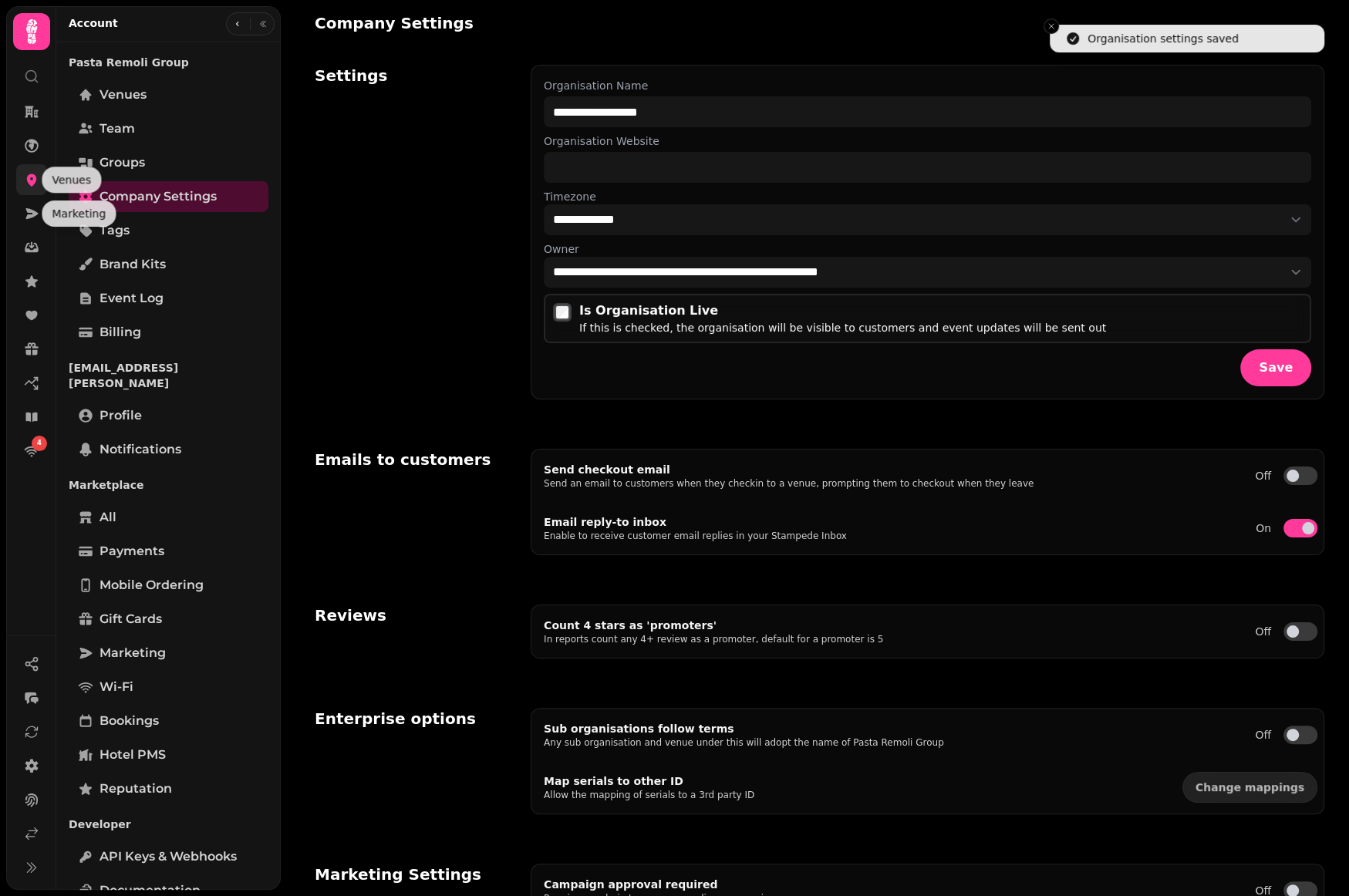
click at [39, 194] on link at bounding box center [31, 179] width 31 height 31
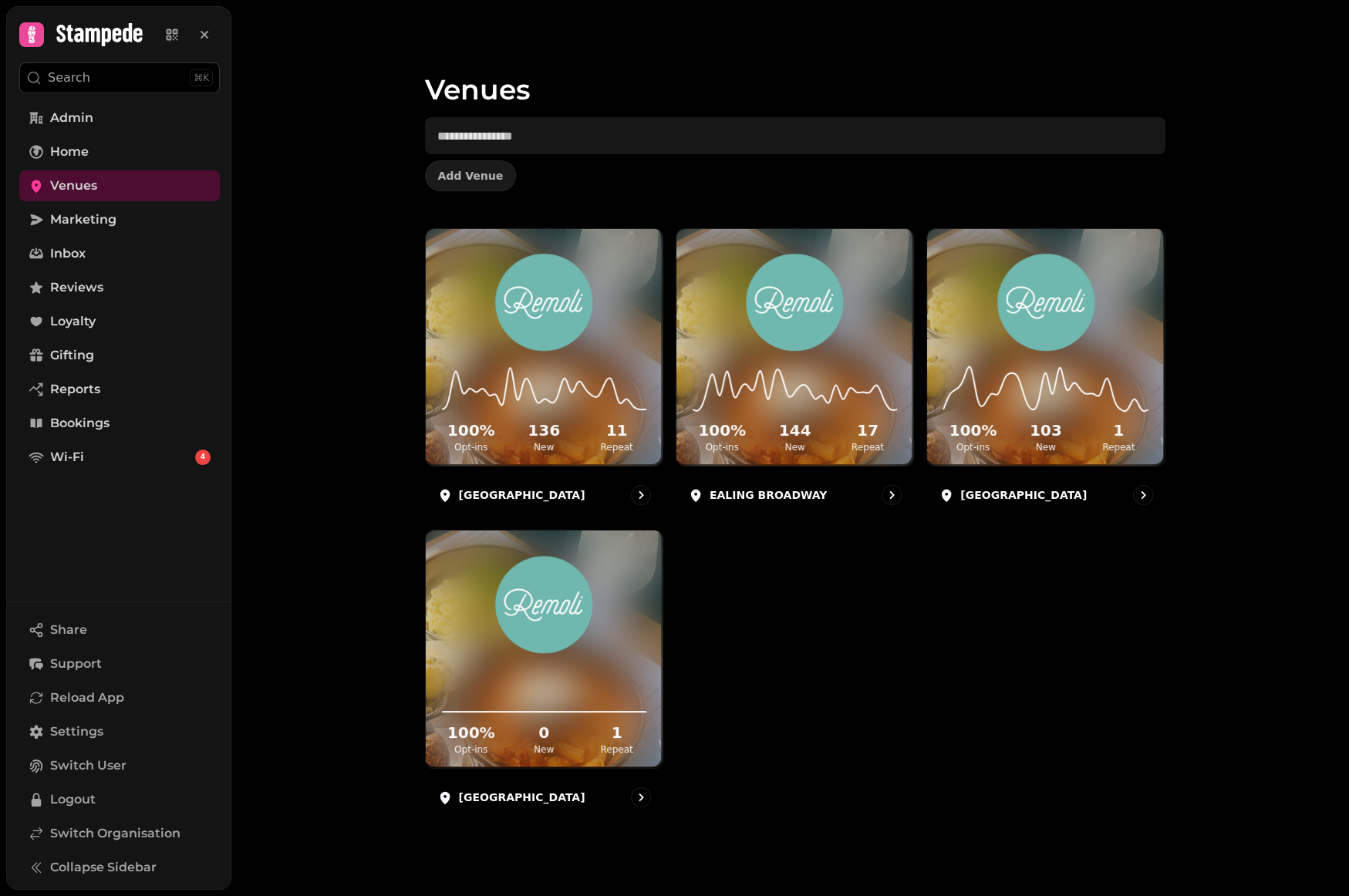
click at [365, 648] on div "Venues Add Venue 100 % Opt-ins 136 New 11 Repeat BROMLEY SOUTH 100 % Opt-ins 14…" at bounding box center [791, 448] width 1118 height 896
click at [114, 831] on span "Switch Organisation" at bounding box center [115, 833] width 130 height 19
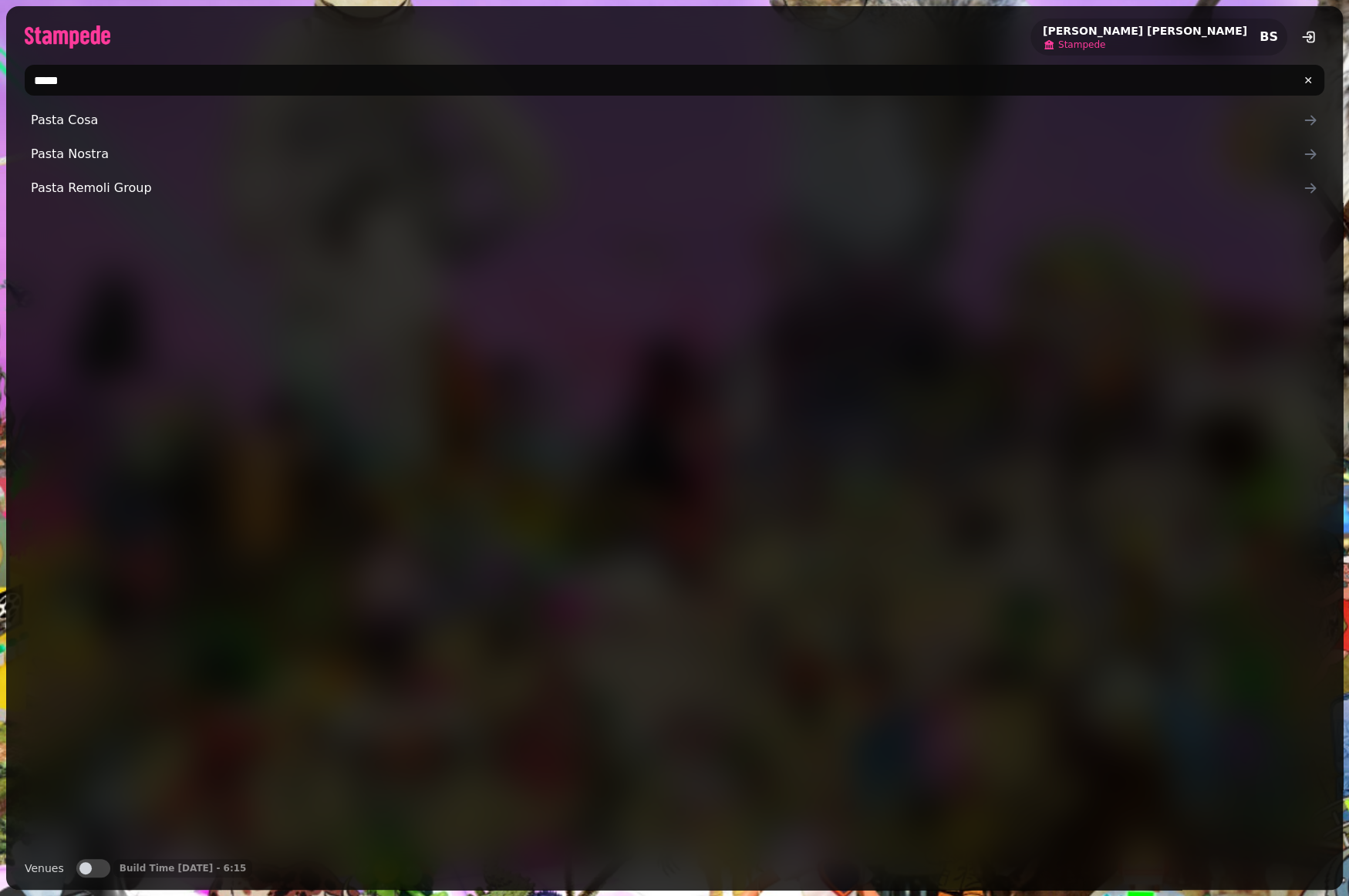
click at [1106, 47] on span "Stampede" at bounding box center [1082, 45] width 47 height 13
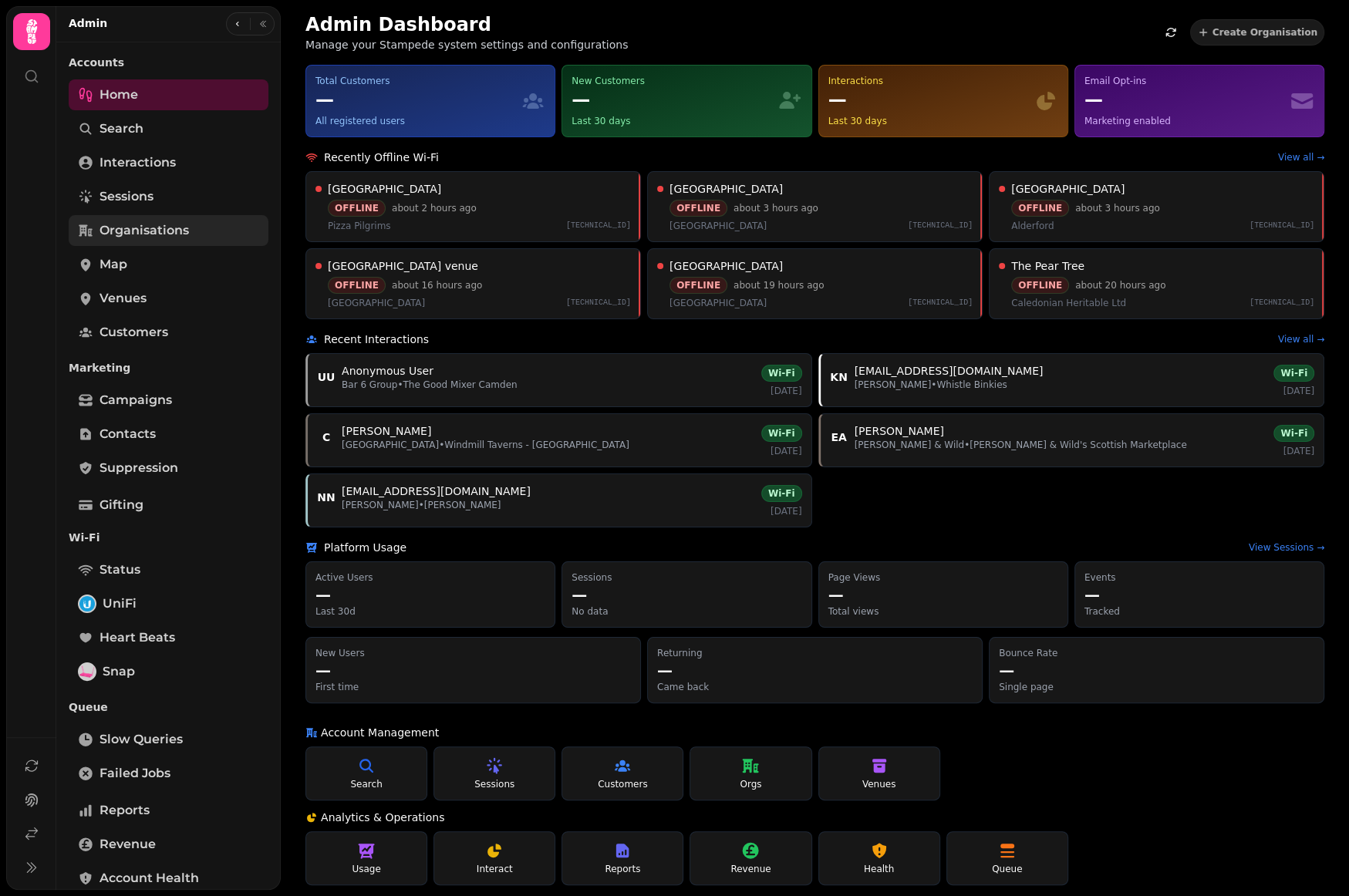
click at [131, 234] on span "Organisations" at bounding box center [144, 231] width 89 height 19
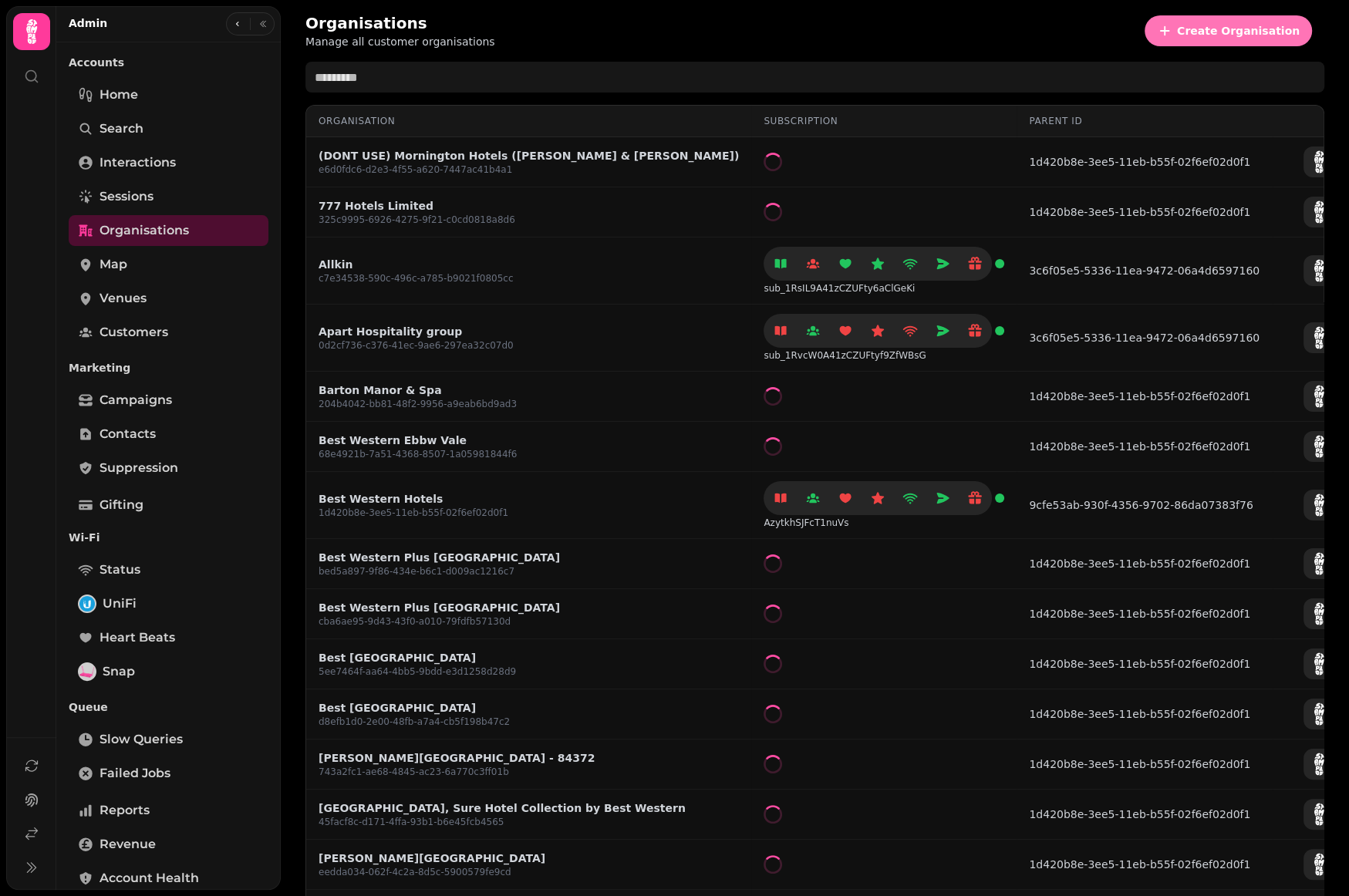
click at [1219, 31] on span "Create Organisation" at bounding box center [1238, 31] width 123 height 11
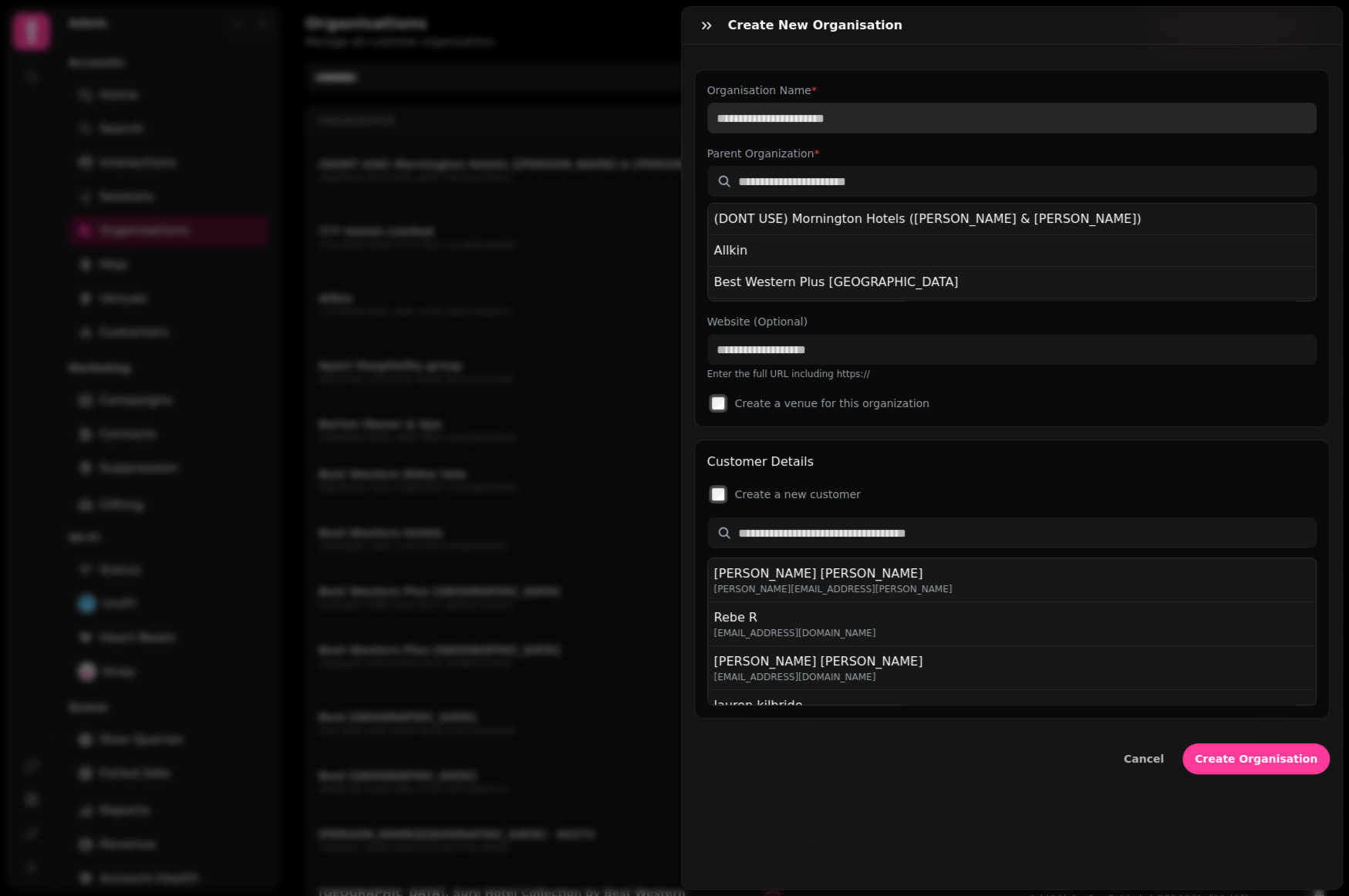
click at [788, 110] on input "Organisation Name *" at bounding box center [1012, 117] width 610 height 31
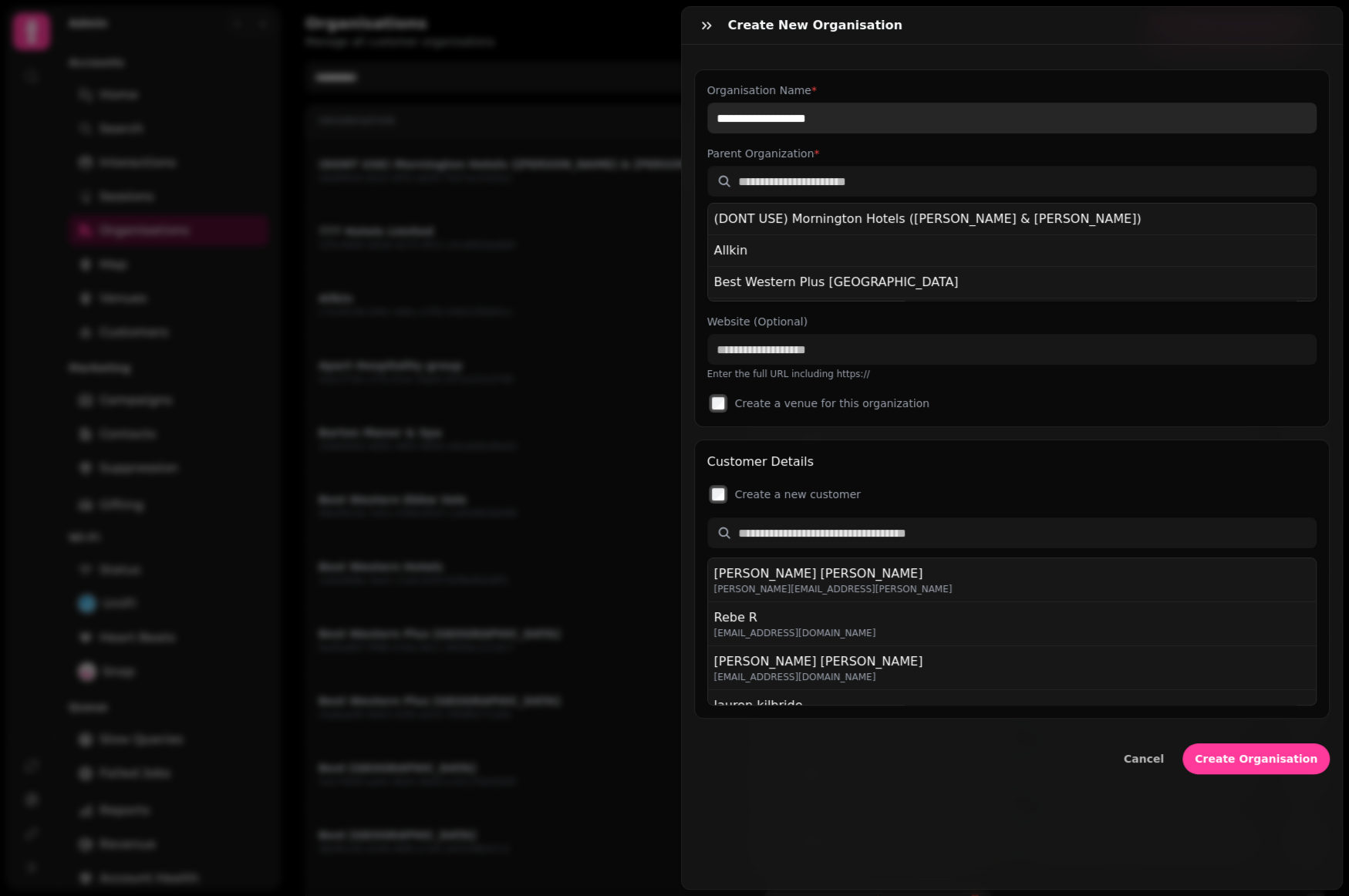
type input "**********"
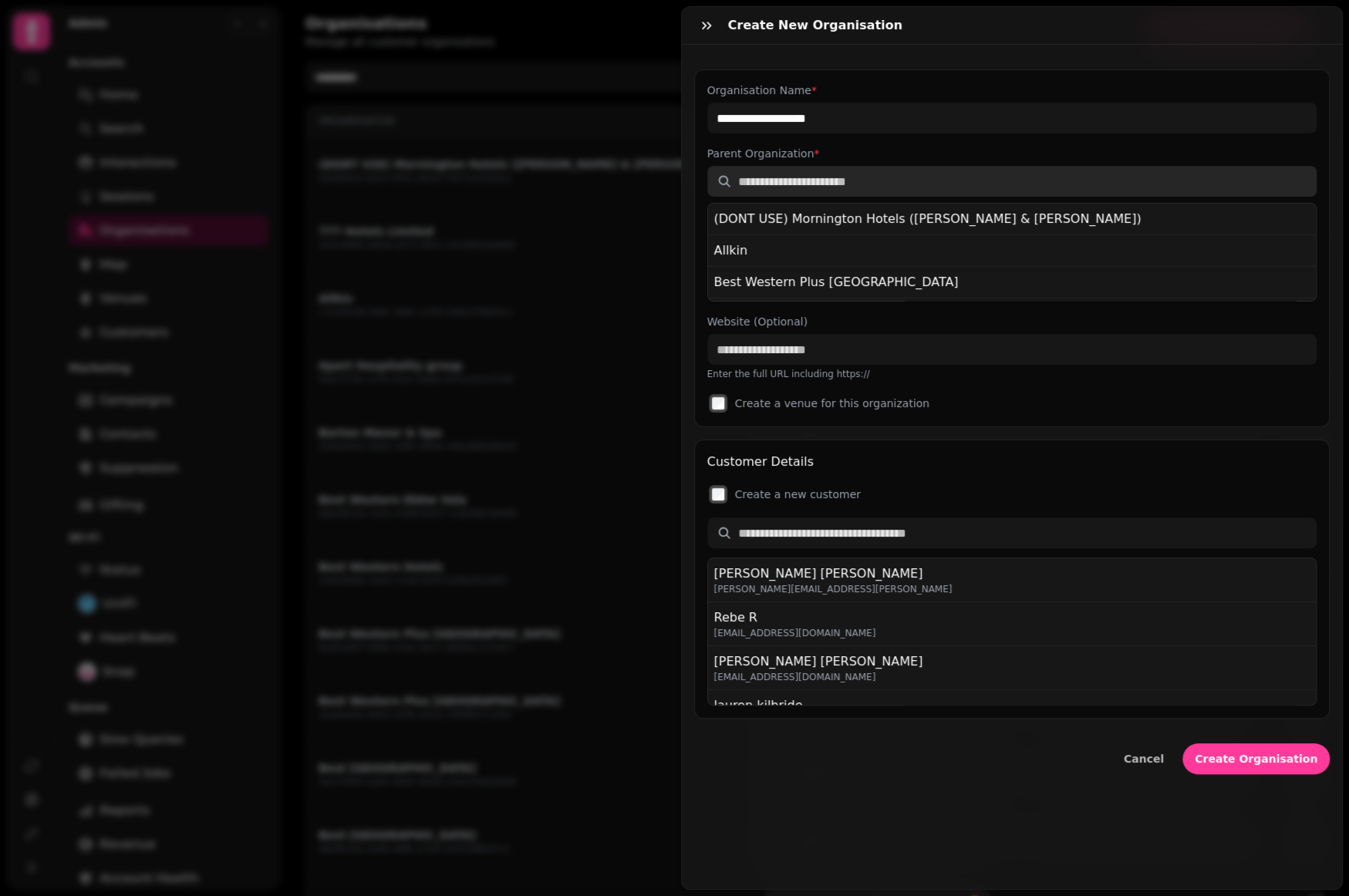
click at [812, 177] on input "text" at bounding box center [1012, 181] width 610 height 31
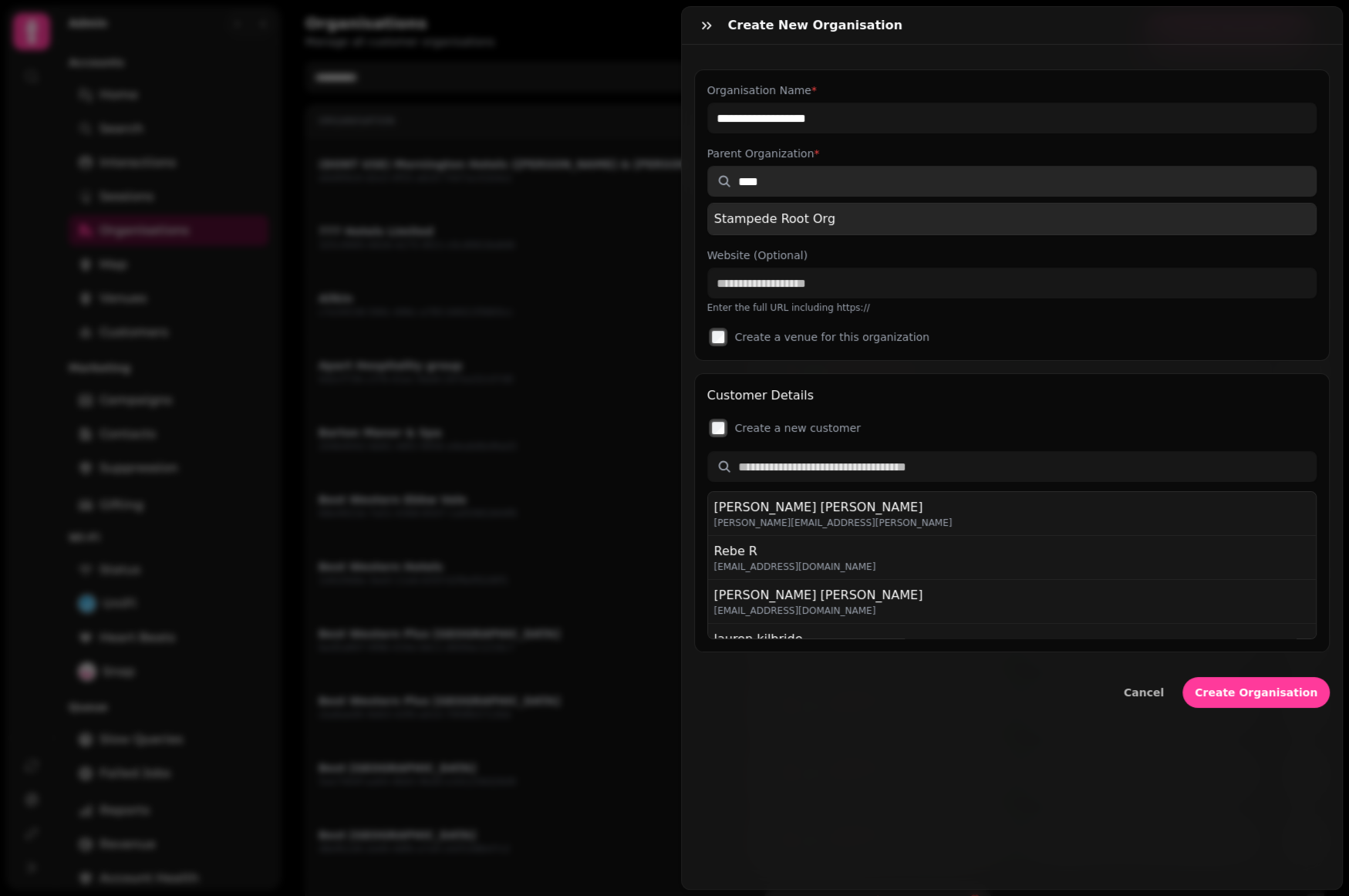
type input "****"
click at [811, 215] on div "Stampede Root Org" at bounding box center [774, 219] width 121 height 19
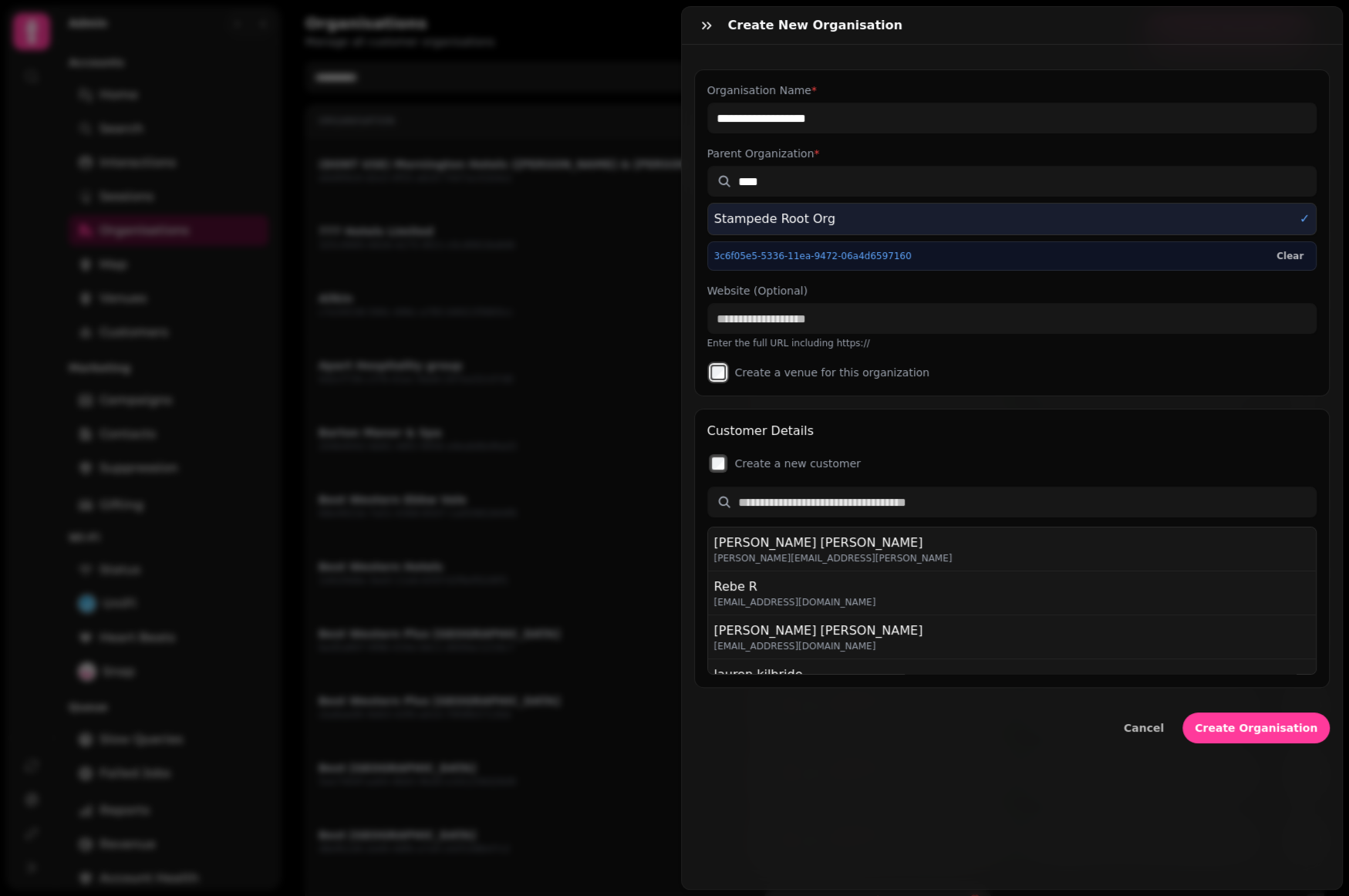
click at [954, 357] on div "**********" at bounding box center [1012, 233] width 637 height 327
click at [797, 502] on input "text" at bounding box center [1012, 502] width 610 height 31
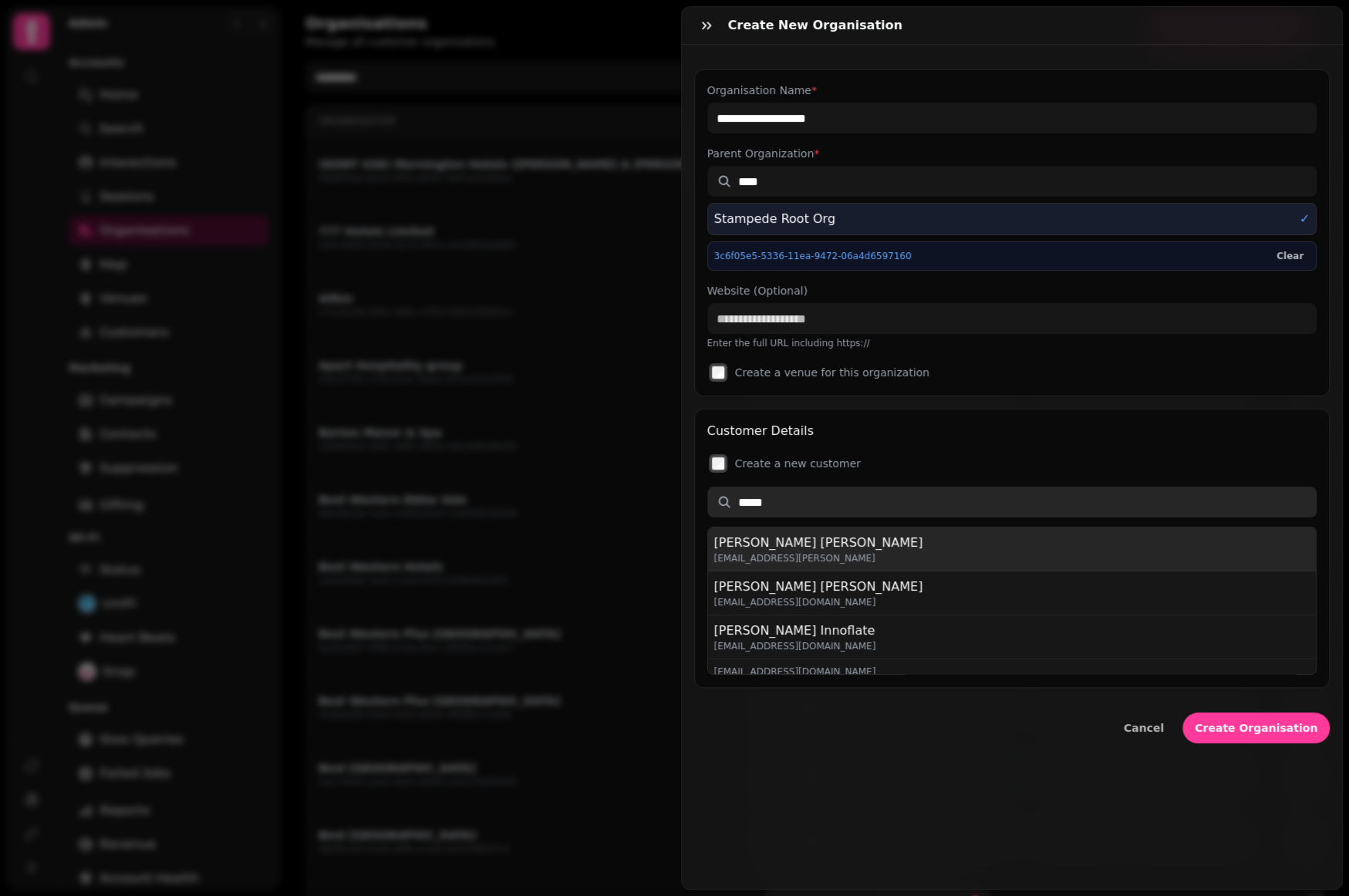
type input "*****"
click at [798, 547] on div "Aidan Duffy" at bounding box center [818, 543] width 209 height 19
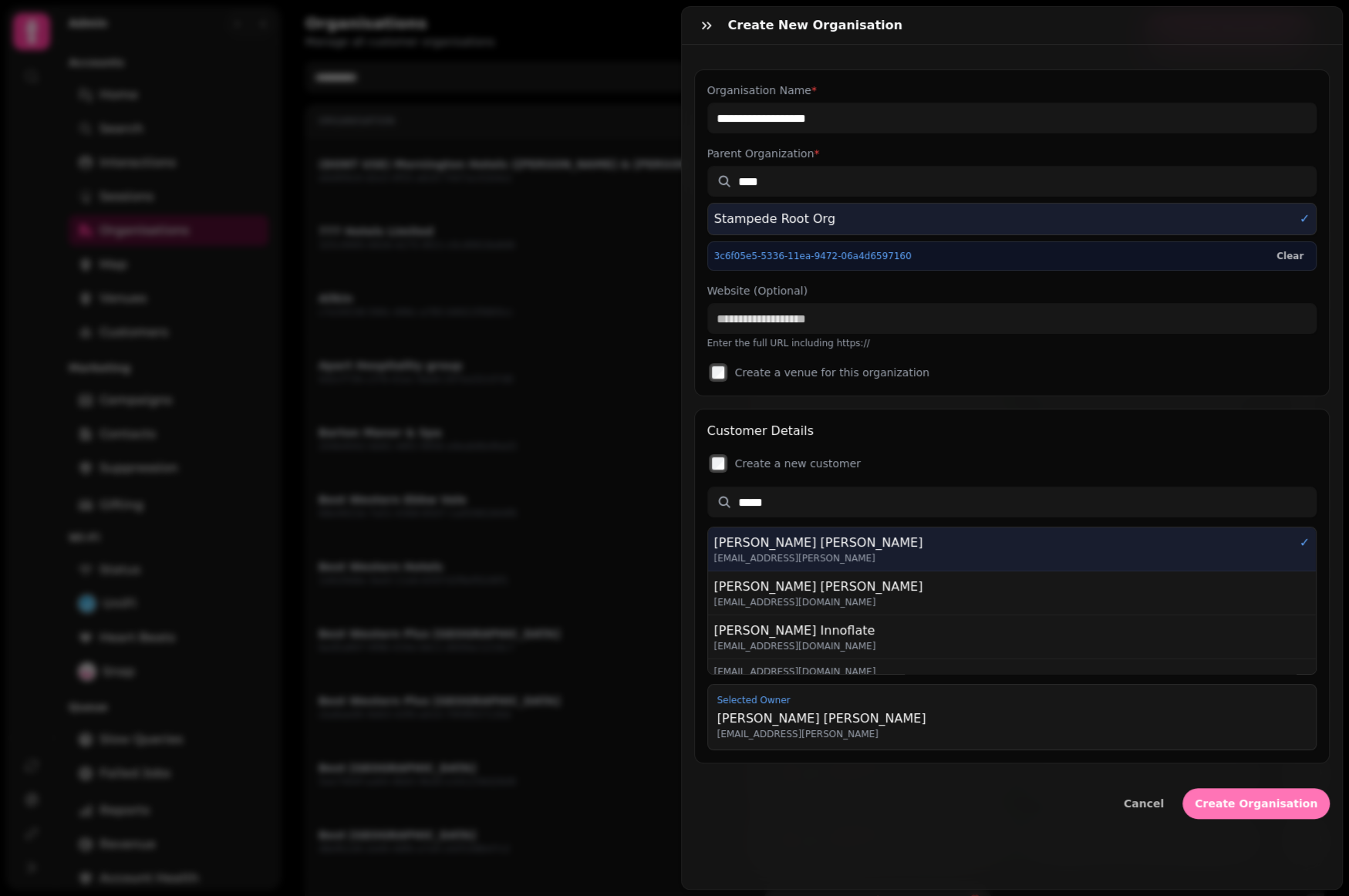
click at [1256, 798] on span "Create Organisation" at bounding box center [1256, 804] width 123 height 11
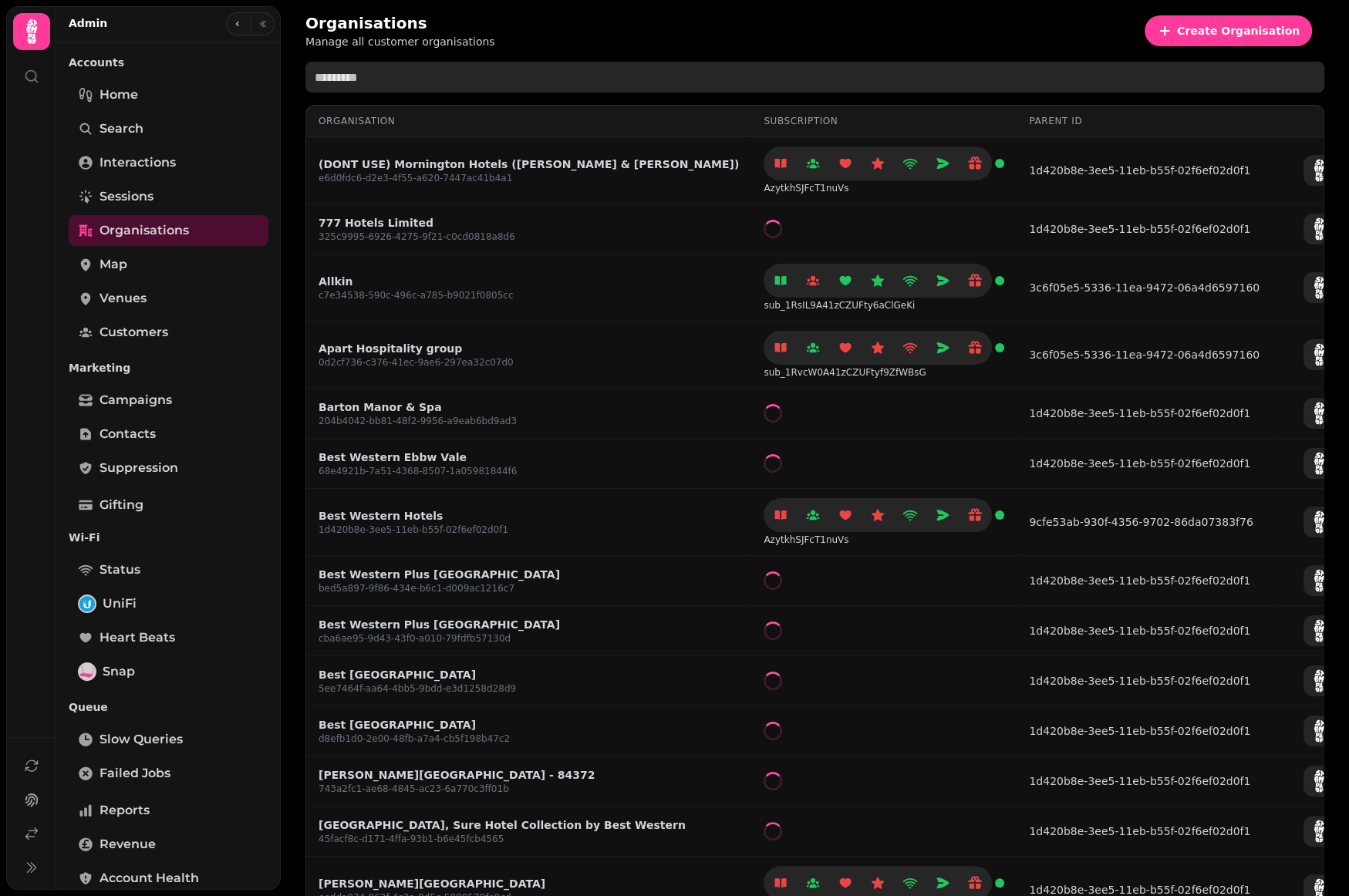
click at [392, 73] on input "text" at bounding box center [814, 77] width 1019 height 31
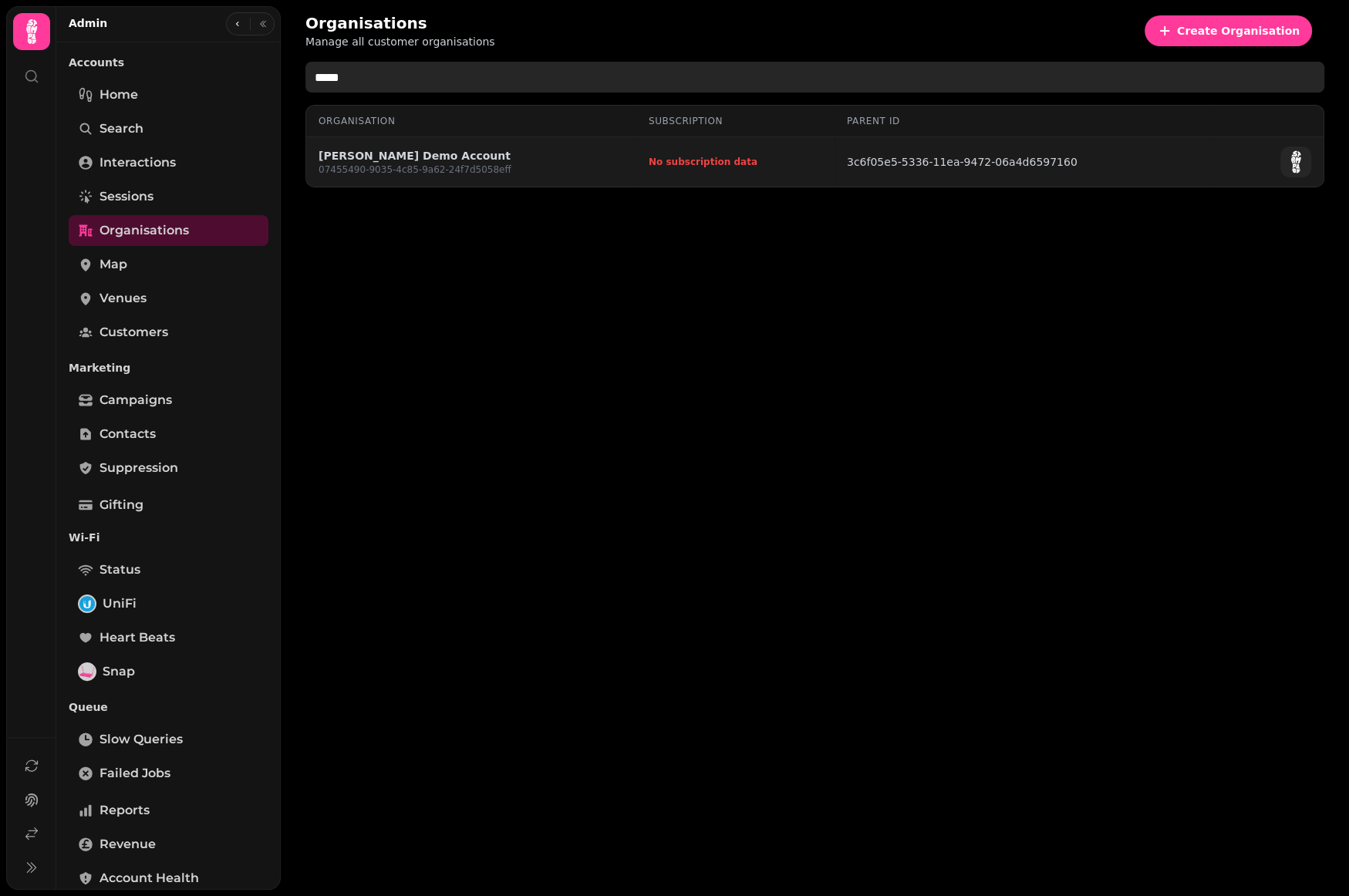
type input "*****"
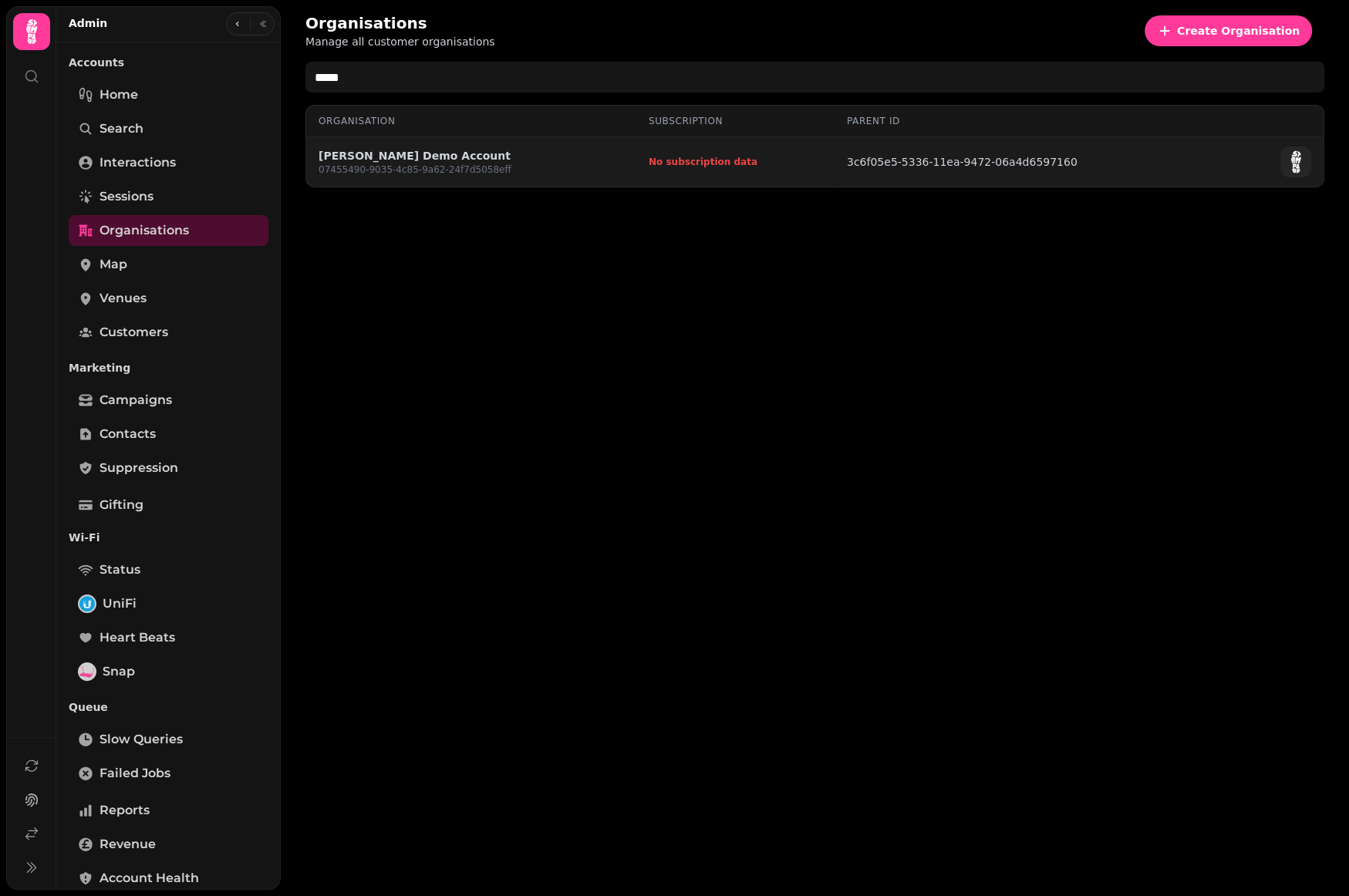
click at [414, 153] on link "[PERSON_NAME] Demo Account" at bounding box center [415, 156] width 193 height 16
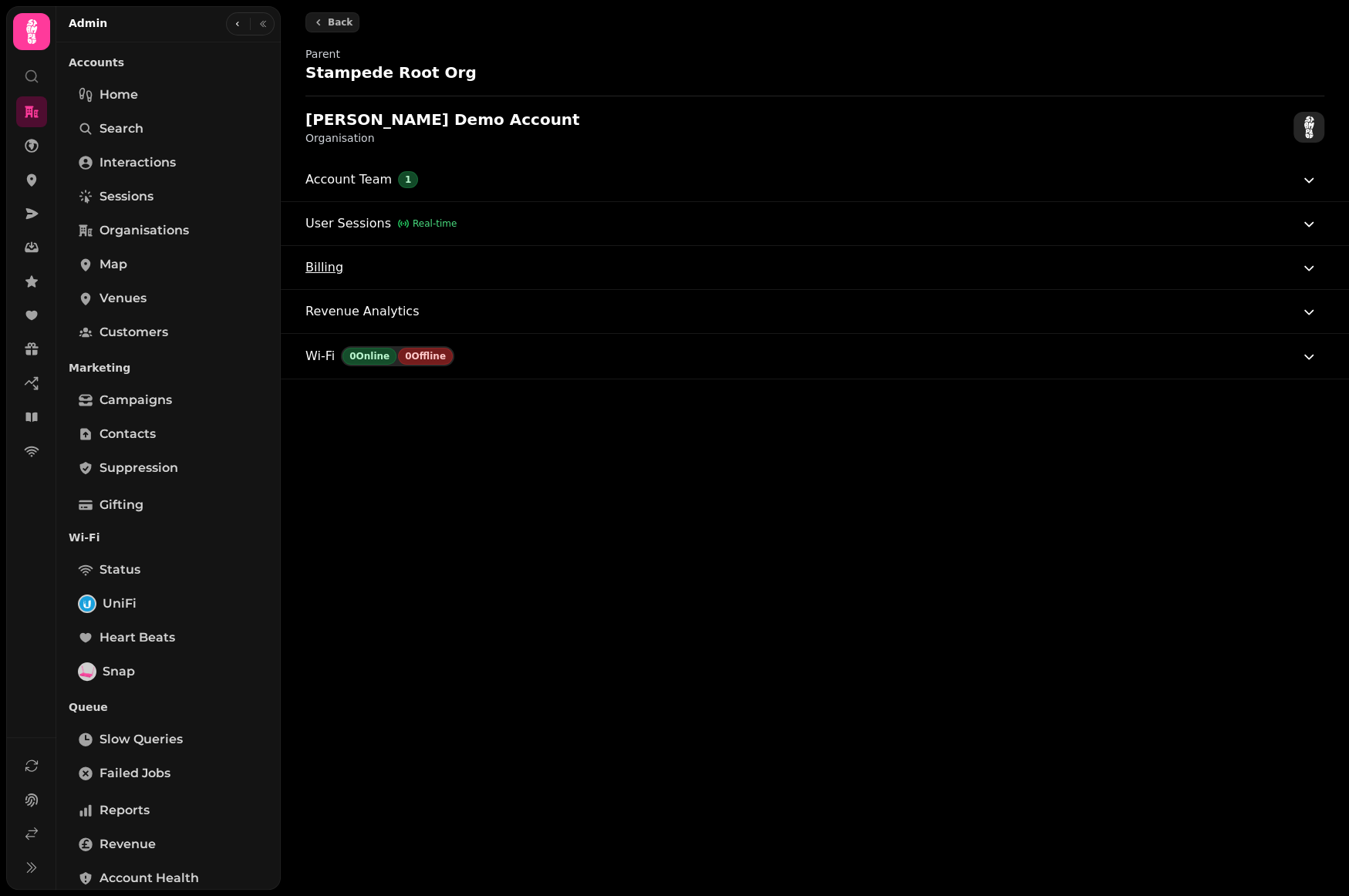
click at [1187, 246] on button "Billing" at bounding box center [812, 267] width 1013 height 43
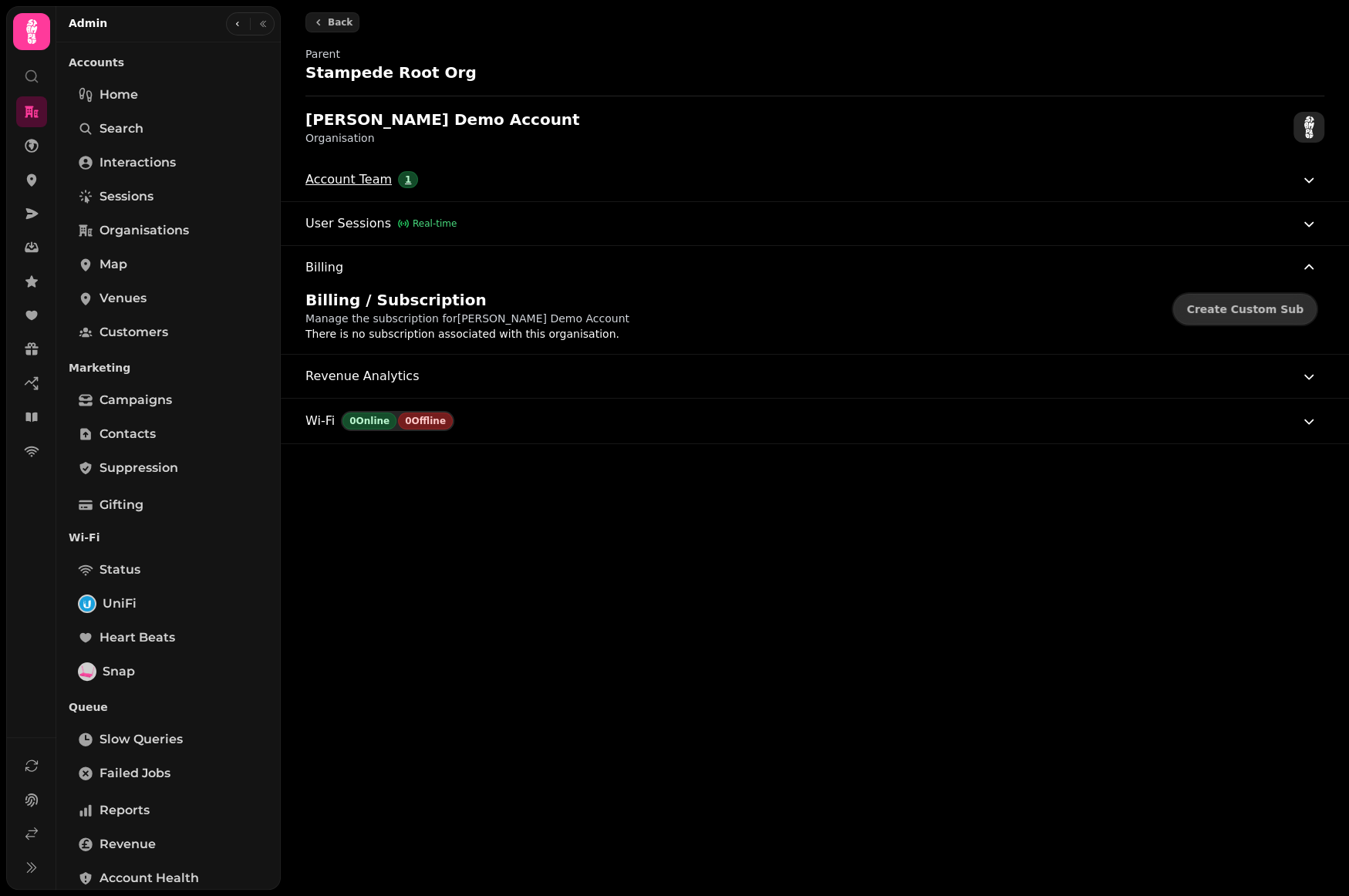
click at [503, 198] on button "Account Team 1" at bounding box center [812, 179] width 1013 height 43
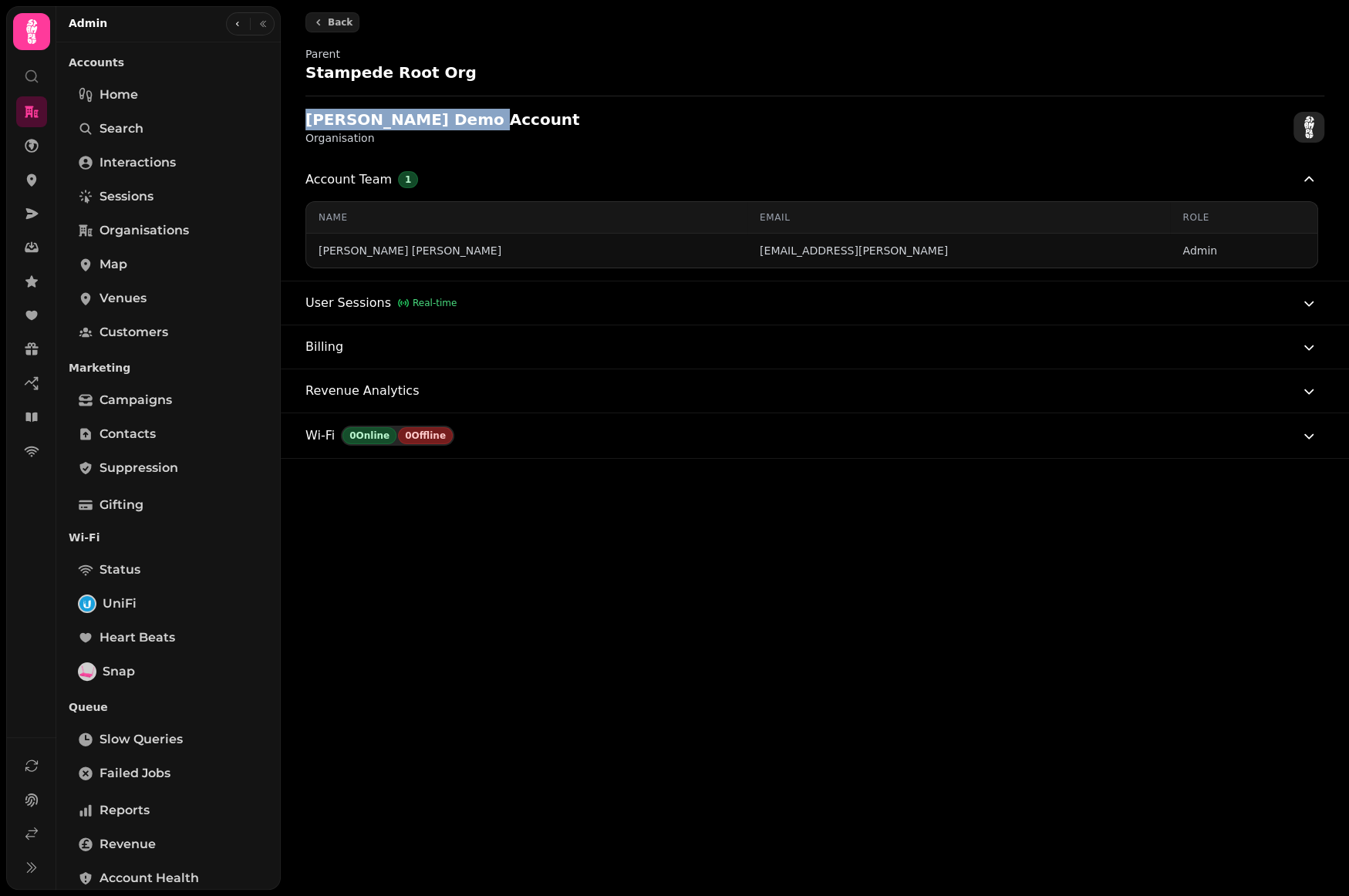
drag, startPoint x: 301, startPoint y: 113, endPoint x: 484, endPoint y: 119, distance: 183.1
click at [484, 119] on div "Parent Stampede Root Org Aidans Demo Account Organisation" at bounding box center [815, 95] width 1068 height 124
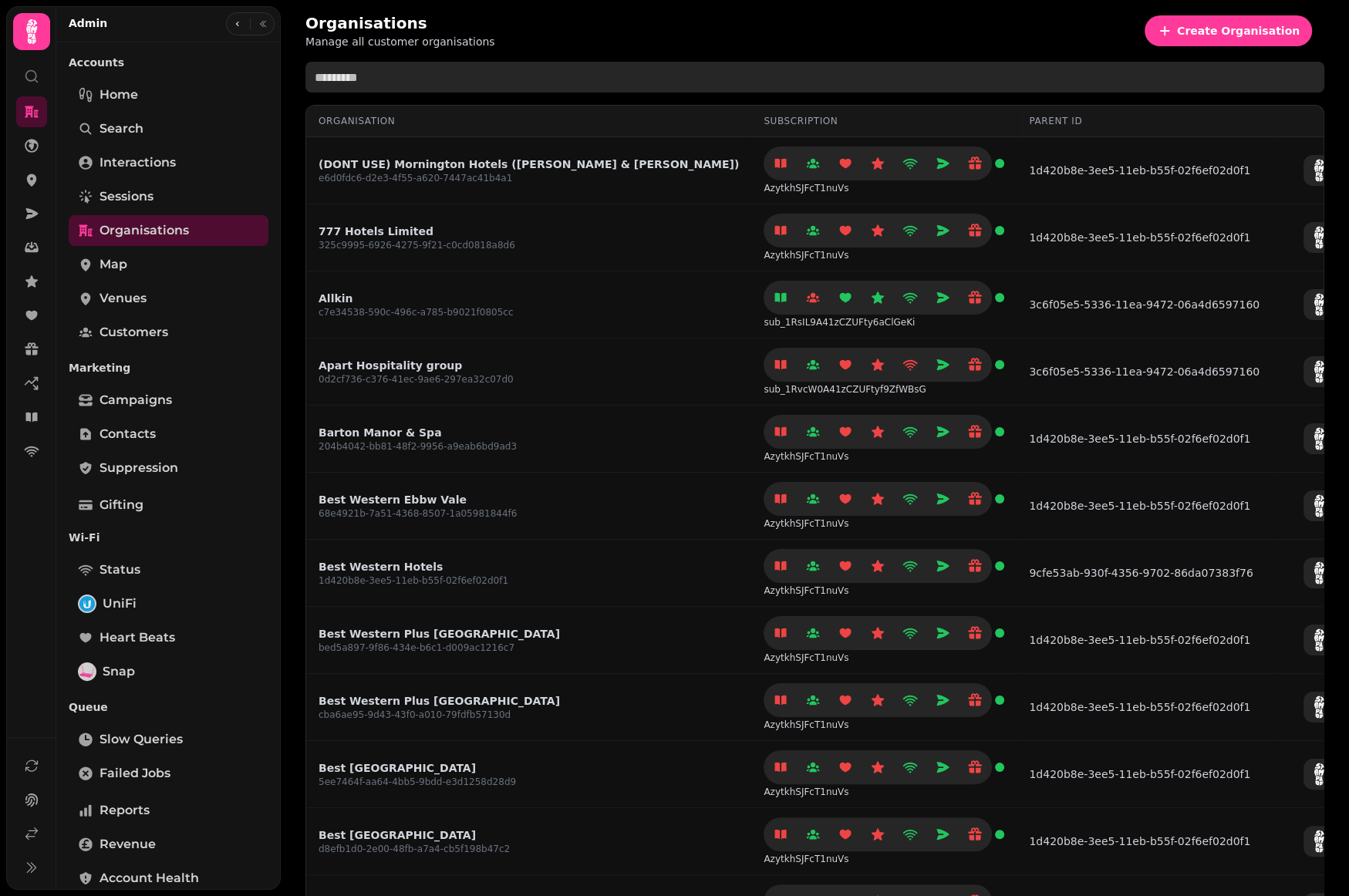
click at [368, 72] on input "text" at bounding box center [814, 77] width 1019 height 31
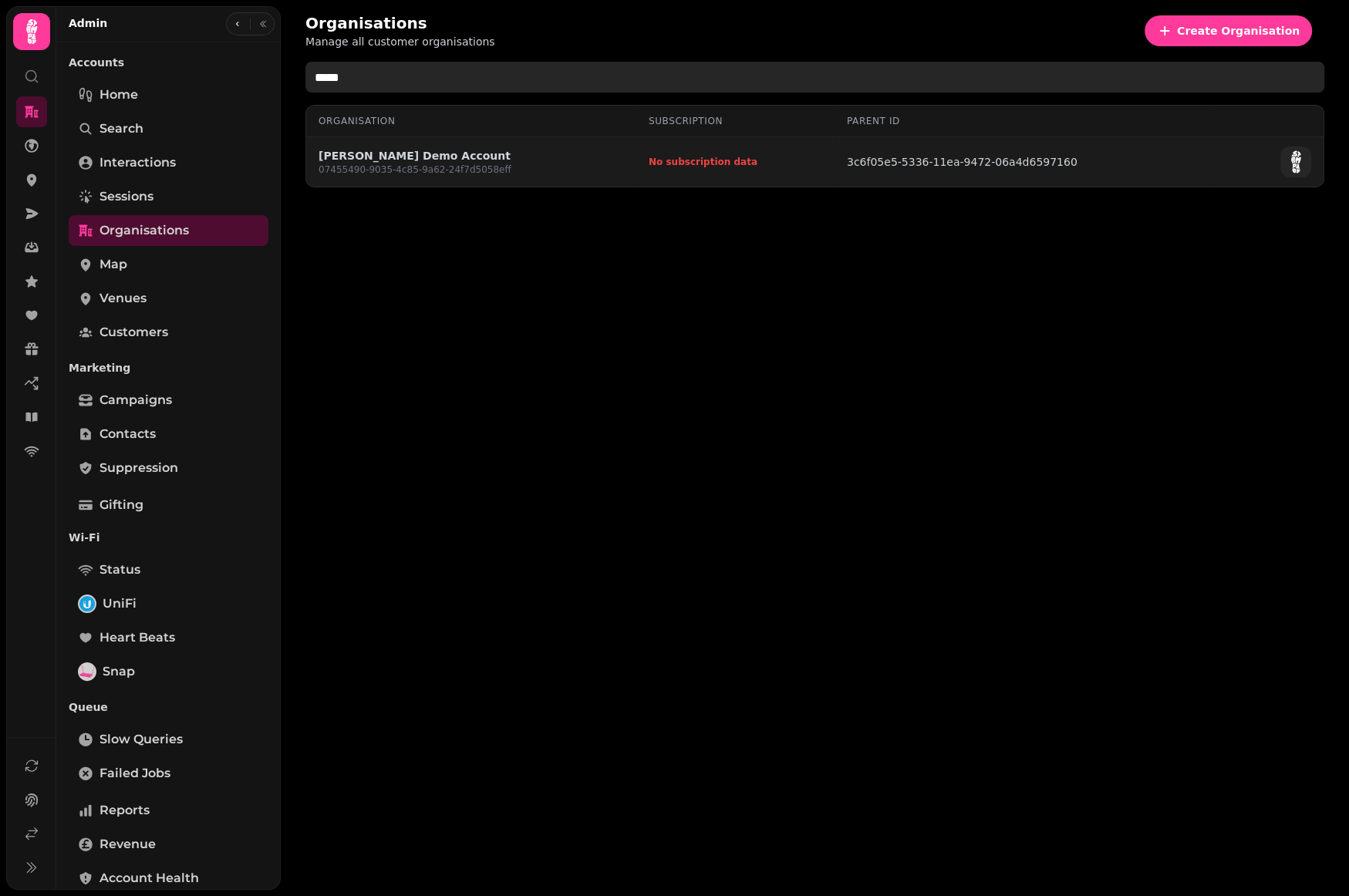
type input "*****"
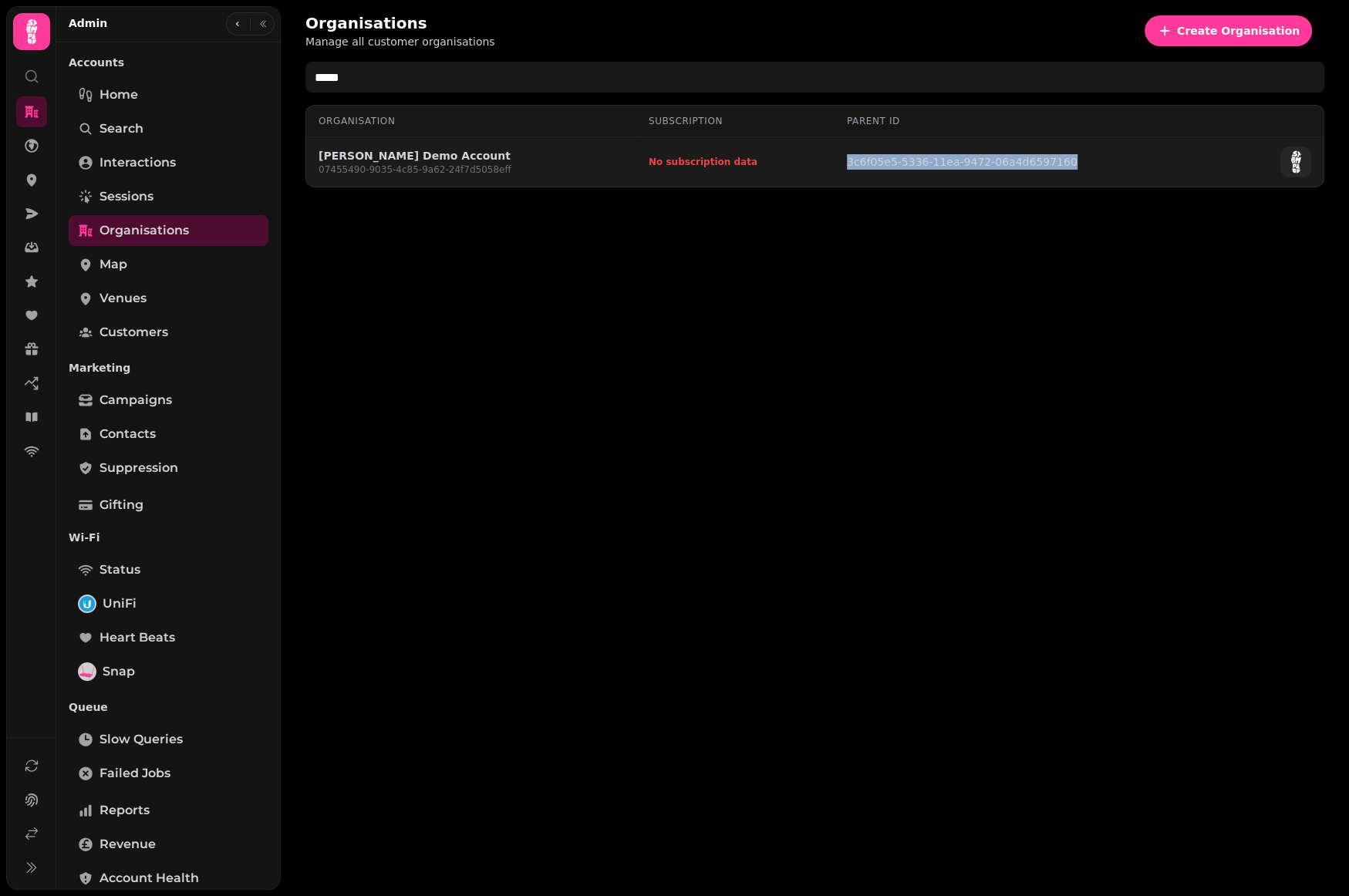
drag, startPoint x: 1069, startPoint y: 161, endPoint x: 820, endPoint y: 160, distance: 249.0
click at [820, 160] on tr "Aidans Demo Account 07455490-9035-4c85-9a62-24f7d5058eff No subscription data 3…" at bounding box center [814, 162] width 1017 height 50
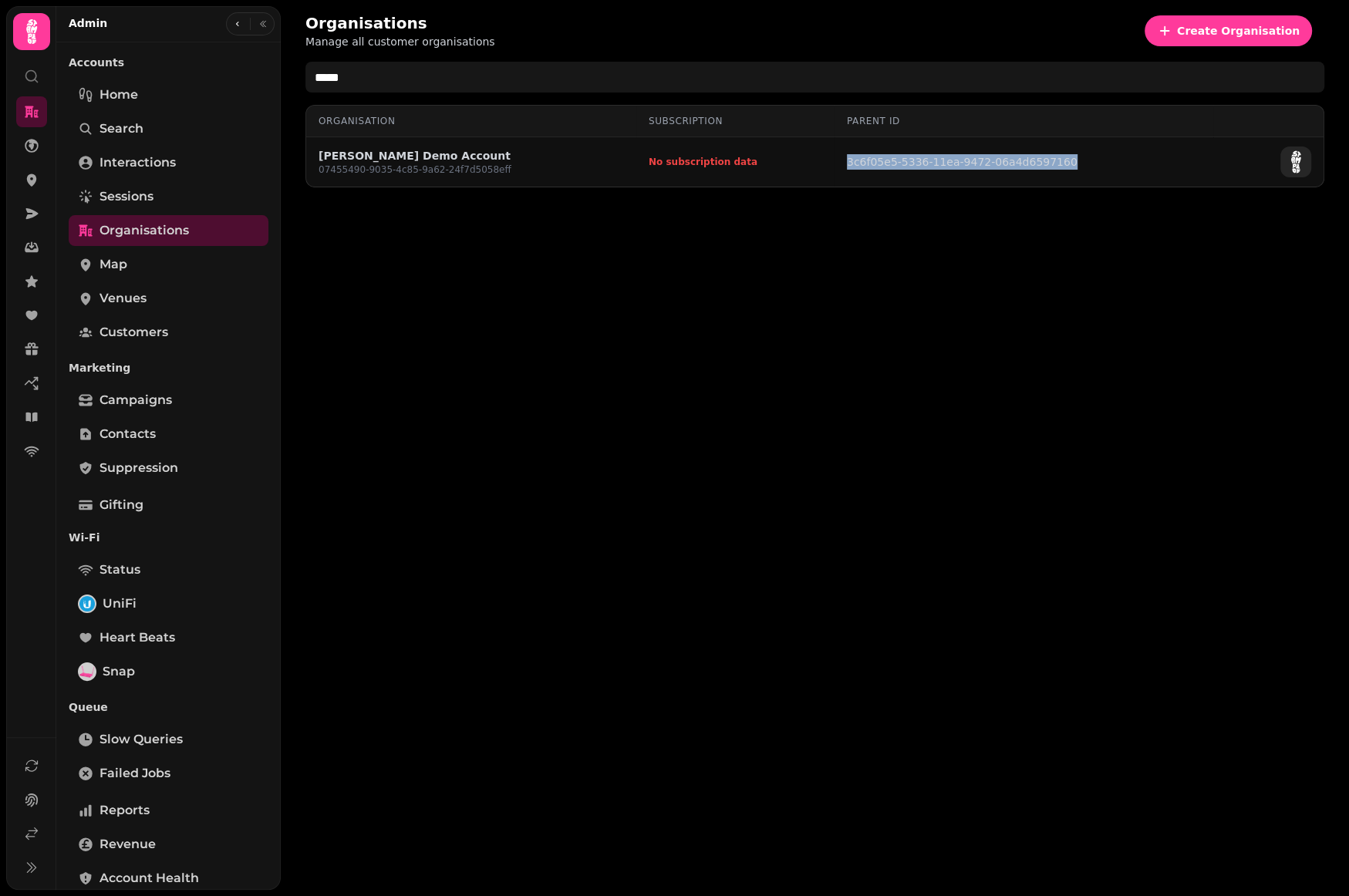
copy tr "3c6f05e5-5336-11ea-9472-06a4d6597160"
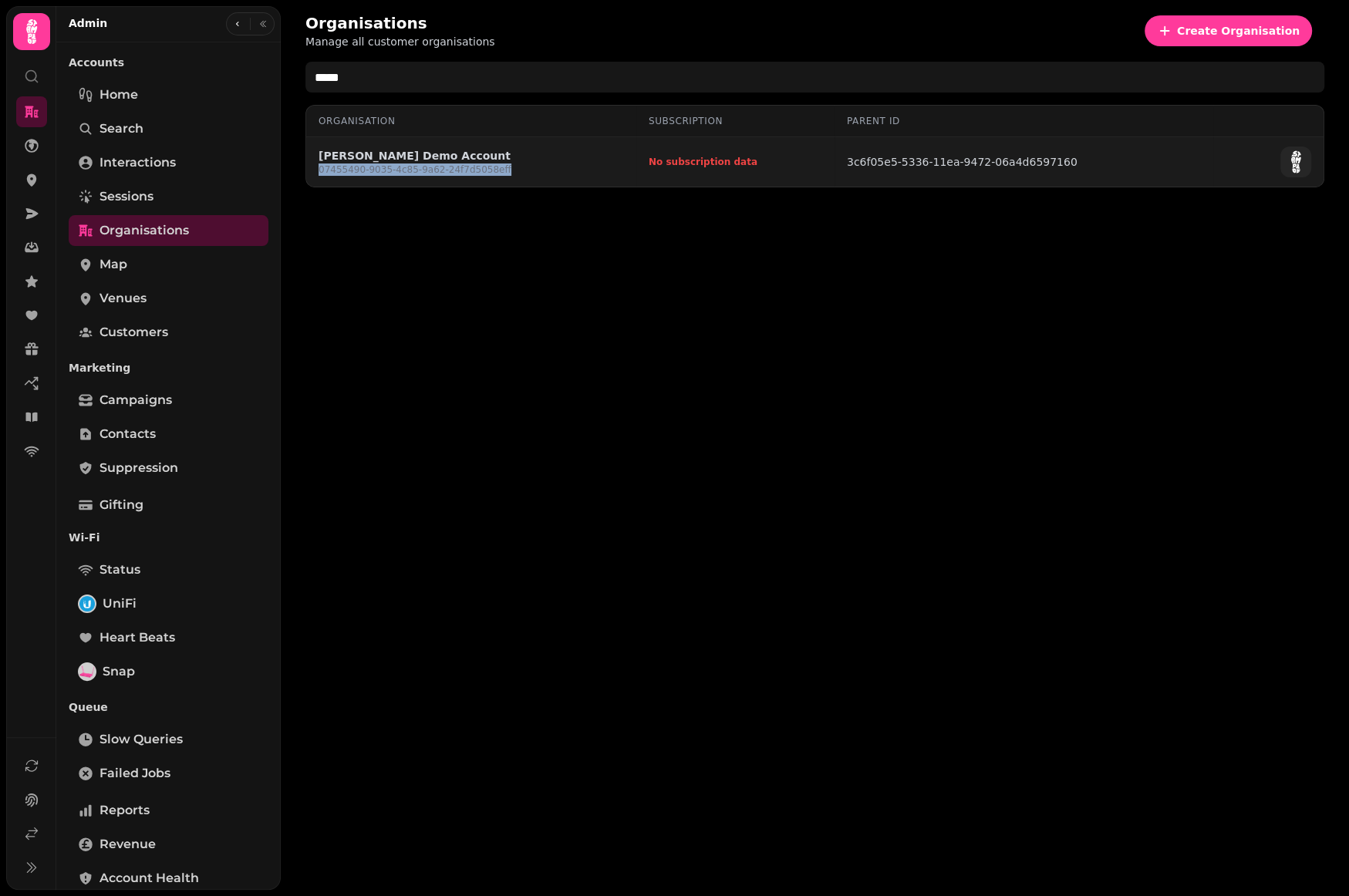
drag, startPoint x: 516, startPoint y: 171, endPoint x: 316, endPoint y: 169, distance: 200.0
click at [316, 169] on td "Aidans Demo Account 07455490-9035-4c85-9a62-24f7d5058eff" at bounding box center [471, 162] width 330 height 50
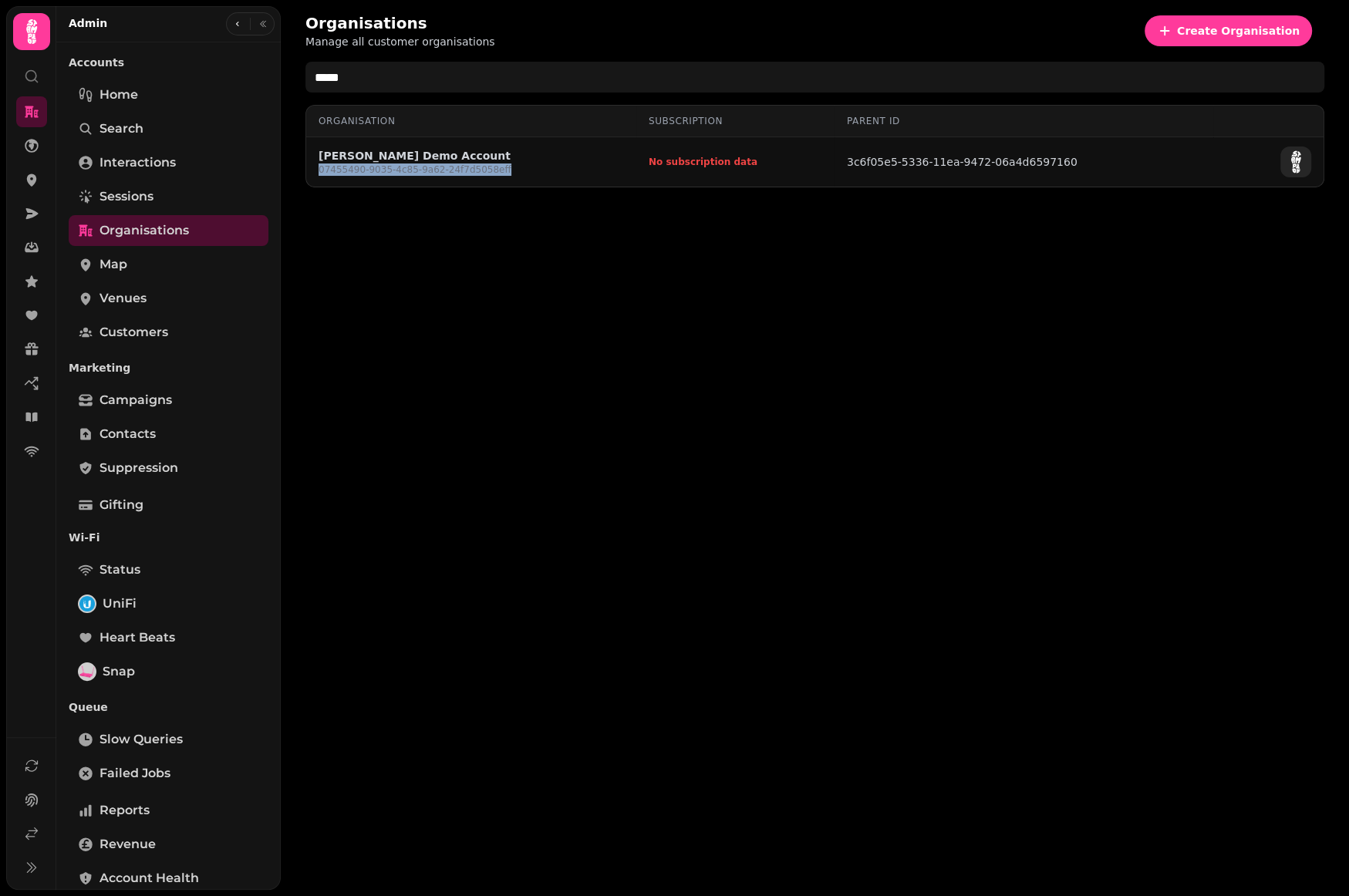
copy span "07455490-9035-4c85-9a62-24f7d5058eff"
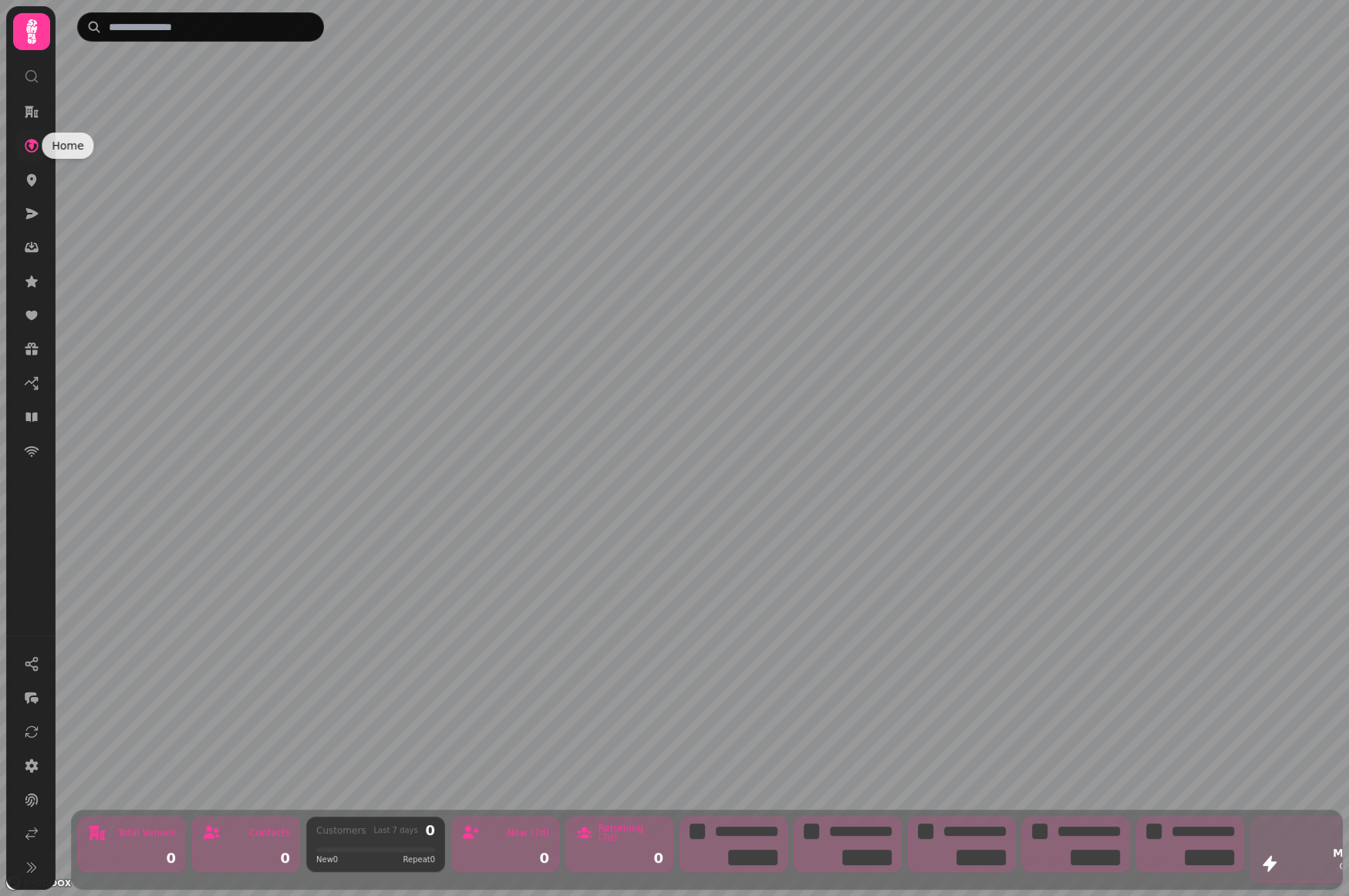
click at [39, 145] on link at bounding box center [31, 145] width 31 height 31
click at [34, 208] on icon at bounding box center [32, 214] width 16 height 16
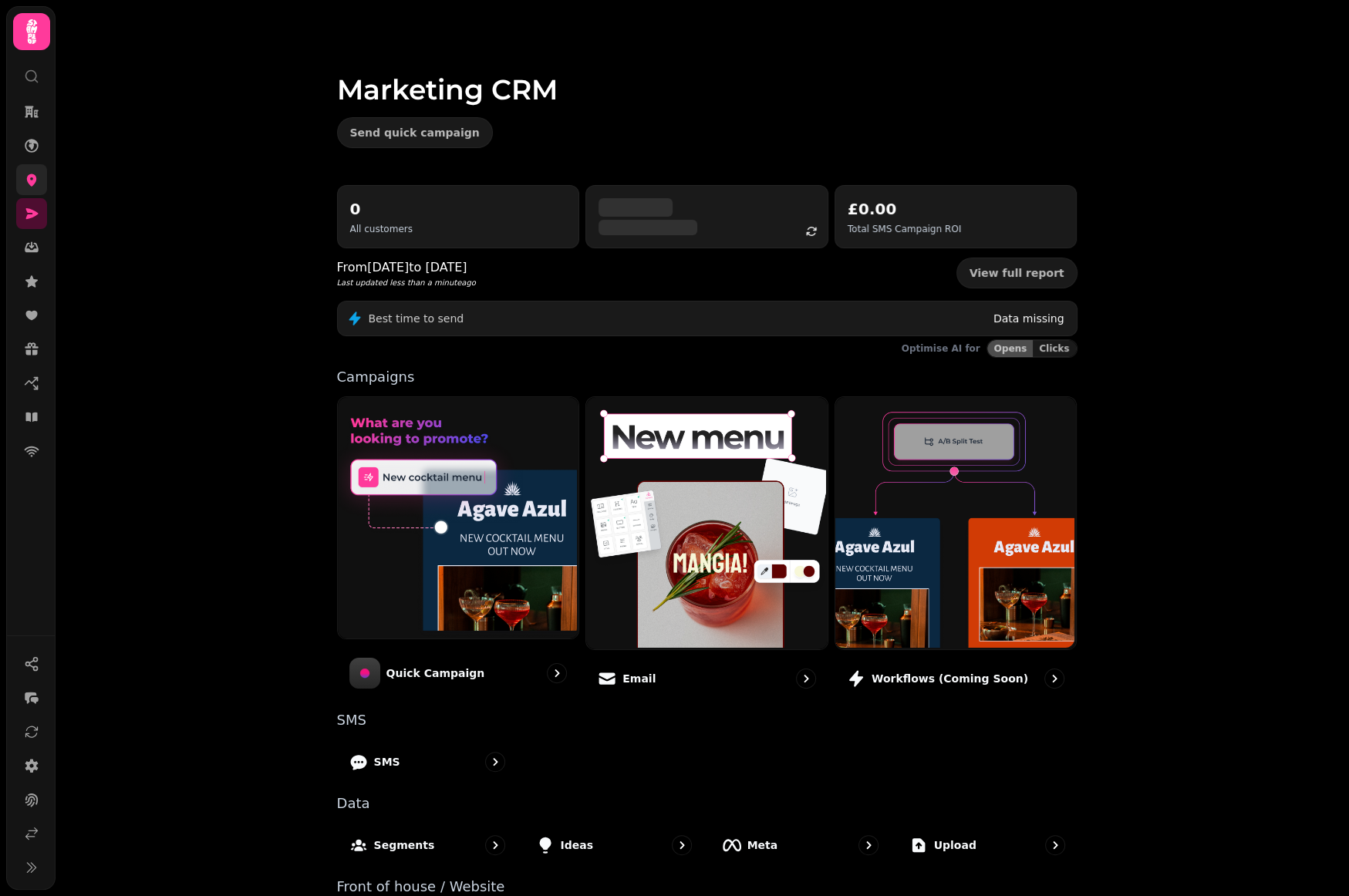
click at [34, 178] on icon at bounding box center [31, 181] width 10 height 13
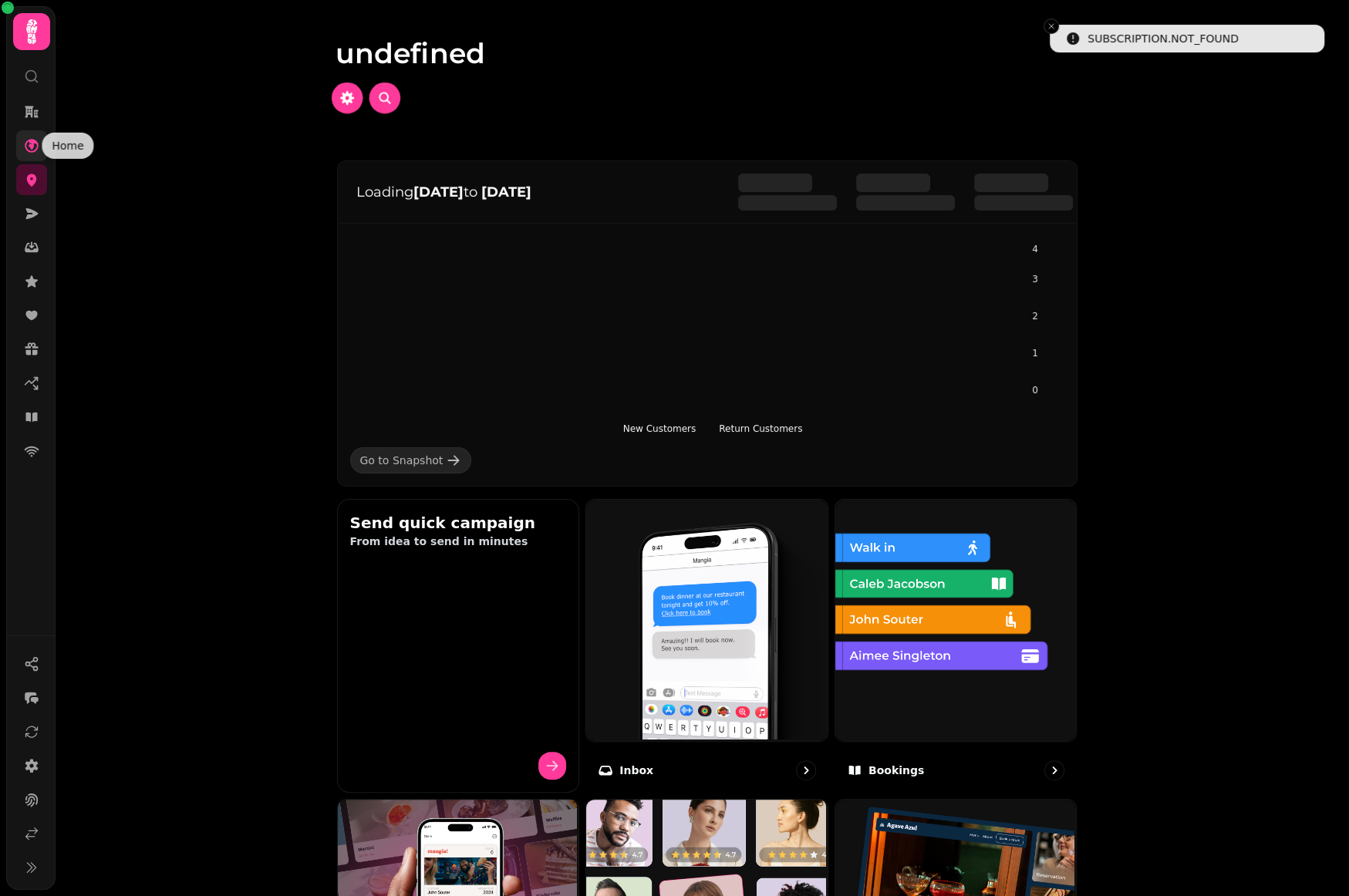
click at [34, 151] on icon at bounding box center [32, 146] width 16 height 16
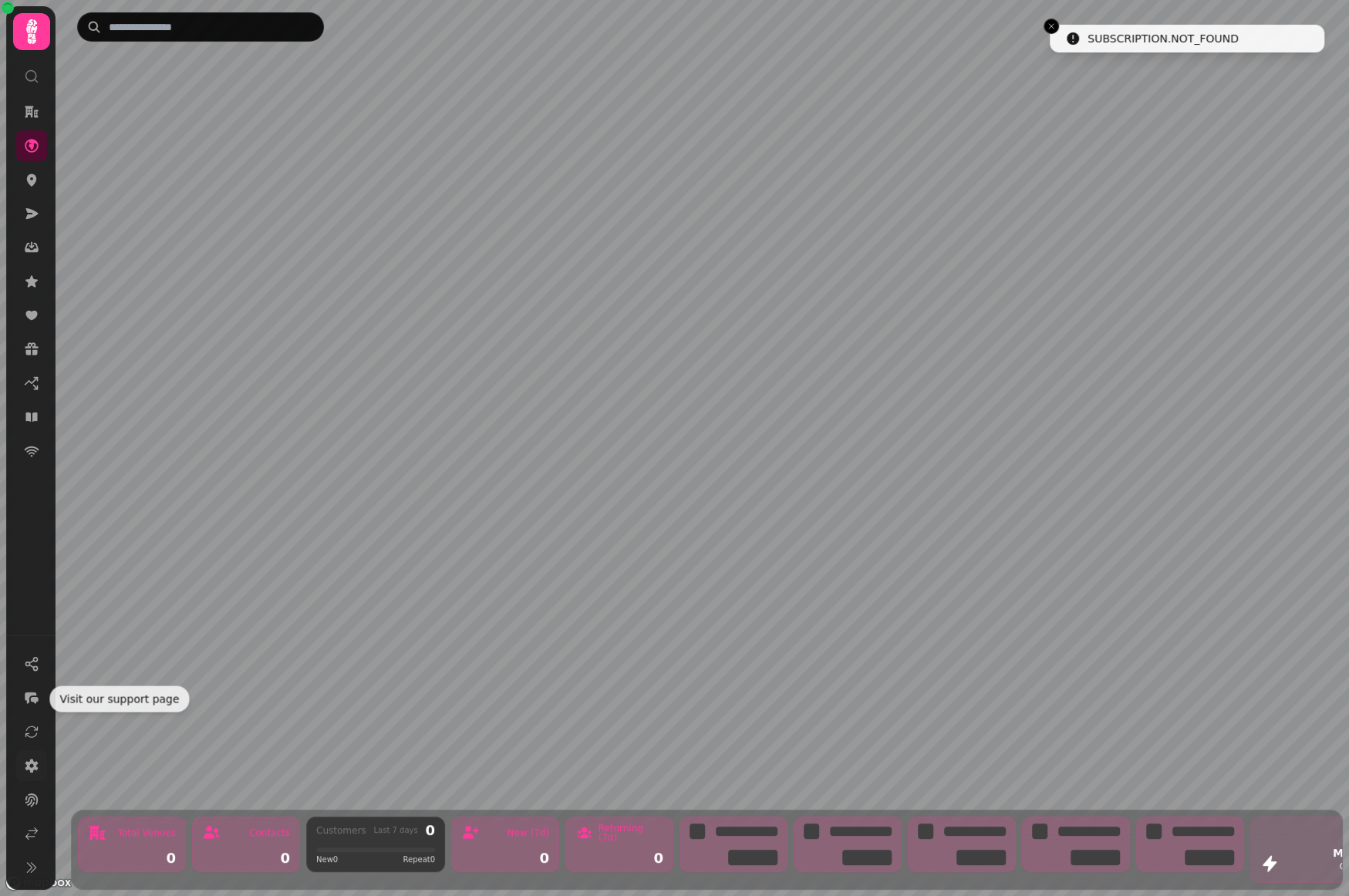
click at [34, 767] on icon at bounding box center [32, 765] width 13 height 14
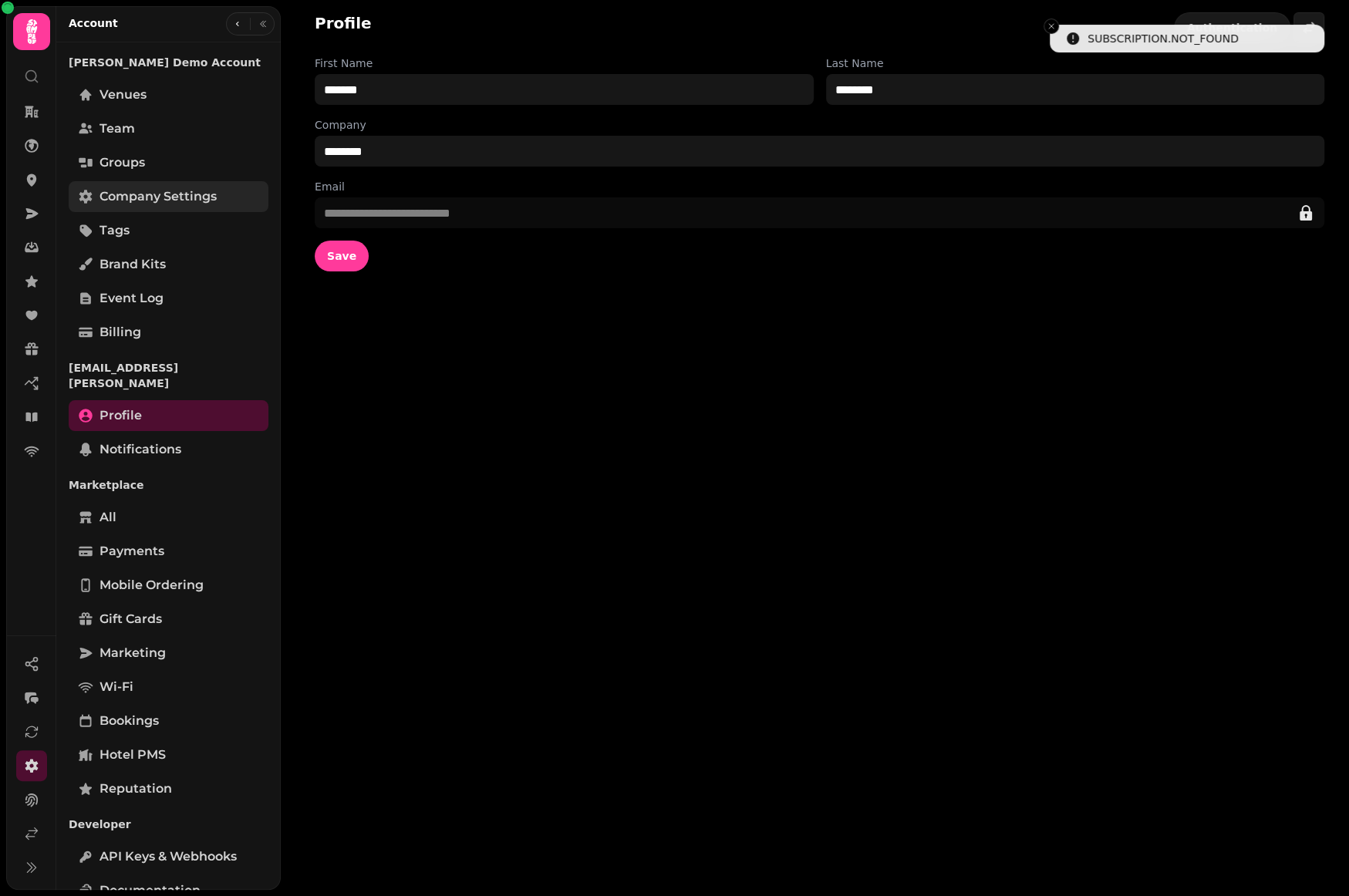
click at [136, 185] on link "Company settings" at bounding box center [168, 196] width 200 height 31
select select "**********"
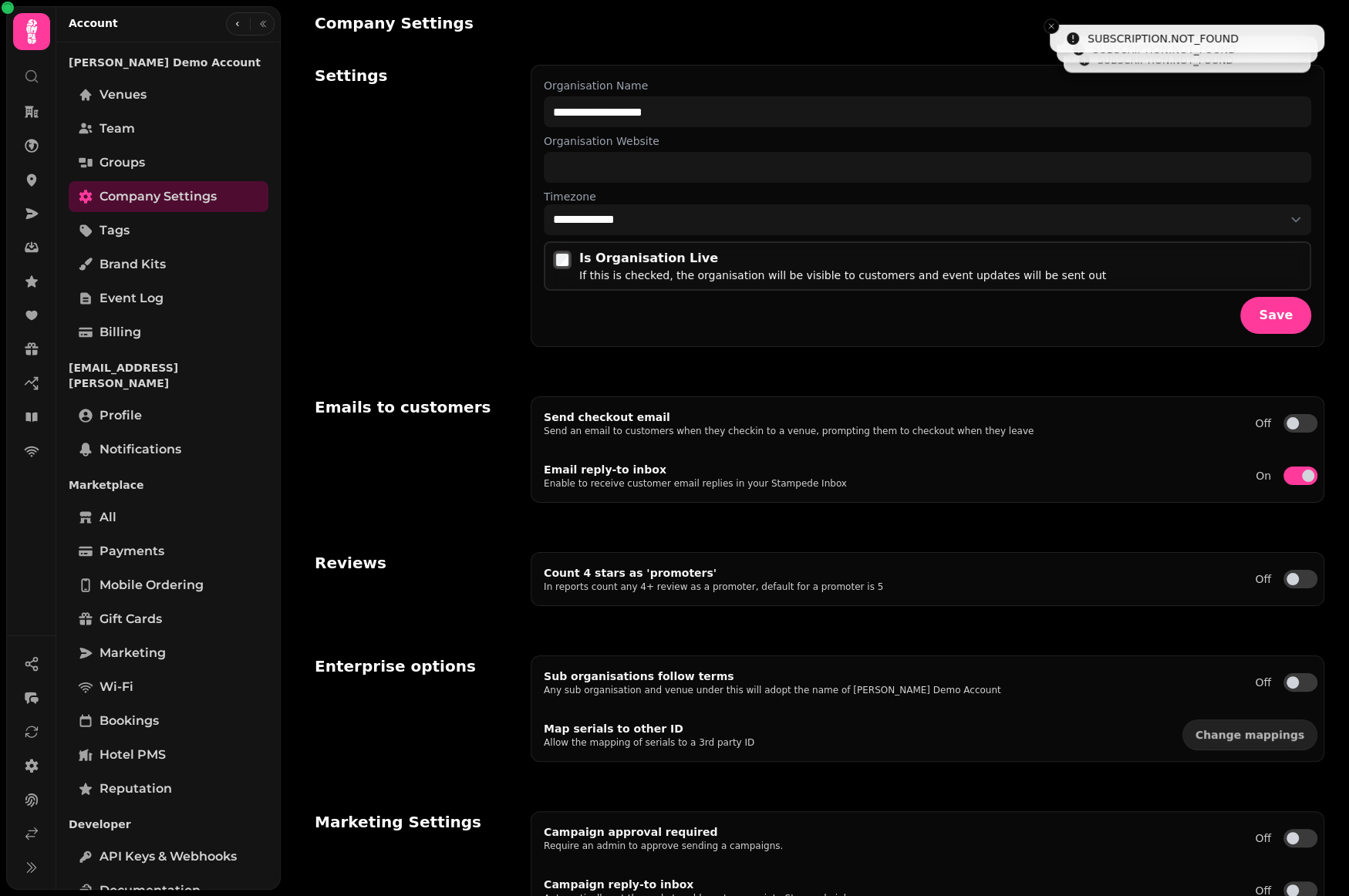
click at [365, 233] on div "Settings" at bounding box center [413, 206] width 197 height 282
select select "**********"
